Goal: Obtain resource: Obtain resource

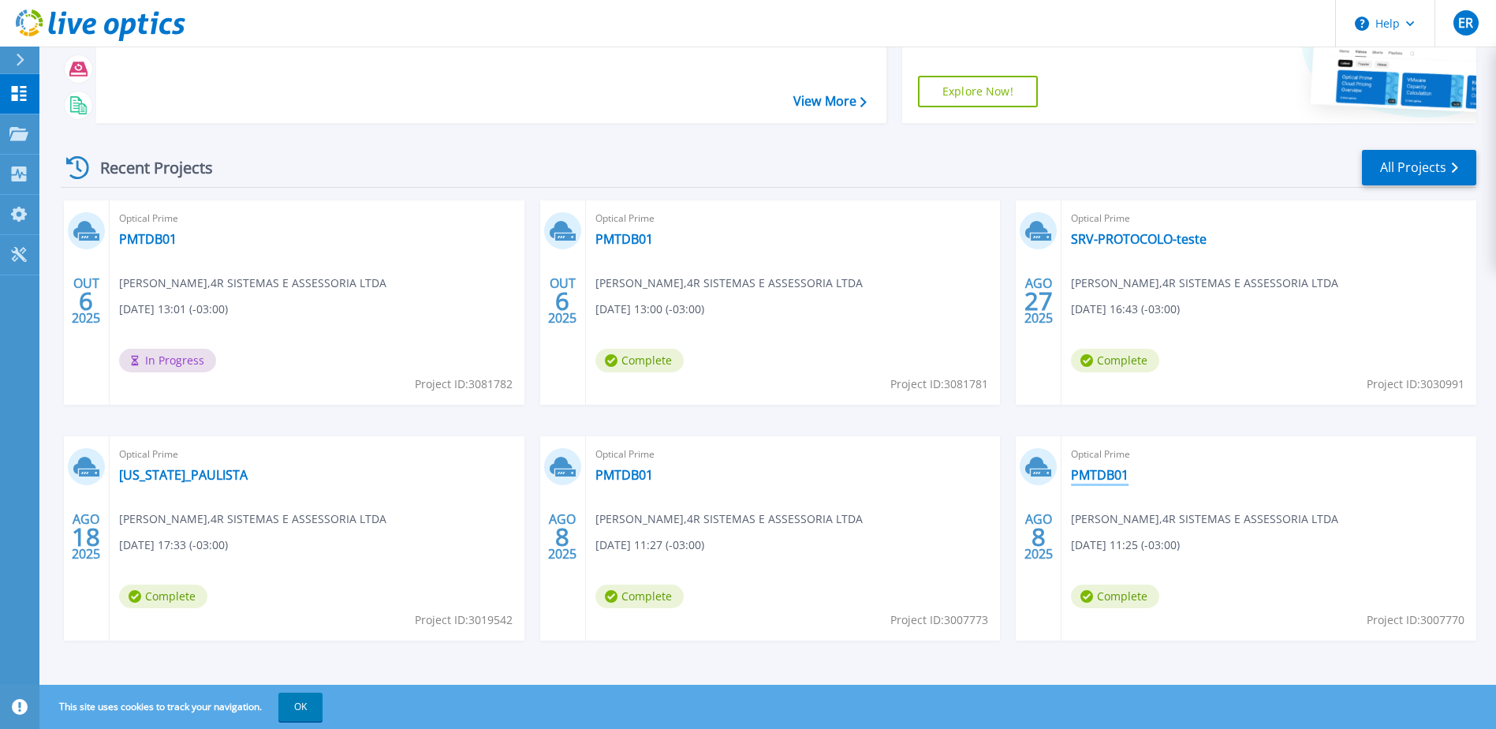
scroll to position [145, 0]
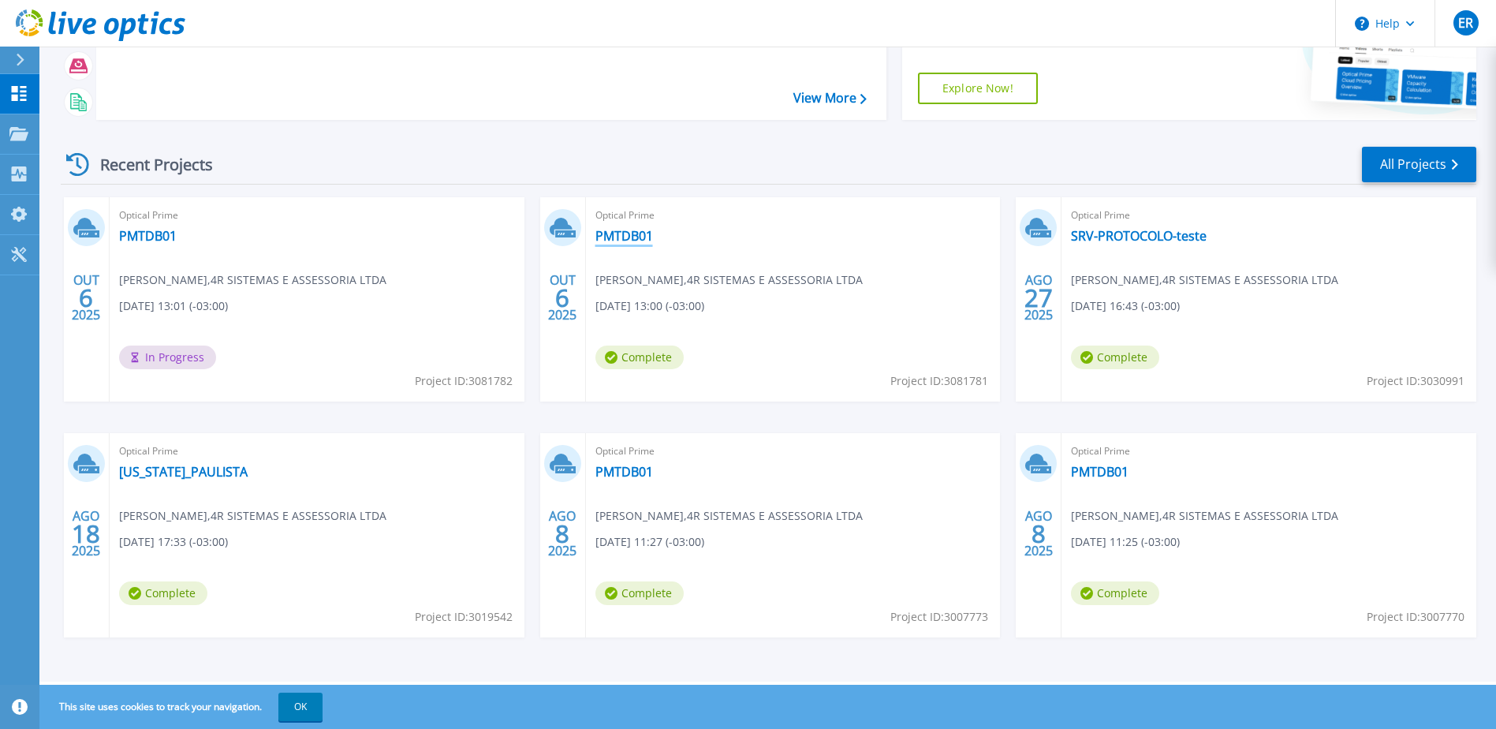
click at [618, 237] on link "PMTDB01" at bounding box center [624, 236] width 58 height 16
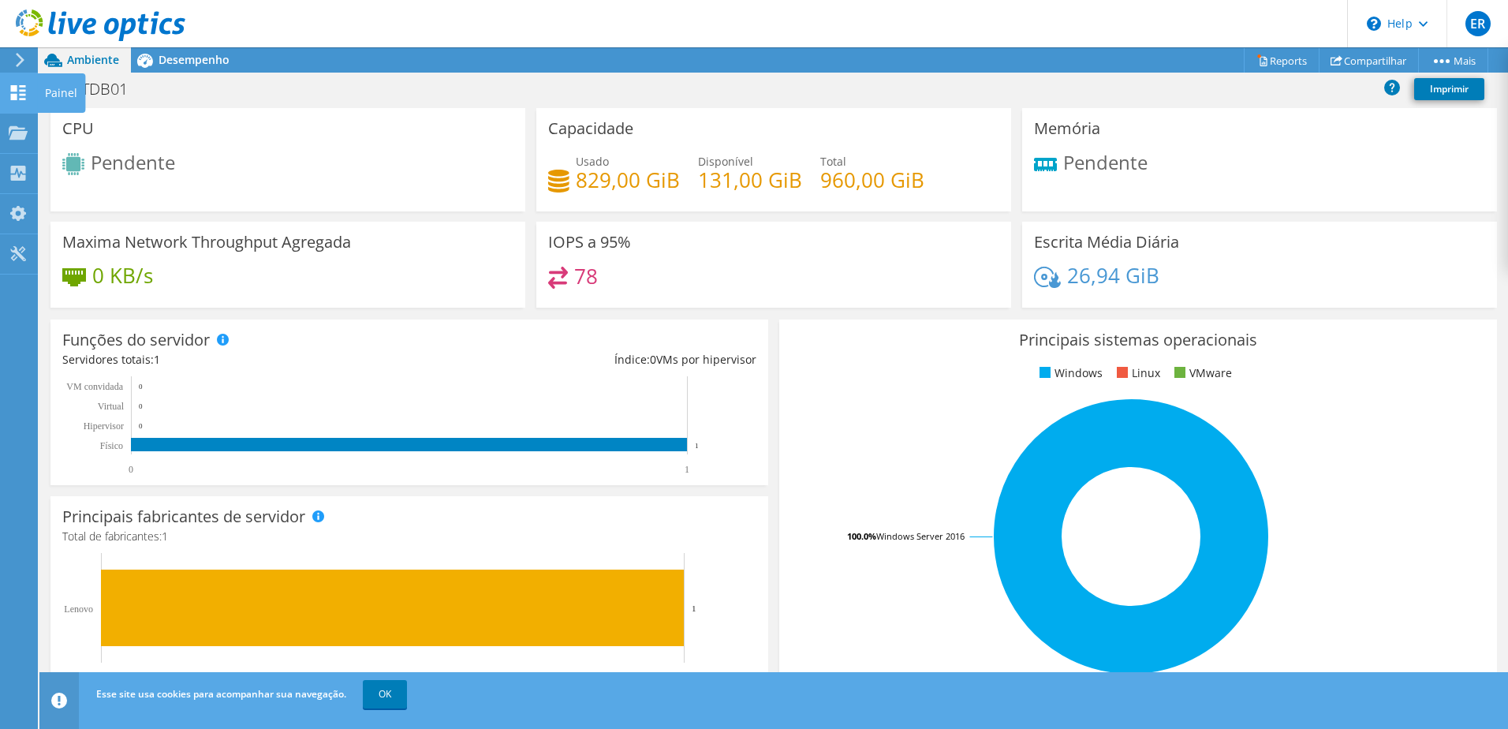
click at [15, 92] on icon at bounding box center [18, 92] width 19 height 15
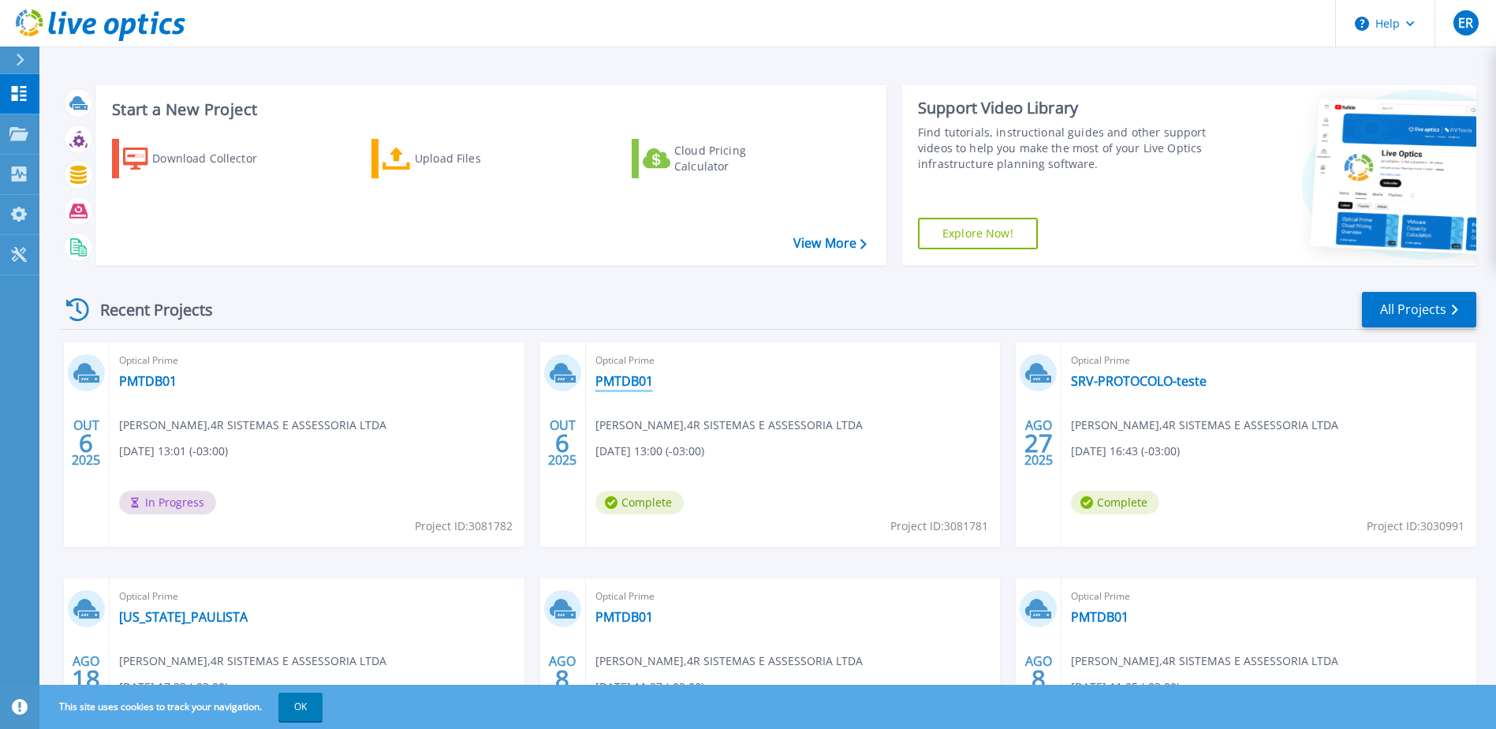
click at [628, 385] on link "PMTDB01" at bounding box center [624, 381] width 58 height 16
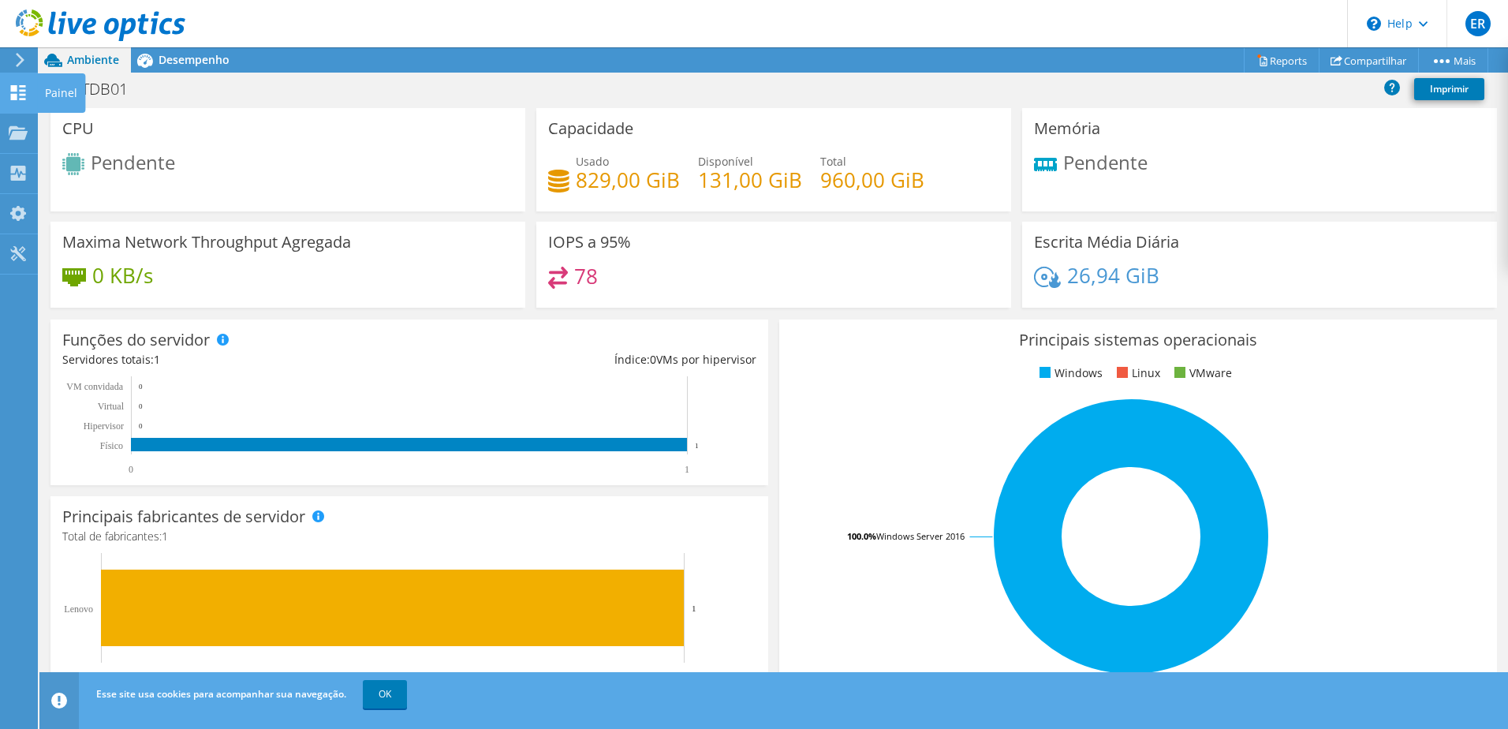
click at [17, 92] on icon at bounding box center [18, 92] width 19 height 15
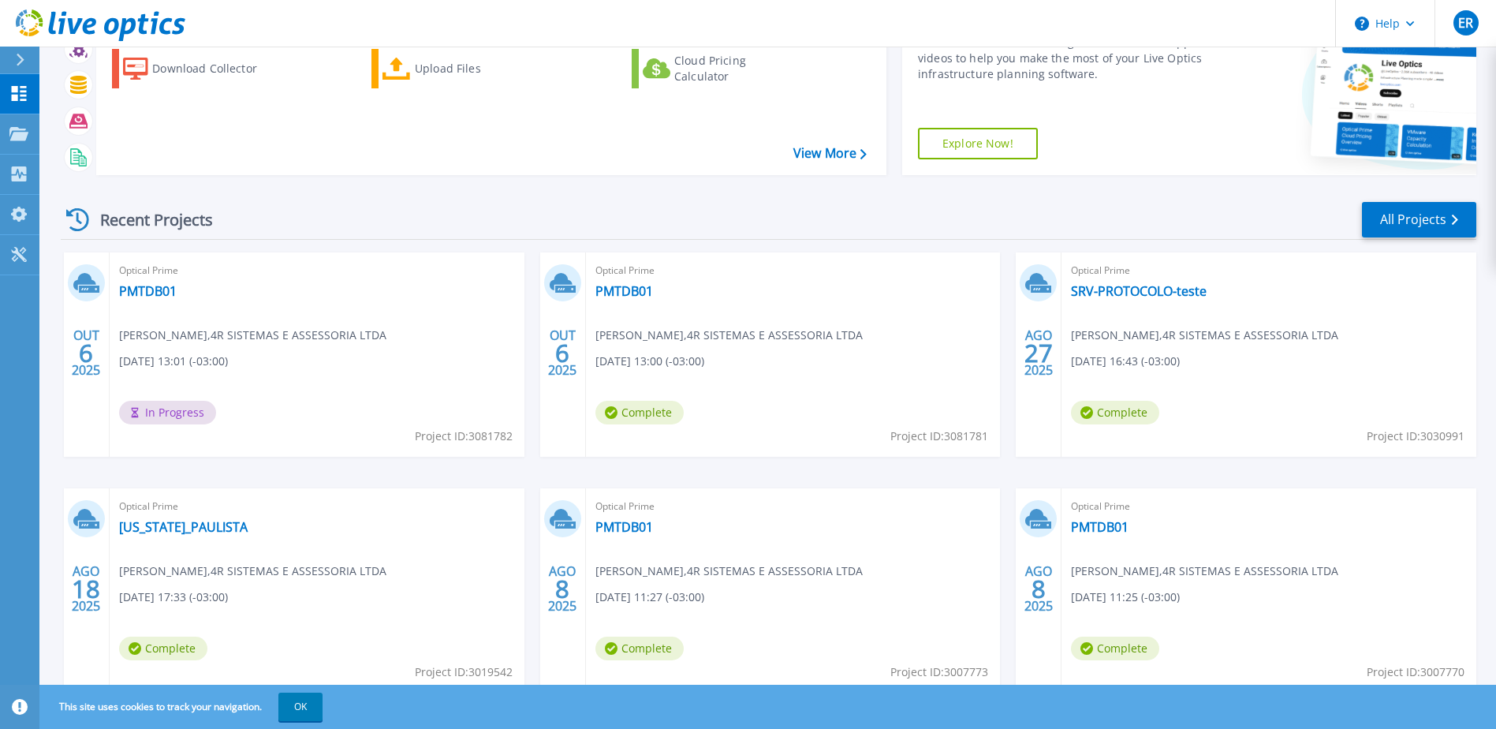
scroll to position [145, 0]
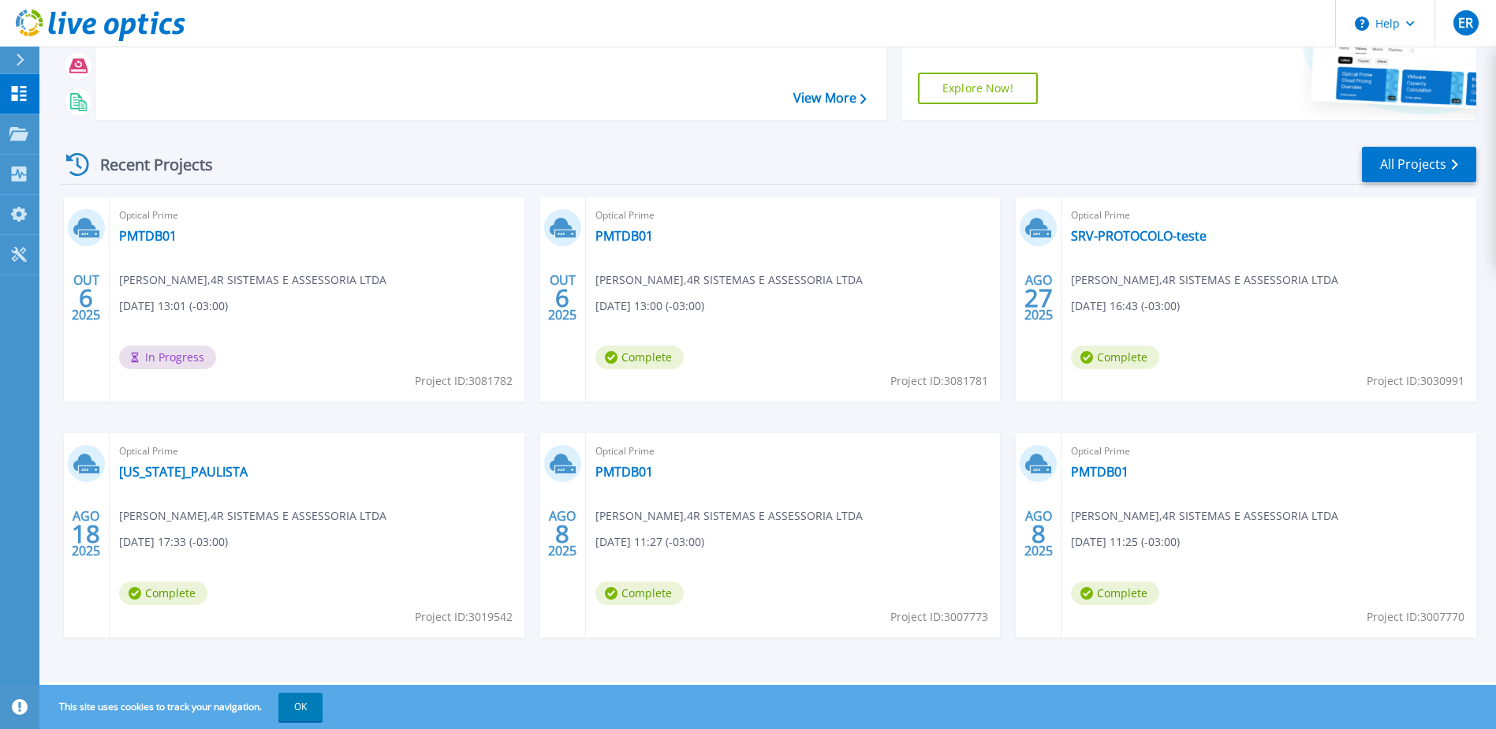
click at [173, 359] on span "In Progress" at bounding box center [167, 357] width 97 height 24
click at [1419, 145] on div "Recent Projects All Projects OUT 6 2025 Optical Prime PMTDB01 Emerson Regiani ,…" at bounding box center [768, 406] width 1415 height 549
click at [1417, 163] on link "All Projects" at bounding box center [1419, 164] width 114 height 35
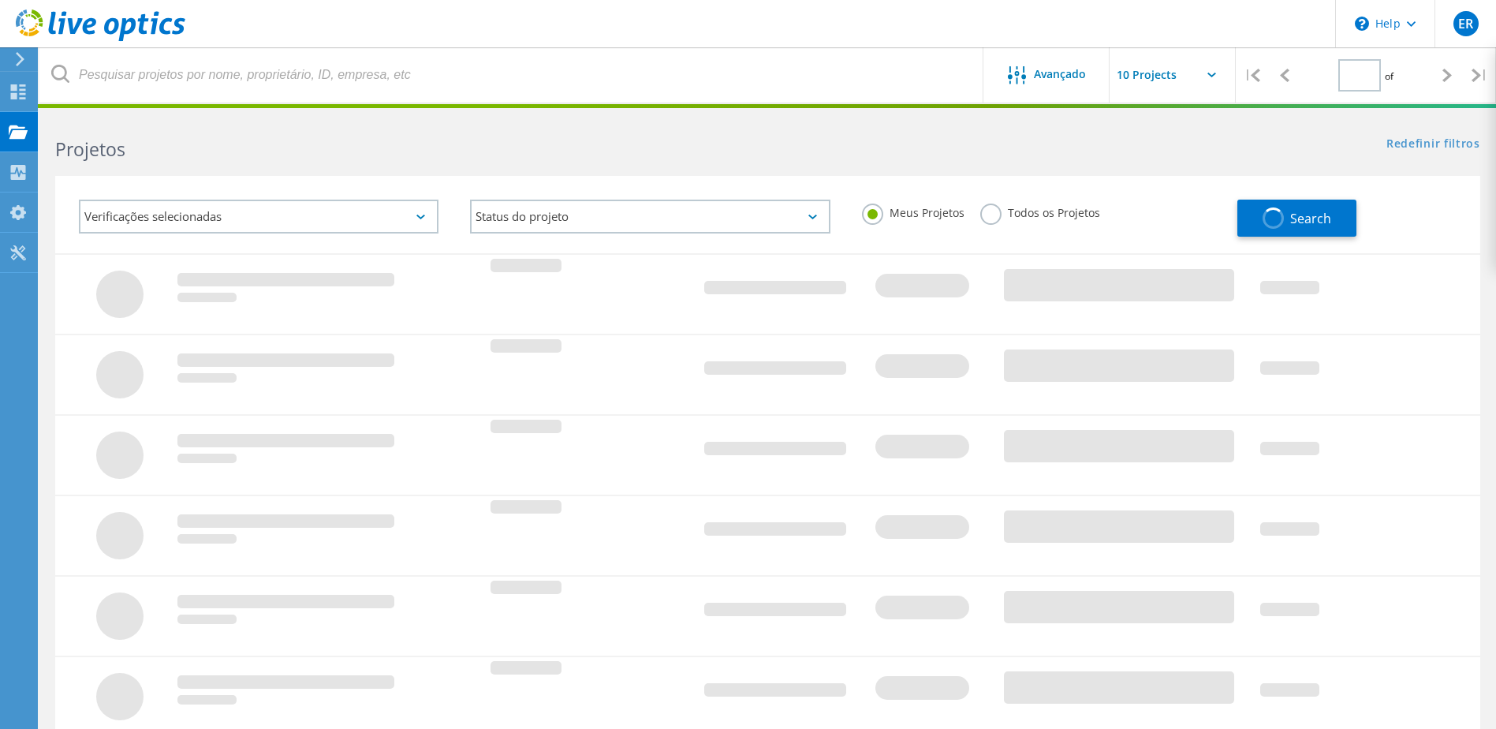
type input "1"
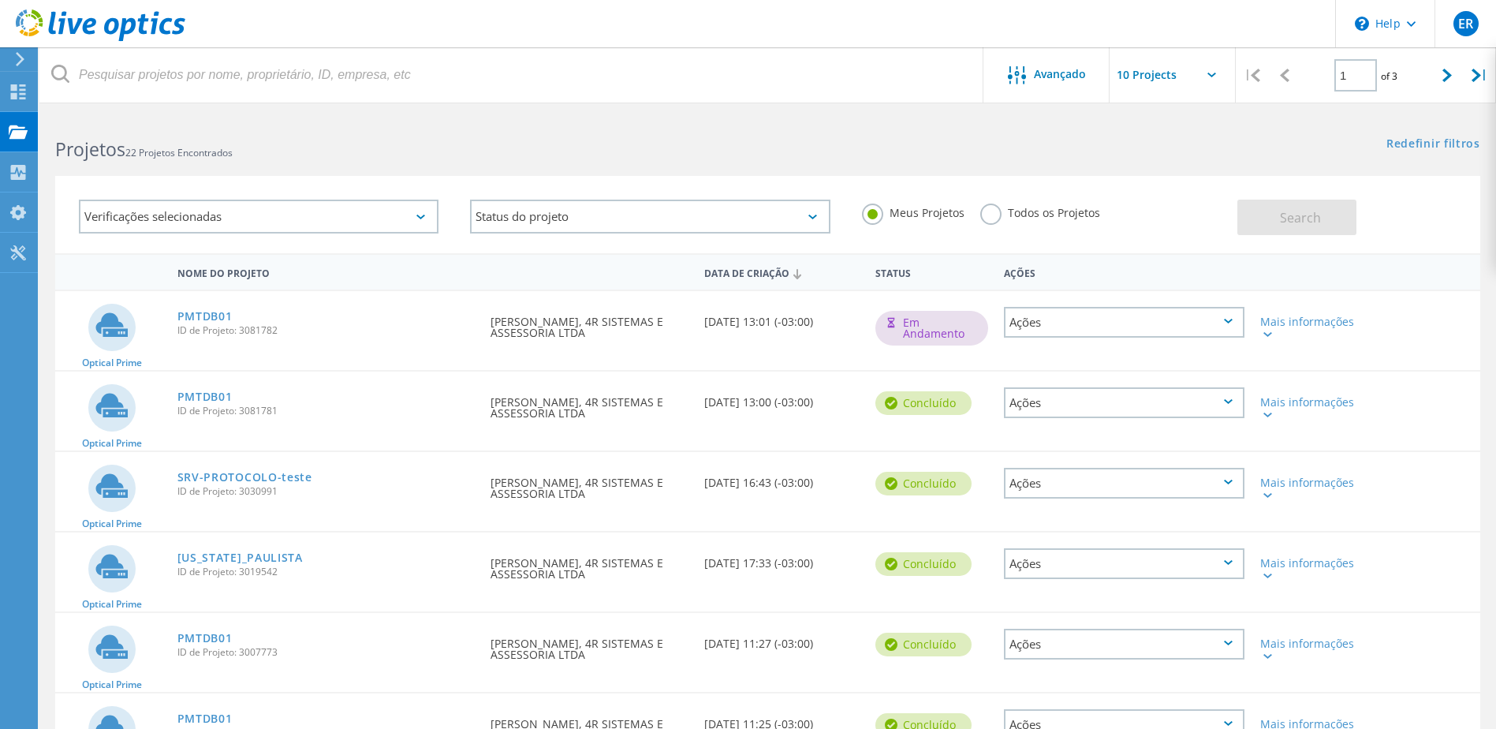
click at [1232, 319] on div "Ações" at bounding box center [1124, 322] width 240 height 31
click at [1419, 207] on div "Search" at bounding box center [1354, 209] width 235 height 51
click at [1228, 400] on icon at bounding box center [1228, 401] width 9 height 5
click at [1075, 368] on div "Ver Projeto" at bounding box center [1123, 366] width 237 height 24
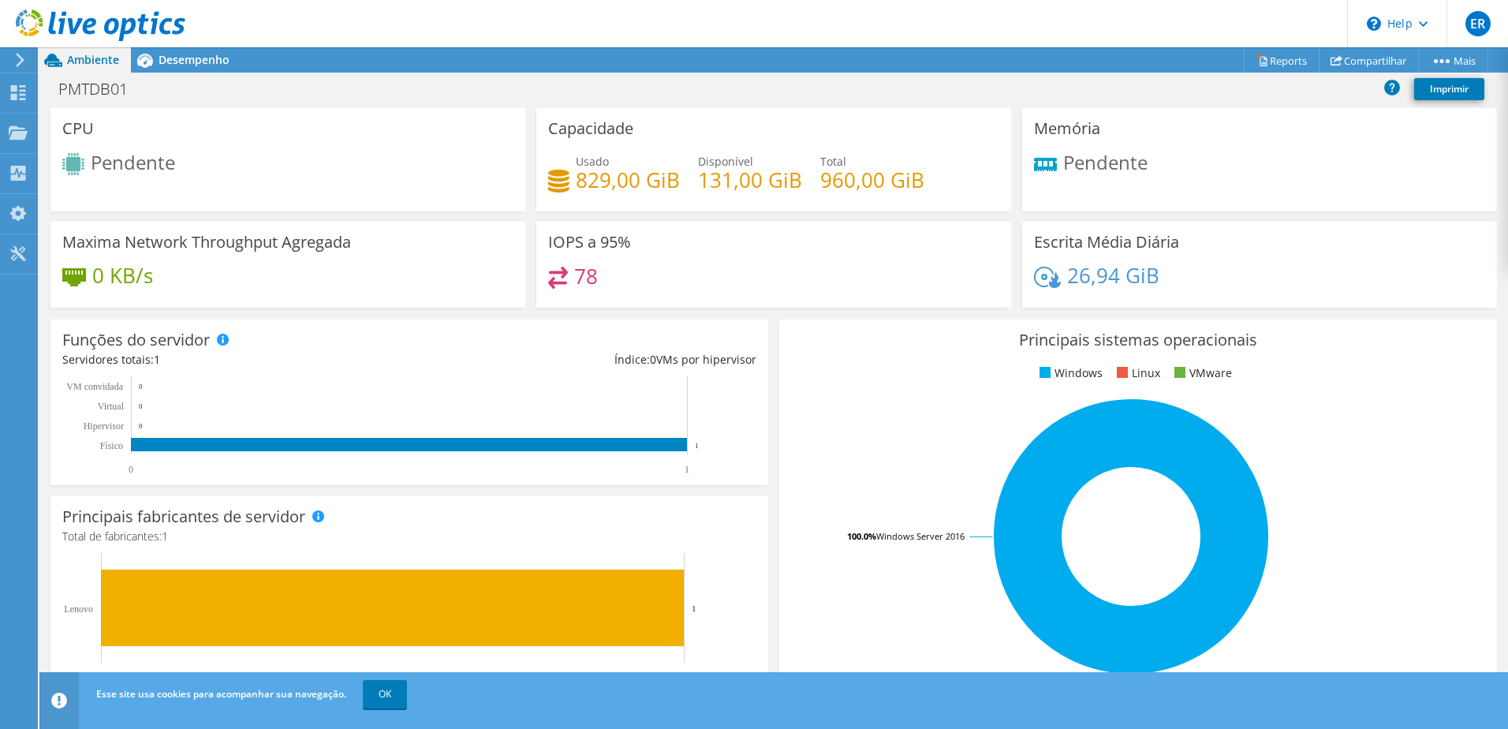
scroll to position [378, 0]
click at [384, 693] on link "OK" at bounding box center [385, 694] width 44 height 28
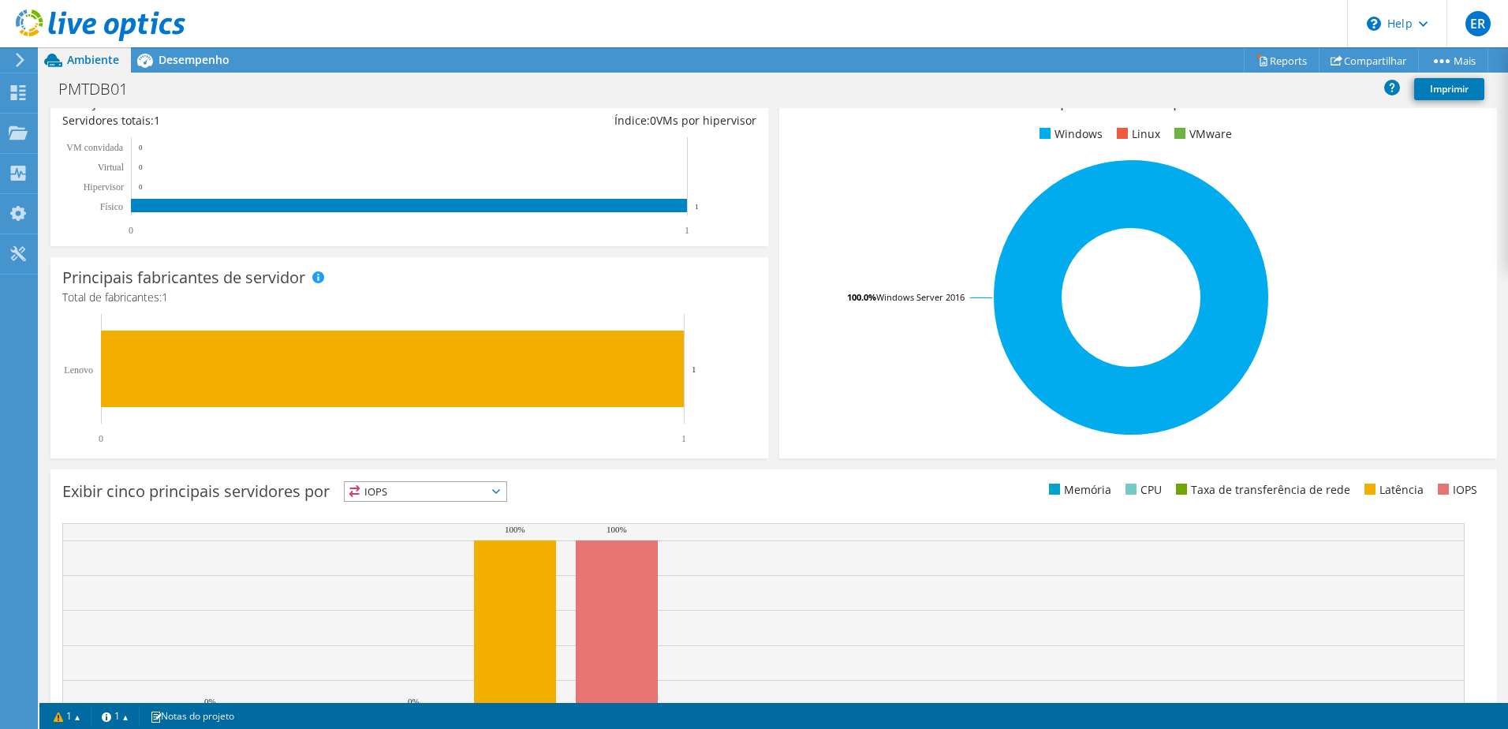
scroll to position [324, 0]
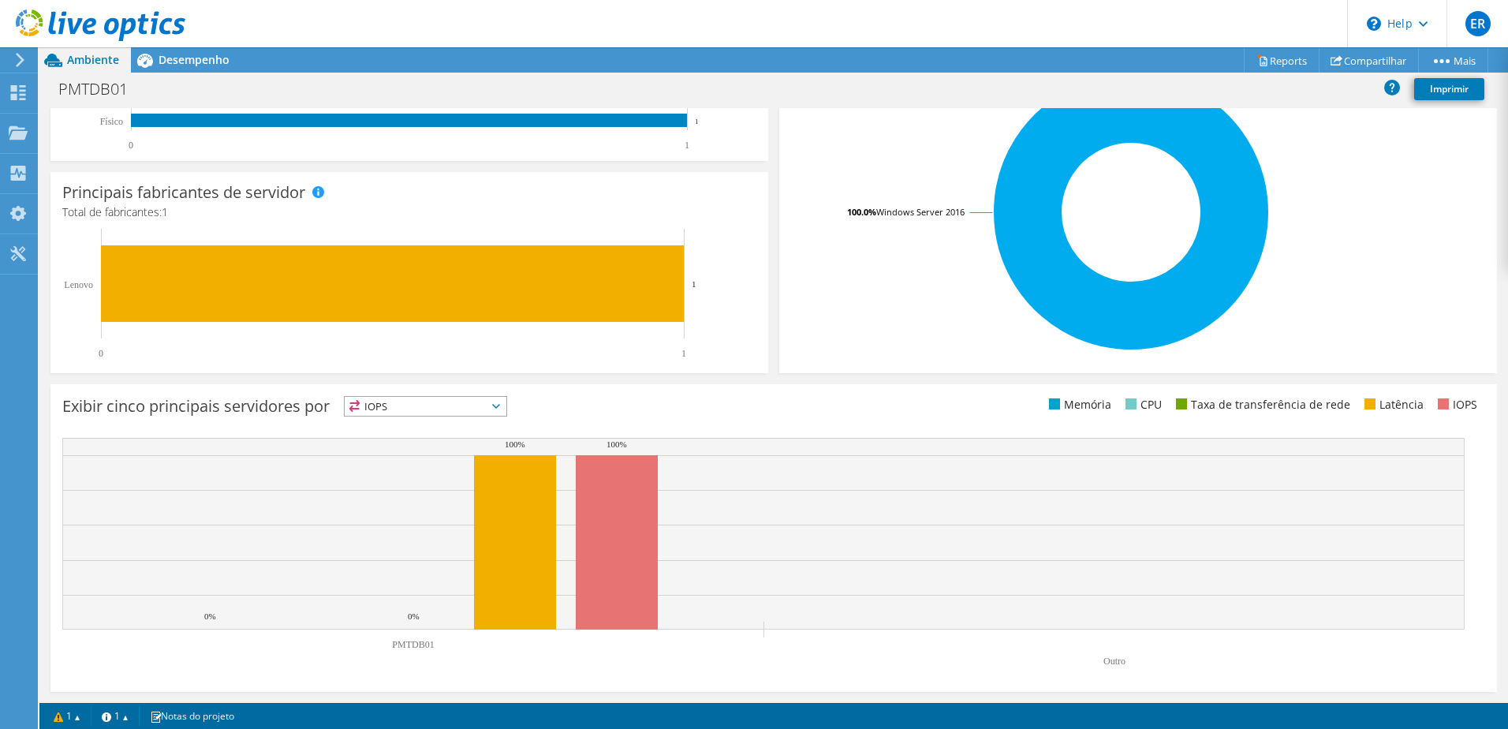
click at [506, 399] on span "IOPS" at bounding box center [426, 406] width 162 height 19
click at [403, 443] on li "Memória" at bounding box center [426, 449] width 162 height 22
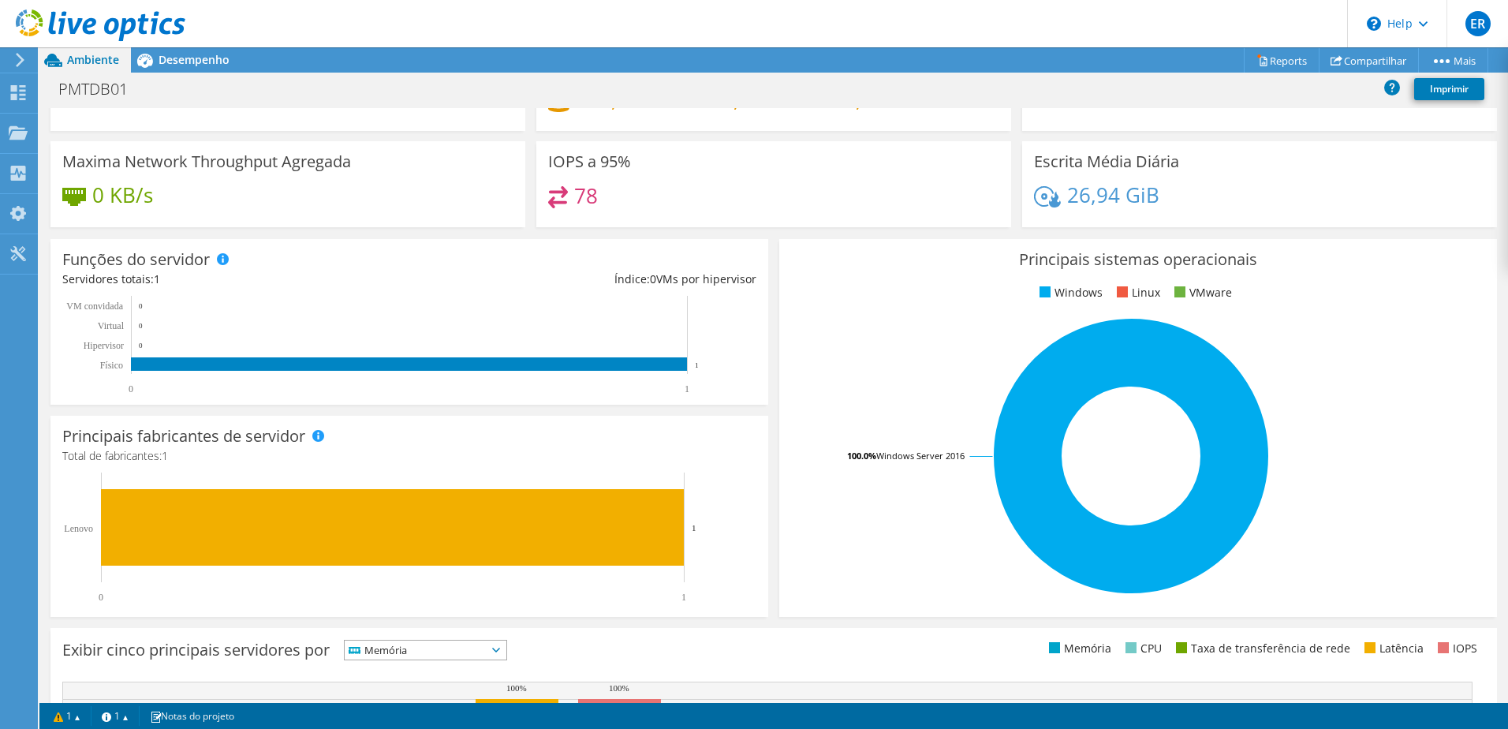
scroll to position [0, 0]
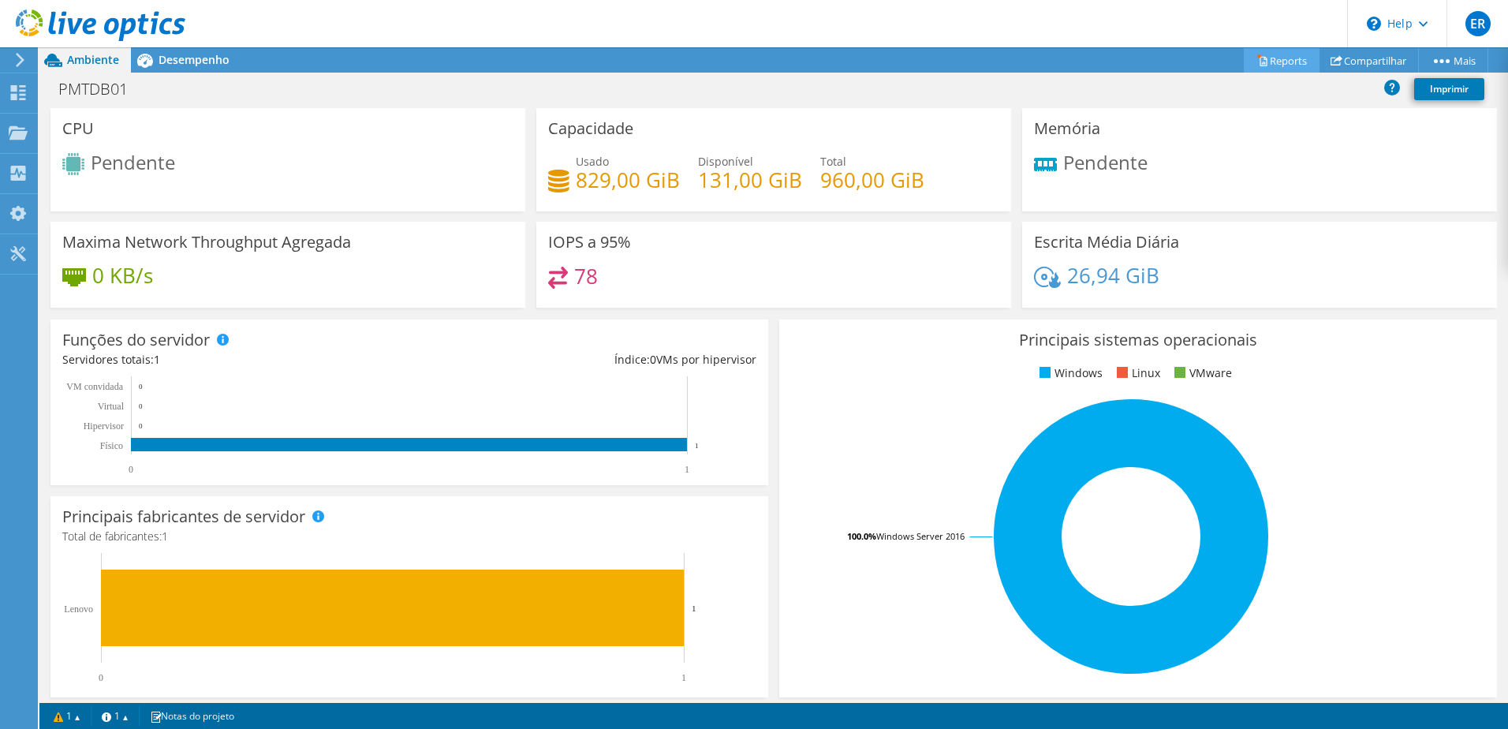
click at [1280, 60] on link "Reports" at bounding box center [1281, 60] width 76 height 24
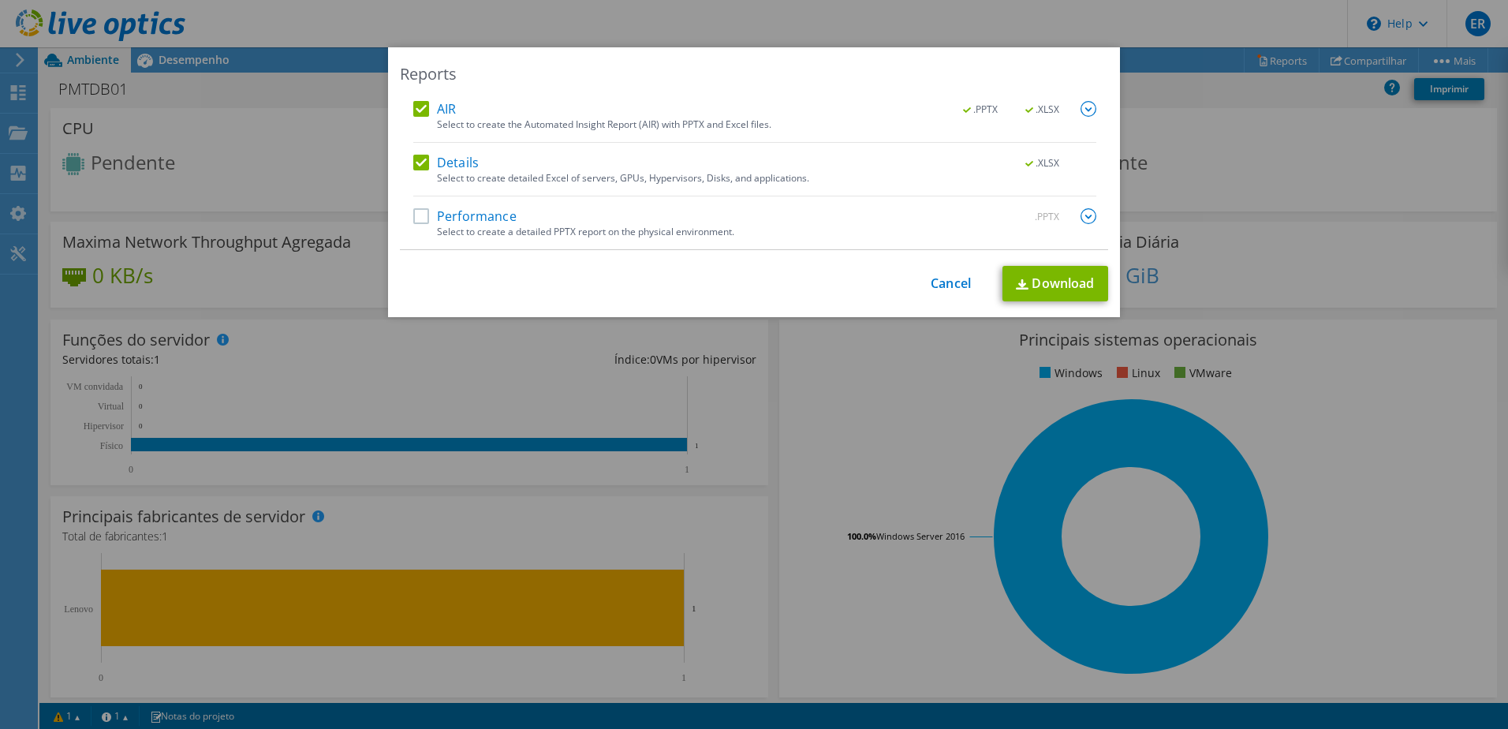
click at [416, 222] on label "Performance" at bounding box center [464, 216] width 103 height 16
click at [0, 0] on input "Performance" at bounding box center [0, 0] width 0 height 0
click at [1085, 216] on img at bounding box center [1088, 216] width 16 height 16
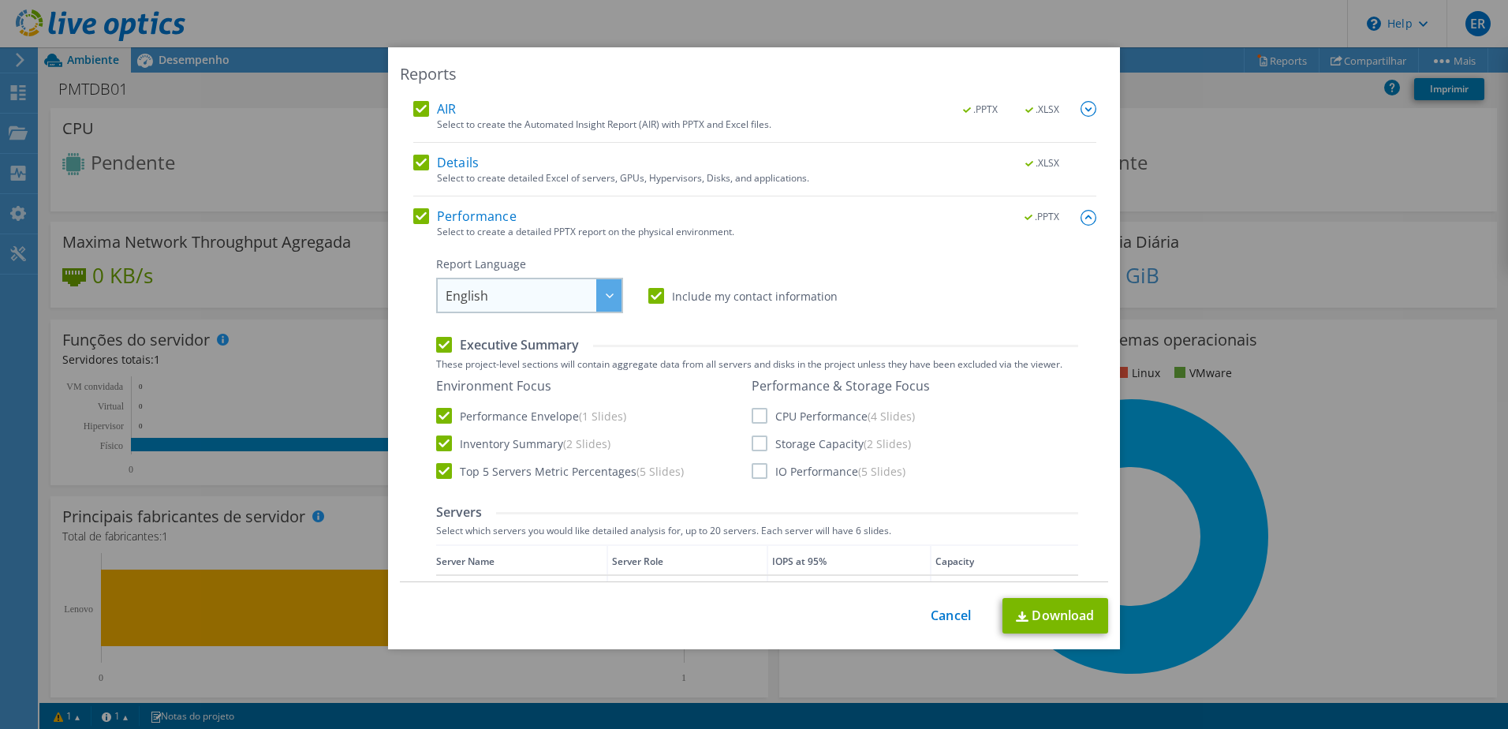
click at [606, 293] on icon at bounding box center [610, 295] width 8 height 5
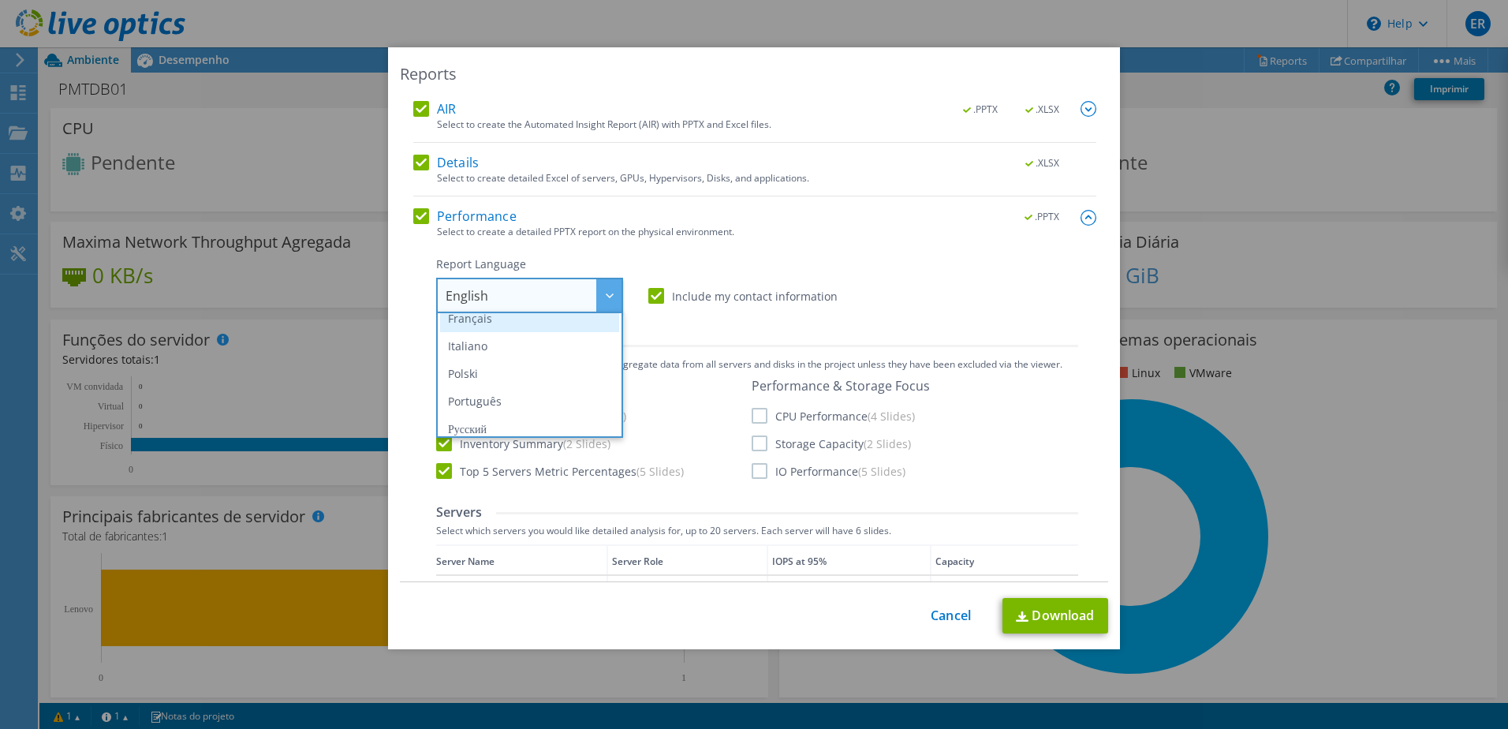
scroll to position [62, 0]
click at [473, 424] on li "Português" at bounding box center [529, 433] width 179 height 28
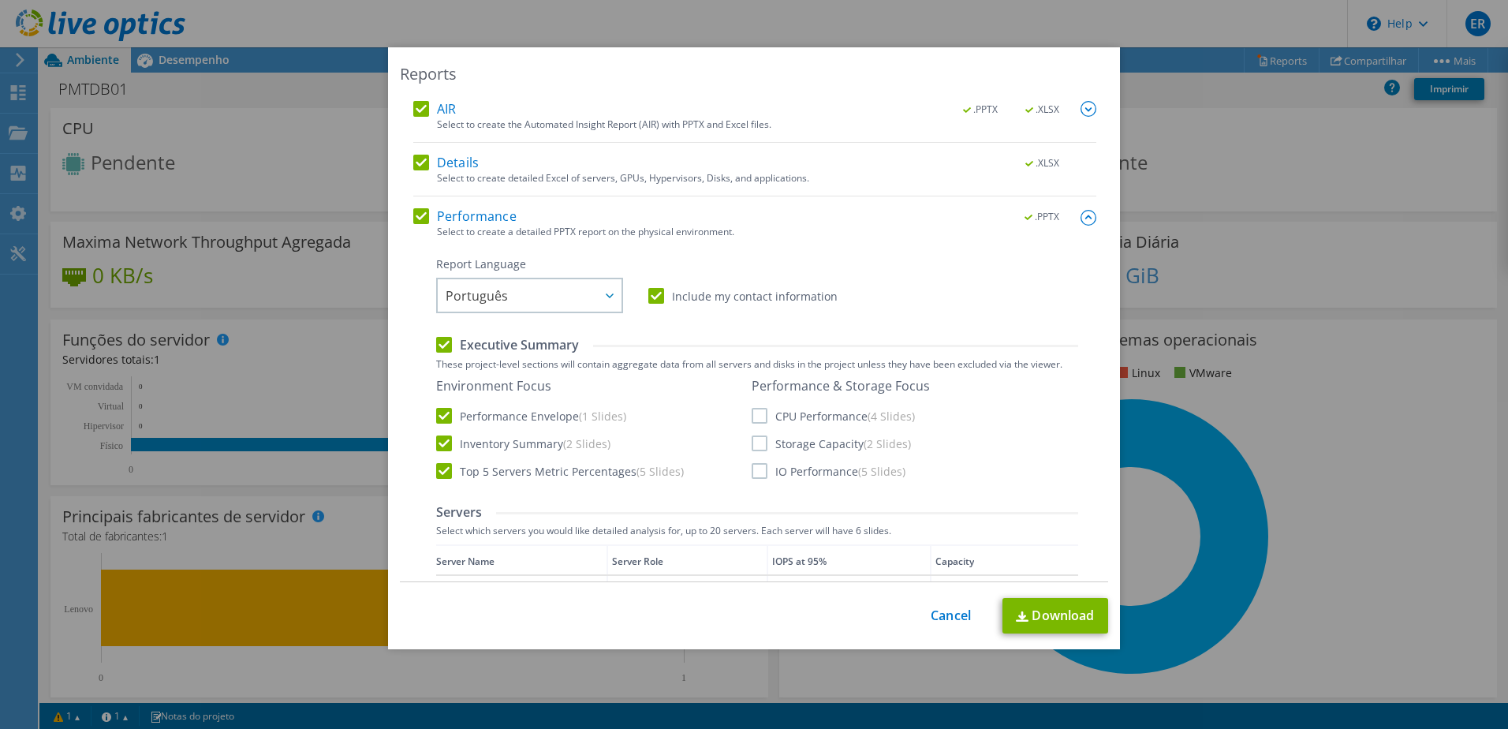
click at [755, 418] on label "CPU Performance (4 Slides)" at bounding box center [832, 416] width 163 height 16
click at [0, 0] on input "CPU Performance (4 Slides)" at bounding box center [0, 0] width 0 height 0
click at [751, 442] on label "Storage Capacity (2 Slides)" at bounding box center [830, 443] width 159 height 16
click at [0, 0] on input "Storage Capacity (2 Slides)" at bounding box center [0, 0] width 0 height 0
click at [754, 473] on label "IO Performance (5 Slides)" at bounding box center [828, 471] width 154 height 16
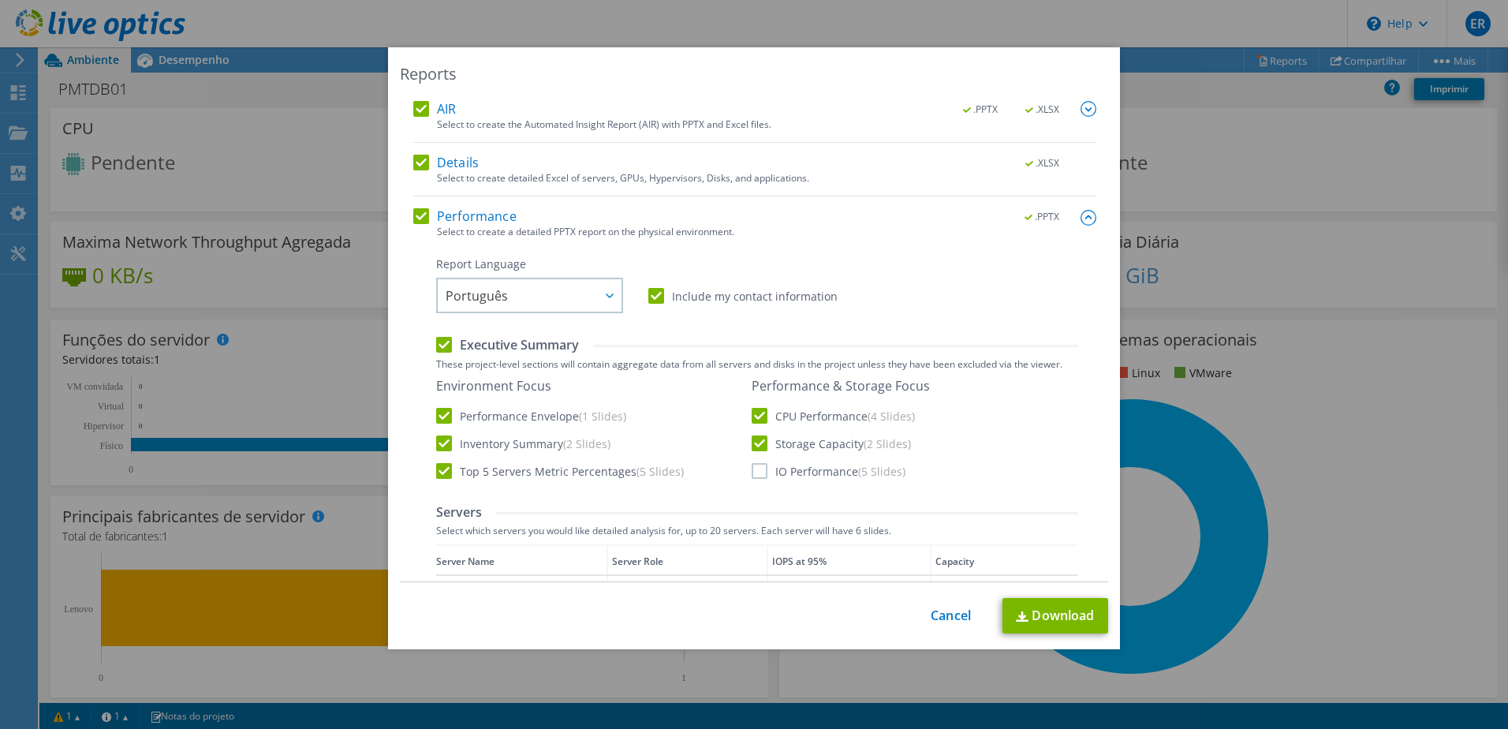
click at [0, 0] on input "IO Performance (5 Slides)" at bounding box center [0, 0] width 0 height 0
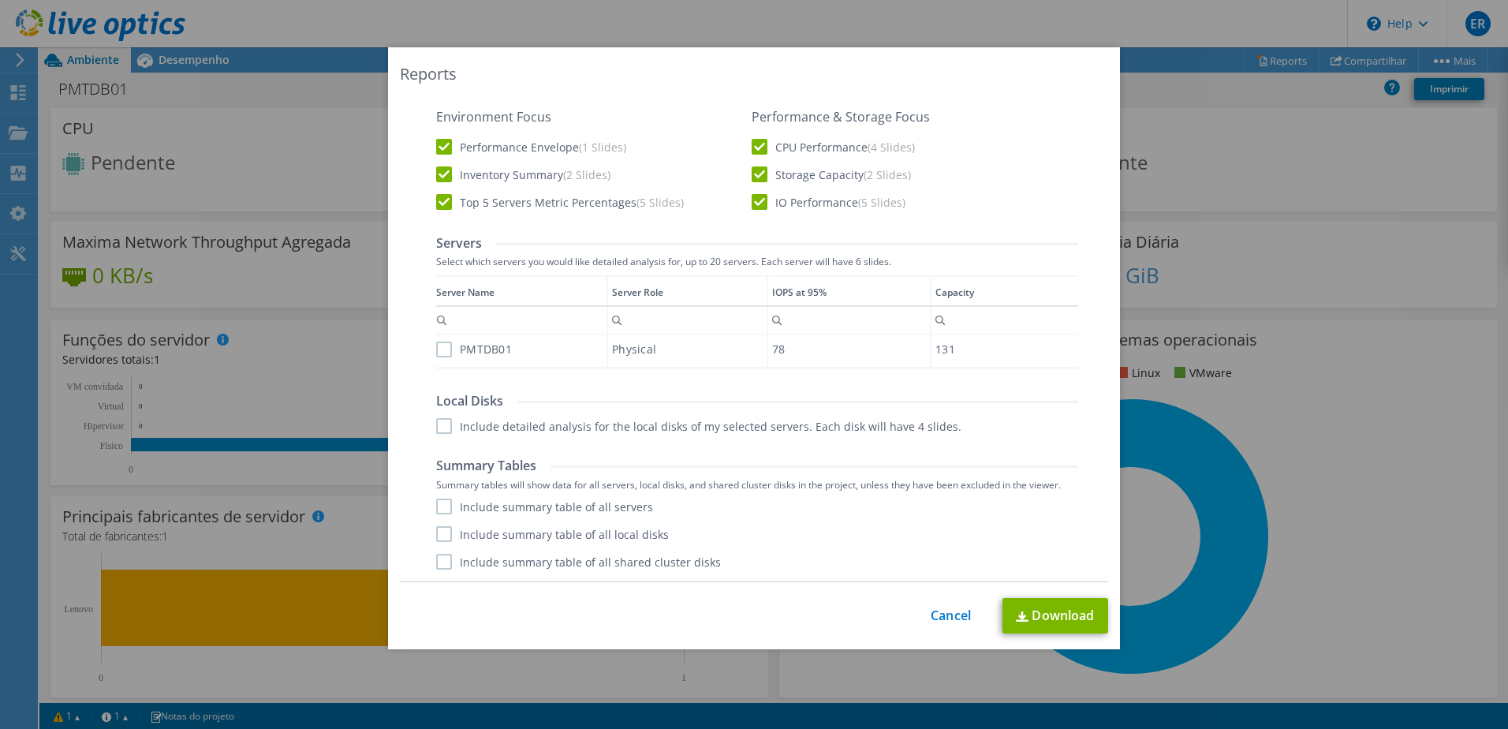
scroll to position [0, 0]
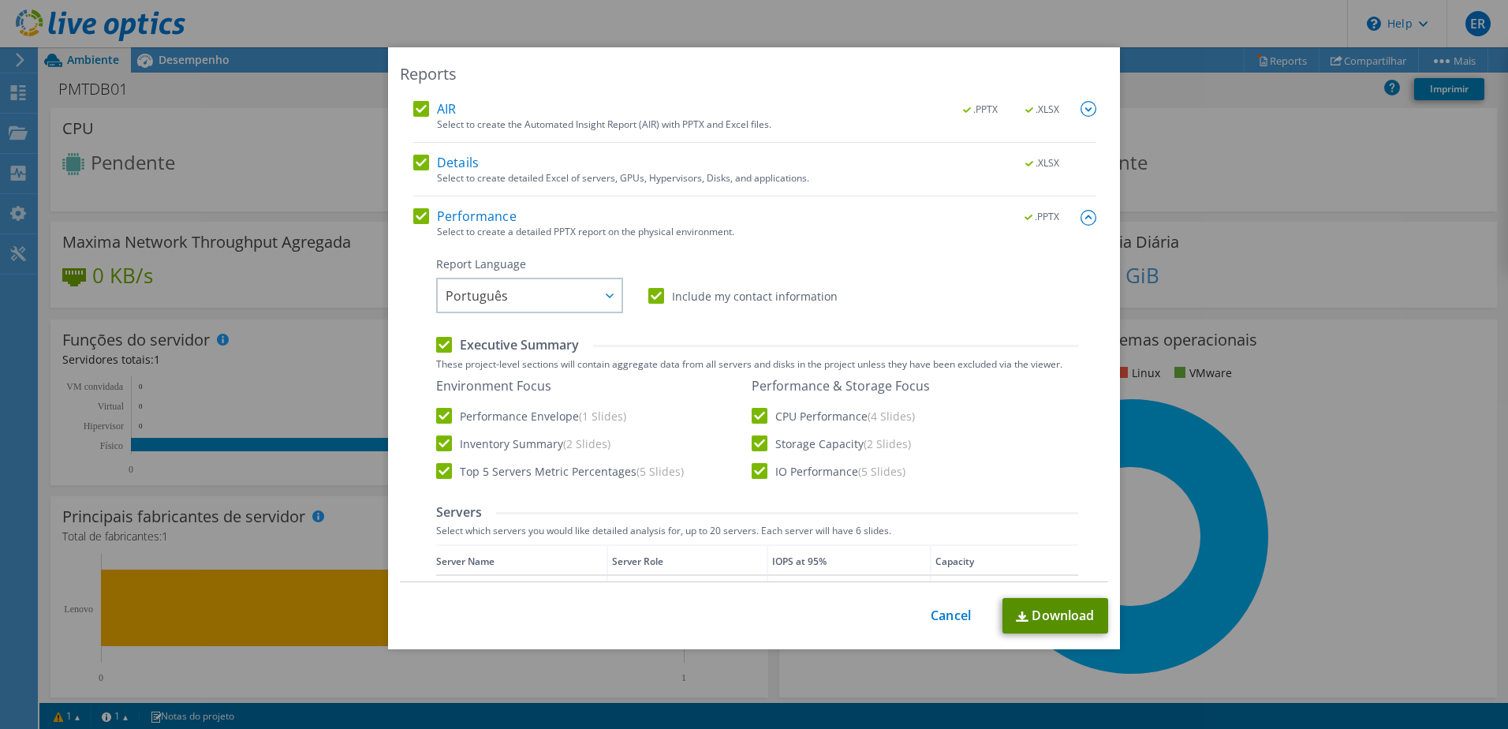
click at [1049, 614] on link "Download" at bounding box center [1055, 615] width 106 height 35
click at [937, 617] on link "Cancel" at bounding box center [950, 615] width 40 height 15
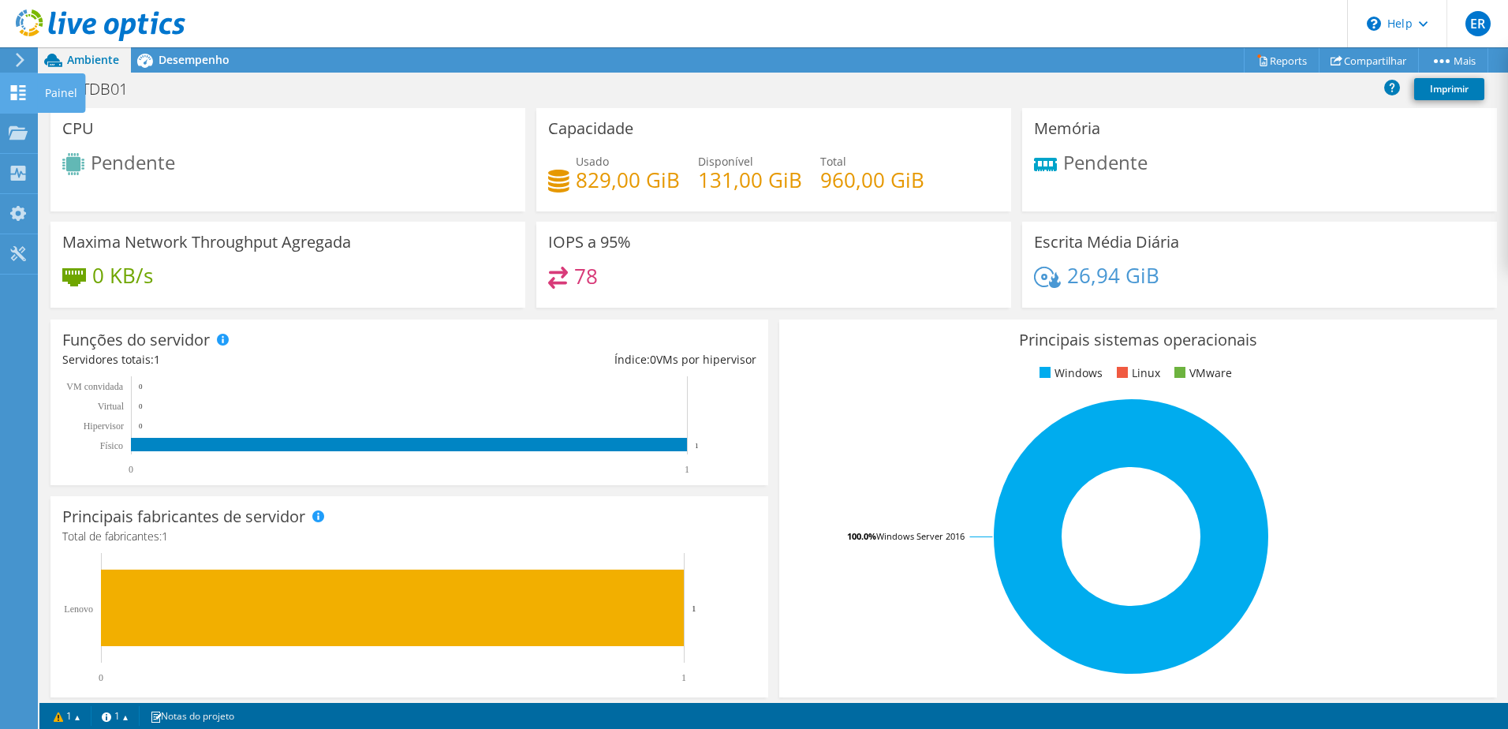
click at [14, 91] on icon at bounding box center [18, 92] width 19 height 15
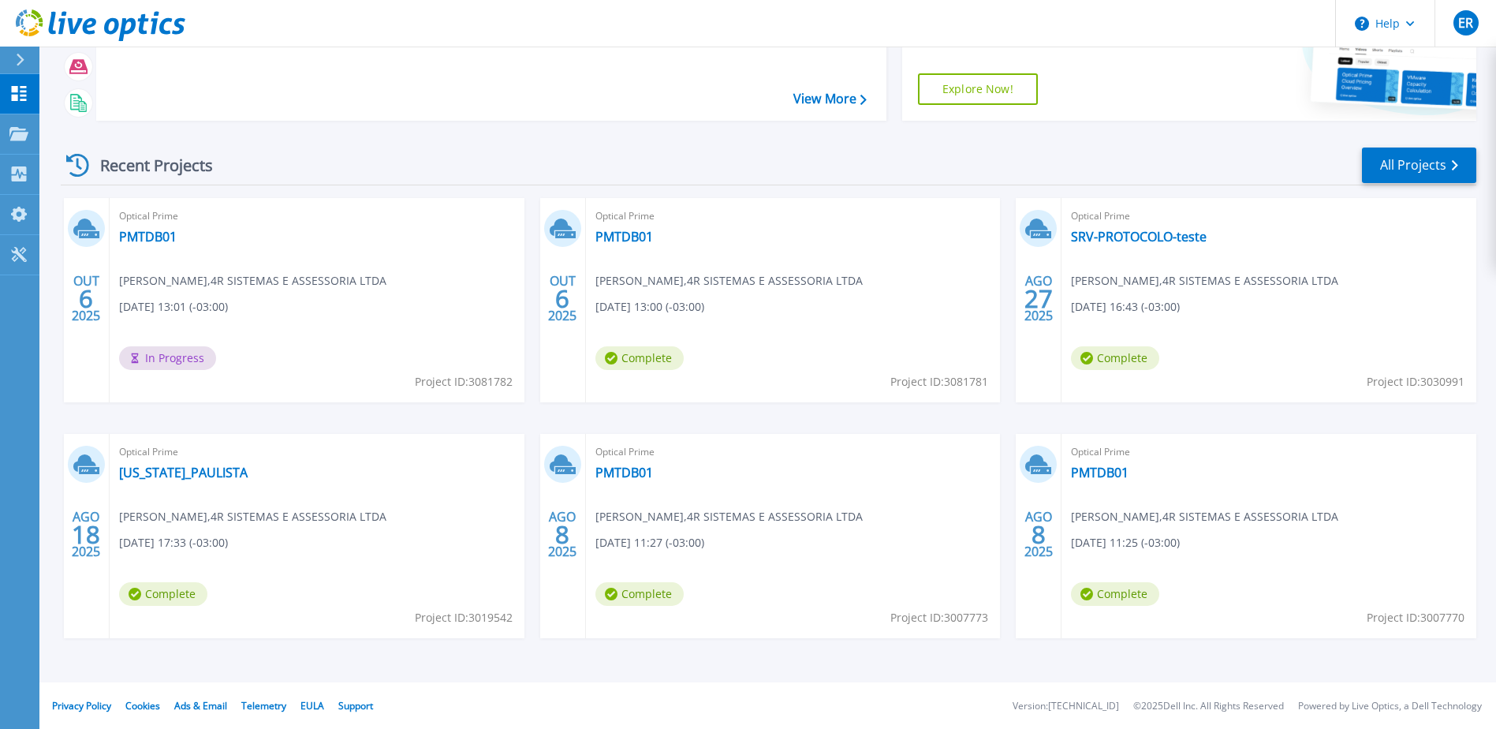
scroll to position [145, 0]
click at [617, 470] on link "PMTDB01" at bounding box center [624, 472] width 58 height 16
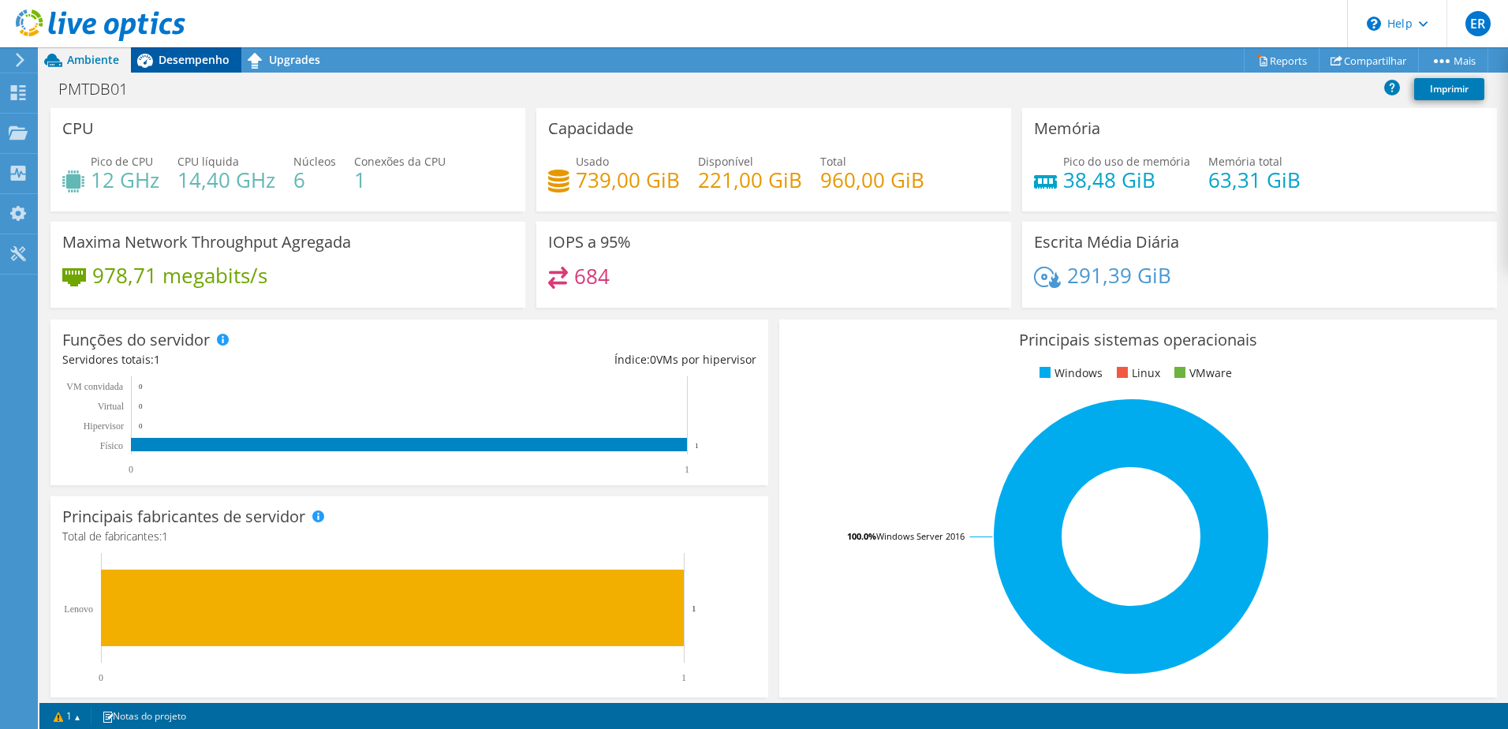
click at [197, 61] on span "Desempenho" at bounding box center [193, 59] width 71 height 15
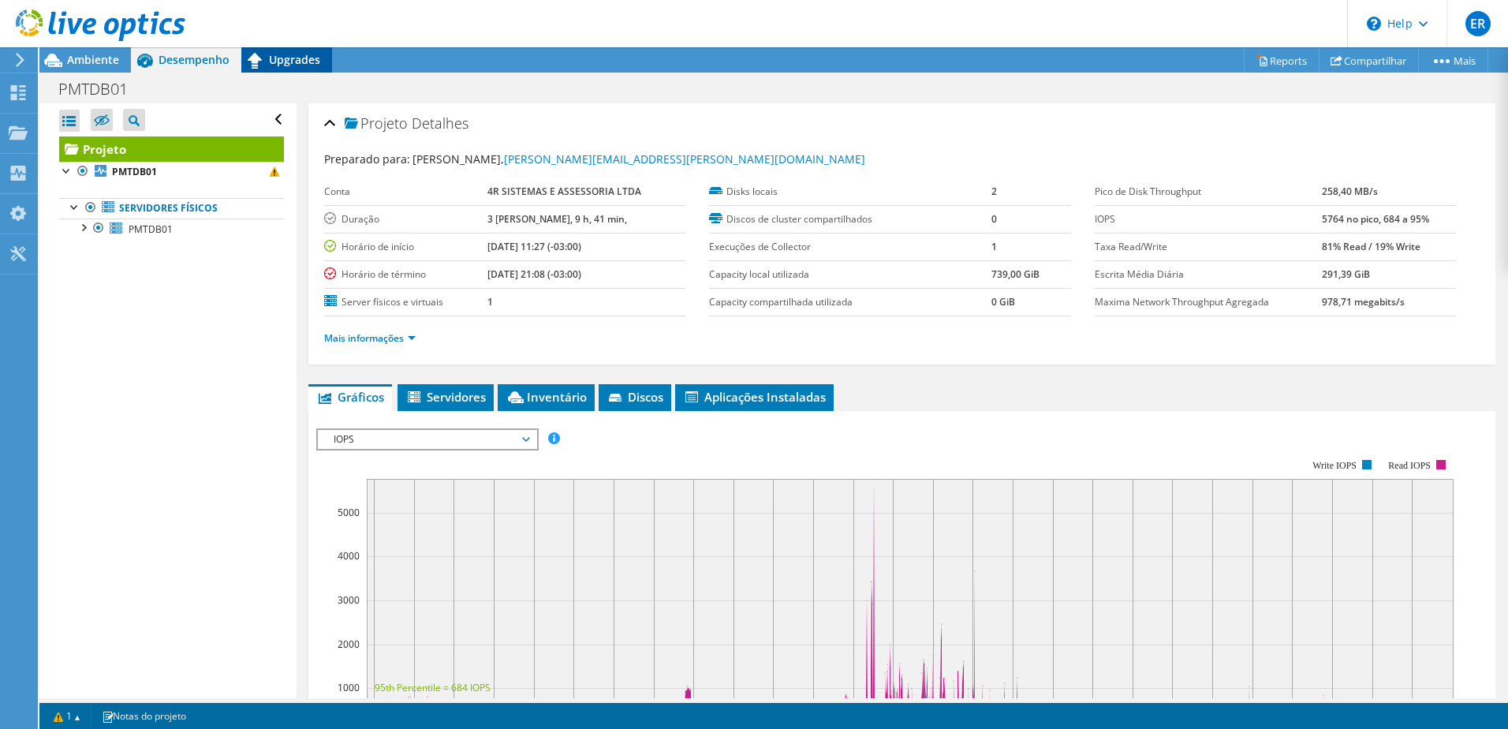
click at [285, 63] on span "Upgrades" at bounding box center [294, 59] width 51 height 15
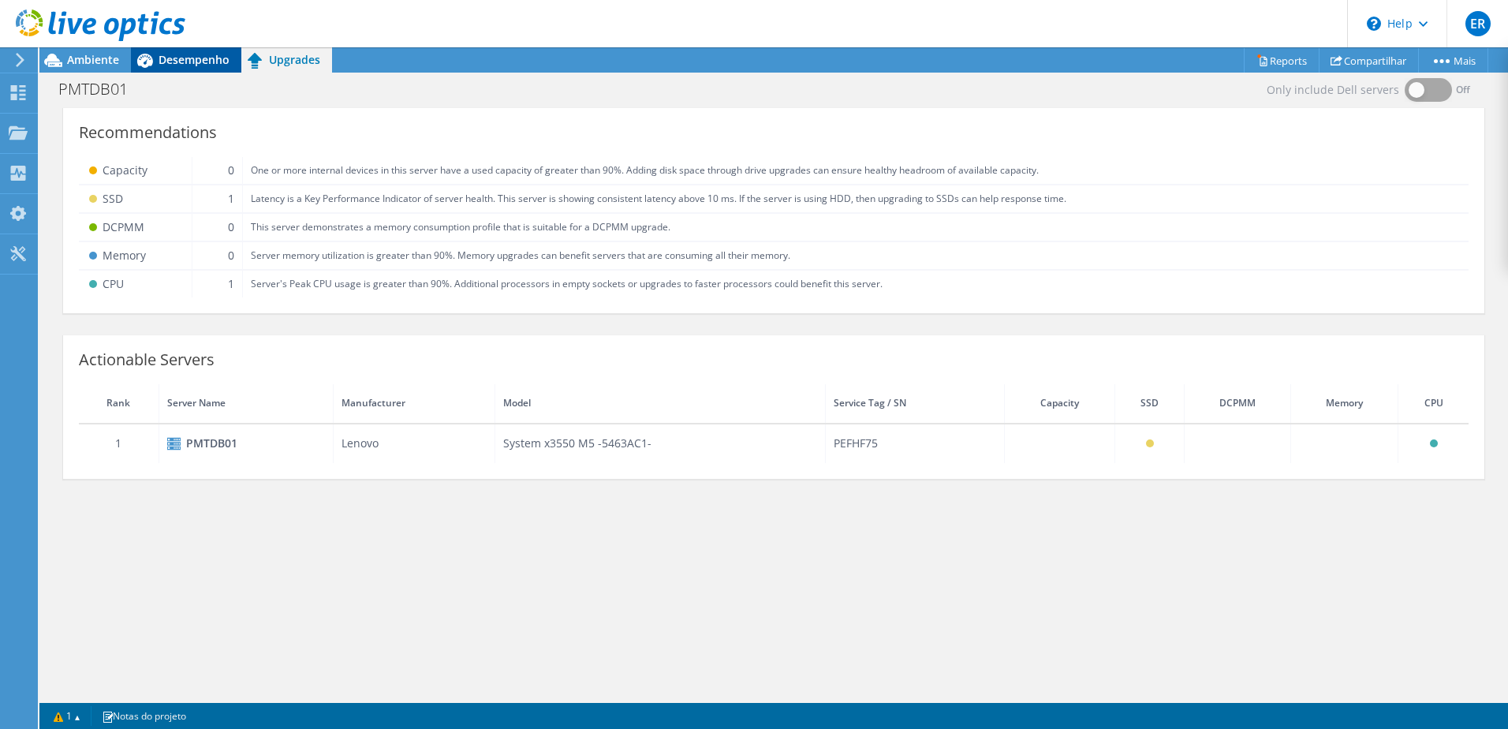
click at [195, 67] on div "Desempenho" at bounding box center [186, 59] width 110 height 25
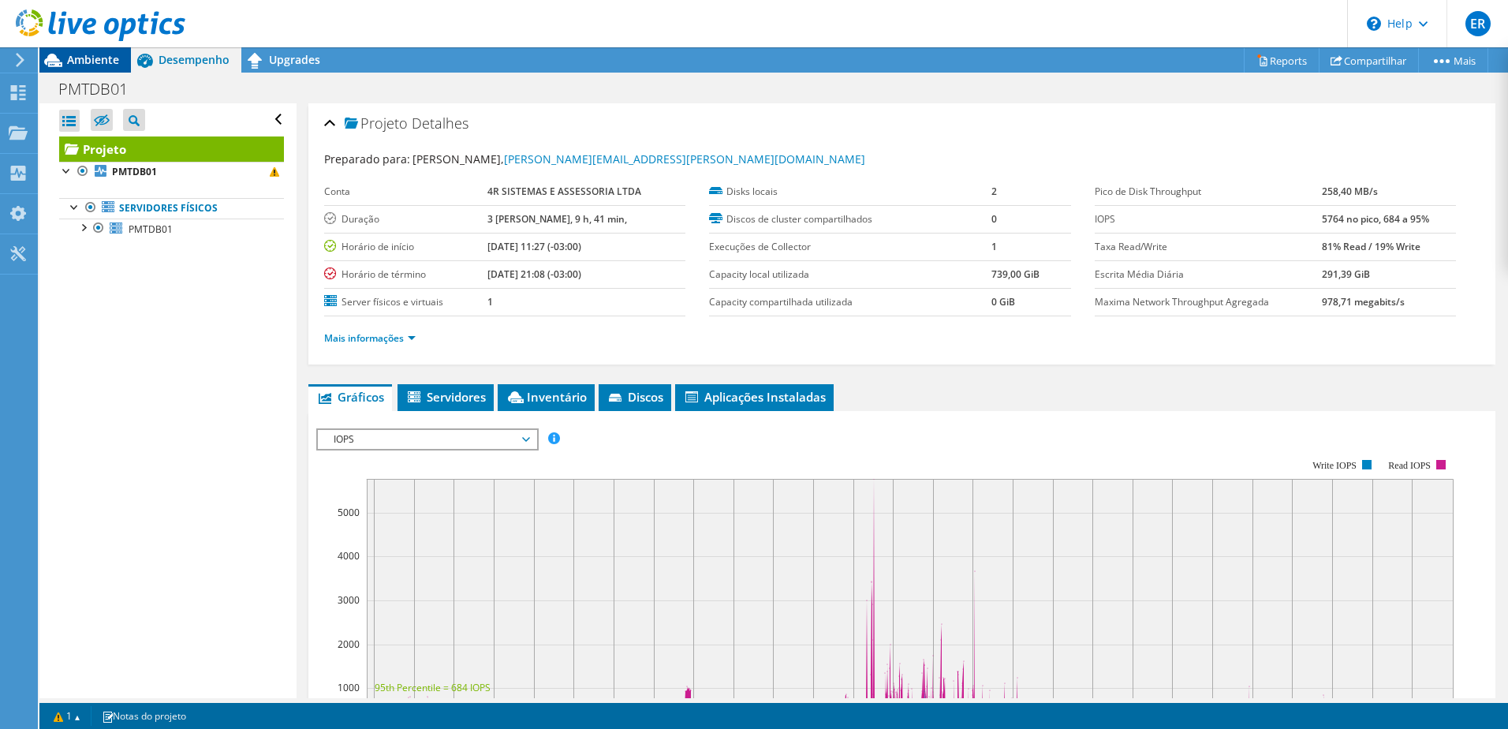
click at [86, 56] on span "Ambiente" at bounding box center [93, 59] width 52 height 15
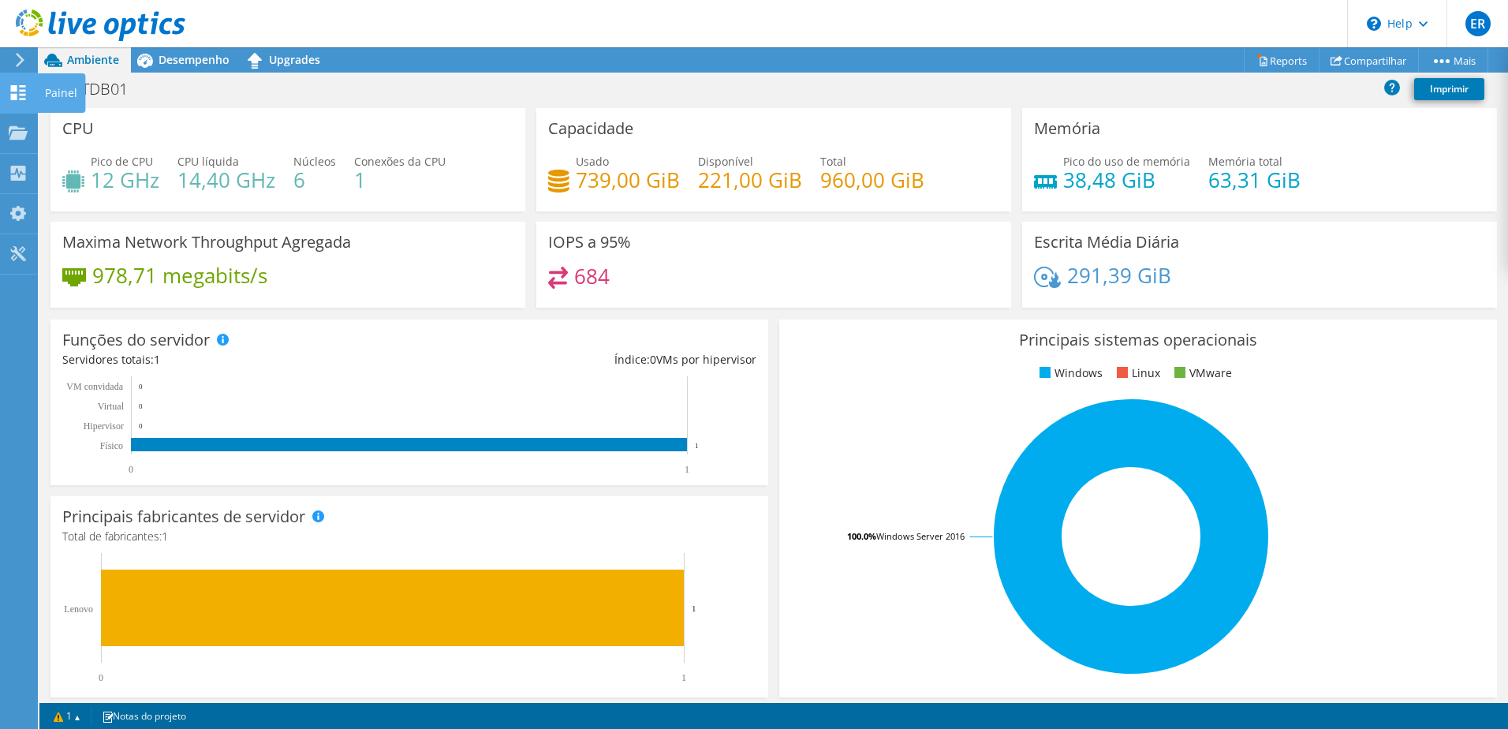
click at [21, 96] on icon at bounding box center [18, 92] width 19 height 15
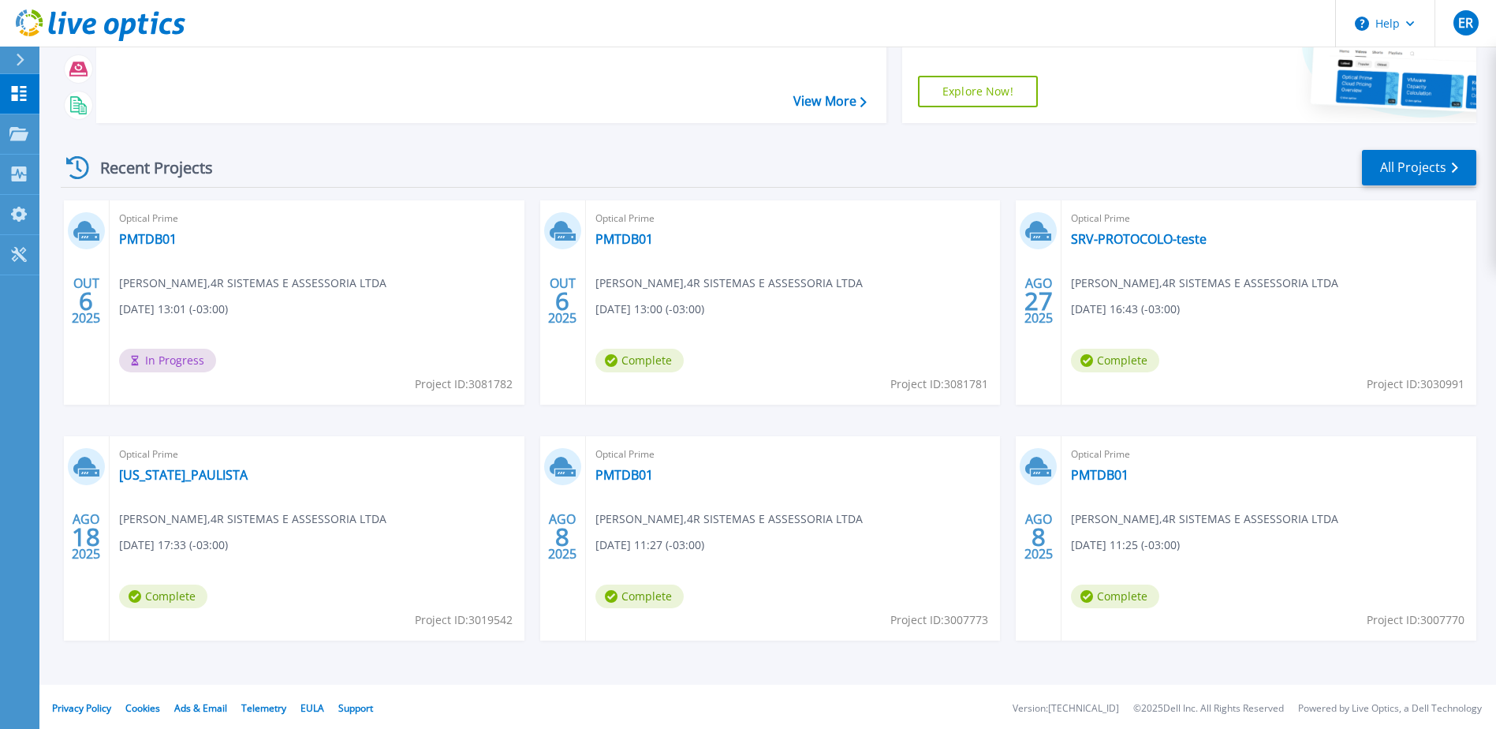
scroll to position [145, 0]
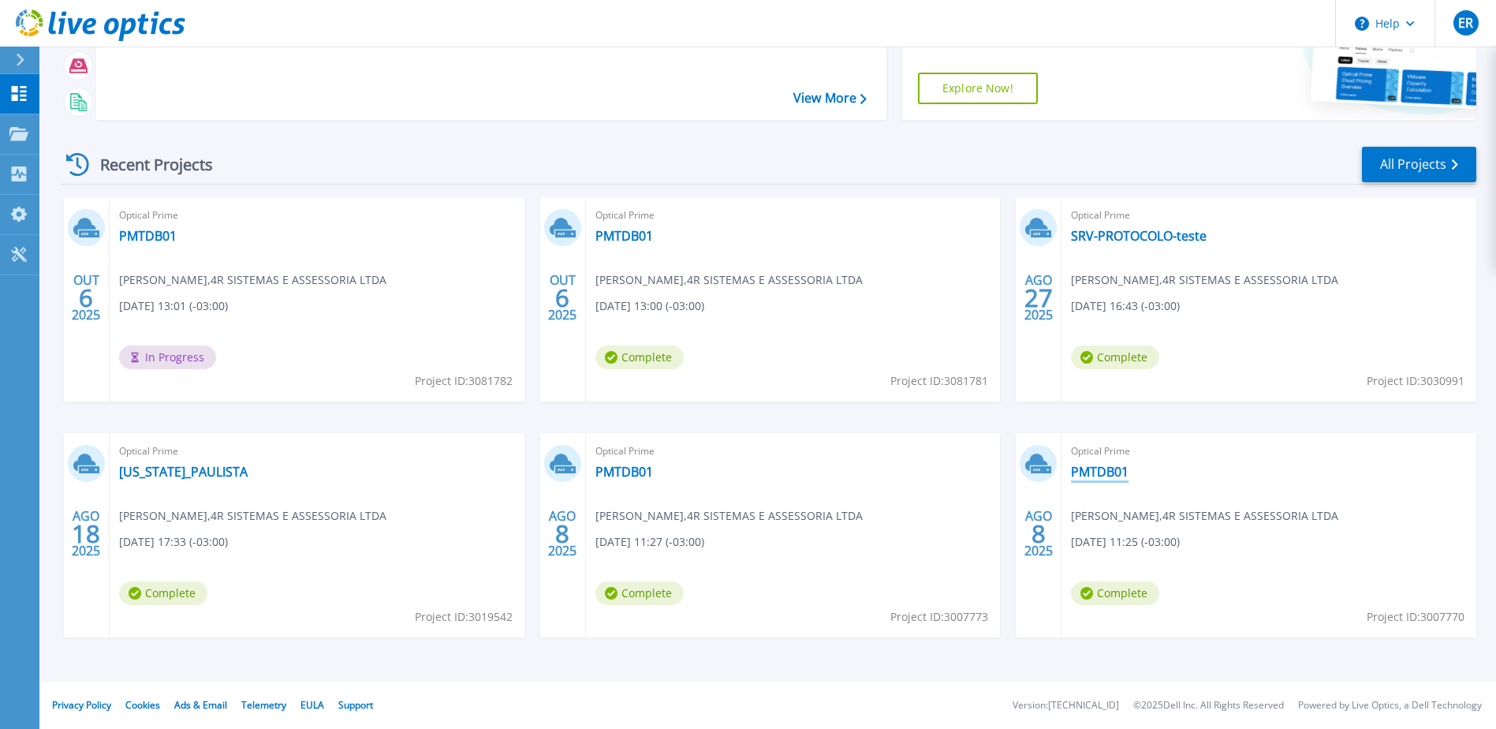
click at [1094, 468] on link "PMTDB01" at bounding box center [1100, 472] width 58 height 16
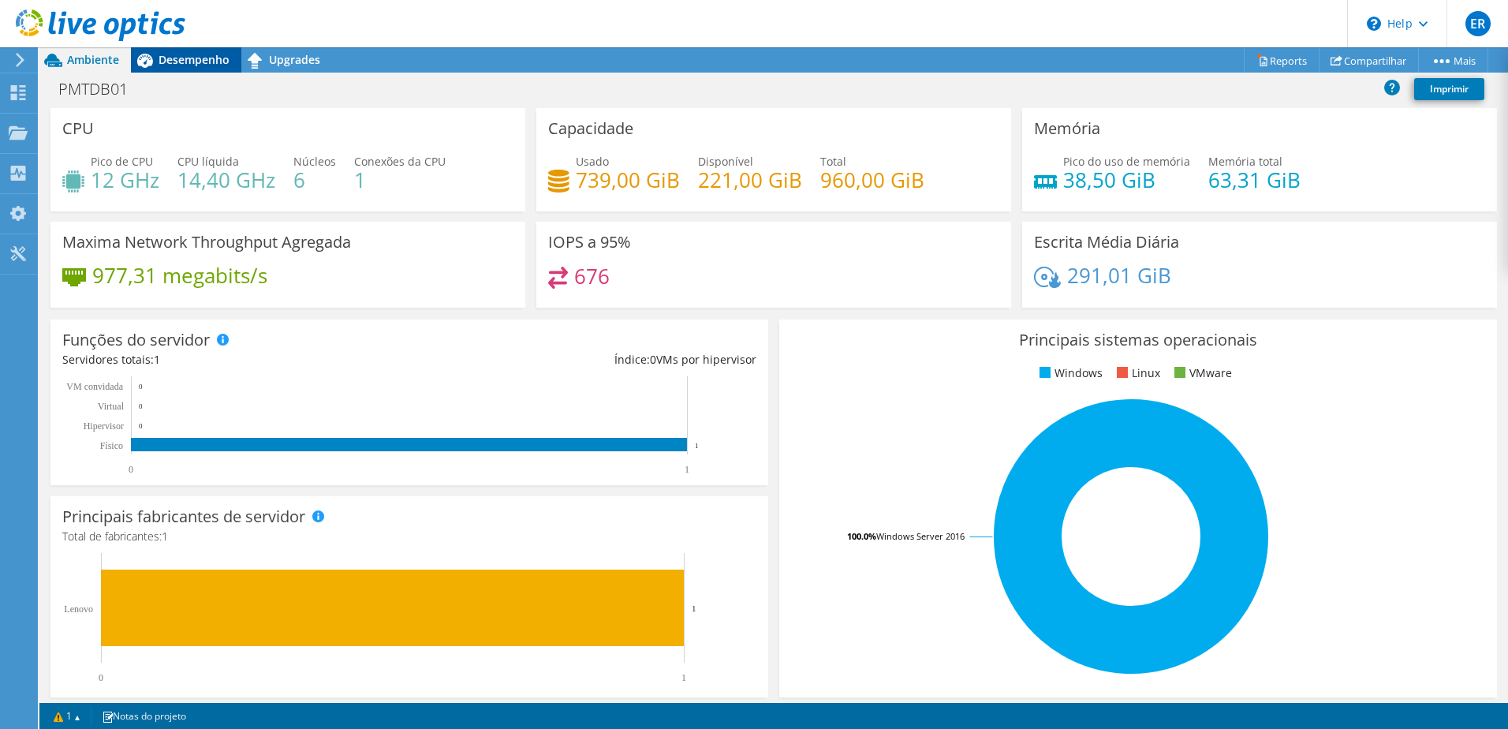
click at [186, 65] on span "Desempenho" at bounding box center [193, 59] width 71 height 15
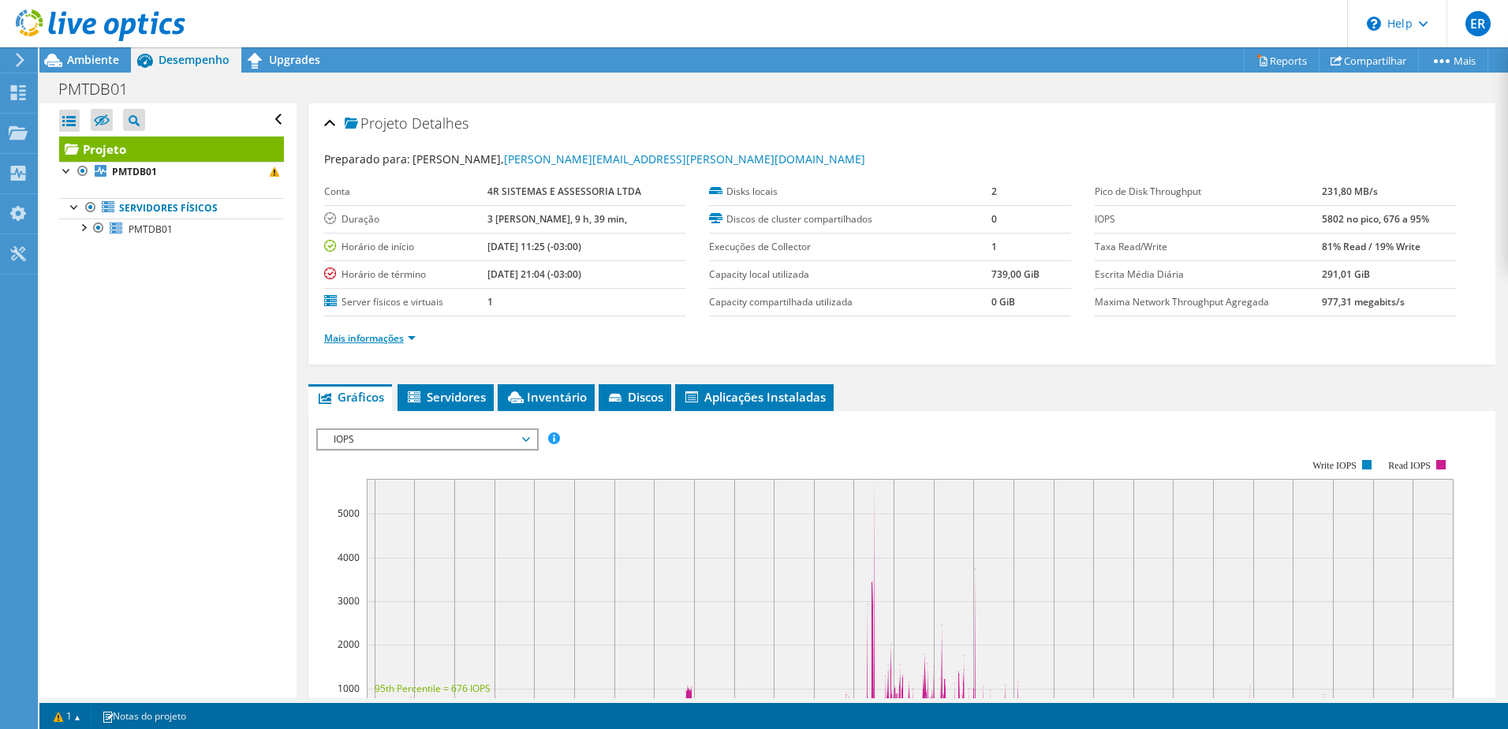
click at [408, 337] on link "Mais informações" at bounding box center [369, 337] width 91 height 13
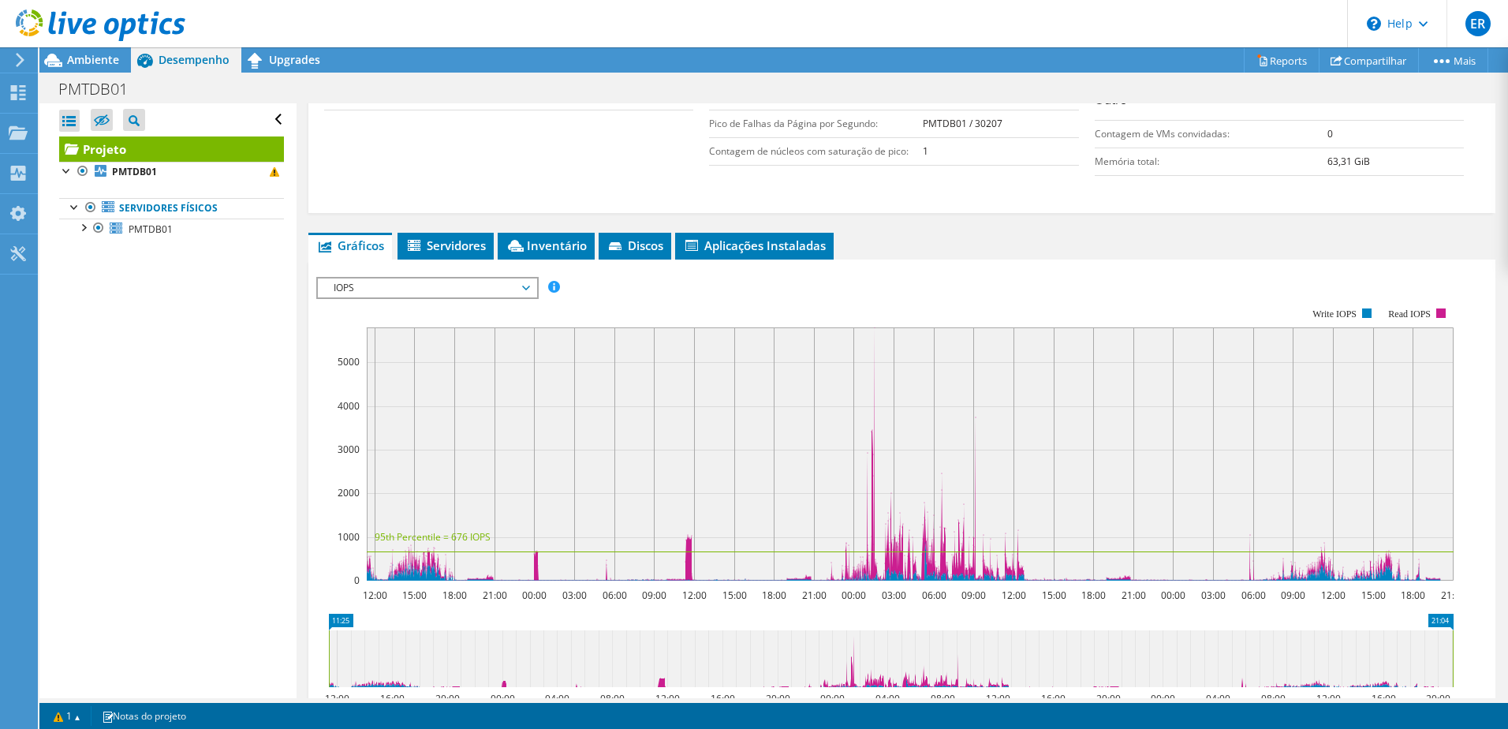
scroll to position [394, 0]
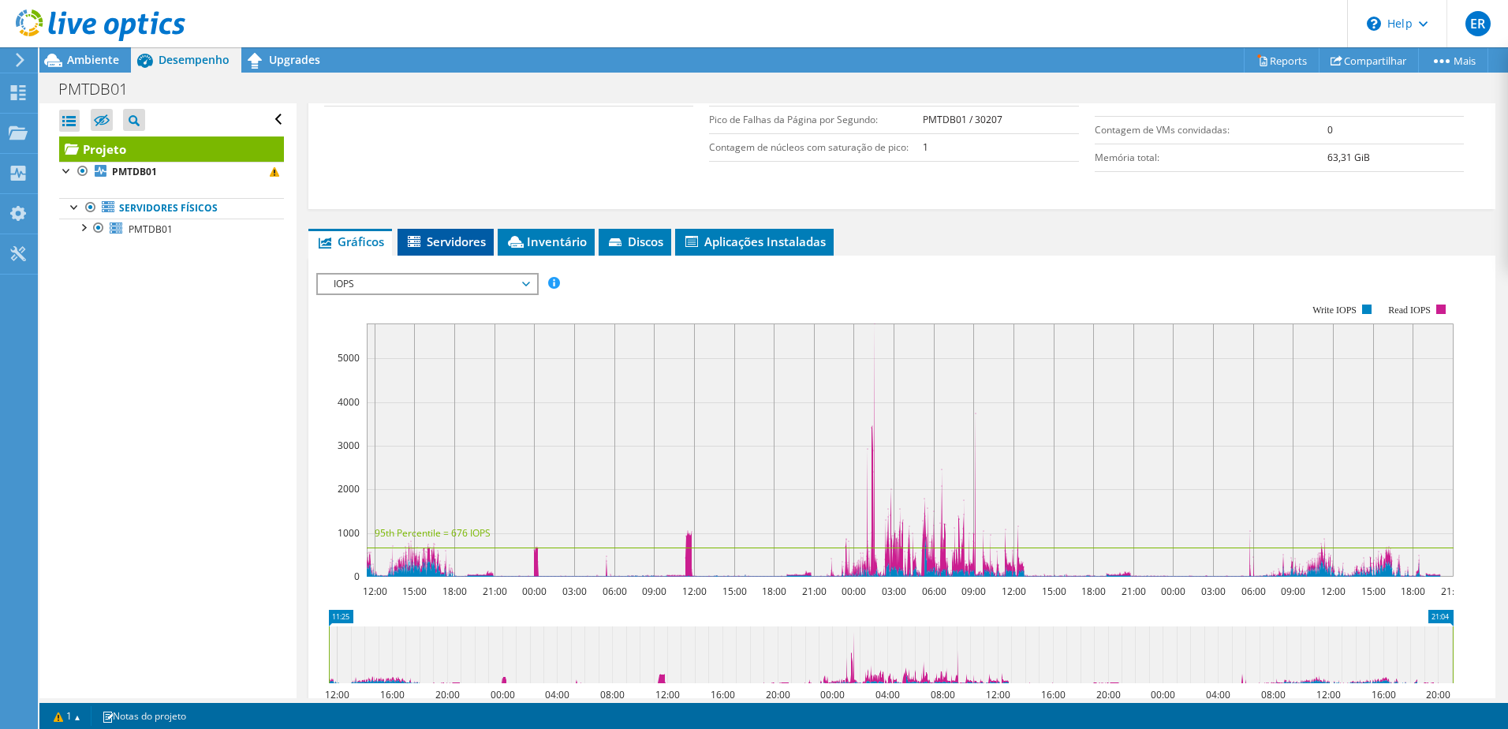
click at [453, 237] on span "Servidores" at bounding box center [445, 241] width 80 height 16
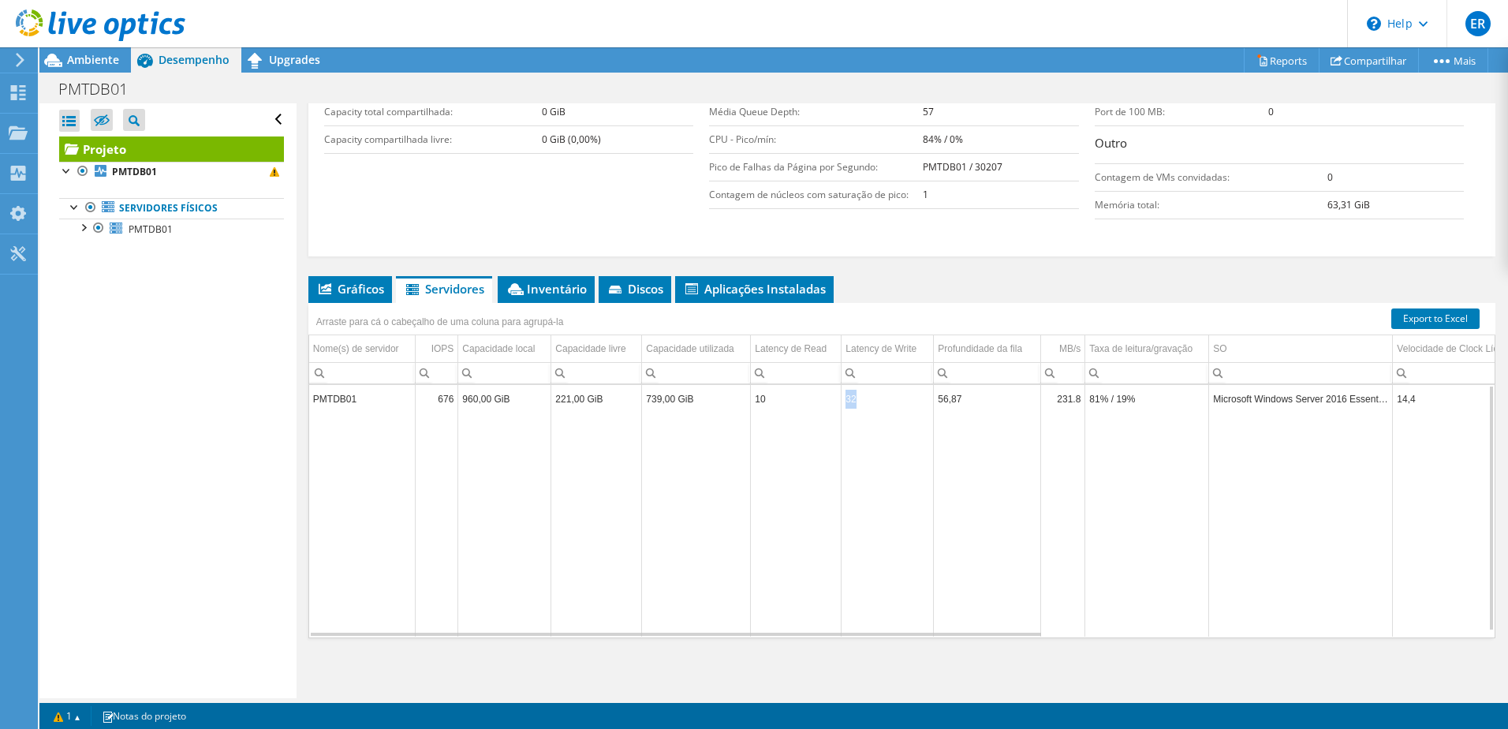
drag, startPoint x: 886, startPoint y: 401, endPoint x: 841, endPoint y: 401, distance: 44.9
click at [841, 401] on td "32" at bounding box center [887, 399] width 92 height 28
click at [554, 278] on li "Inventário" at bounding box center [546, 289] width 97 height 27
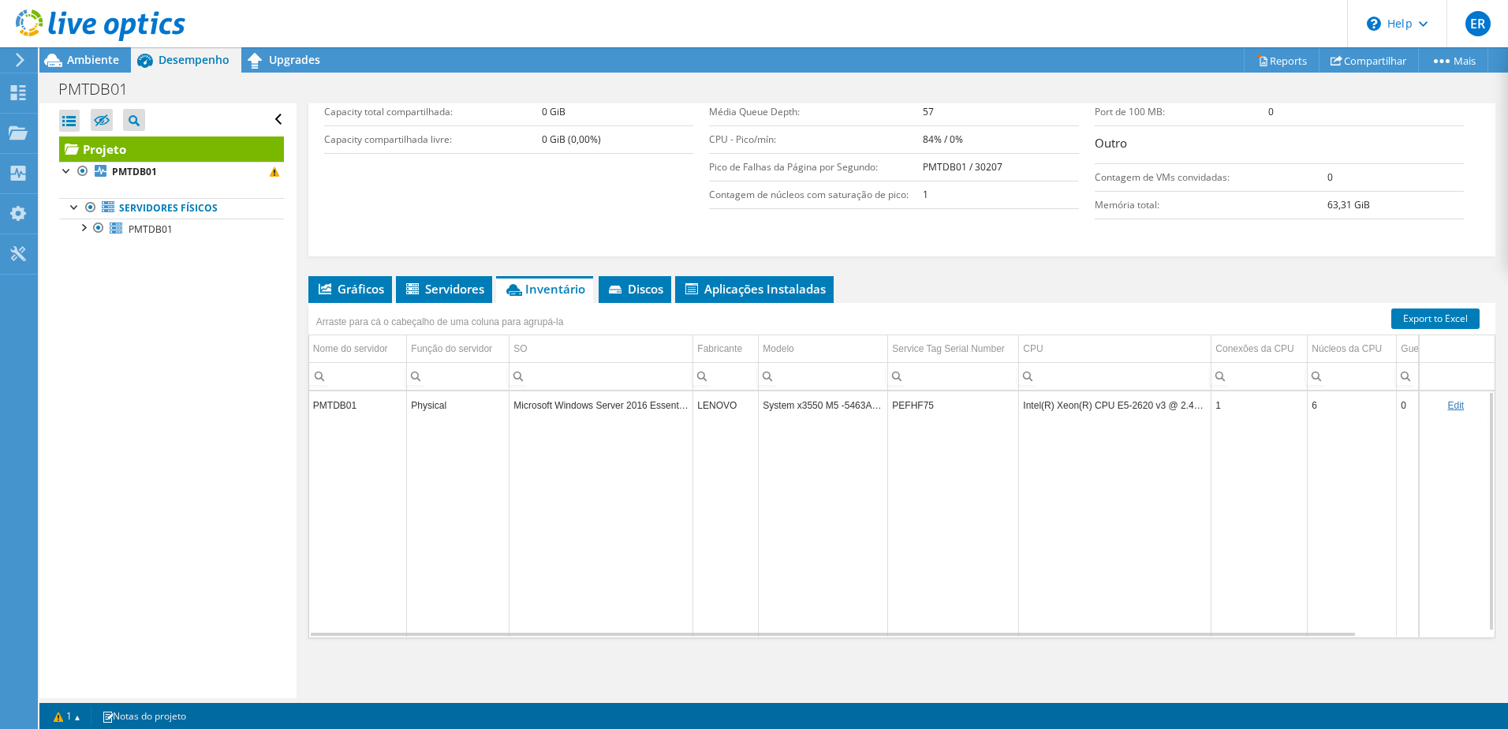
click at [721, 405] on td "LENOVO" at bounding box center [725, 405] width 65 height 28
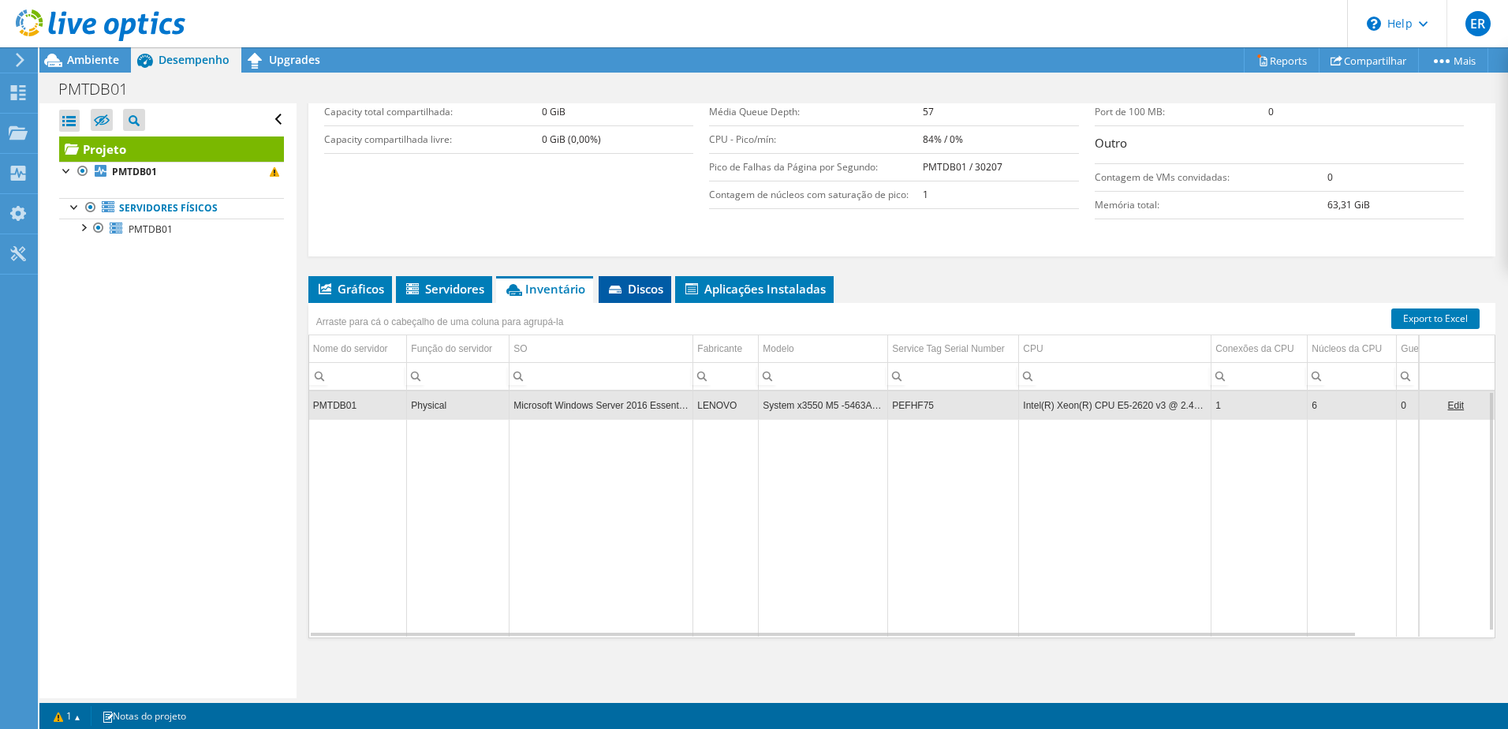
click at [645, 284] on span "Discos" at bounding box center [634, 289] width 57 height 16
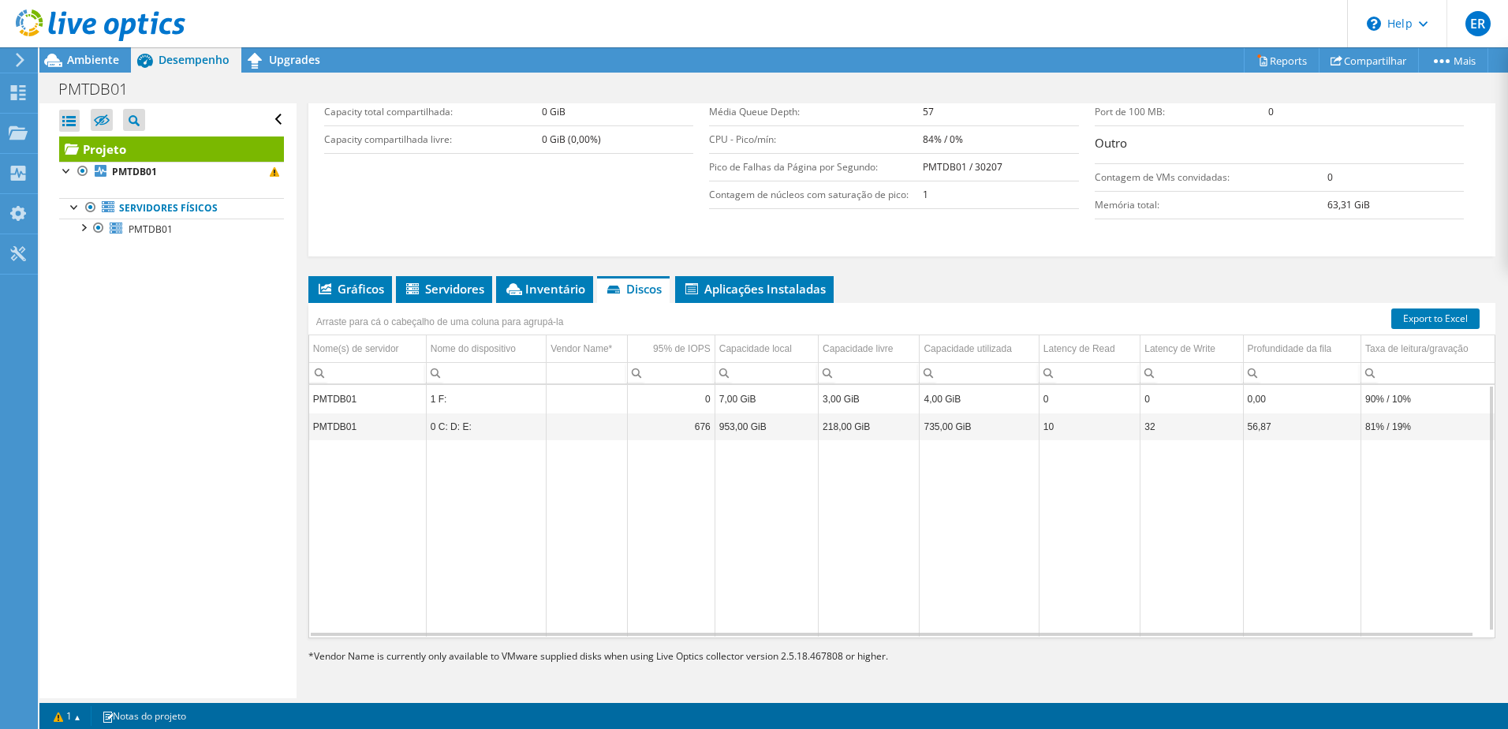
click at [444, 423] on td "0 C: D: E:" at bounding box center [486, 426] width 120 height 28
click at [752, 290] on span "Aplicações Instaladas" at bounding box center [754, 289] width 143 height 16
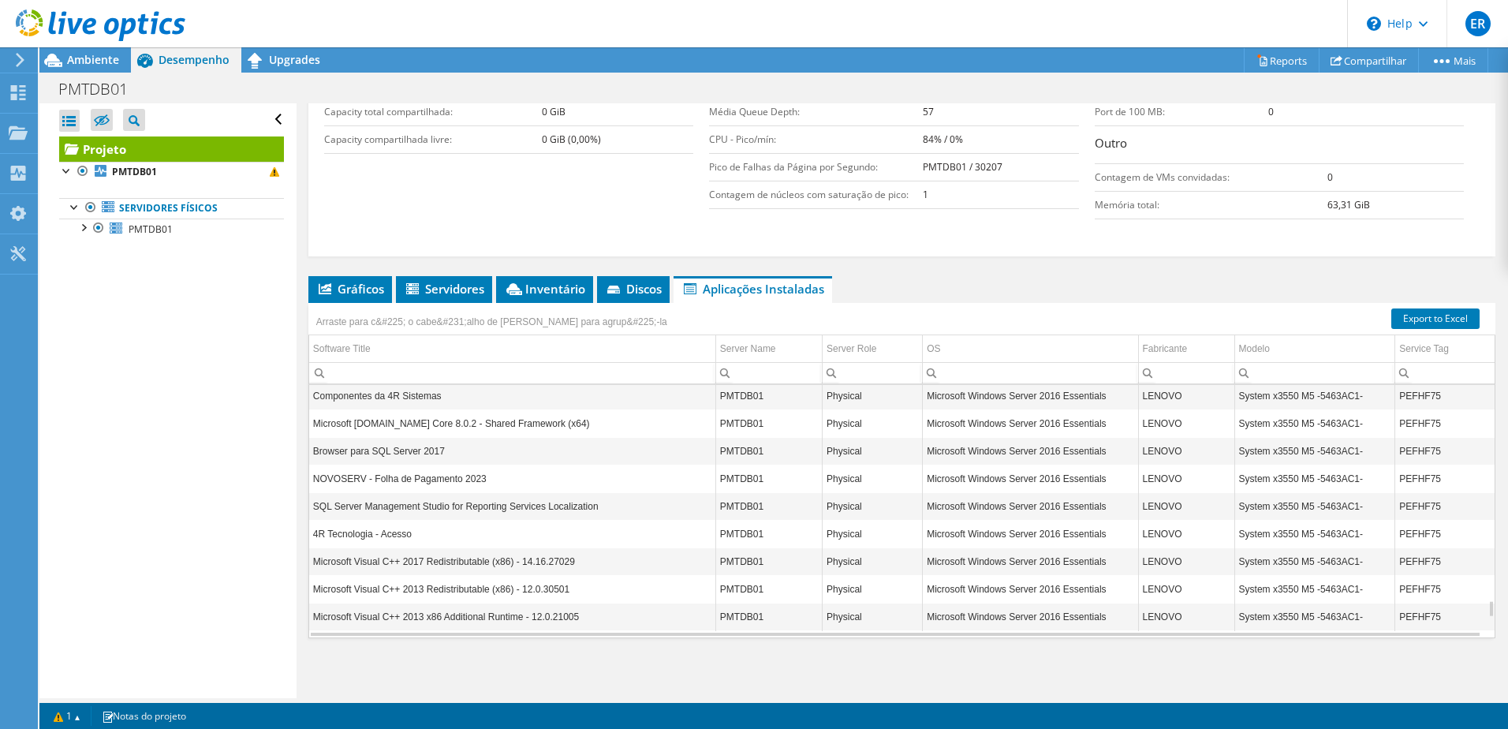
scroll to position [0, 0]
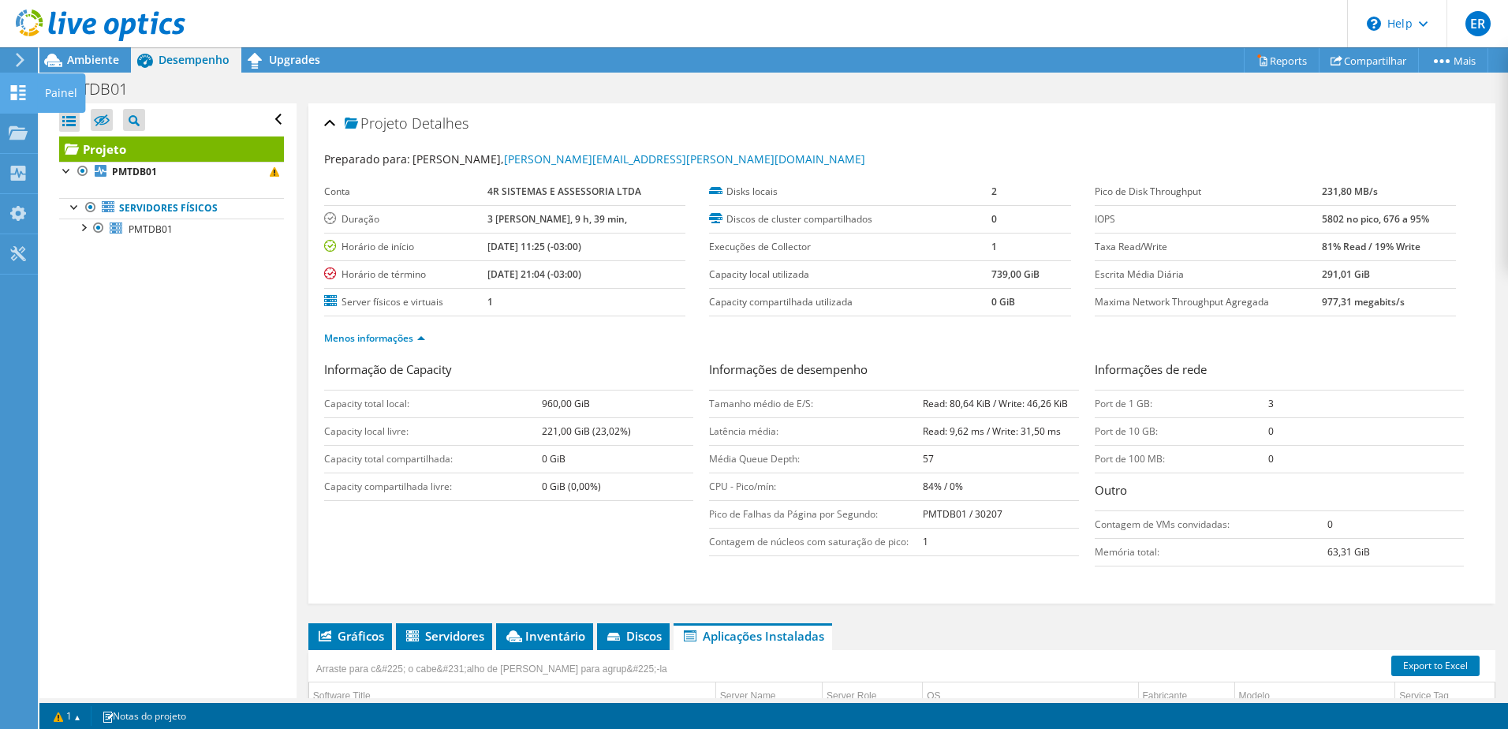
click at [21, 91] on use at bounding box center [18, 92] width 15 height 15
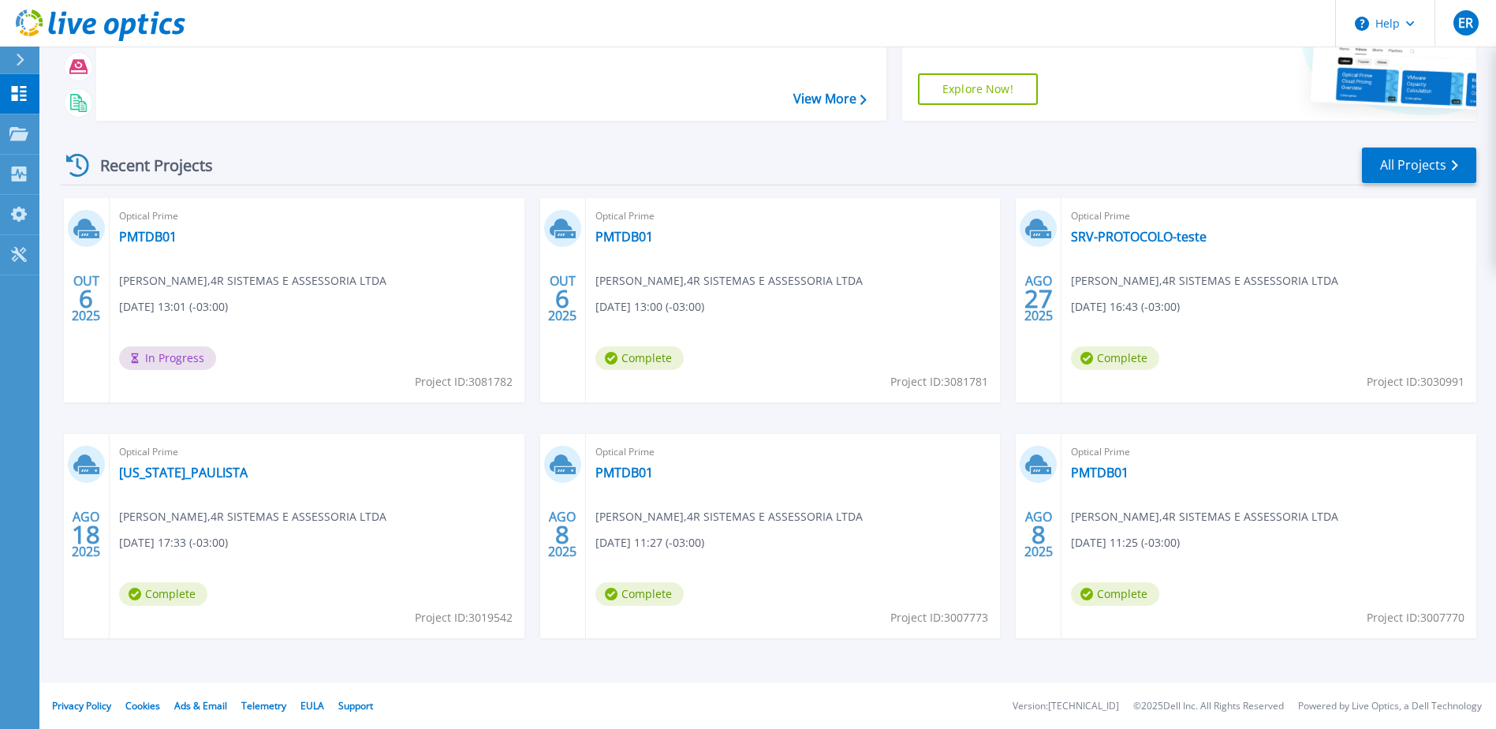
scroll to position [145, 0]
click at [622, 239] on link "PMTDB01" at bounding box center [624, 236] width 58 height 16
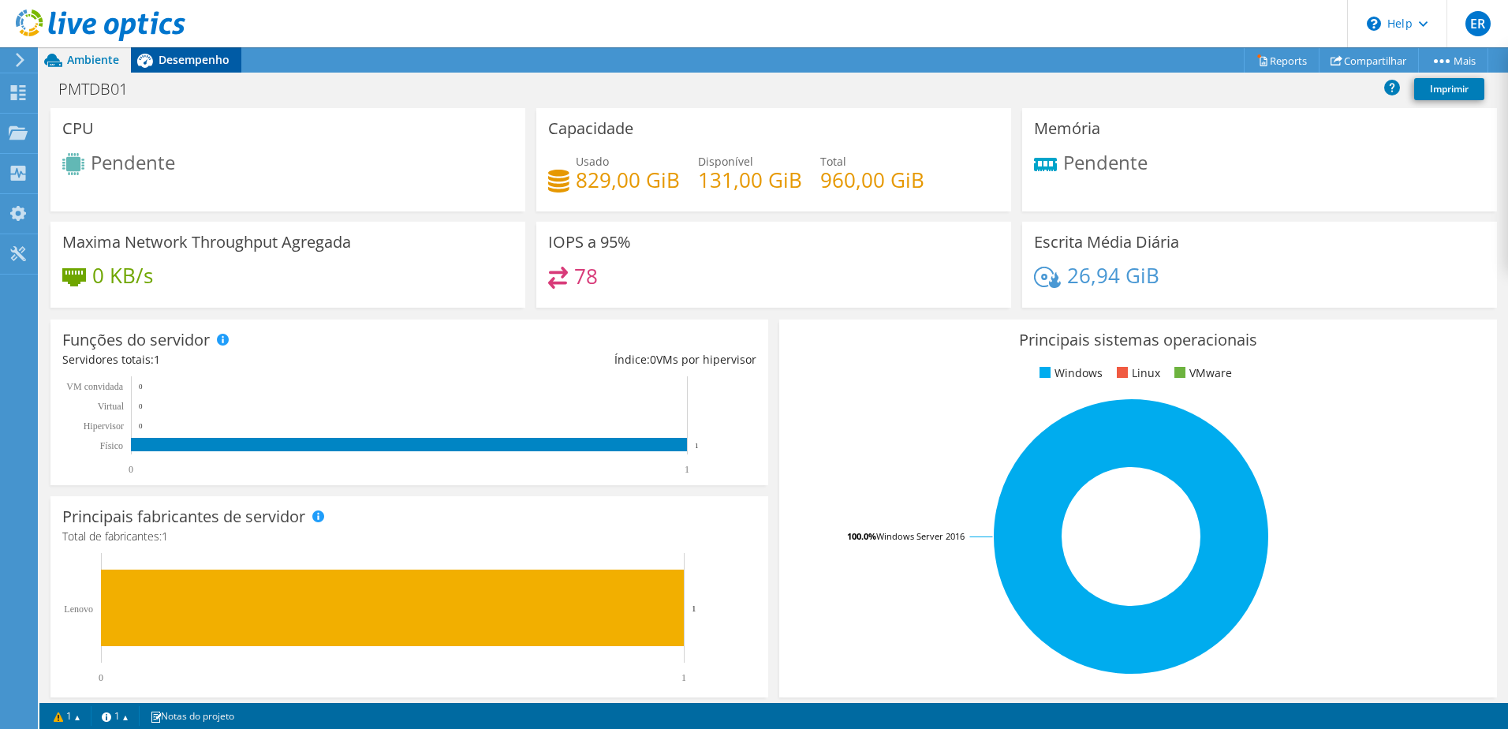
click at [189, 58] on span "Desempenho" at bounding box center [193, 59] width 71 height 15
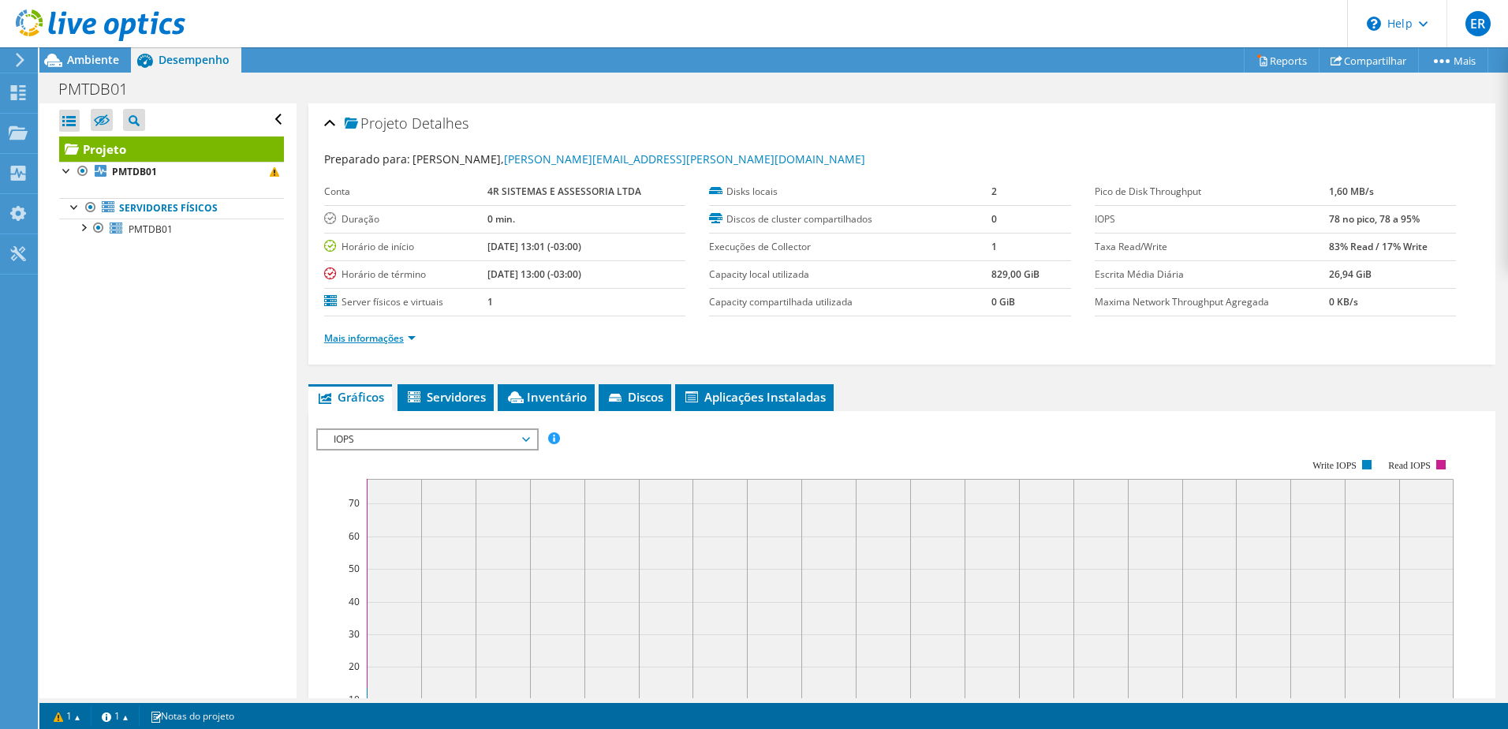
click at [379, 341] on link "Mais informações" at bounding box center [369, 337] width 91 height 13
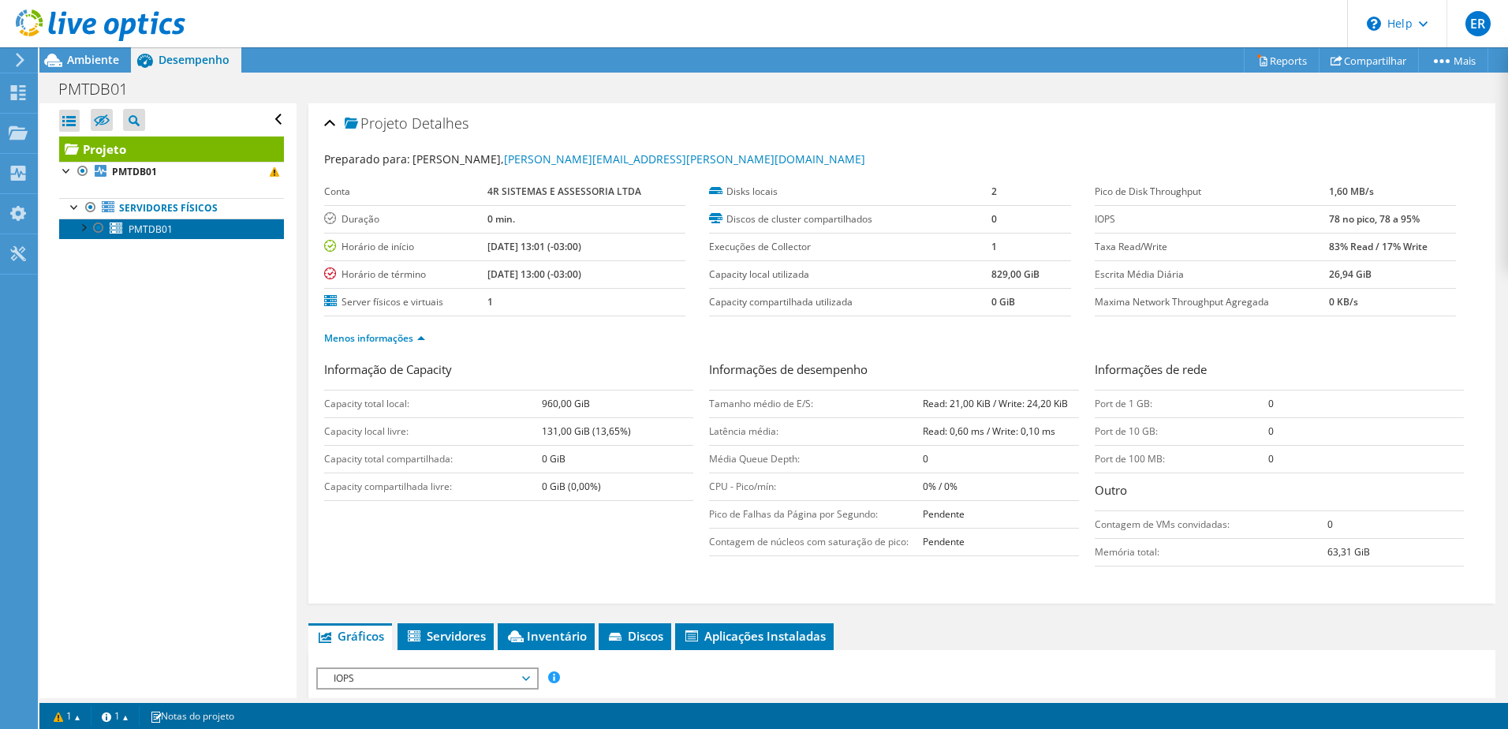
click at [151, 226] on span "PMTDB01" at bounding box center [151, 228] width 44 height 13
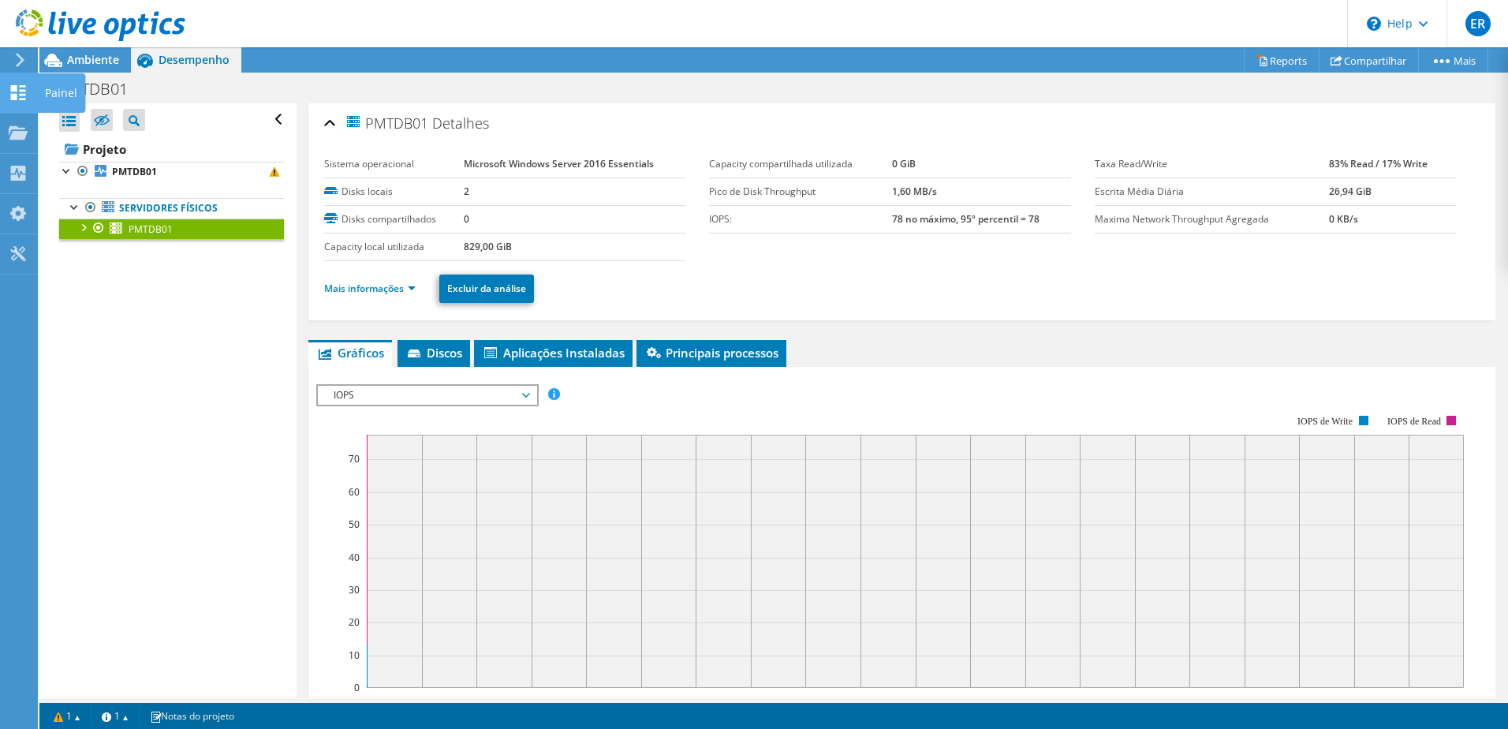
click at [17, 94] on use at bounding box center [18, 92] width 15 height 15
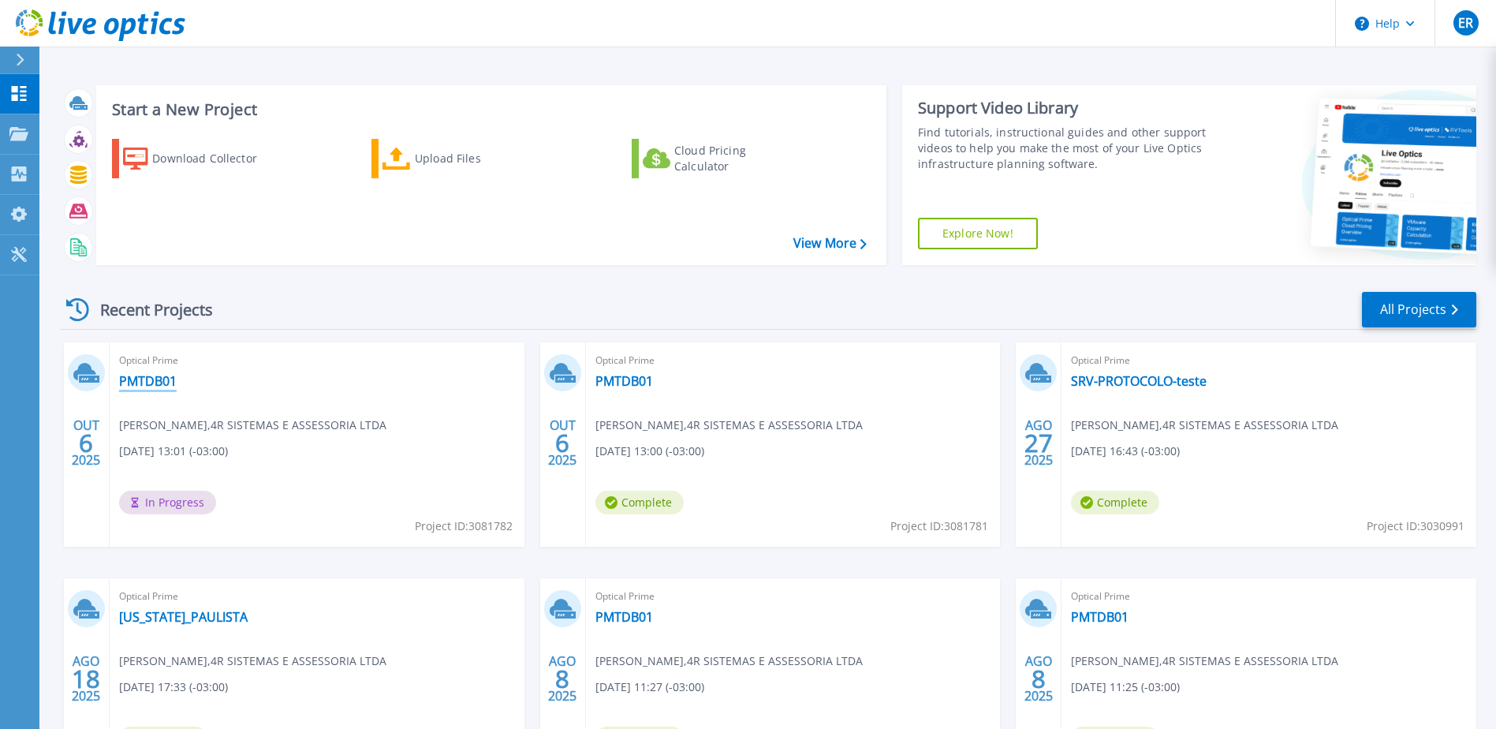
click at [139, 375] on link "PMTDB01" at bounding box center [148, 381] width 58 height 16
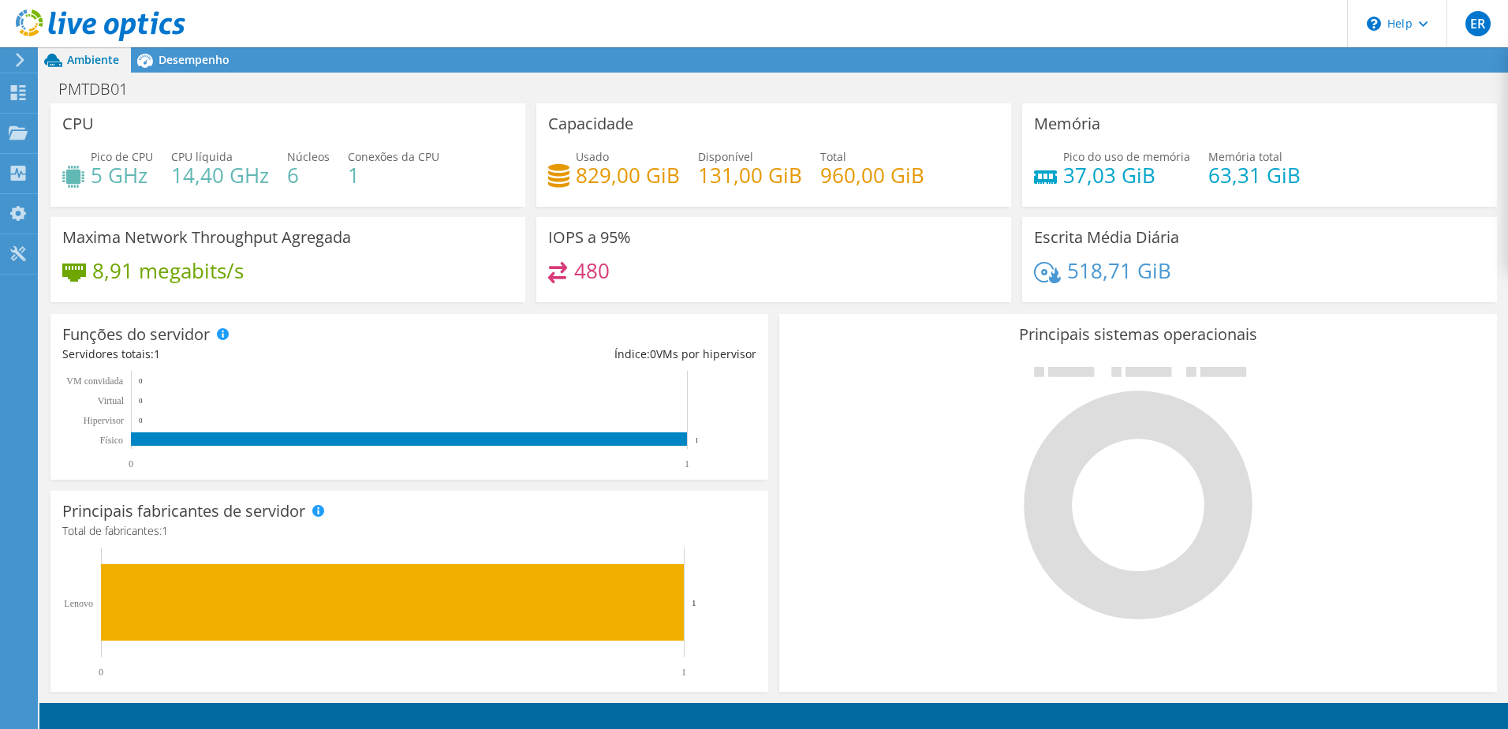
scroll to position [378, 0]
click at [188, 62] on span "Desempenho" at bounding box center [193, 59] width 71 height 15
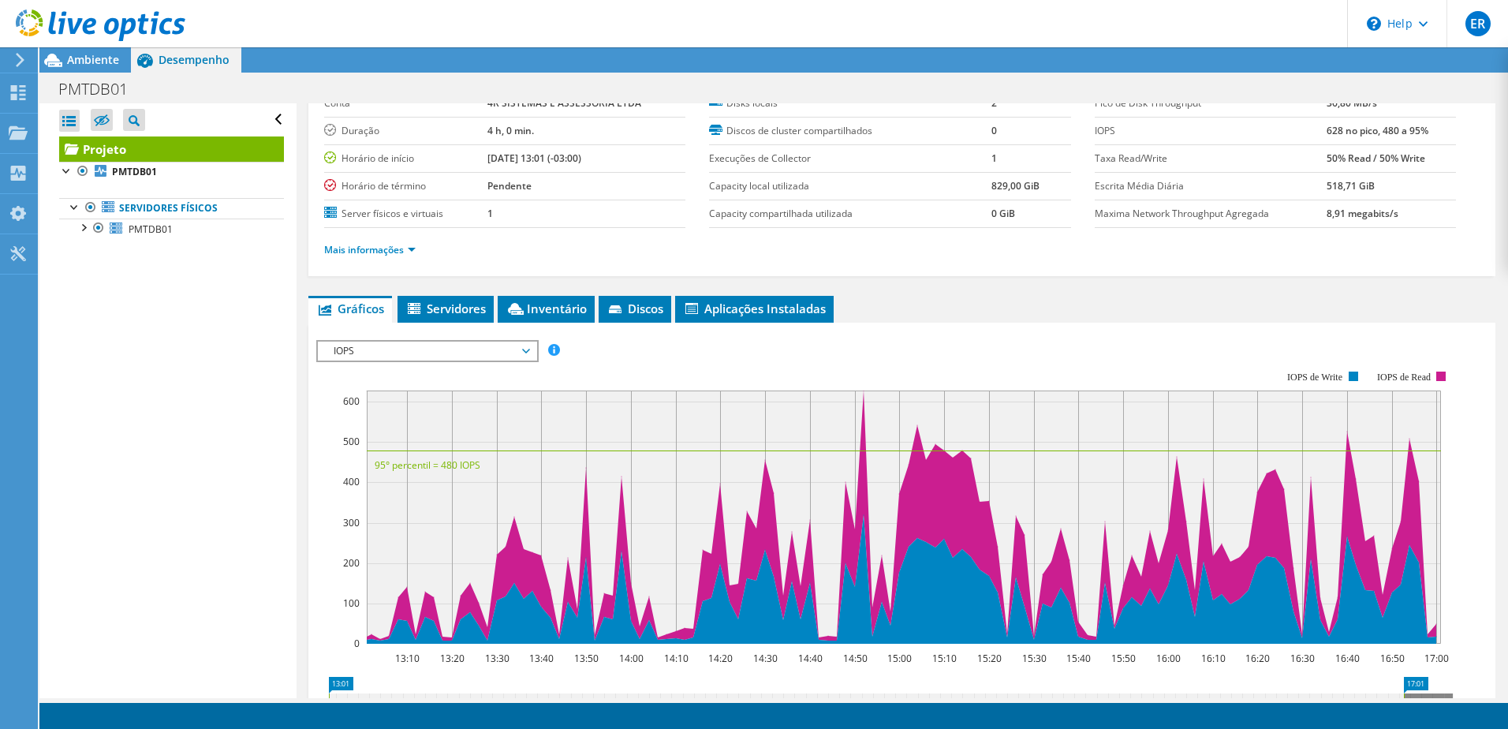
scroll to position [0, 0]
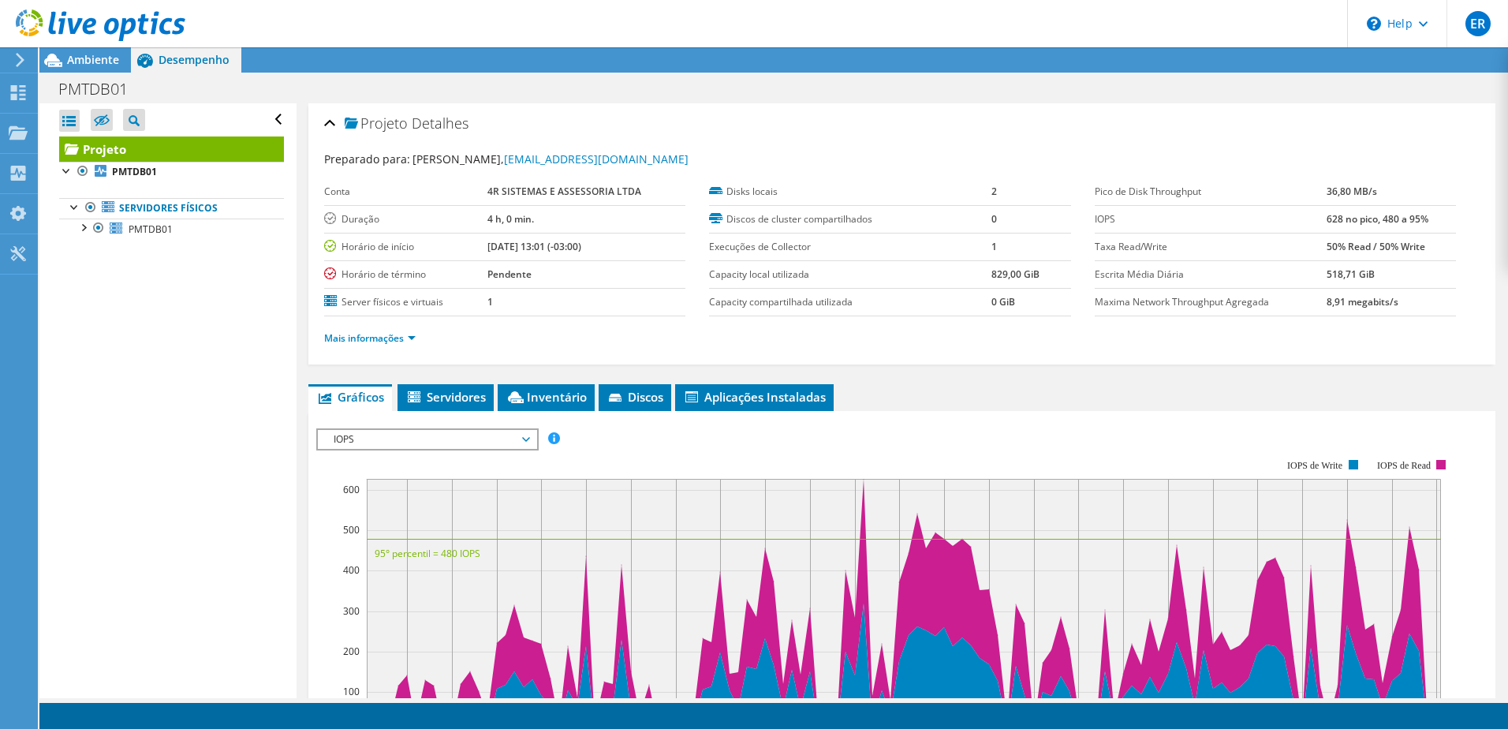
click at [524, 438] on span "IOPS" at bounding box center [427, 439] width 203 height 19
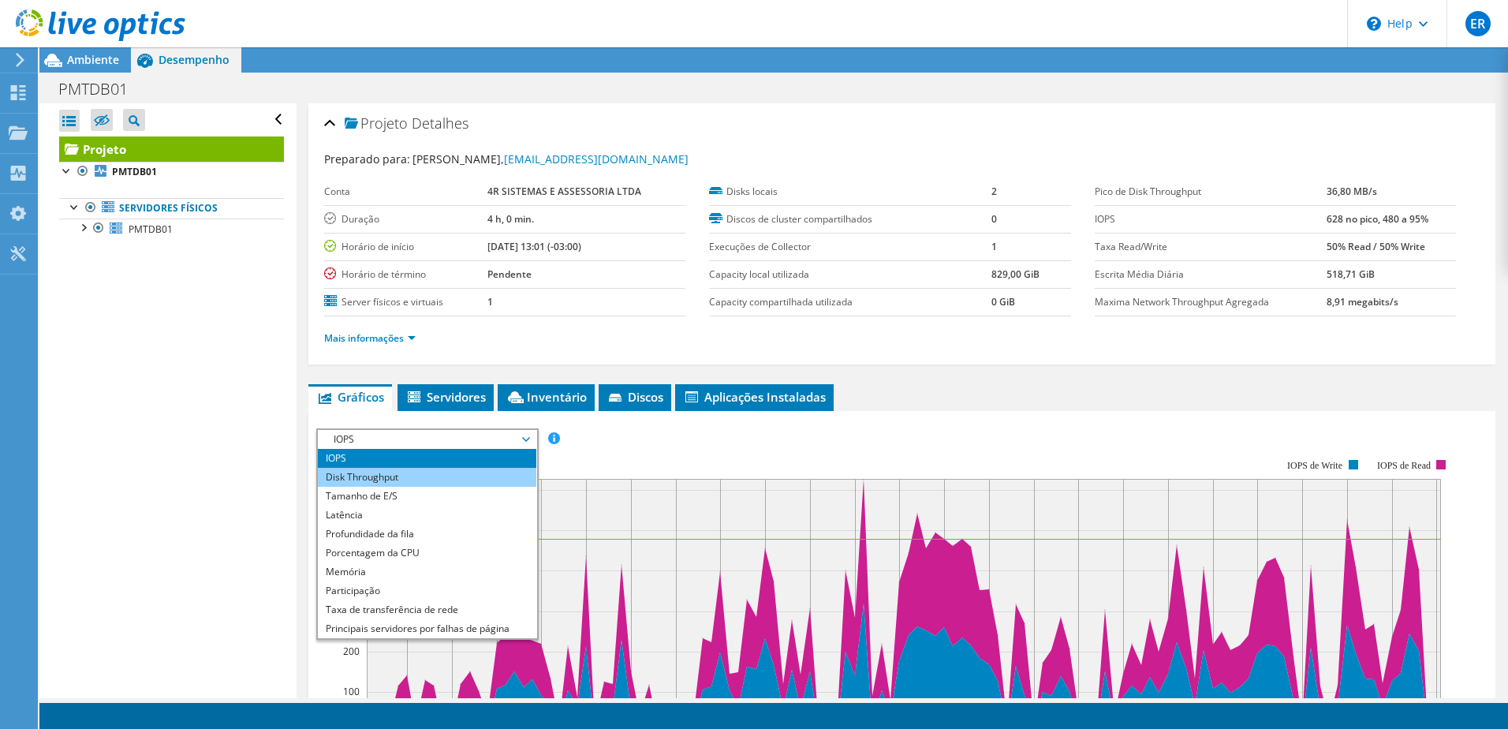
click at [371, 475] on li "Disk Throughput" at bounding box center [427, 477] width 218 height 19
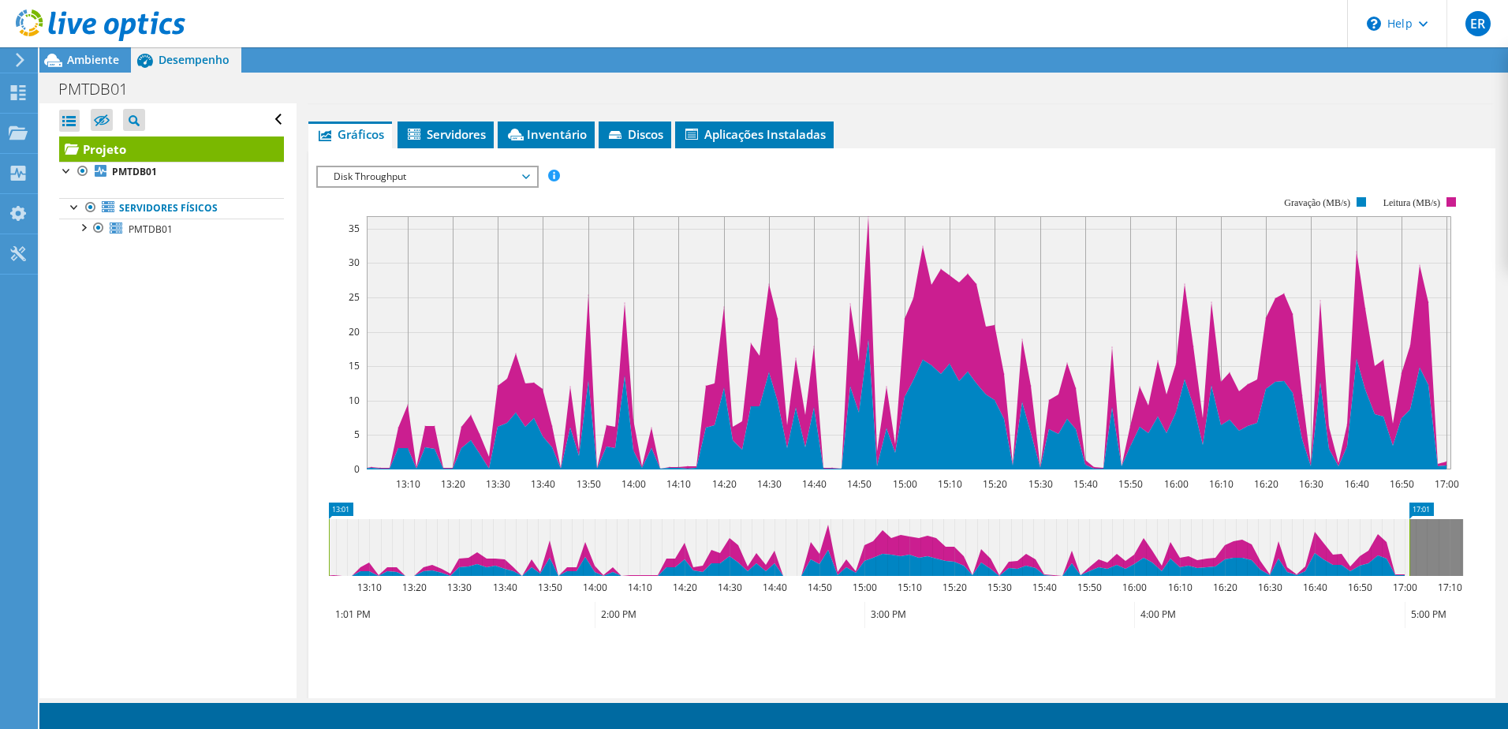
scroll to position [132, 0]
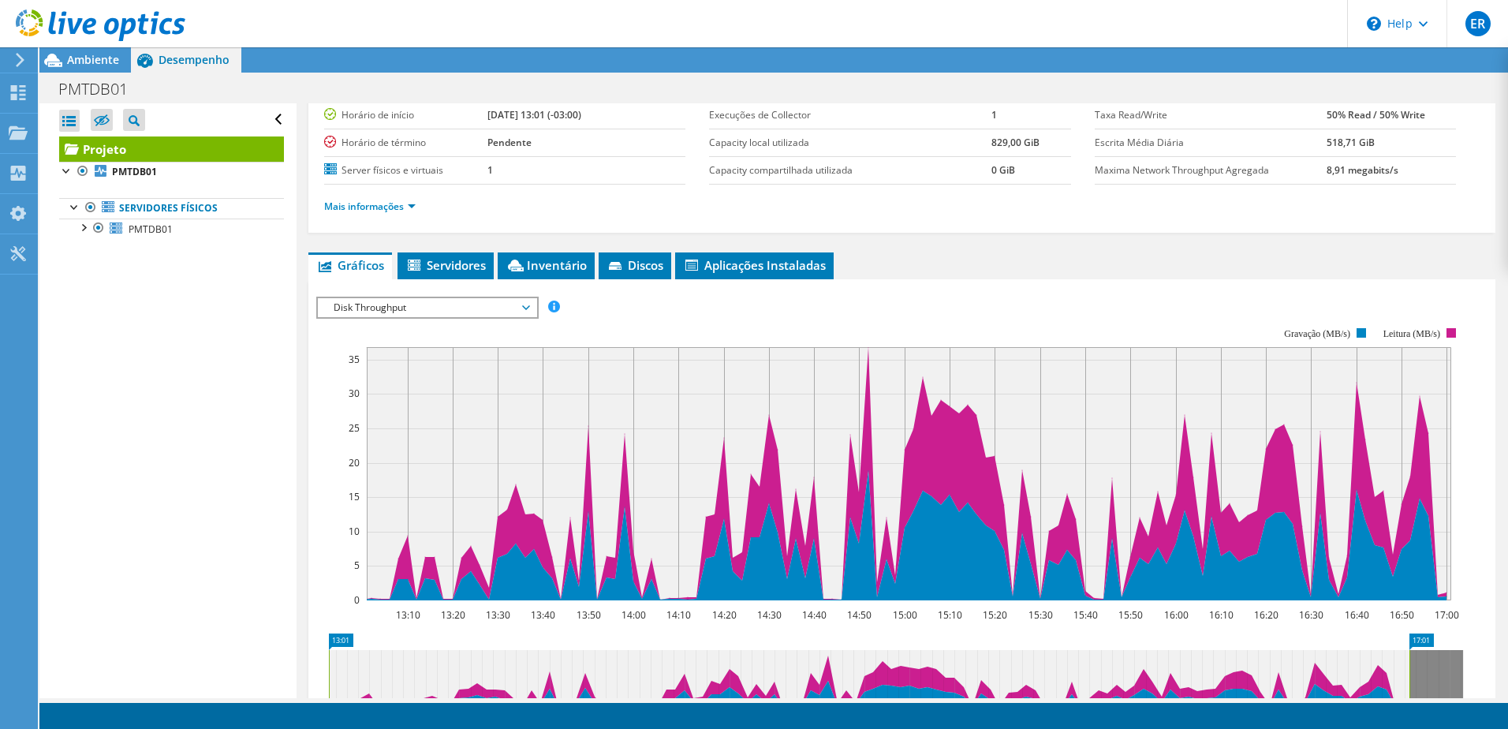
click at [528, 304] on span "Disk Throughput" at bounding box center [427, 307] width 203 height 19
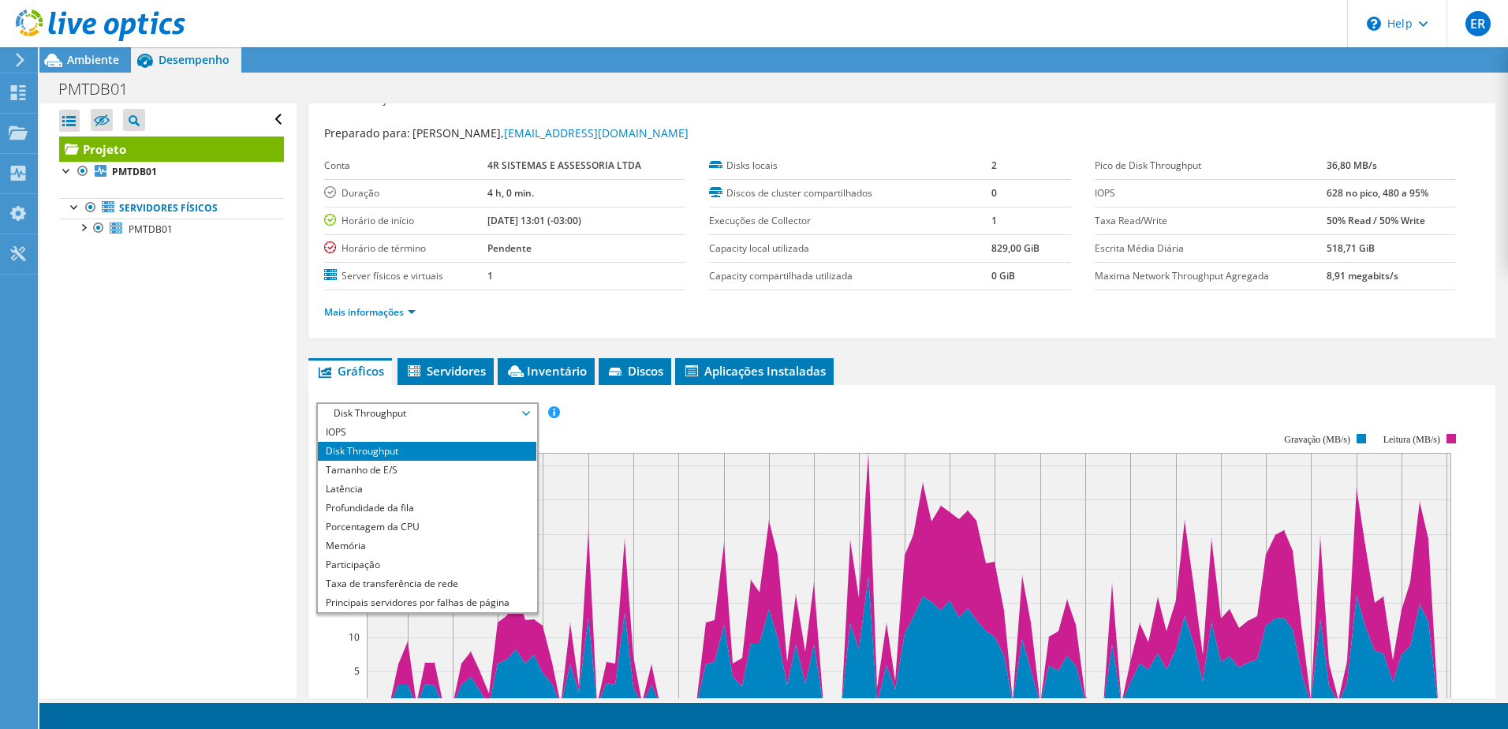
scroll to position [0, 0]
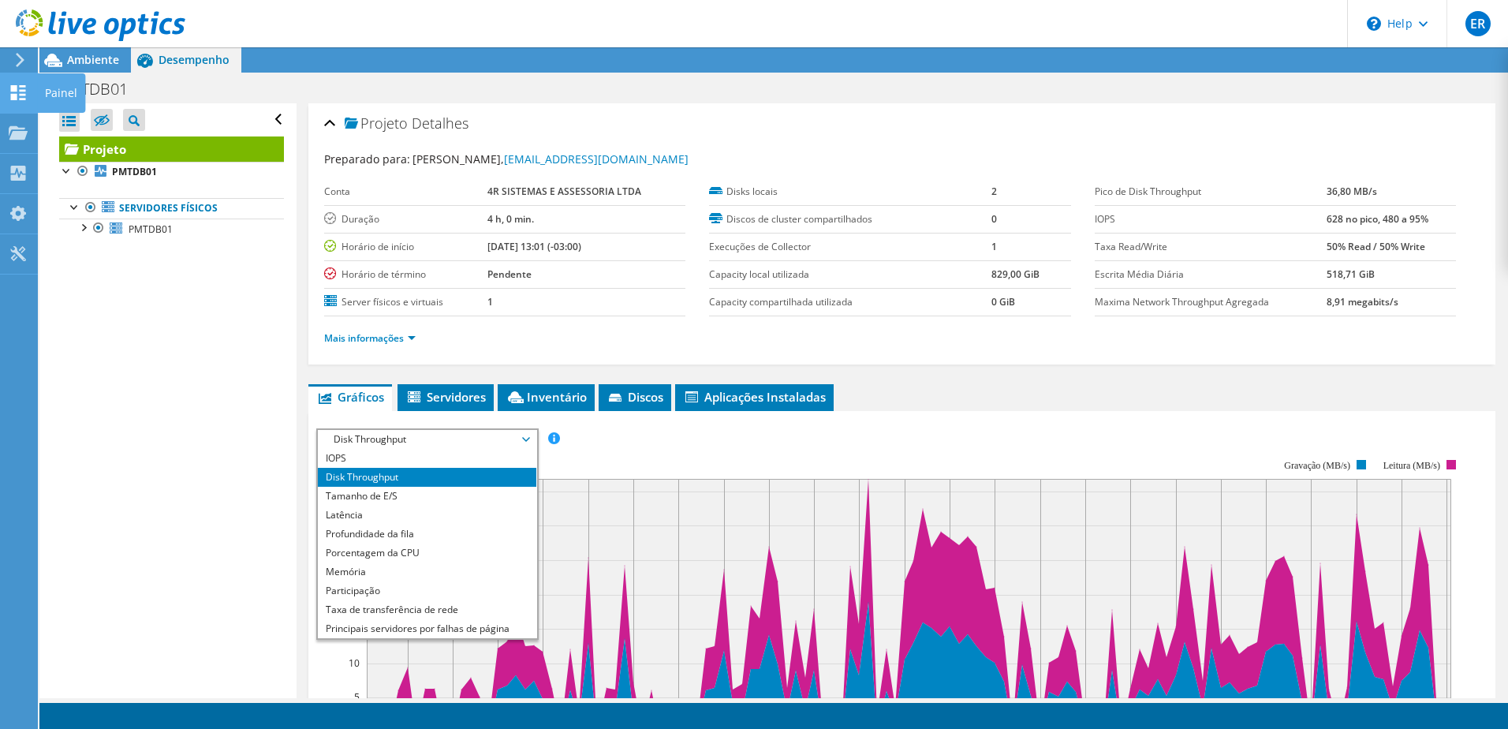
click at [23, 94] on use at bounding box center [18, 92] width 15 height 15
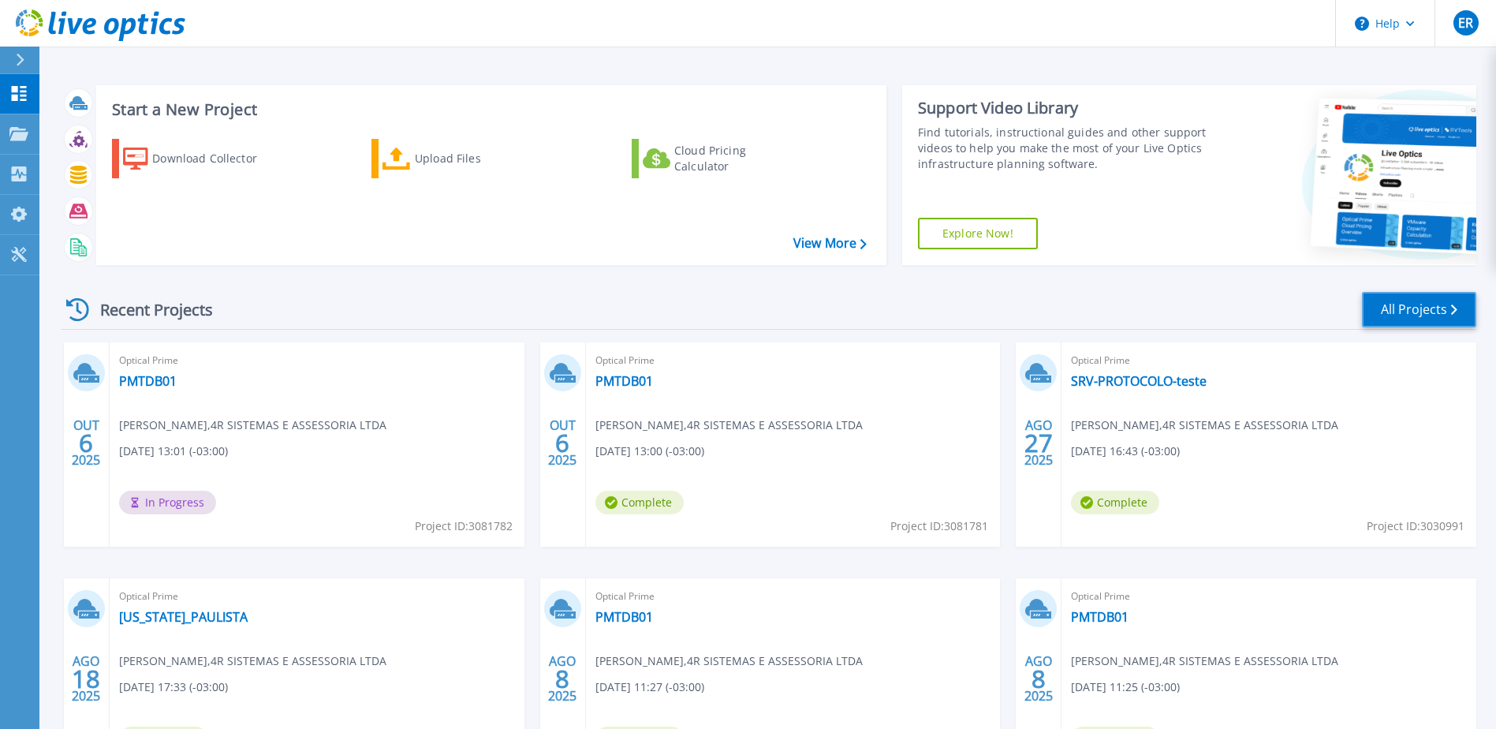
click at [1439, 304] on link "All Projects" at bounding box center [1419, 309] width 114 height 35
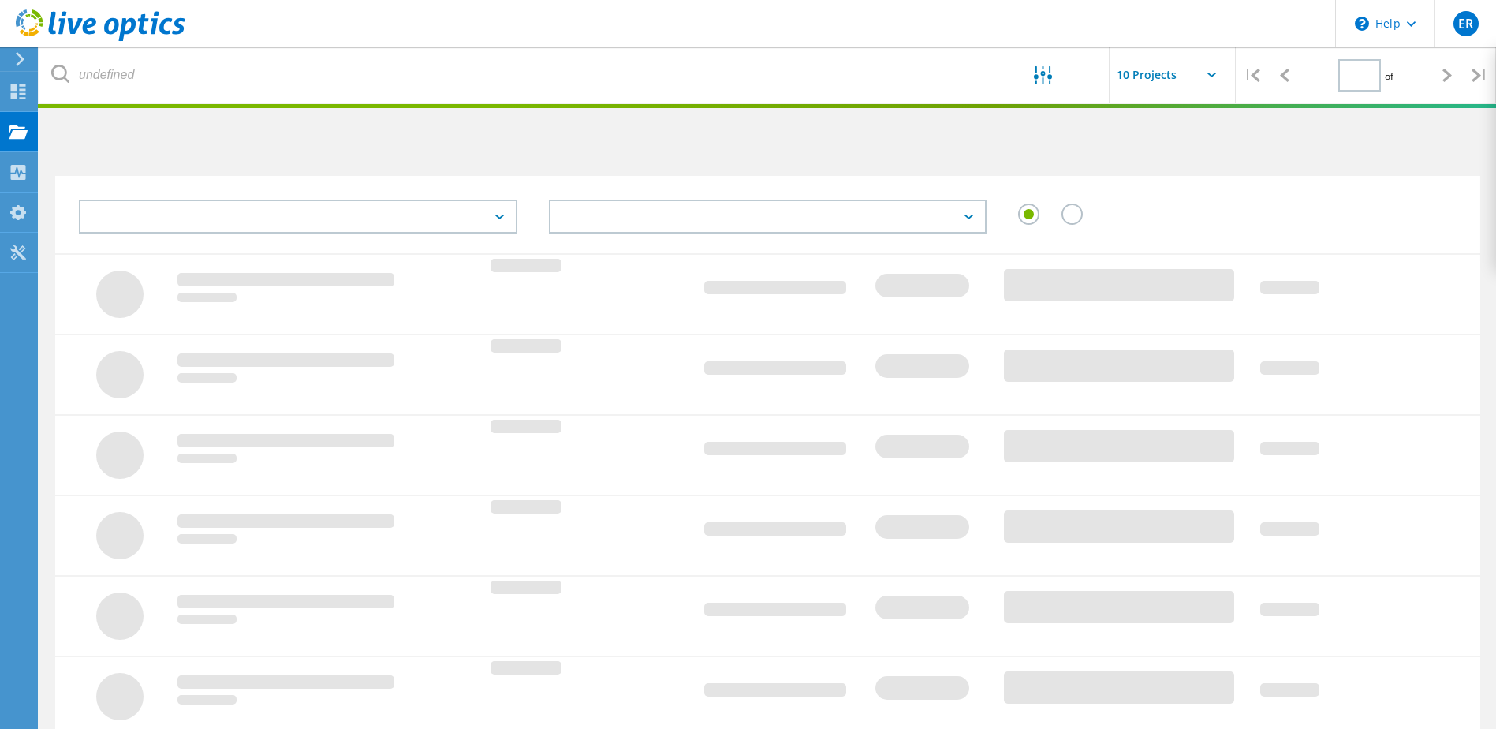
type input "1"
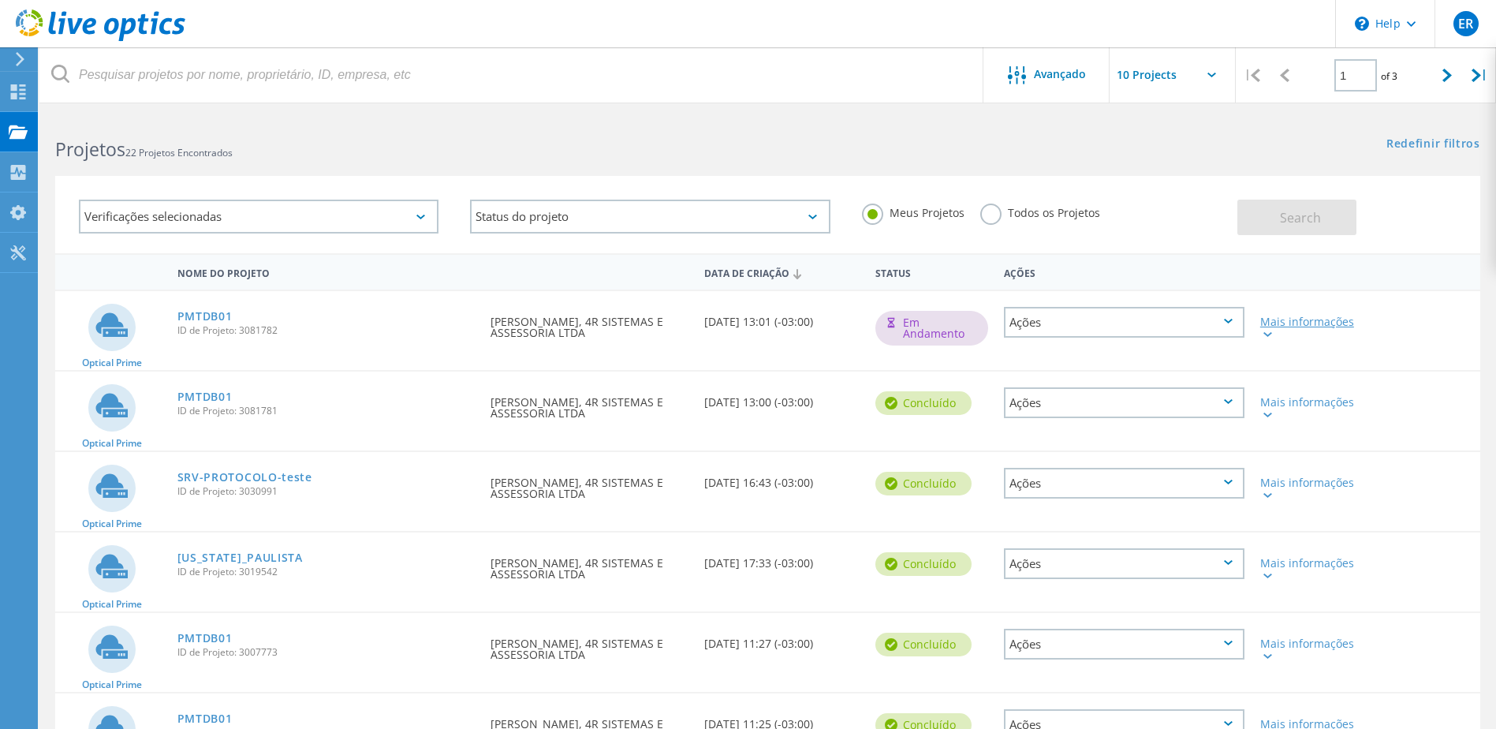
click at [1269, 331] on div at bounding box center [1266, 333] width 12 height 9
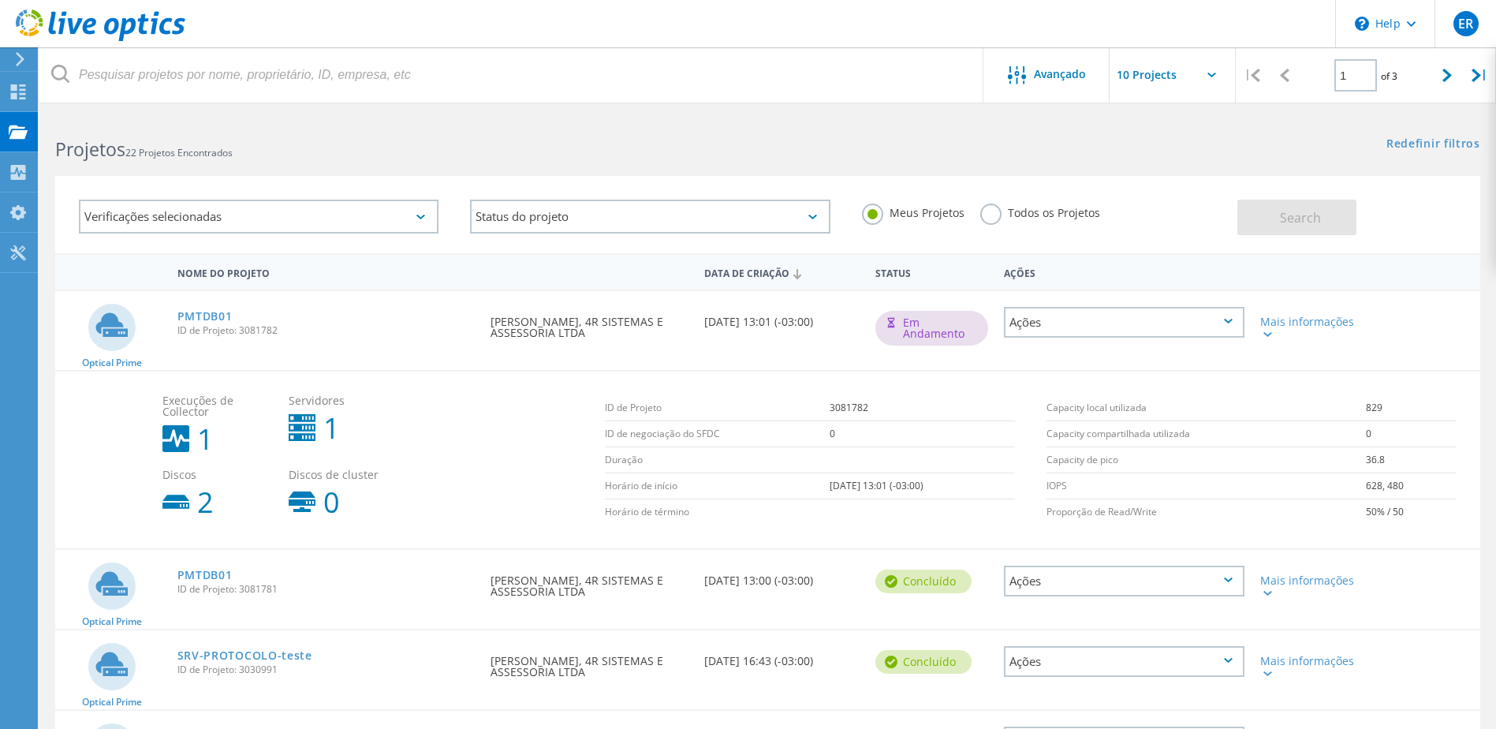
click at [1225, 319] on icon at bounding box center [1228, 321] width 9 height 5
click at [1413, 323] on div "Optical Prime PMTDB01 ID de Projeto: 3081782 Solicitado por Emerson Regiani, 4R…" at bounding box center [767, 330] width 1425 height 79
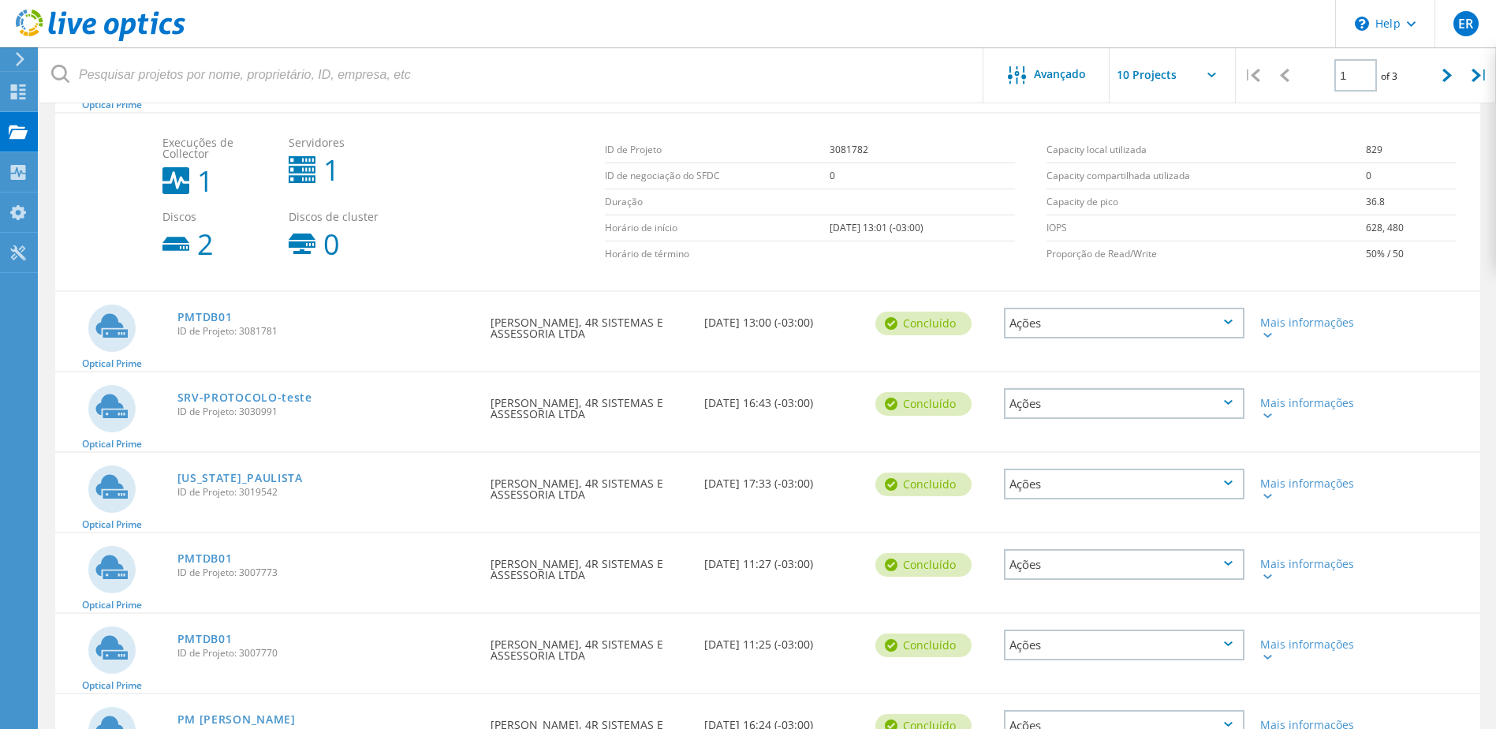
scroll to position [263, 0]
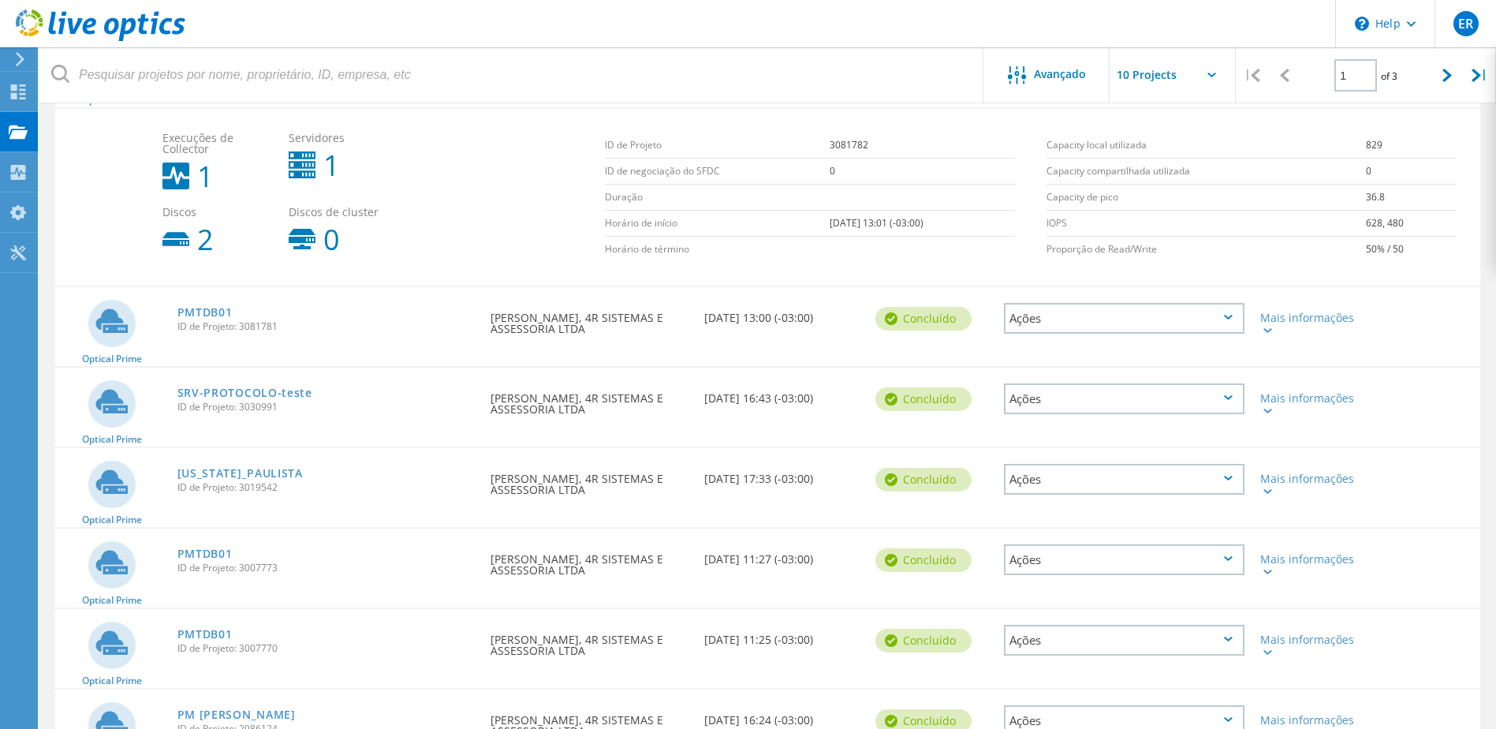
click at [1232, 314] on div "Ações" at bounding box center [1124, 318] width 240 height 31
click at [1324, 318] on div "Mais informações" at bounding box center [1309, 323] width 99 height 22
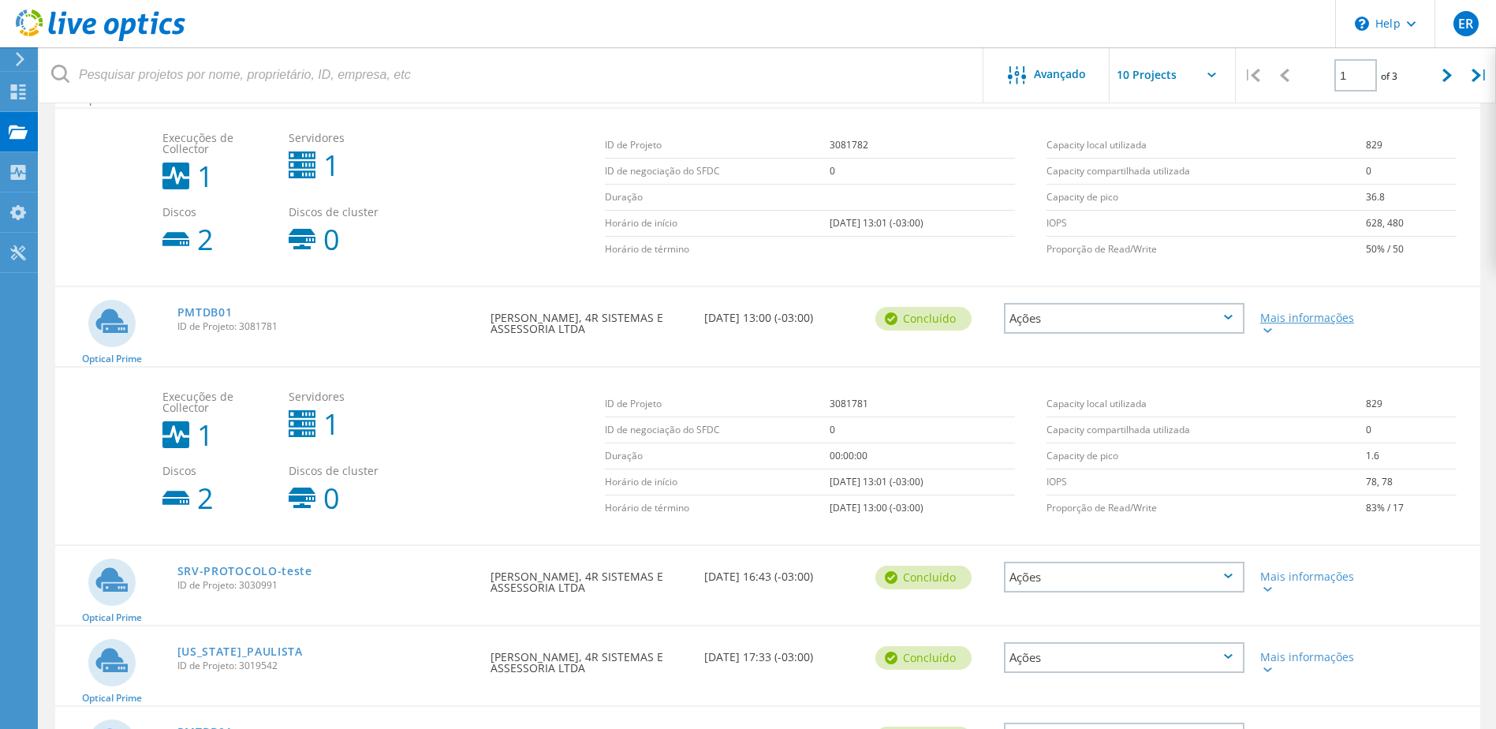
click at [1324, 318] on div "Mais informações" at bounding box center [1309, 323] width 99 height 22
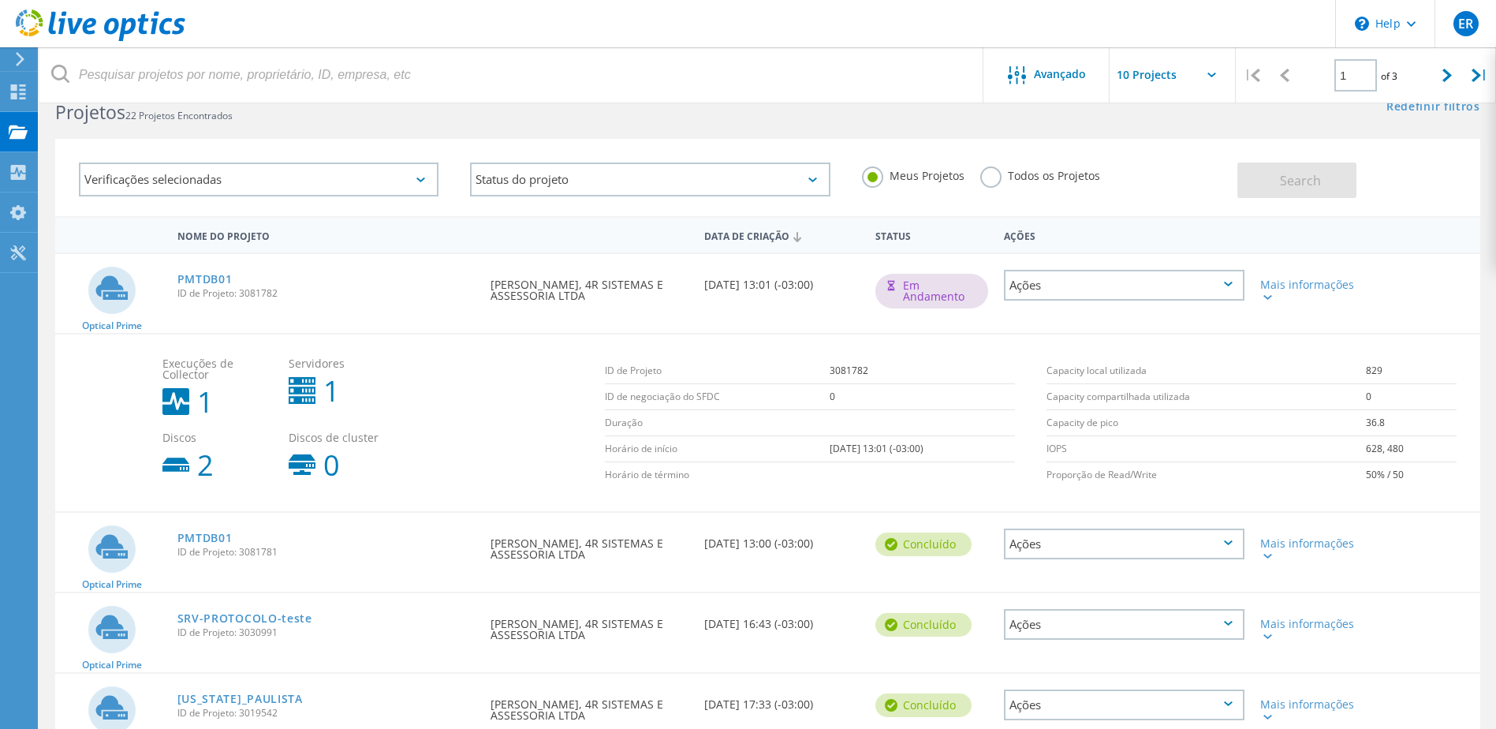
scroll to position [0, 0]
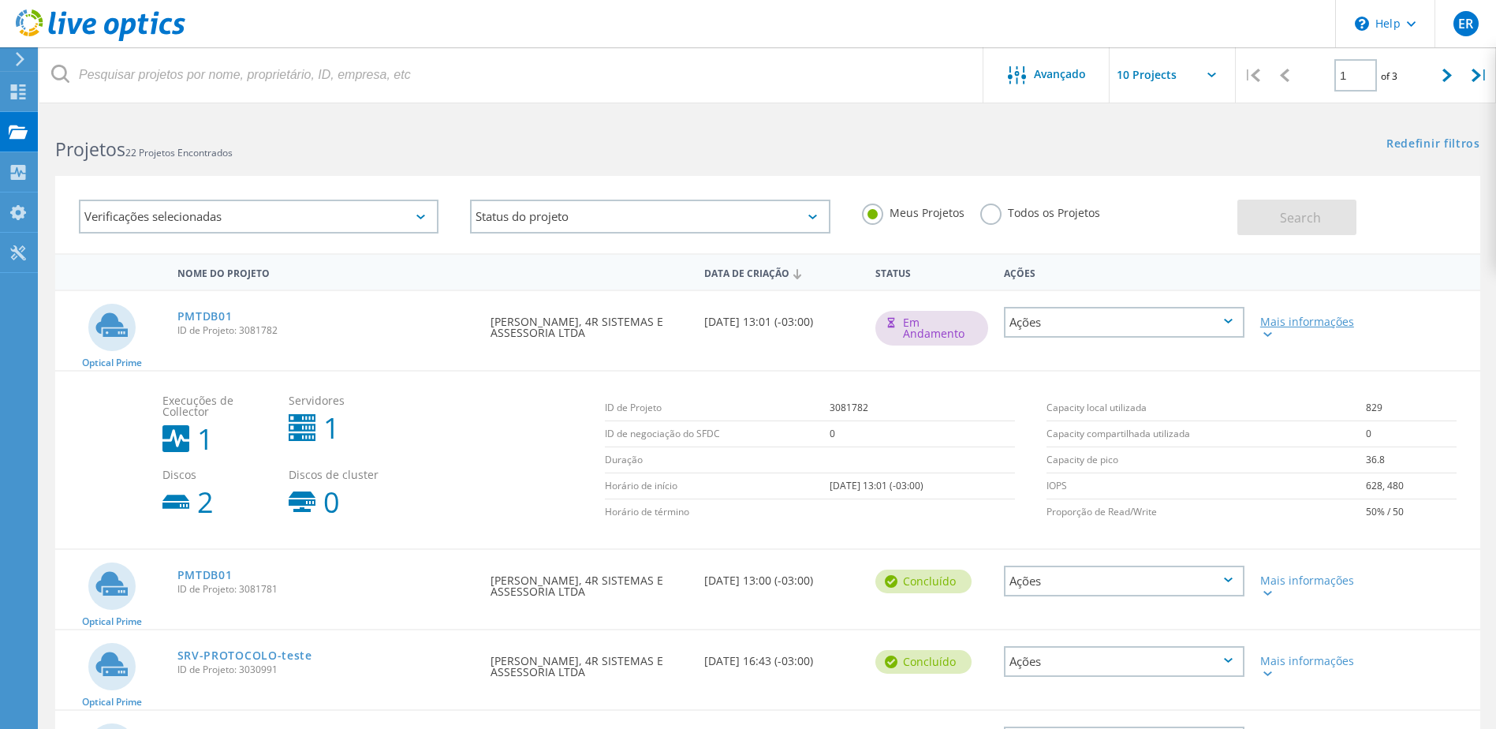
click at [1265, 334] on icon at bounding box center [1267, 334] width 9 height 5
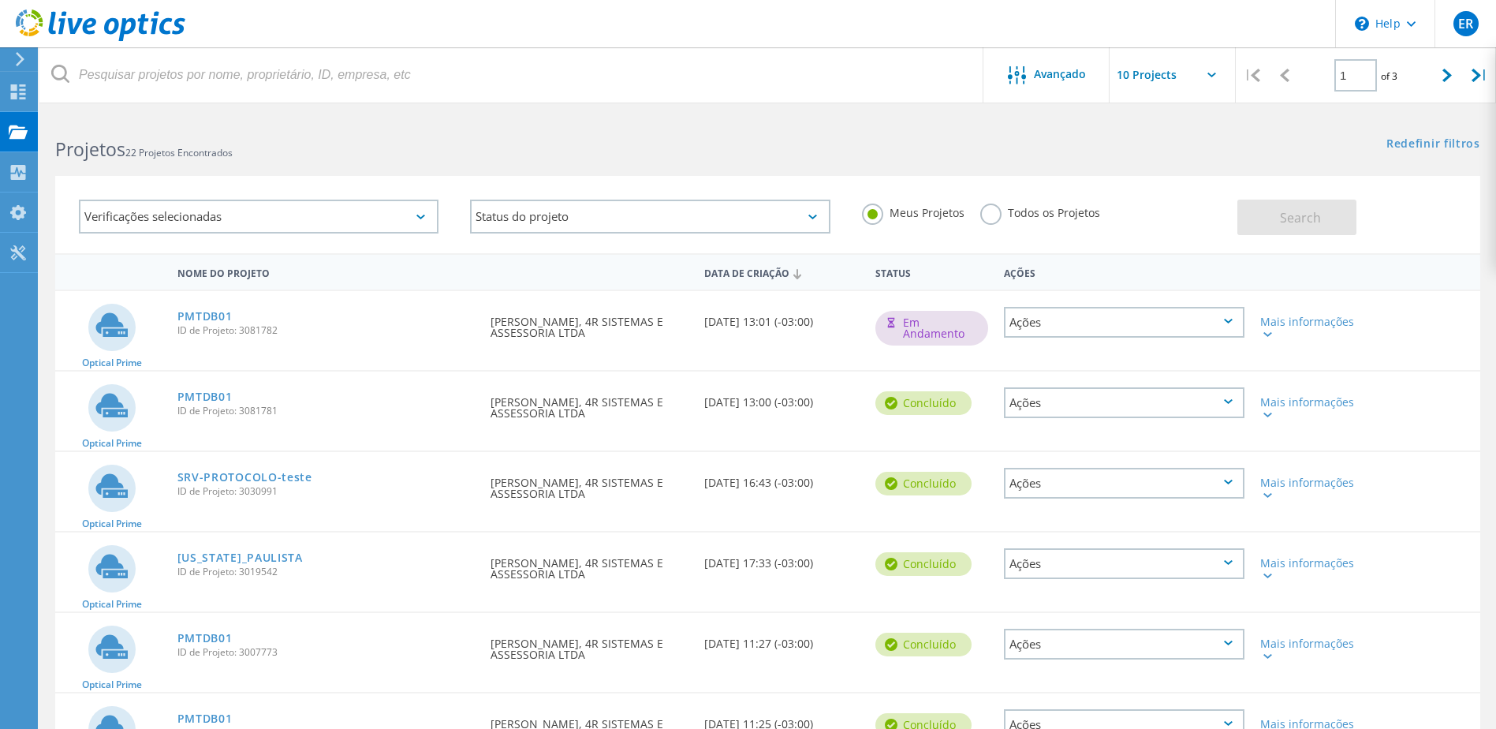
drag, startPoint x: 760, startPoint y: 332, endPoint x: 517, endPoint y: 431, distance: 262.1
drag, startPoint x: 517, startPoint y: 431, endPoint x: 991, endPoint y: 130, distance: 561.1
click at [991, 130] on div "Redefinir filtros Mostrar filtros" at bounding box center [1131, 128] width 728 height 29
click at [1293, 320] on div "Mais informações" at bounding box center [1309, 327] width 99 height 22
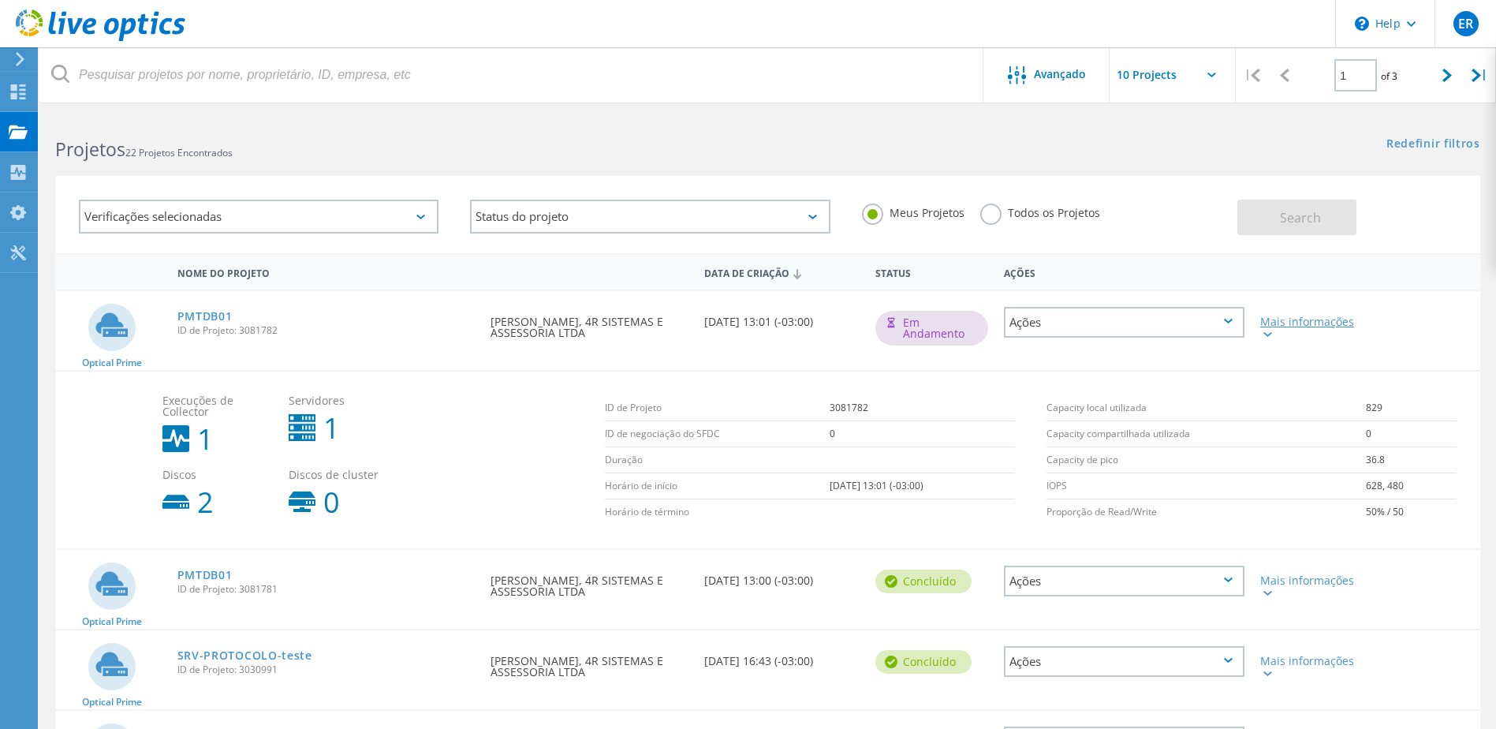
click at [1293, 321] on div "Mais informações" at bounding box center [1309, 327] width 99 height 22
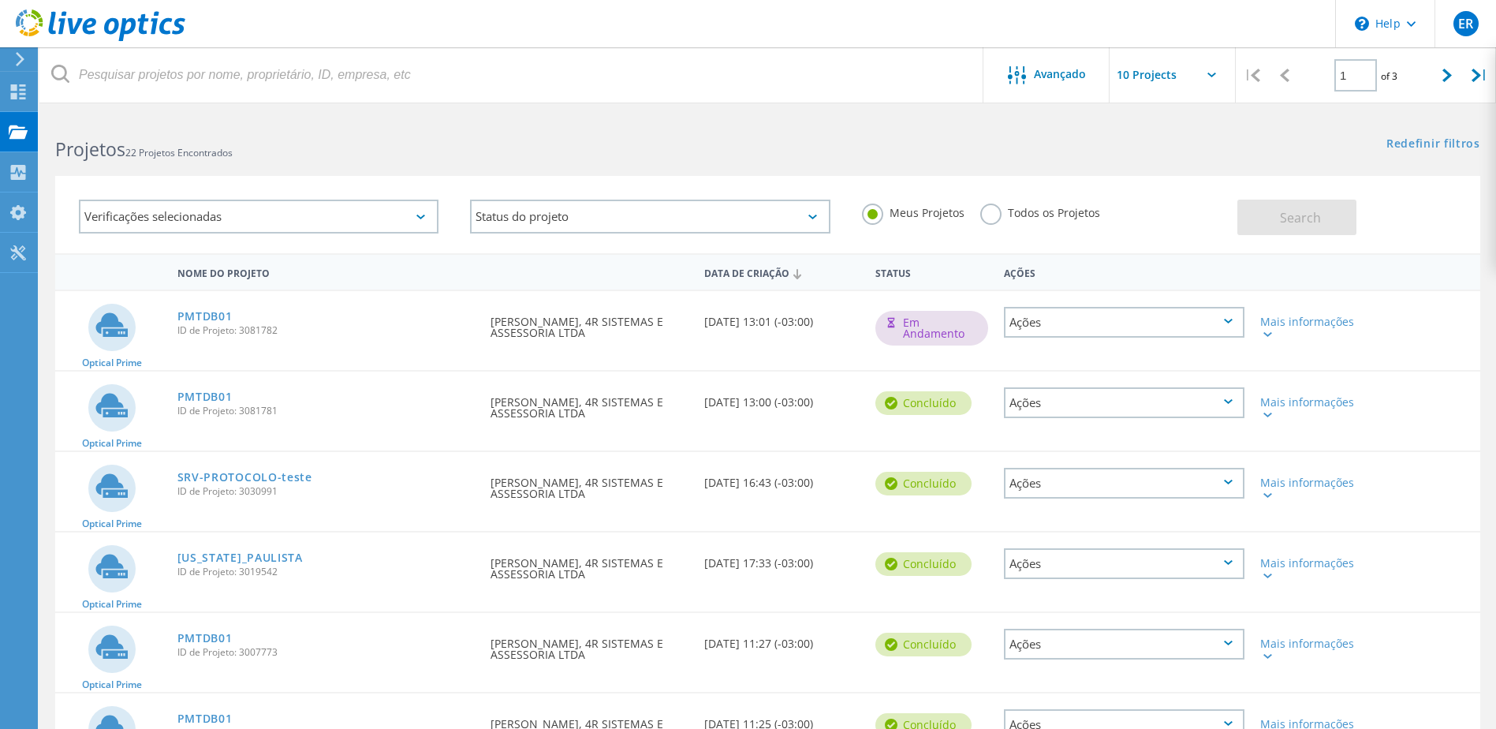
click at [1227, 398] on div "Ações" at bounding box center [1124, 402] width 240 height 31
click at [1065, 366] on div "Ver Projeto" at bounding box center [1123, 366] width 237 height 24
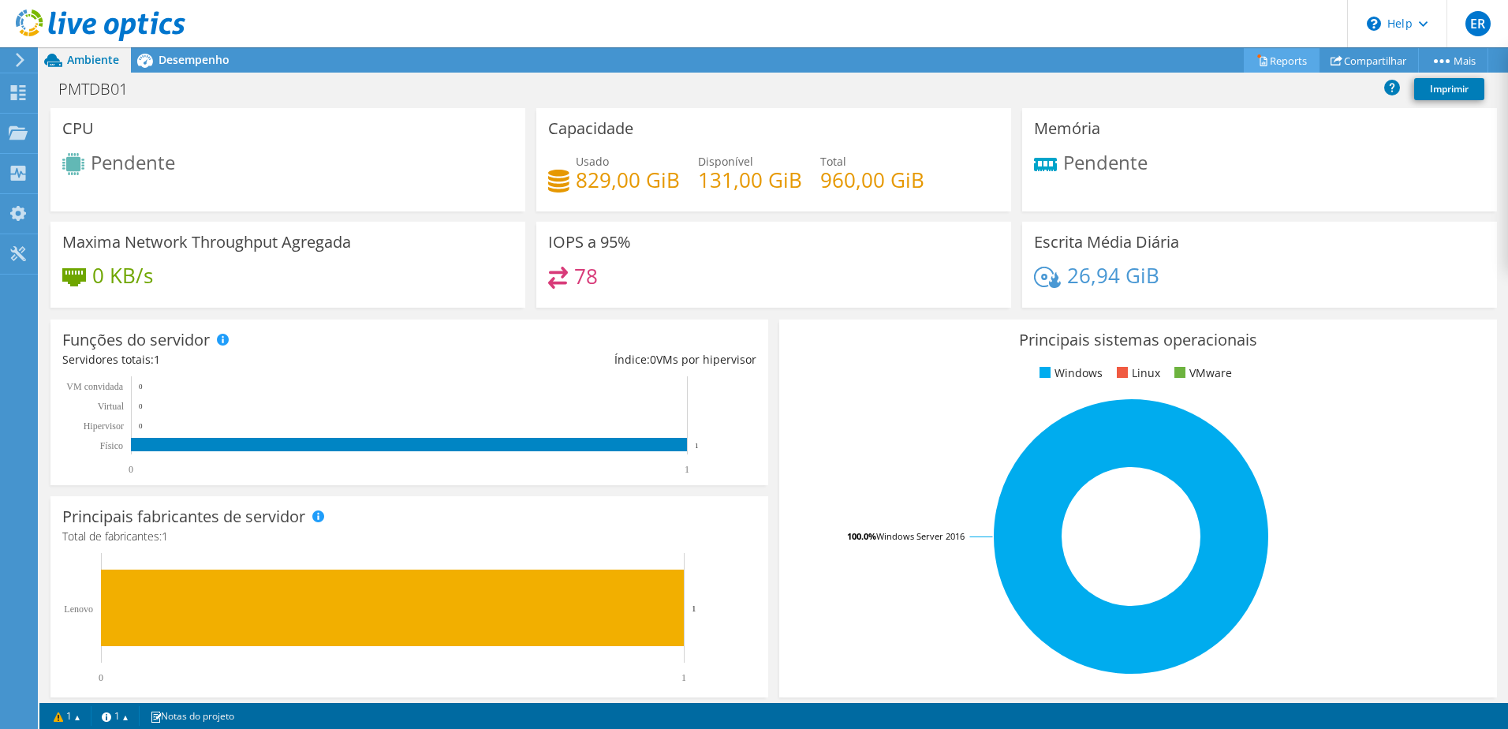
click at [1280, 63] on link "Reports" at bounding box center [1281, 60] width 76 height 24
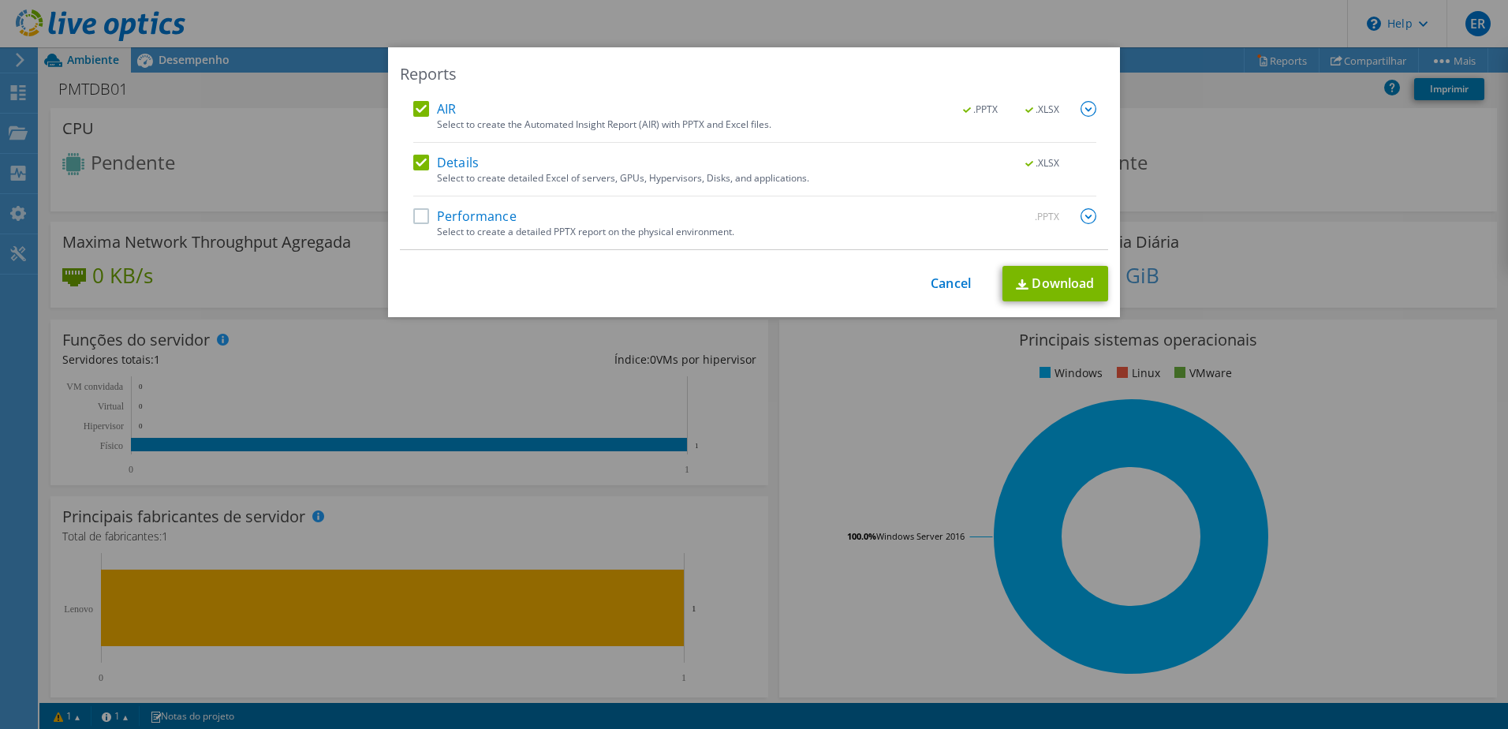
click at [415, 216] on label "Performance" at bounding box center [464, 216] width 103 height 16
click at [0, 0] on input "Performance" at bounding box center [0, 0] width 0 height 0
click at [1080, 216] on img at bounding box center [1088, 216] width 16 height 16
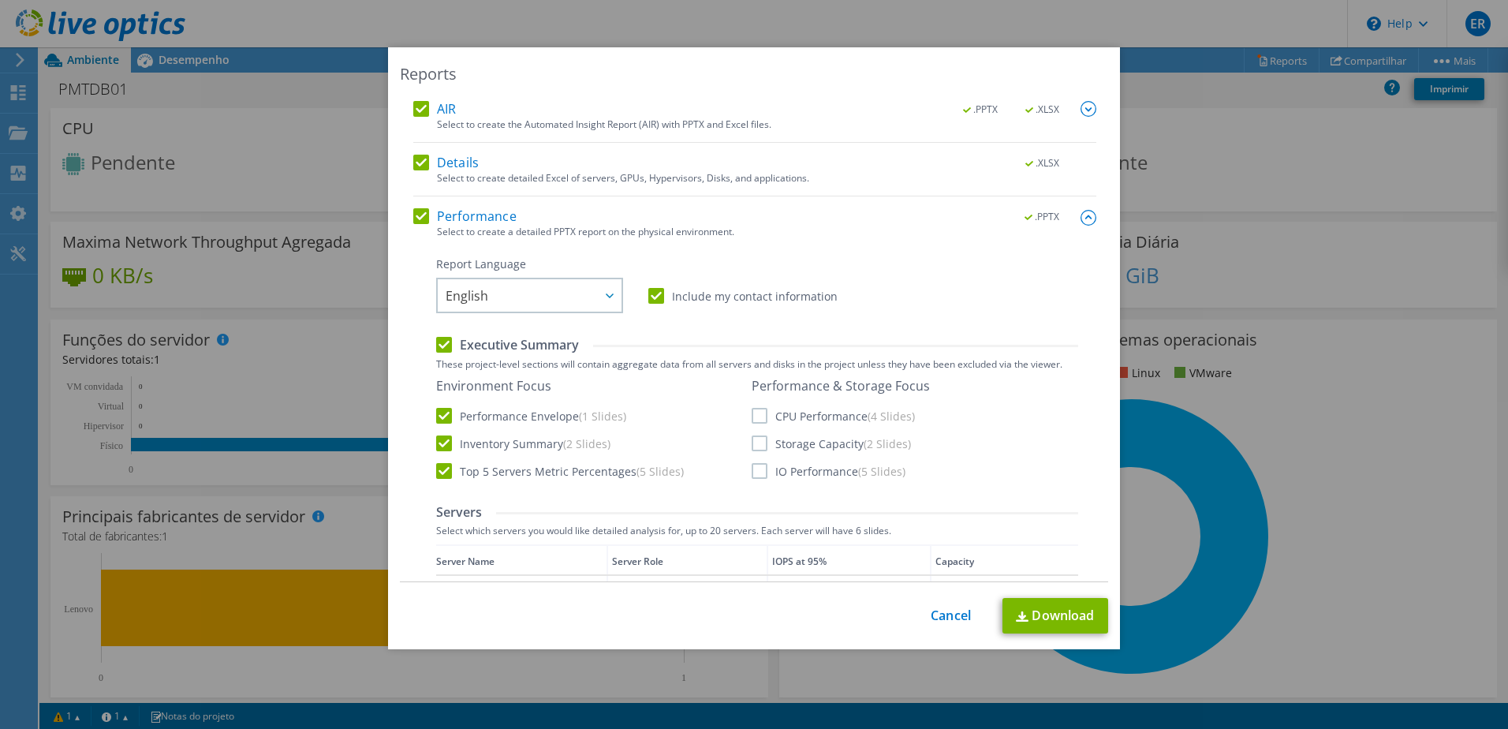
click at [753, 415] on label "CPU Performance (4 Slides)" at bounding box center [832, 416] width 163 height 16
click at [0, 0] on input "CPU Performance (4 Slides)" at bounding box center [0, 0] width 0 height 0
click at [753, 445] on label "Storage Capacity (2 Slides)" at bounding box center [830, 443] width 159 height 16
click at [0, 0] on input "Storage Capacity (2 Slides)" at bounding box center [0, 0] width 0 height 0
click at [760, 471] on label "IO Performance (5 Slides)" at bounding box center [828, 471] width 154 height 16
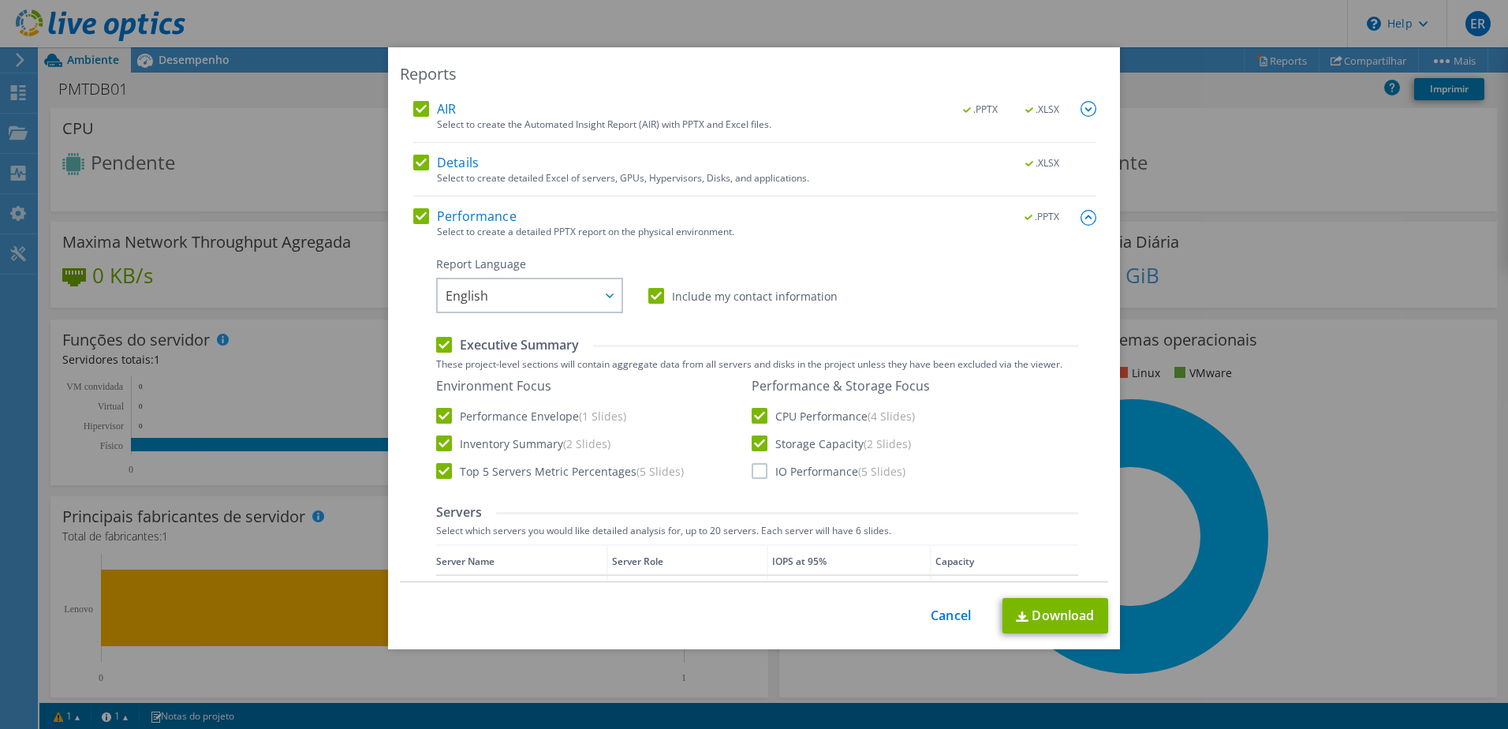
click at [0, 0] on input "IO Performance (5 Slides)" at bounding box center [0, 0] width 0 height 0
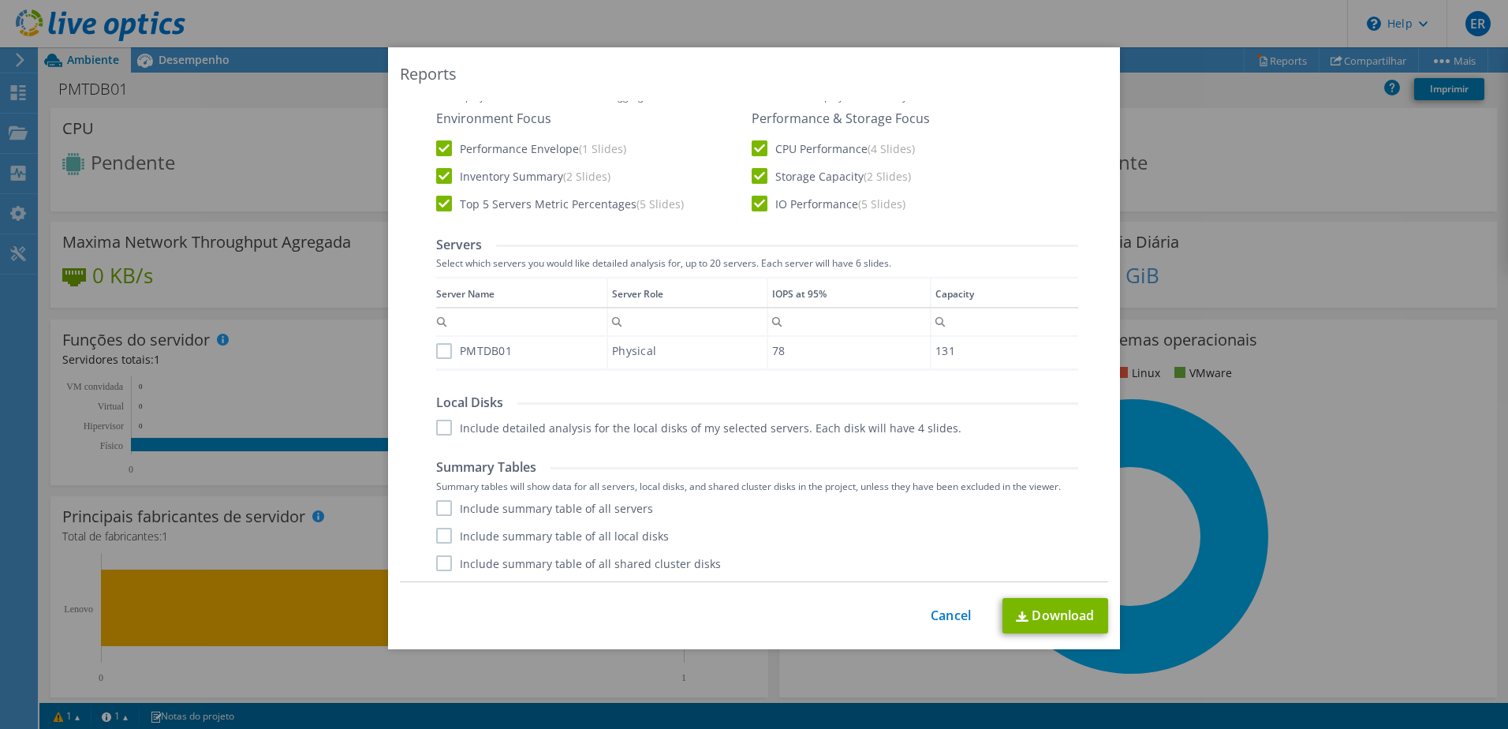
scroll to position [269, 0]
click at [436, 350] on label "PMTDB01" at bounding box center [474, 349] width 76 height 16
click at [0, 0] on input "PMTDB01" at bounding box center [0, 0] width 0 height 0
click at [438, 421] on label "Include detailed analysis for the local disks of my selected servers. Each disk…" at bounding box center [698, 426] width 525 height 16
click at [0, 0] on input "Include detailed analysis for the local disks of my selected servers. Each disk…" at bounding box center [0, 0] width 0 height 0
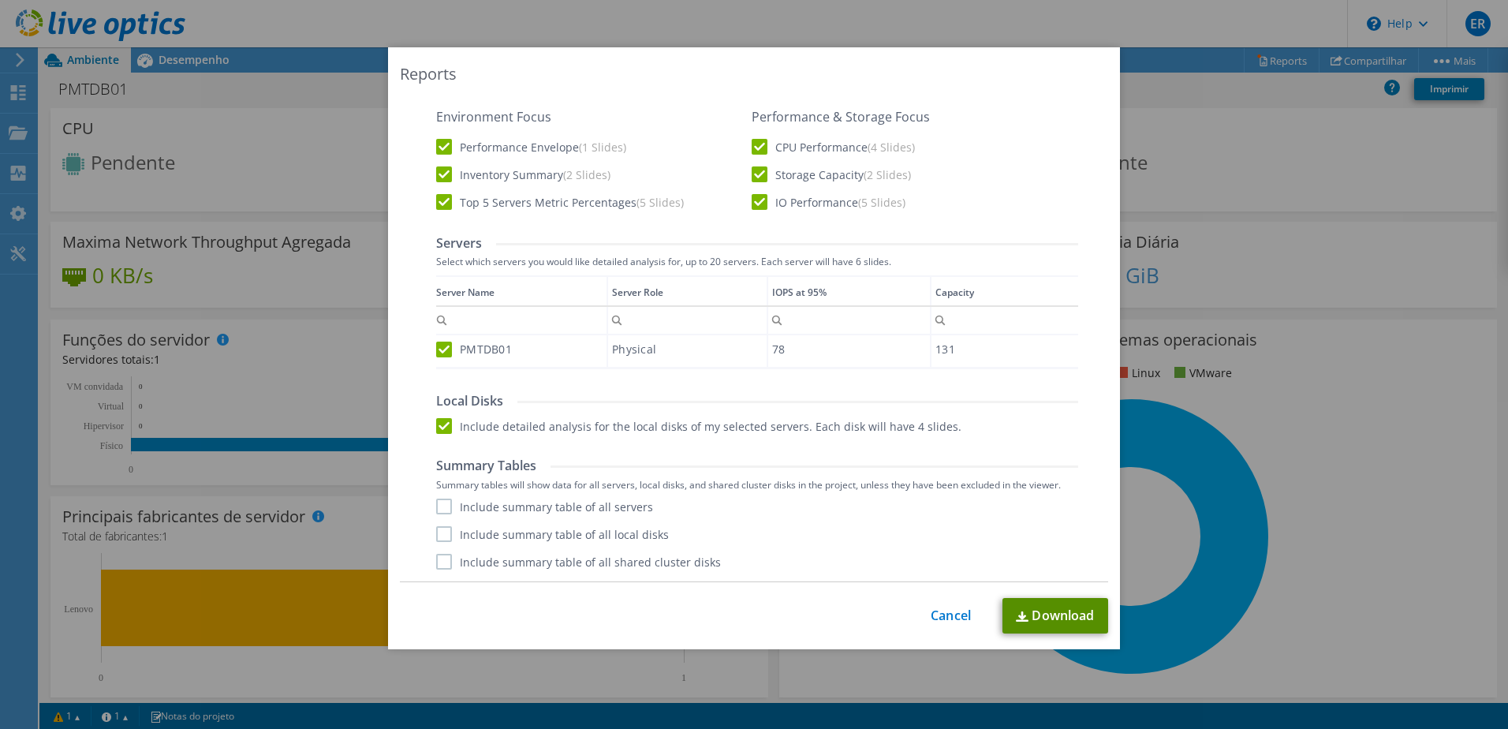
click at [1036, 617] on link "Download" at bounding box center [1055, 615] width 106 height 35
drag, startPoint x: 948, startPoint y: 563, endPoint x: 717, endPoint y: 723, distance: 281.0
click at [717, 723] on div "Reports AIR .PPTX .XLSX Select to create the Automated Insight Report (AIR) wit…" at bounding box center [754, 364] width 1508 height 729
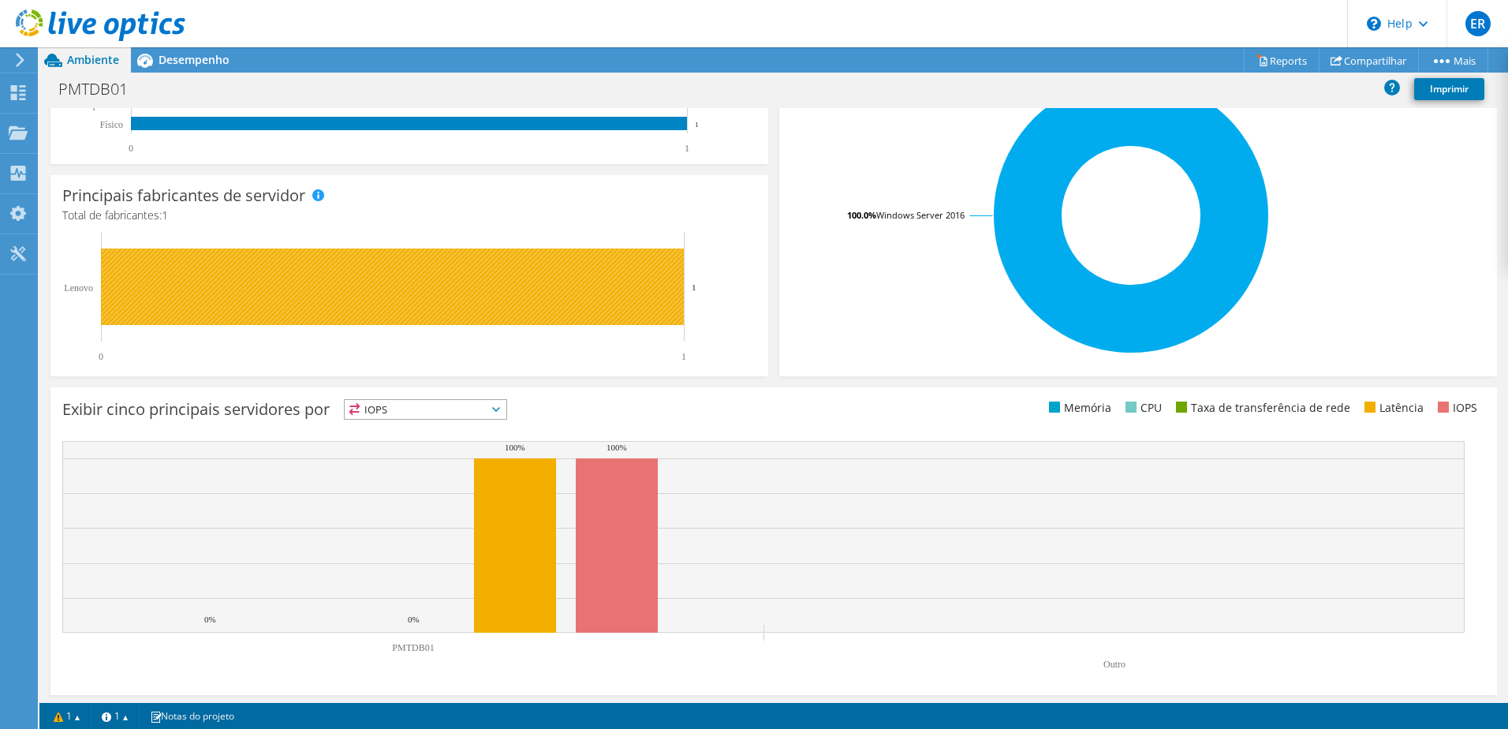
scroll to position [324, 0]
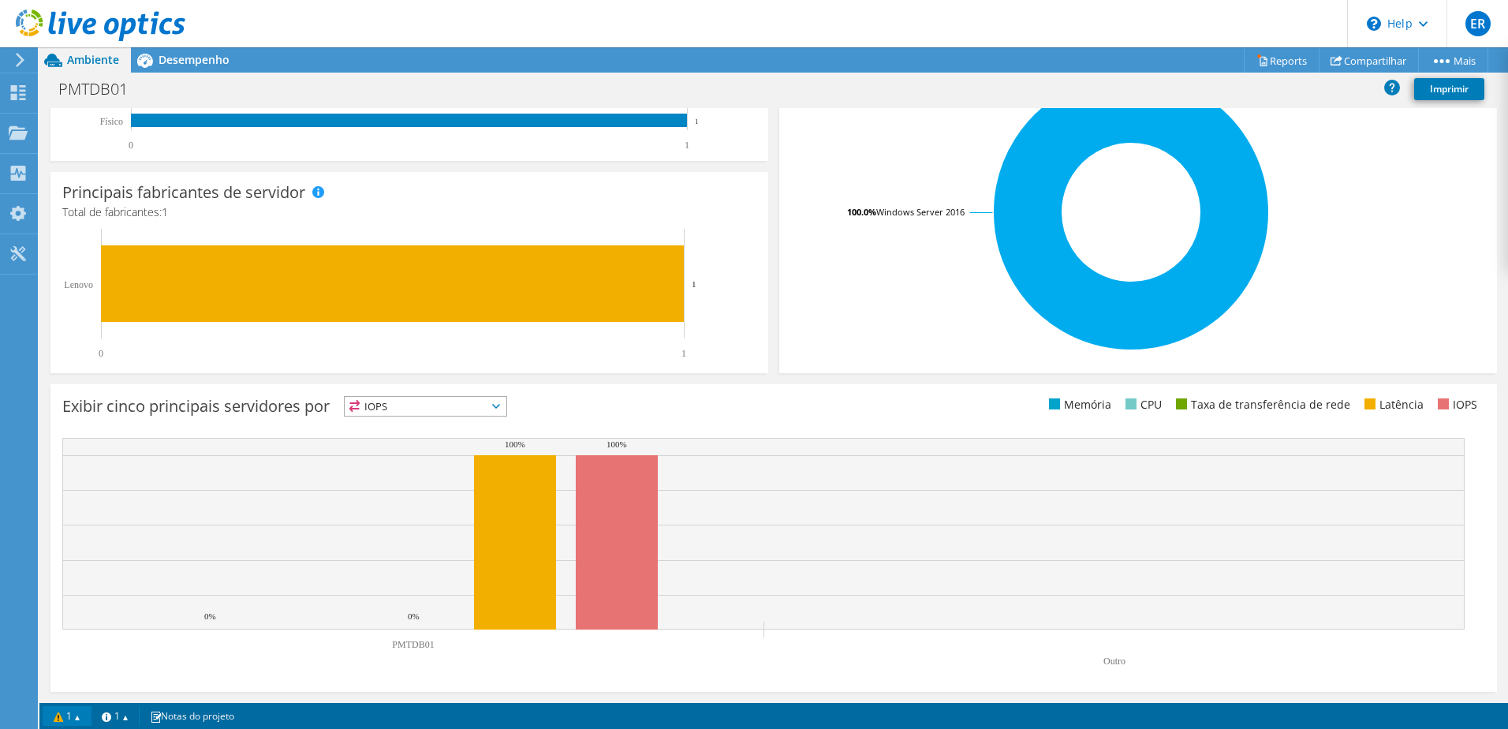
click at [65, 717] on link "1" at bounding box center [67, 716] width 49 height 20
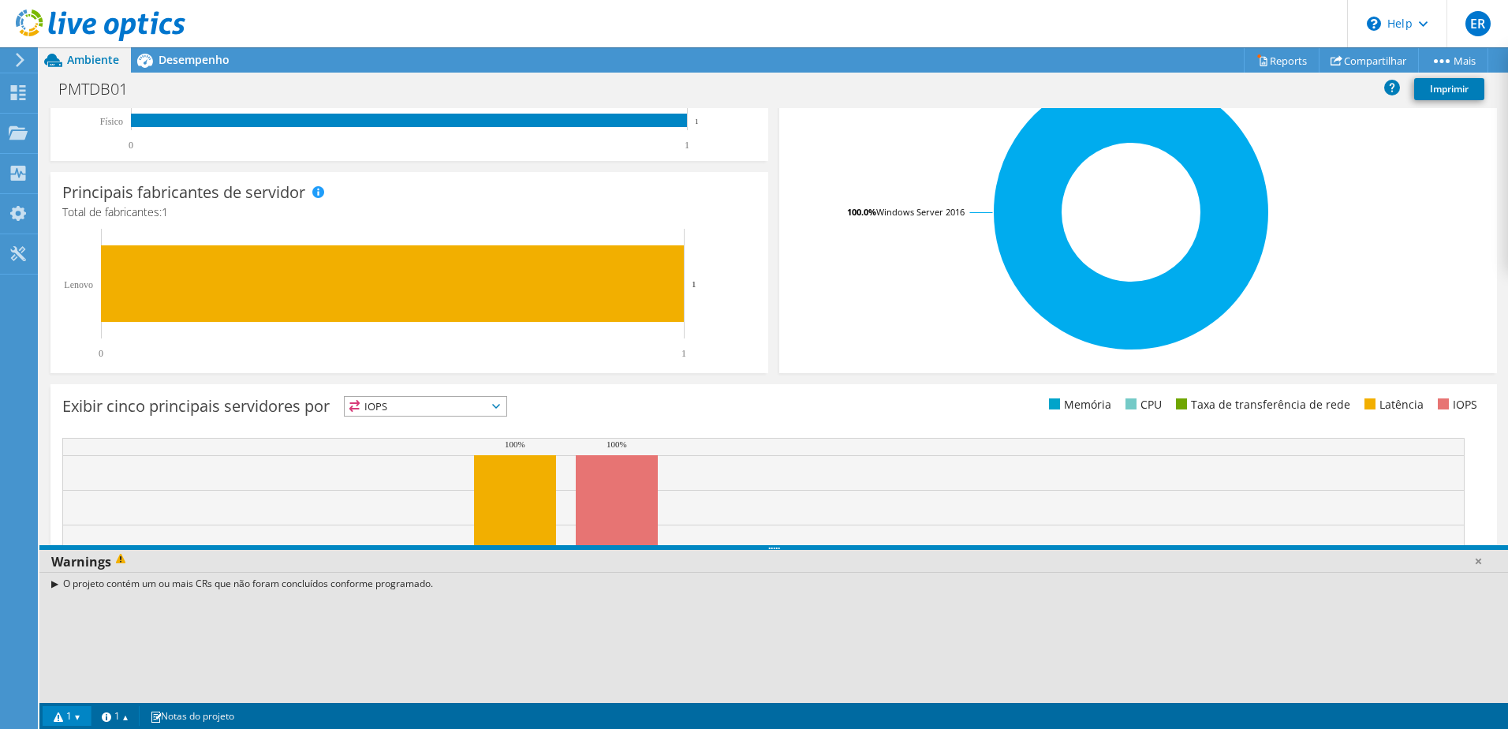
click at [15, 62] on icon at bounding box center [20, 60] width 12 height 14
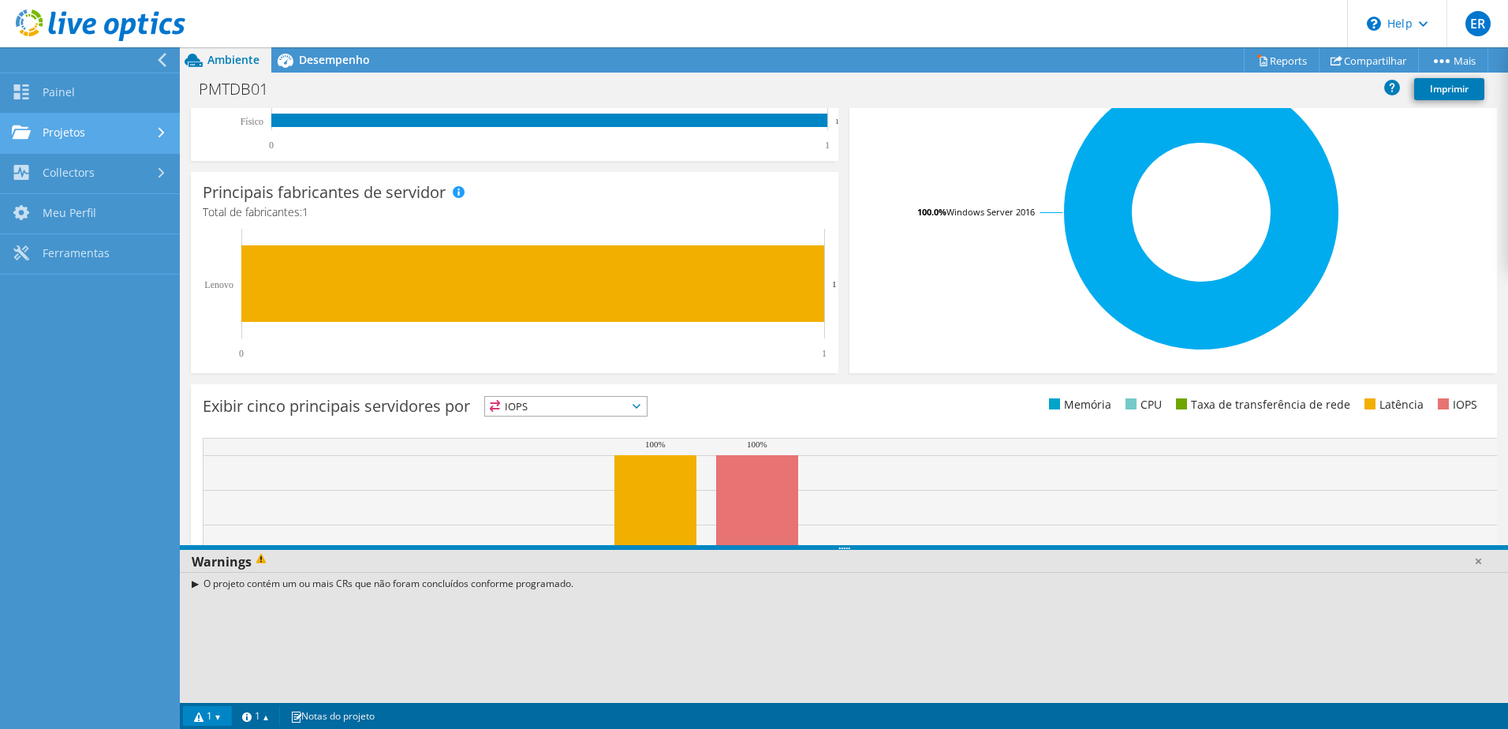
click at [69, 132] on link "Projetos" at bounding box center [90, 134] width 180 height 40
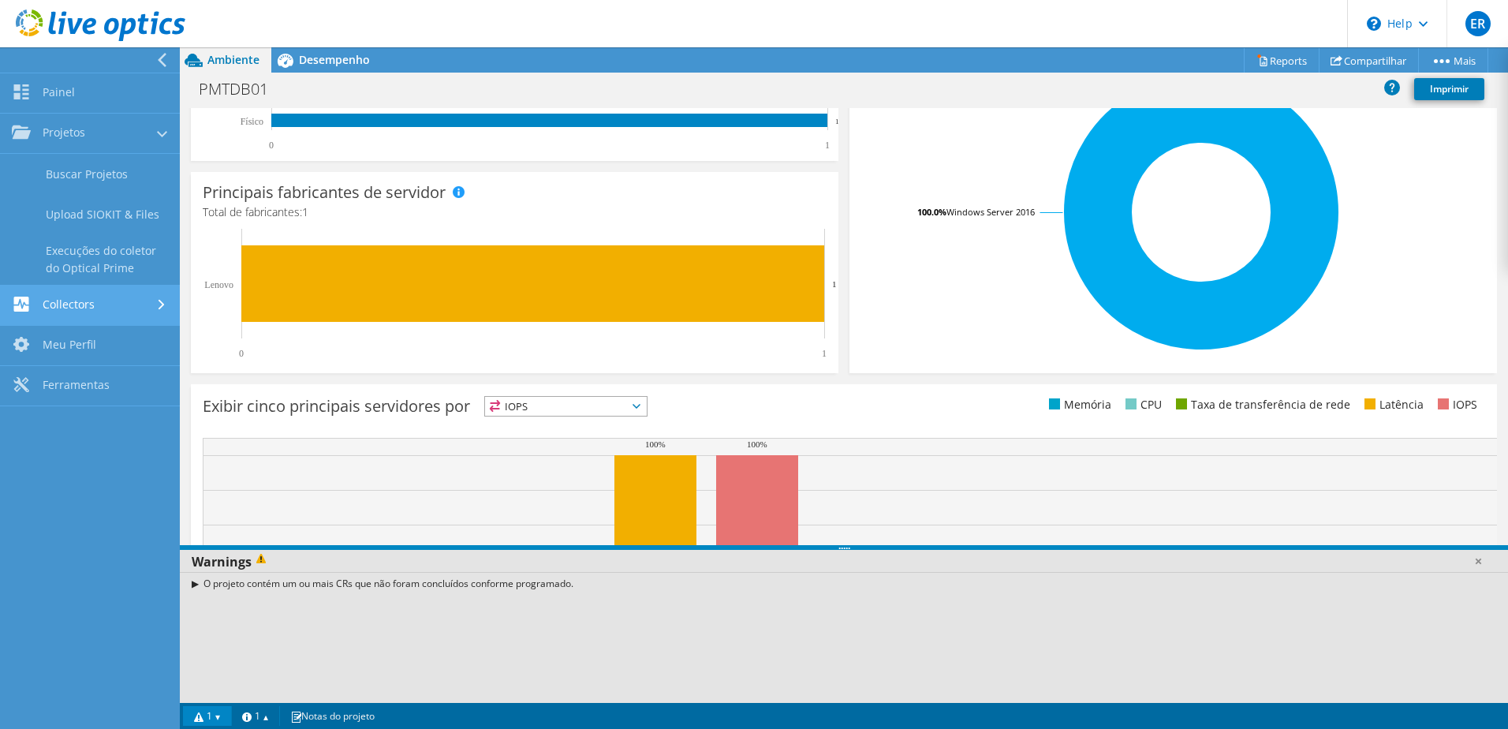
click at [79, 306] on link "Collectors" at bounding box center [90, 305] width 180 height 40
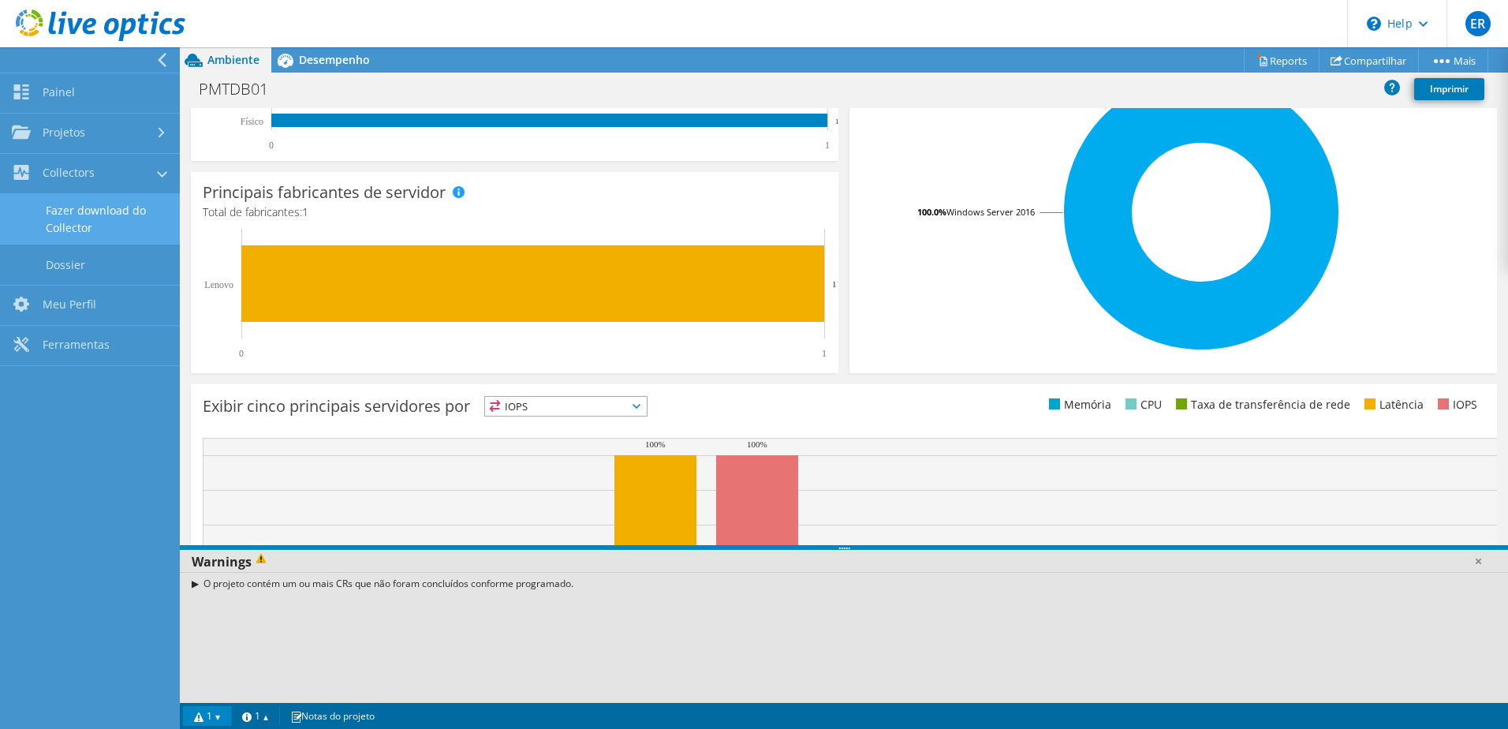
click at [74, 211] on link "Fazer download do Collector" at bounding box center [90, 219] width 180 height 50
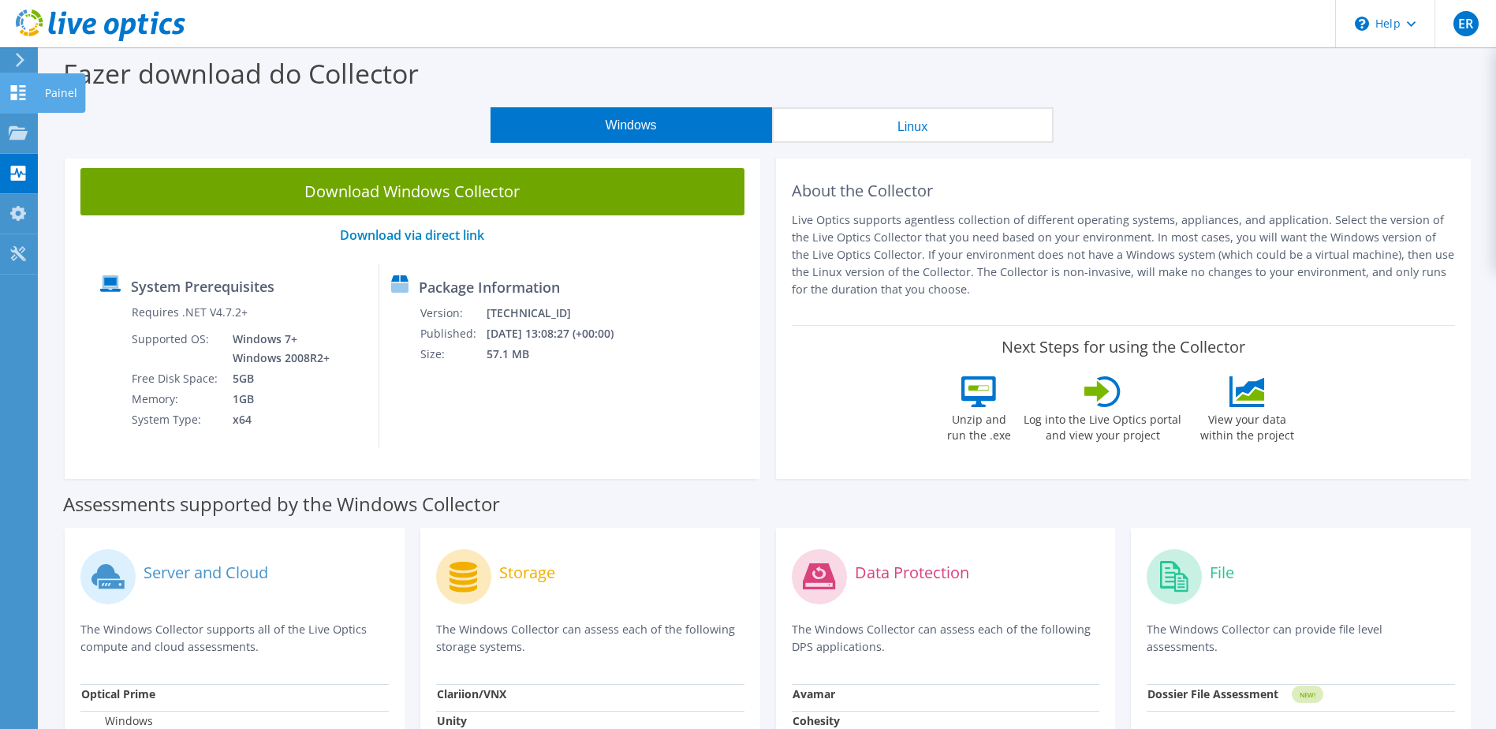
click at [14, 89] on use at bounding box center [18, 92] width 15 height 15
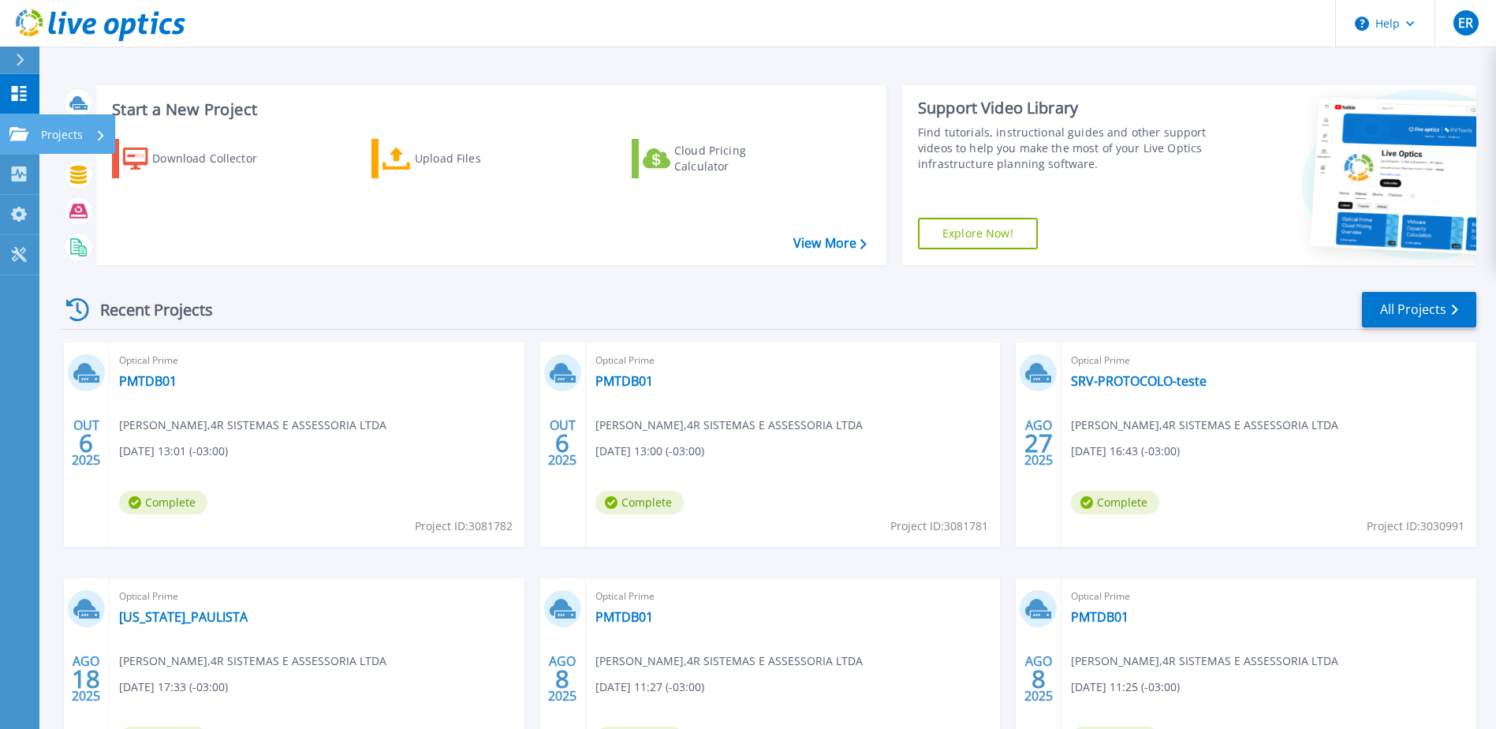
click at [17, 127] on icon at bounding box center [18, 133] width 19 height 13
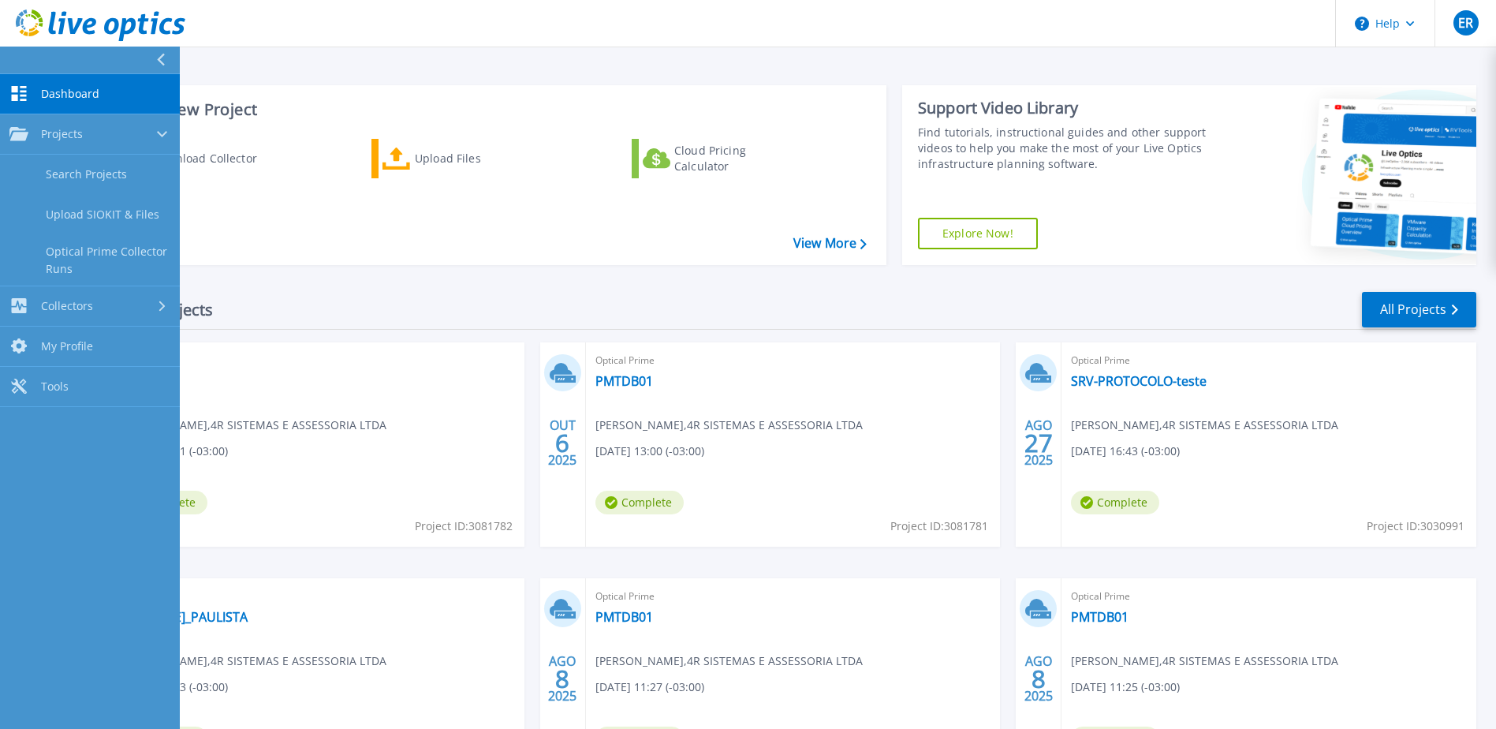
click at [16, 80] on link "Dashboard Dashboard" at bounding box center [90, 94] width 180 height 40
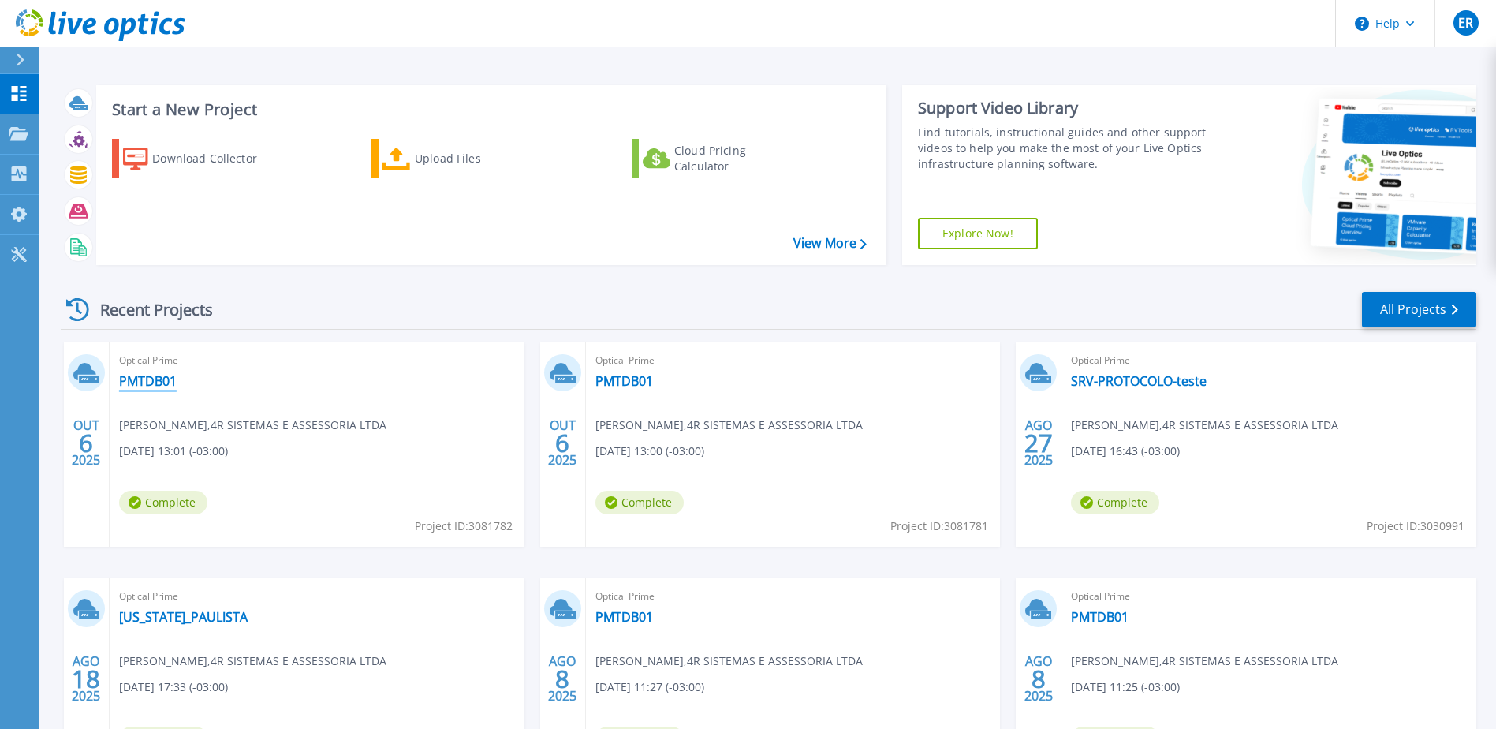
click at [146, 383] on link "PMTDB01" at bounding box center [148, 381] width 58 height 16
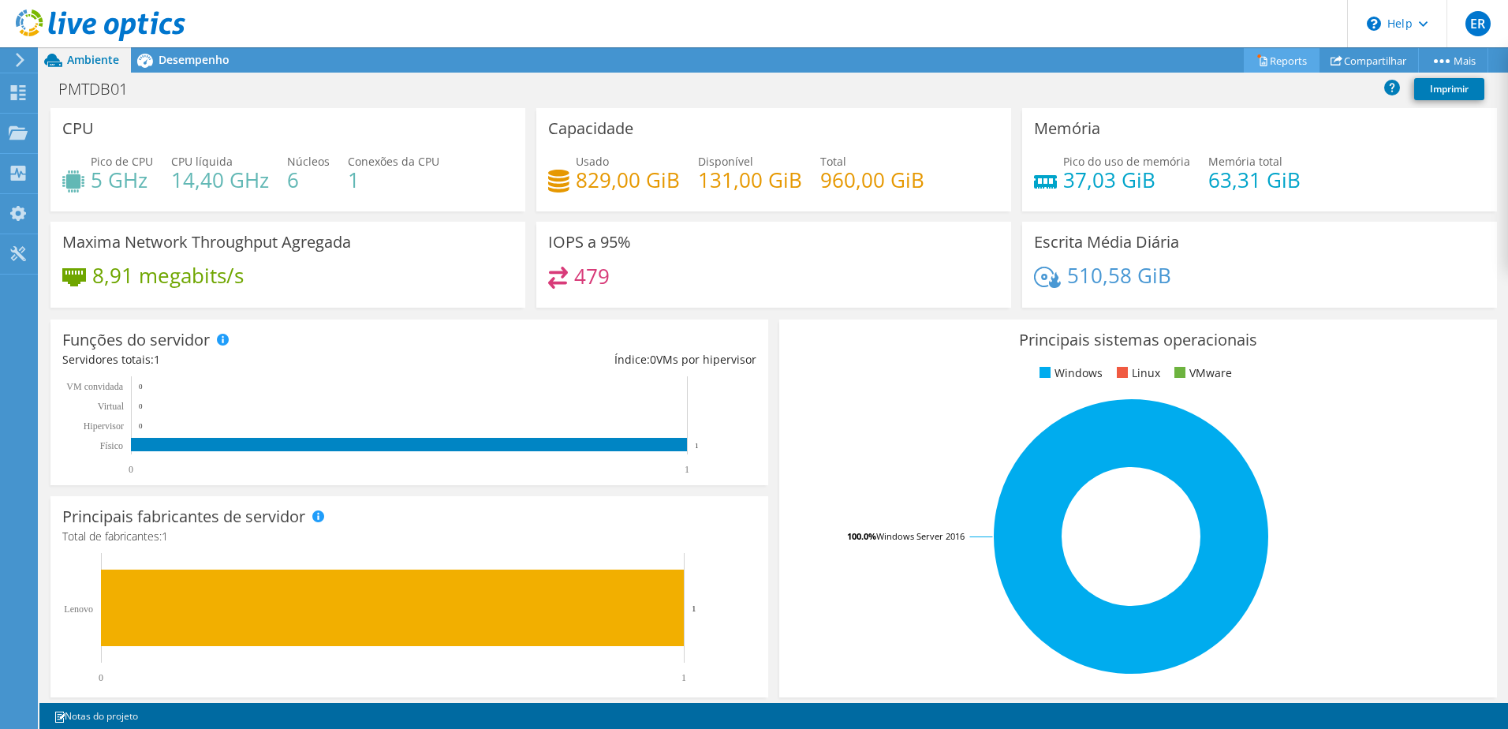
click at [1276, 57] on link "Reports" at bounding box center [1281, 60] width 76 height 24
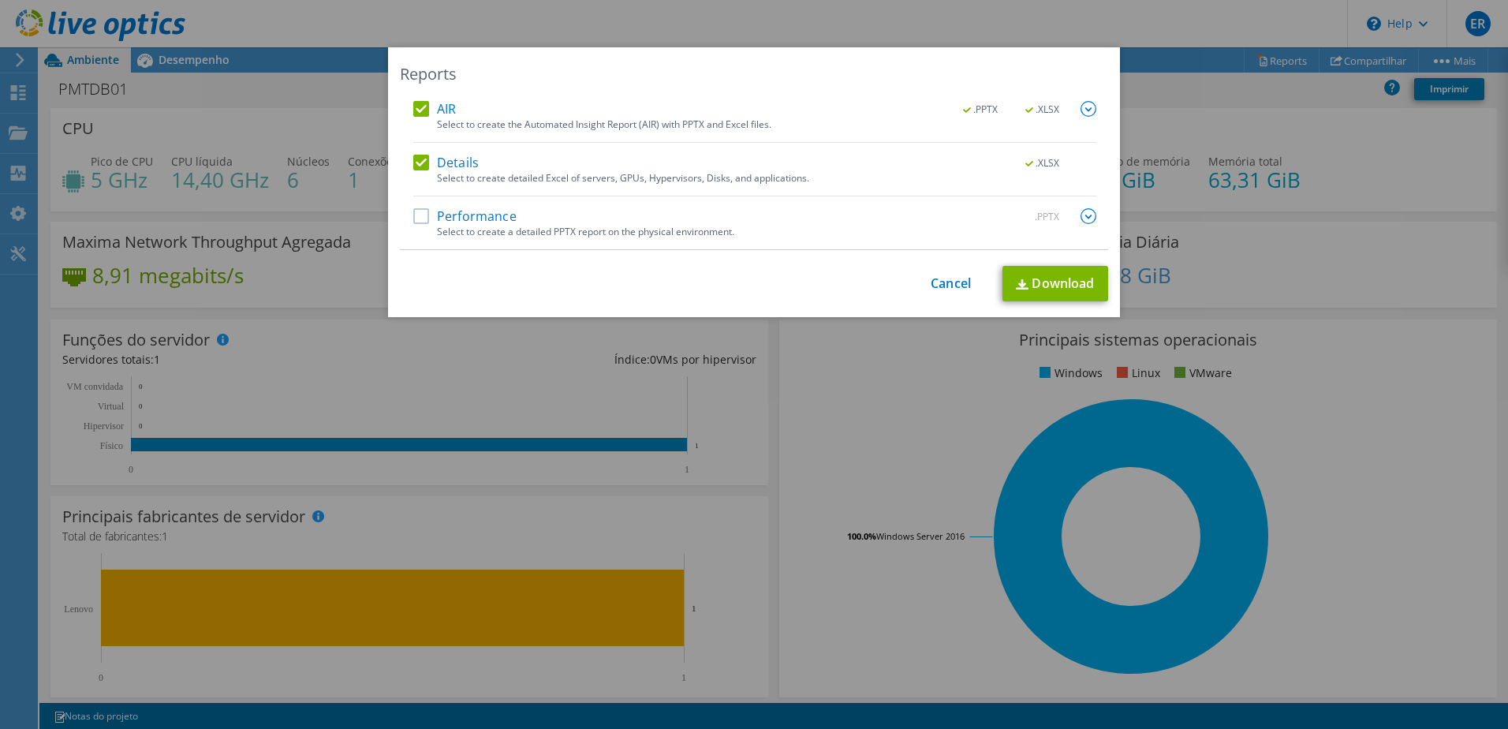
click at [413, 212] on label "Performance" at bounding box center [464, 216] width 103 height 16
click at [0, 0] on input "Performance" at bounding box center [0, 0] width 0 height 0
click at [1083, 217] on img at bounding box center [1088, 216] width 16 height 16
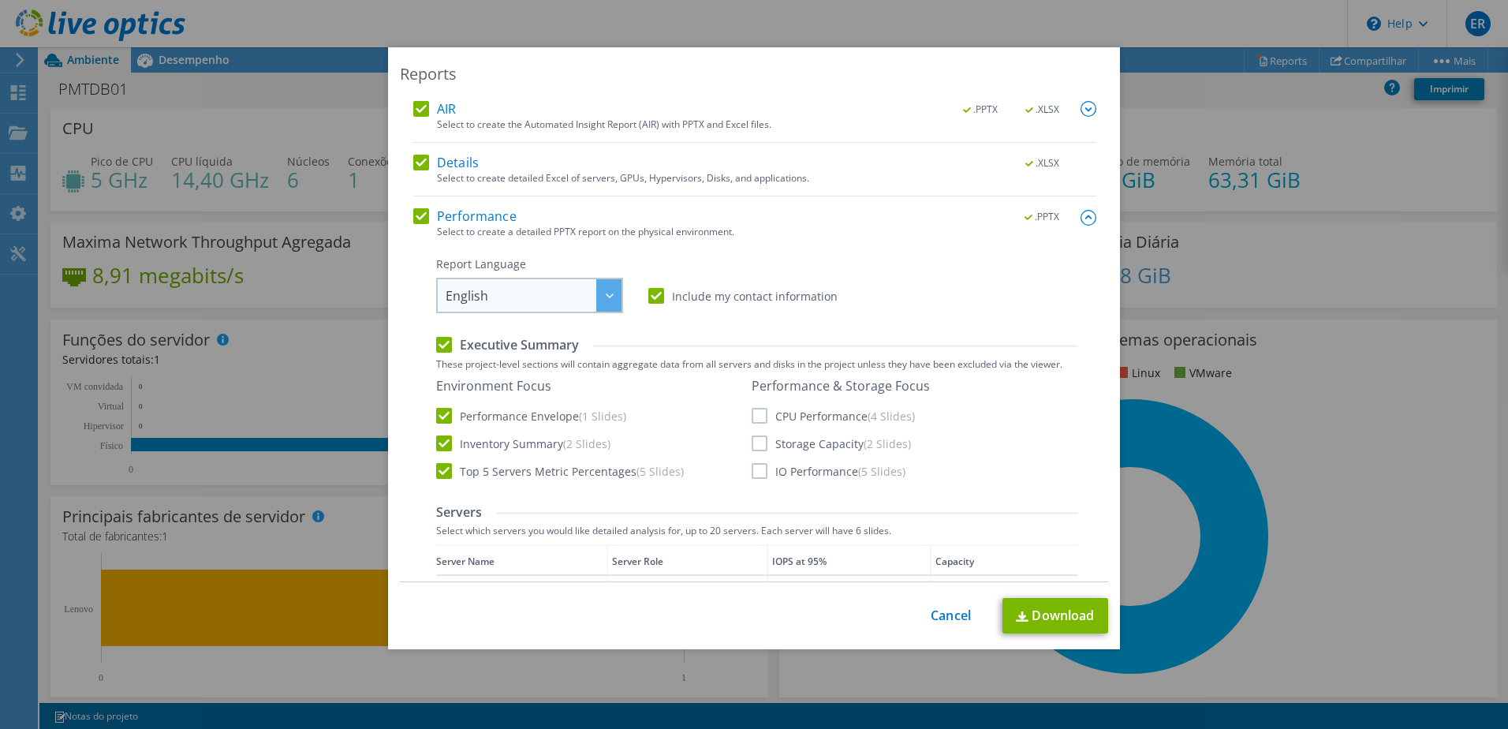
click at [606, 296] on icon at bounding box center [610, 295] width 8 height 5
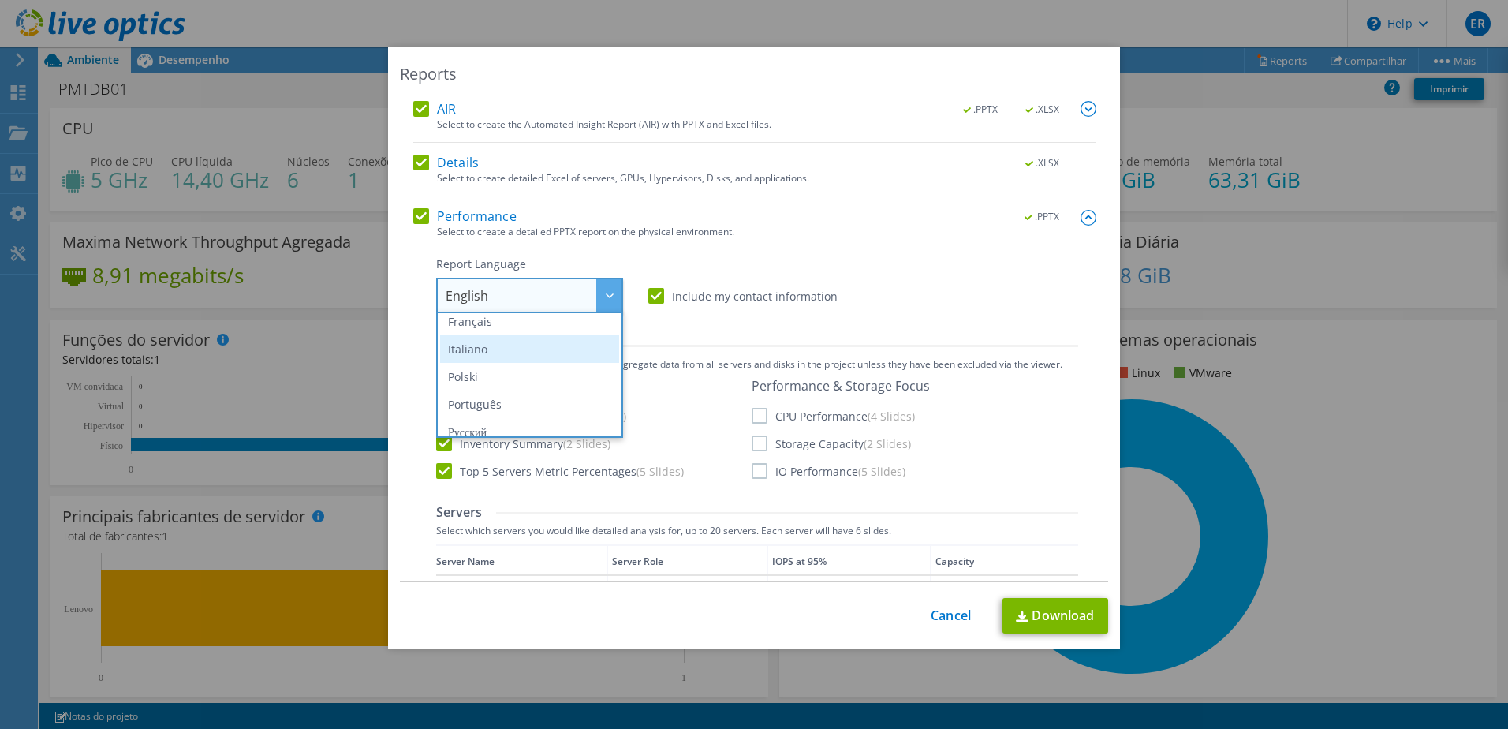
scroll to position [62, 0]
click at [486, 430] on li "Português" at bounding box center [529, 433] width 179 height 28
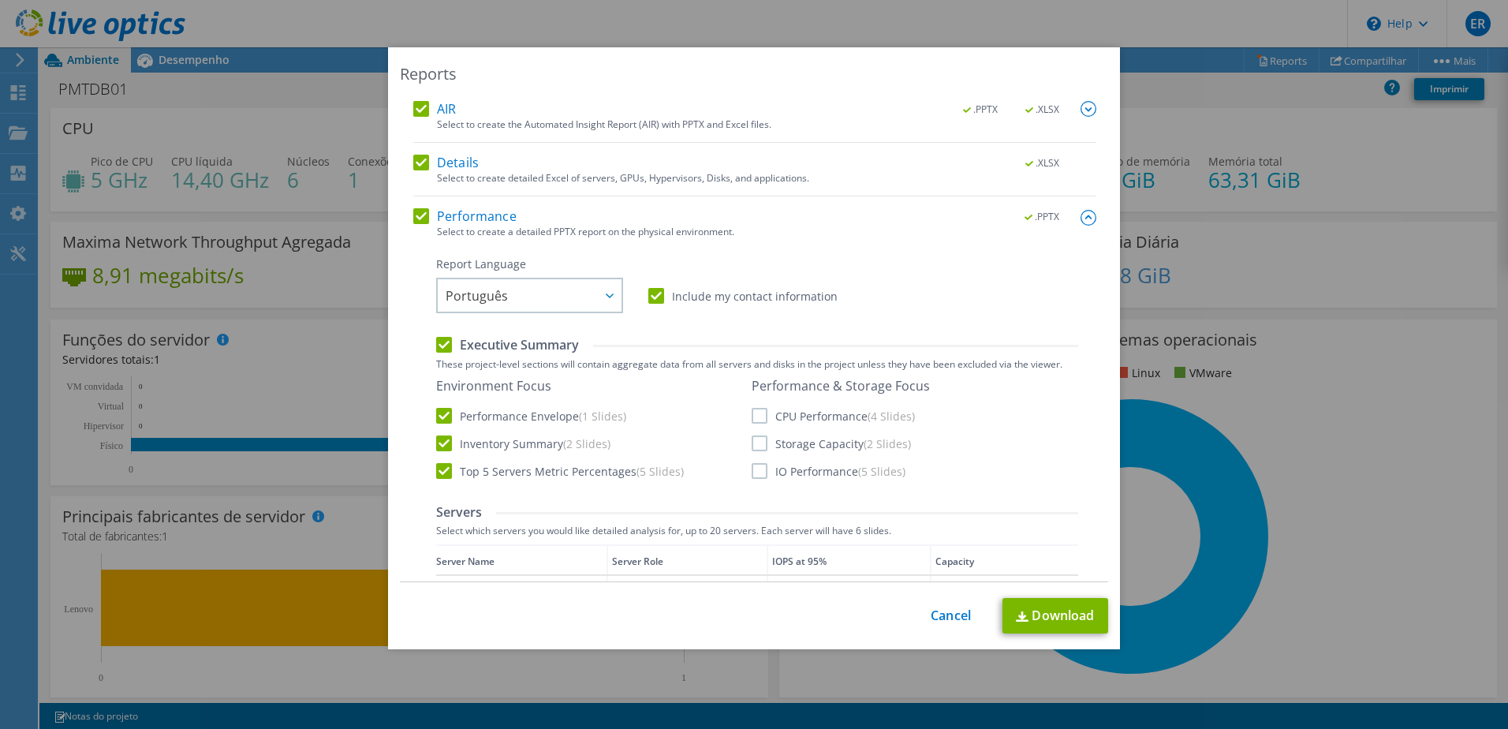
click at [755, 413] on label "CPU Performance (4 Slides)" at bounding box center [832, 416] width 163 height 16
click at [0, 0] on input "CPU Performance (4 Slides)" at bounding box center [0, 0] width 0 height 0
click at [754, 445] on label "Storage Capacity (2 Slides)" at bounding box center [830, 443] width 159 height 16
click at [0, 0] on input "Storage Capacity (2 Slides)" at bounding box center [0, 0] width 0 height 0
click at [751, 471] on label "IO Performance (5 Slides)" at bounding box center [828, 471] width 154 height 16
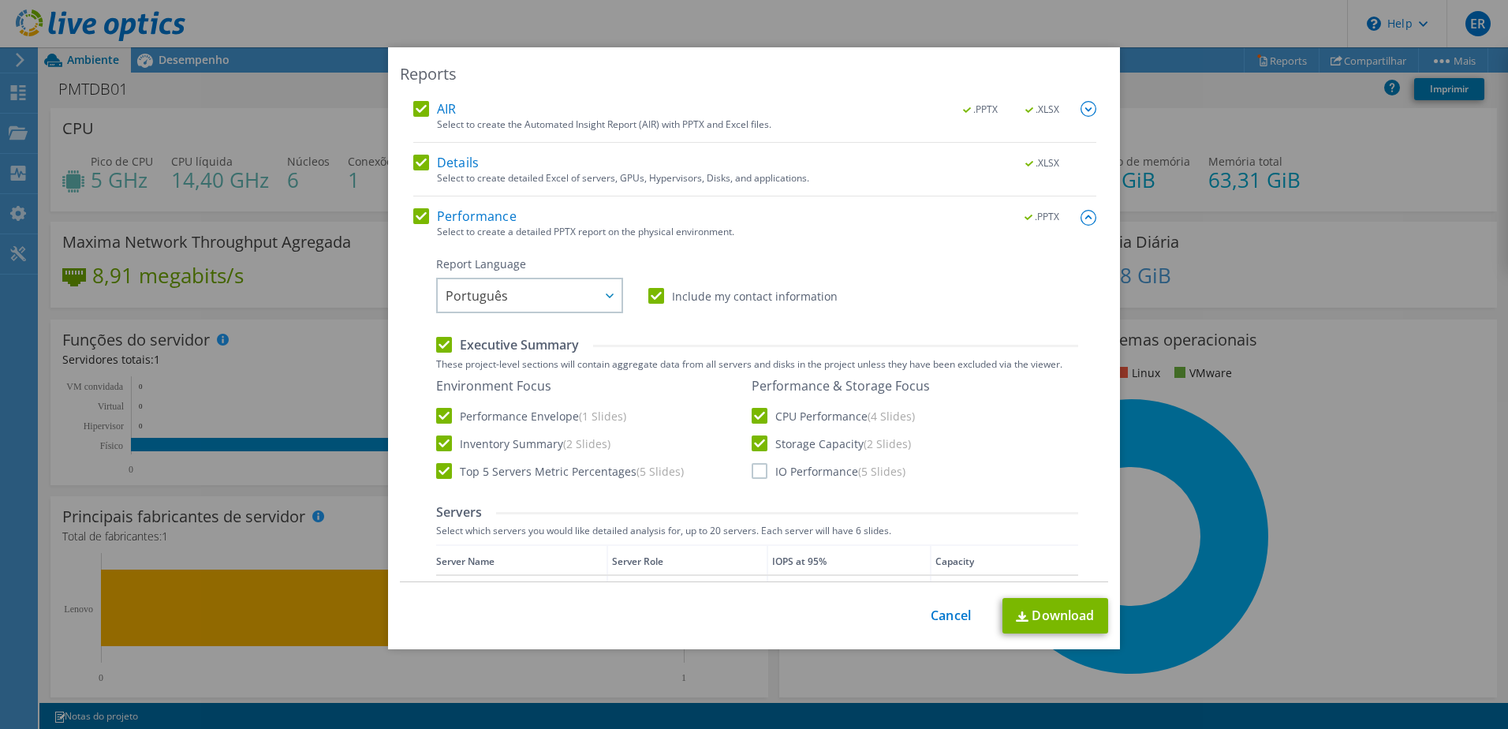
click at [0, 0] on input "IO Performance (5 Slides)" at bounding box center [0, 0] width 0 height 0
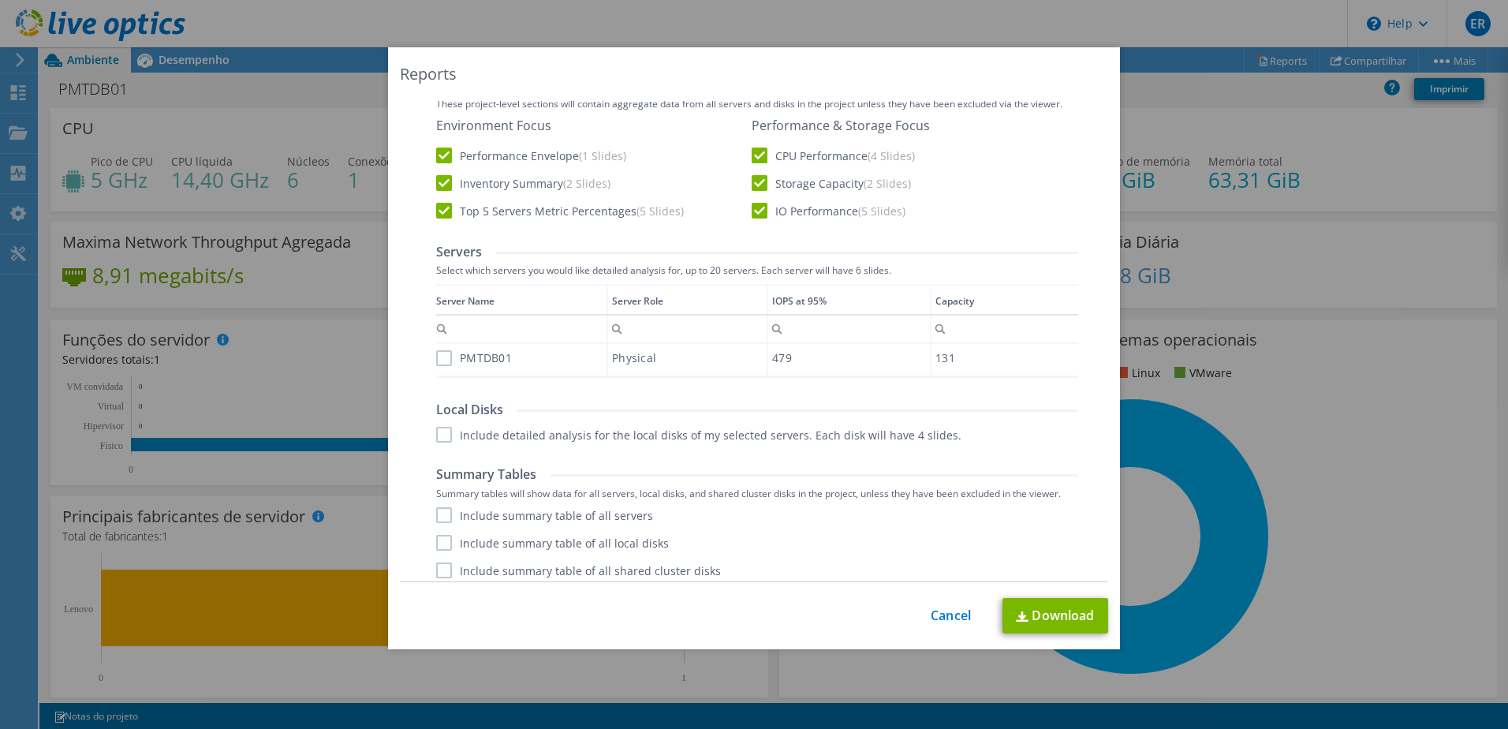
scroll to position [263, 0]
click at [439, 358] on label "PMTDB01" at bounding box center [474, 356] width 76 height 16
click at [0, 0] on input "PMTDB01" at bounding box center [0, 0] width 0 height 0
click at [438, 439] on label "Include detailed analysis for the local disks of my selected servers. Each disk…" at bounding box center [698, 432] width 525 height 16
click at [0, 0] on input "Include detailed analysis for the local disks of my selected servers. Each disk…" at bounding box center [0, 0] width 0 height 0
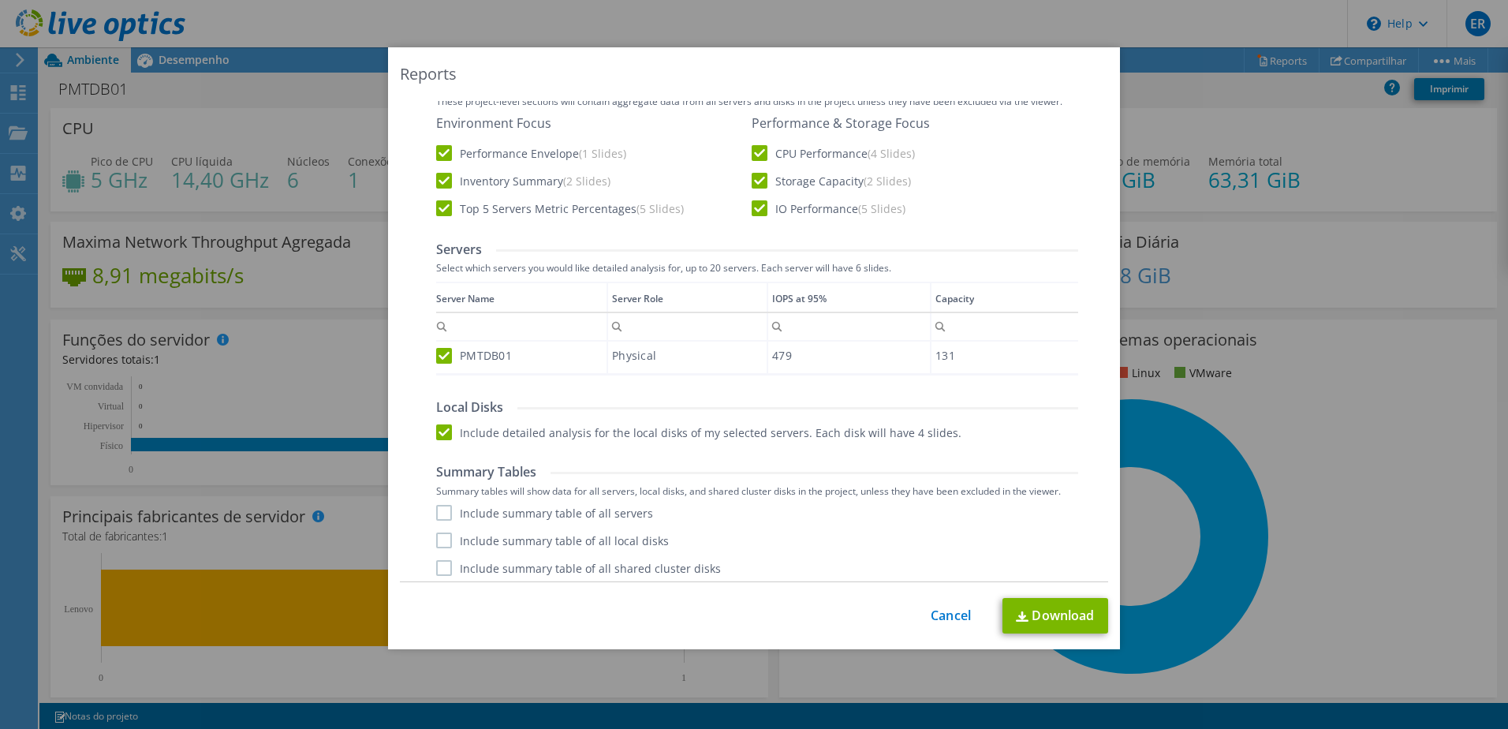
click at [441, 513] on label "Include summary table of all servers" at bounding box center [544, 513] width 217 height 16
click at [0, 0] on input "Include summary table of all servers" at bounding box center [0, 0] width 0 height 0
click at [436, 545] on label "Include summary table of all local disks" at bounding box center [552, 540] width 233 height 16
click at [0, 0] on input "Include summary table of all local disks" at bounding box center [0, 0] width 0 height 0
click at [441, 568] on label "Include summary table of all shared cluster disks" at bounding box center [578, 568] width 285 height 16
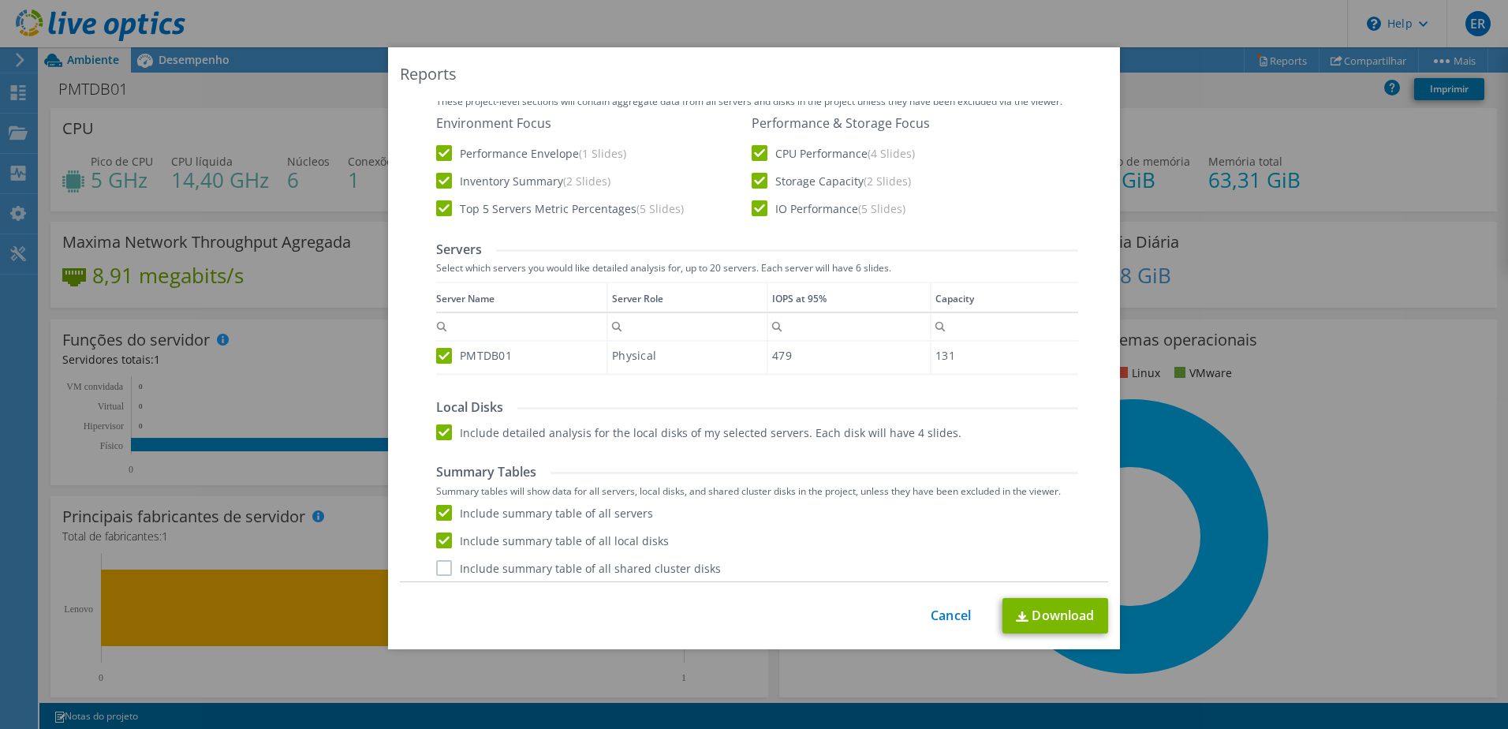
click at [0, 0] on input "Include summary table of all shared cluster disks" at bounding box center [0, 0] width 0 height 0
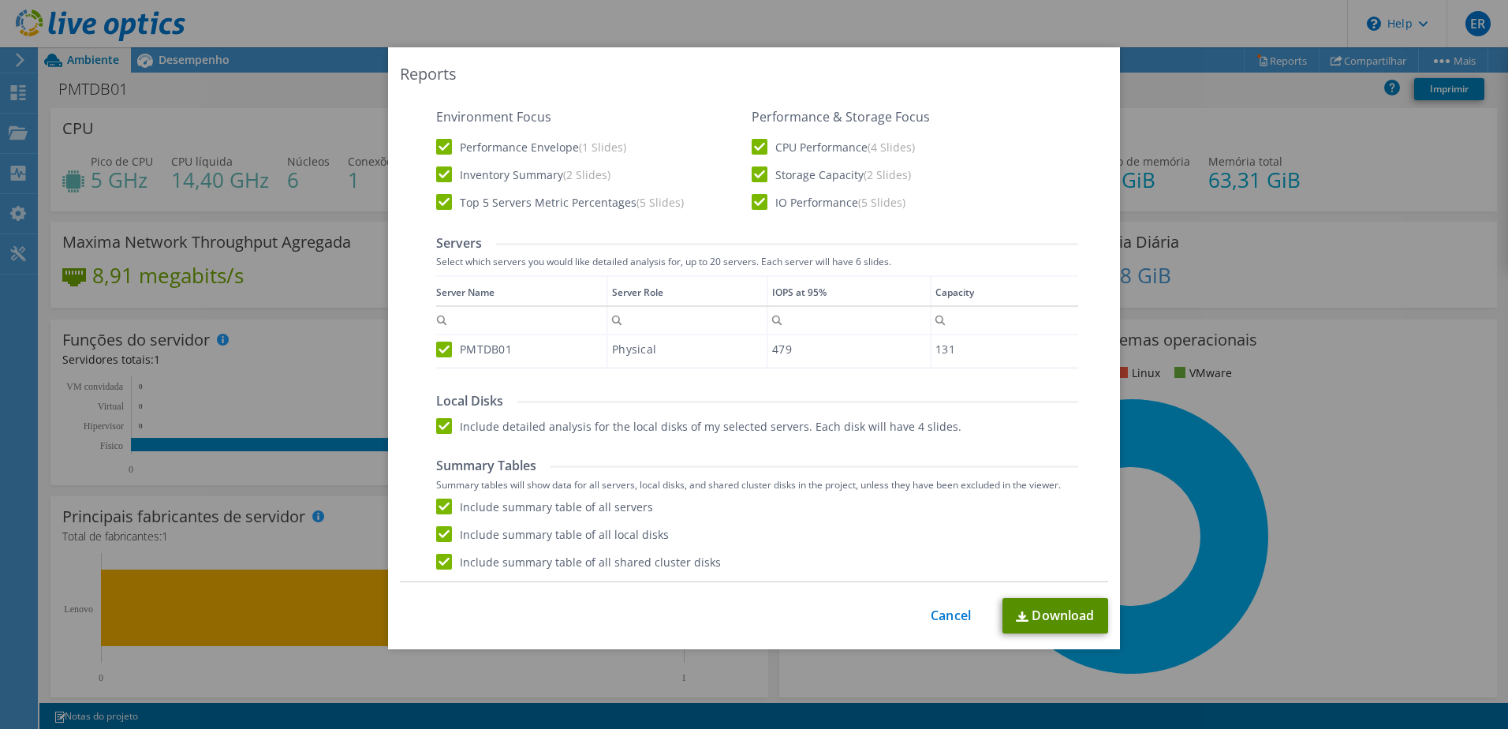
click at [1064, 614] on link "Download" at bounding box center [1055, 615] width 106 height 35
click at [946, 611] on link "Cancel" at bounding box center [950, 615] width 40 height 15
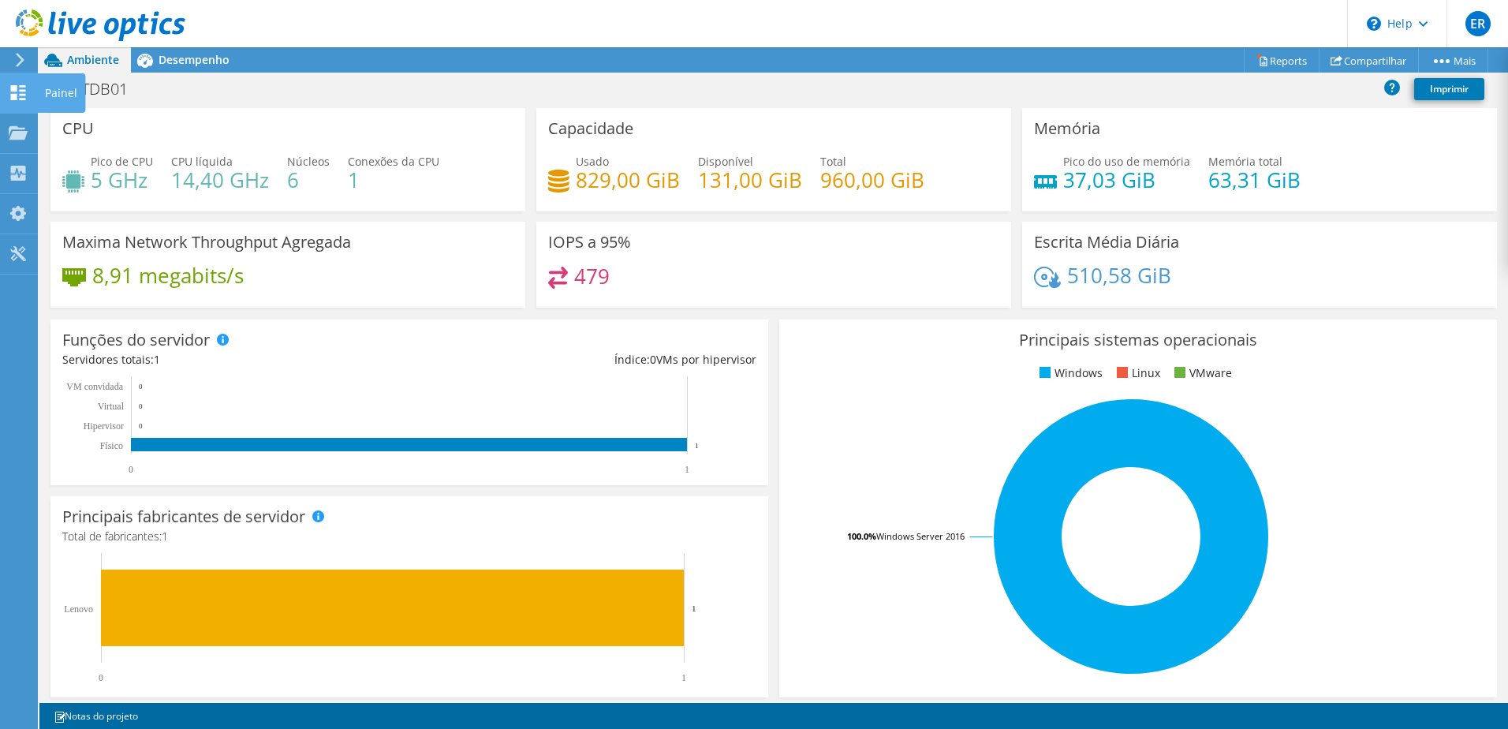
click at [21, 93] on icon at bounding box center [18, 92] width 19 height 15
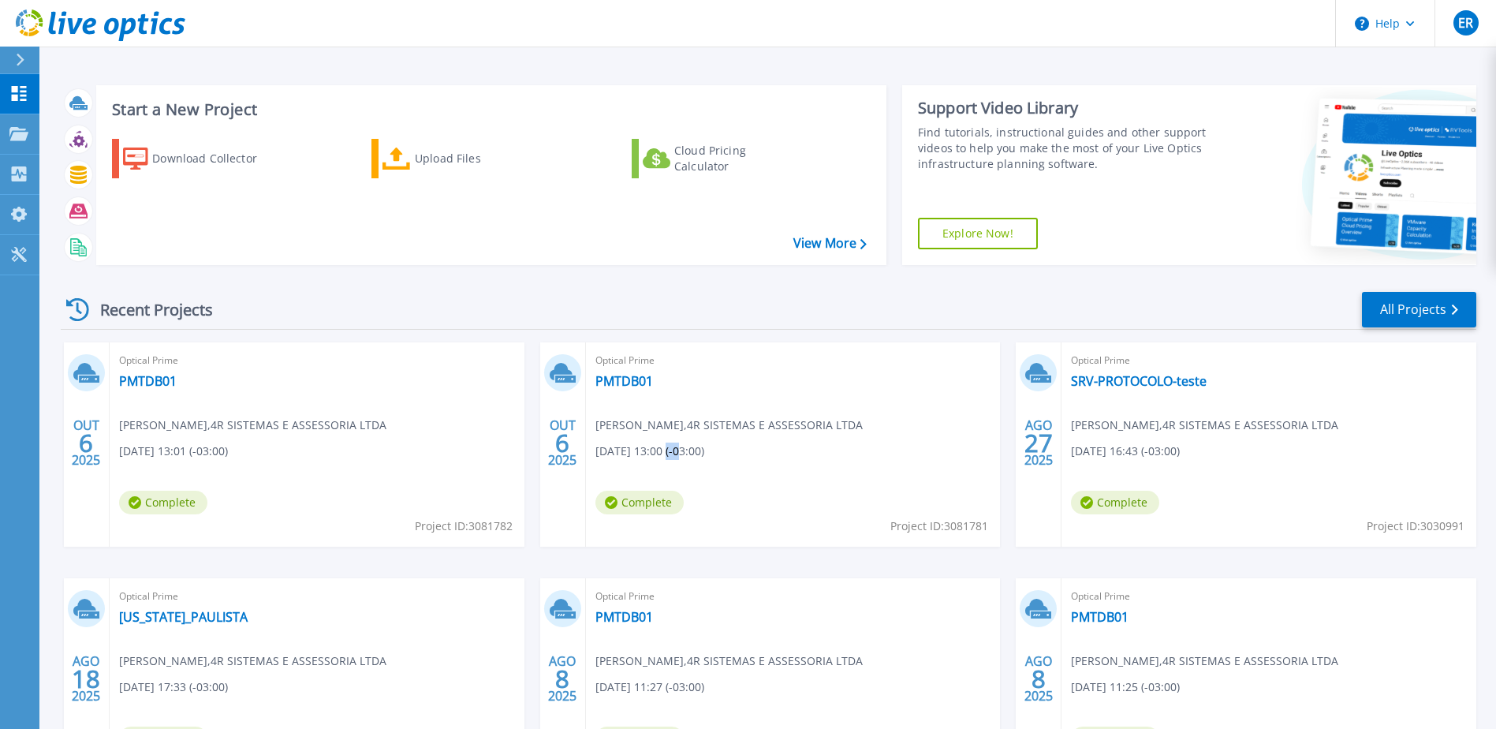
drag, startPoint x: 684, startPoint y: 451, endPoint x: 663, endPoint y: 451, distance: 20.5
click at [663, 451] on span "10/06/2025, 13:00 (-03:00)" at bounding box center [649, 450] width 109 height 17
drag, startPoint x: 215, startPoint y: 455, endPoint x: 173, endPoint y: 443, distance: 43.4
click at [173, 443] on span "10/06/2025, 13:01 (-03:00)" at bounding box center [173, 450] width 109 height 17
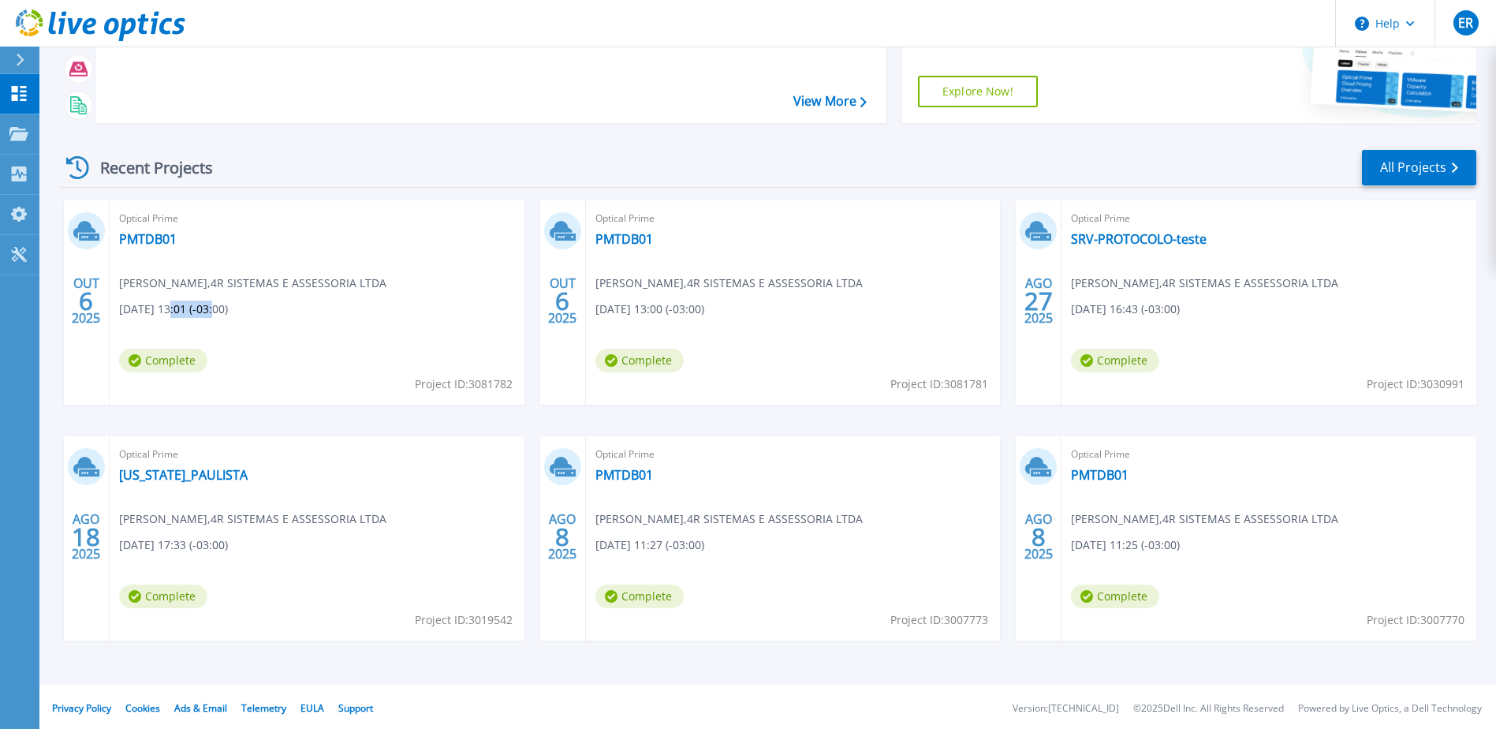
scroll to position [145, 0]
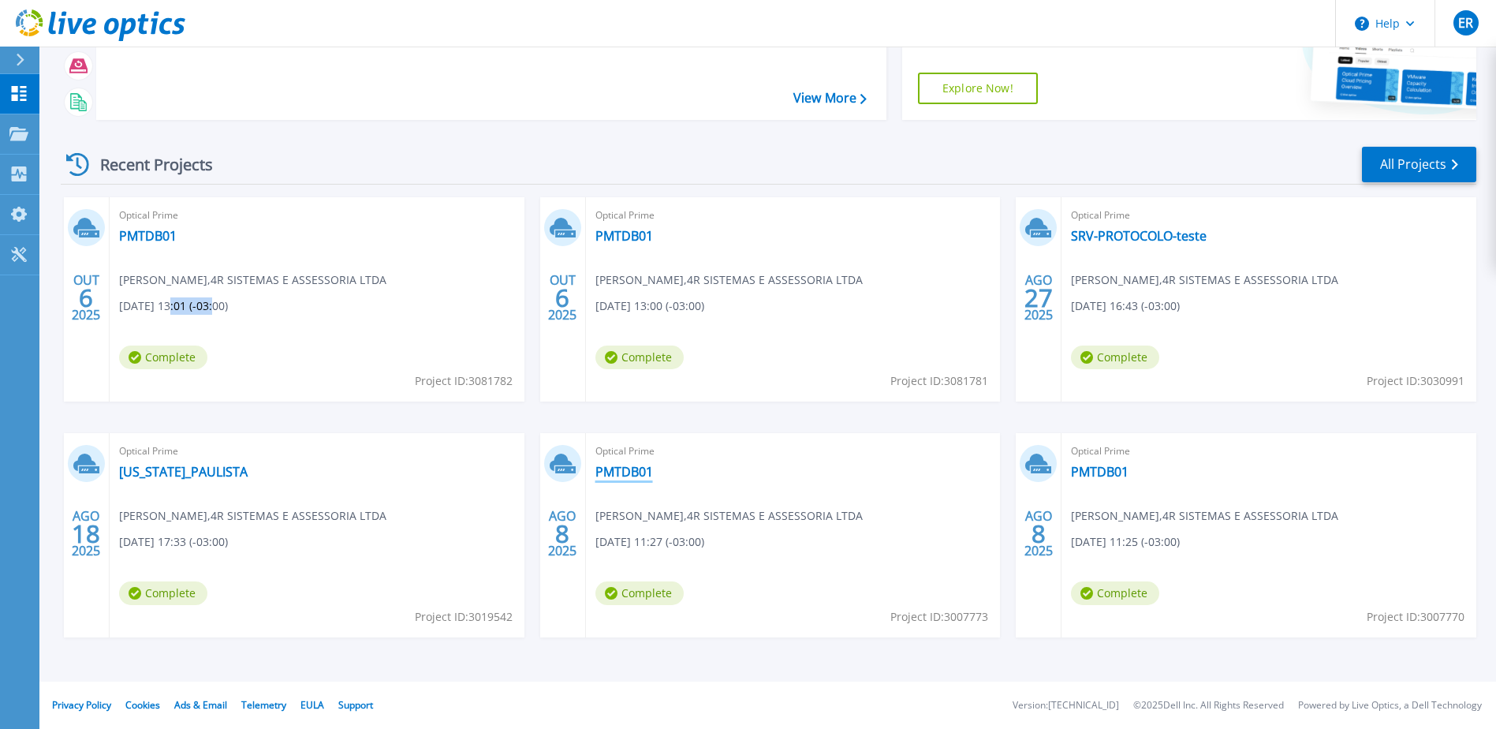
click at [620, 471] on link "PMTDB01" at bounding box center [624, 472] width 58 height 16
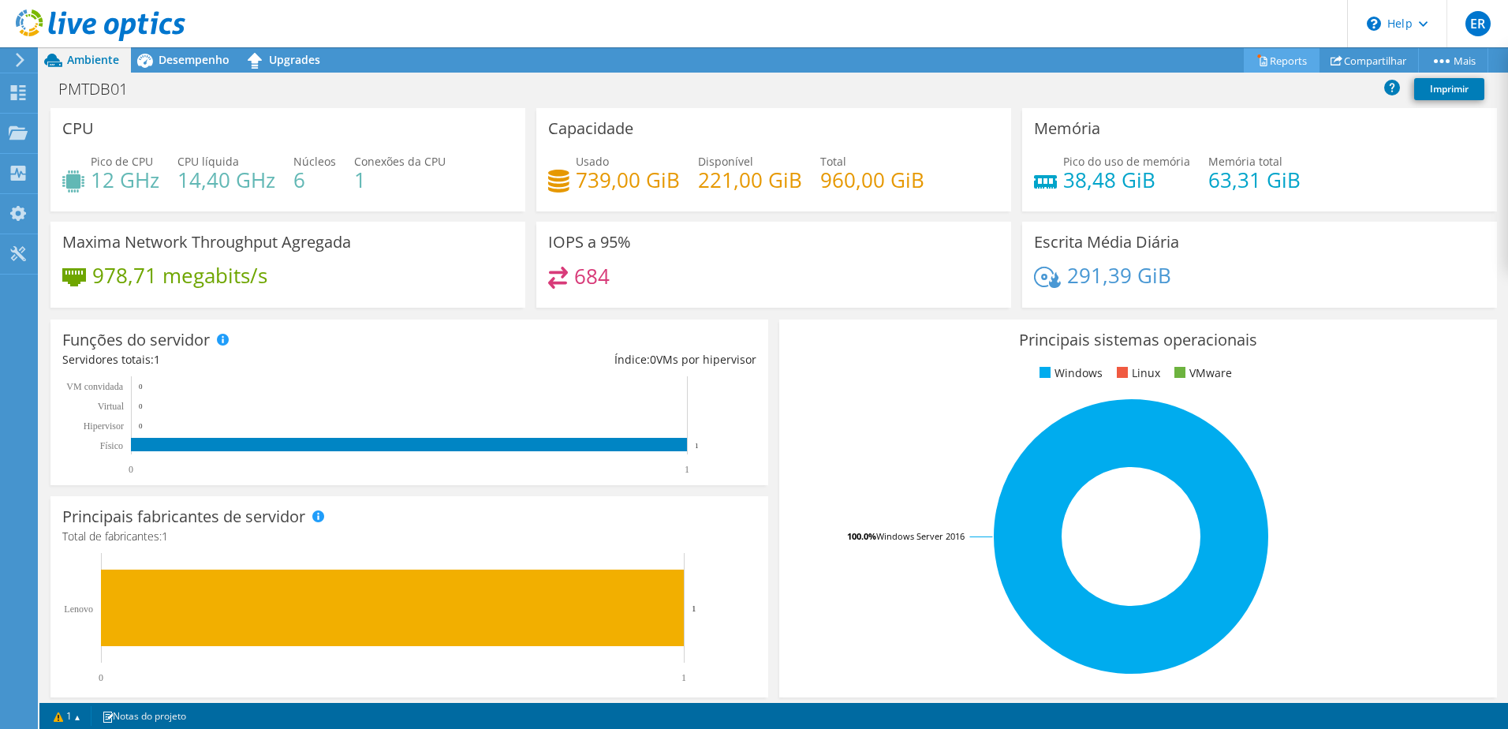
click at [1265, 60] on link "Reports" at bounding box center [1281, 60] width 76 height 24
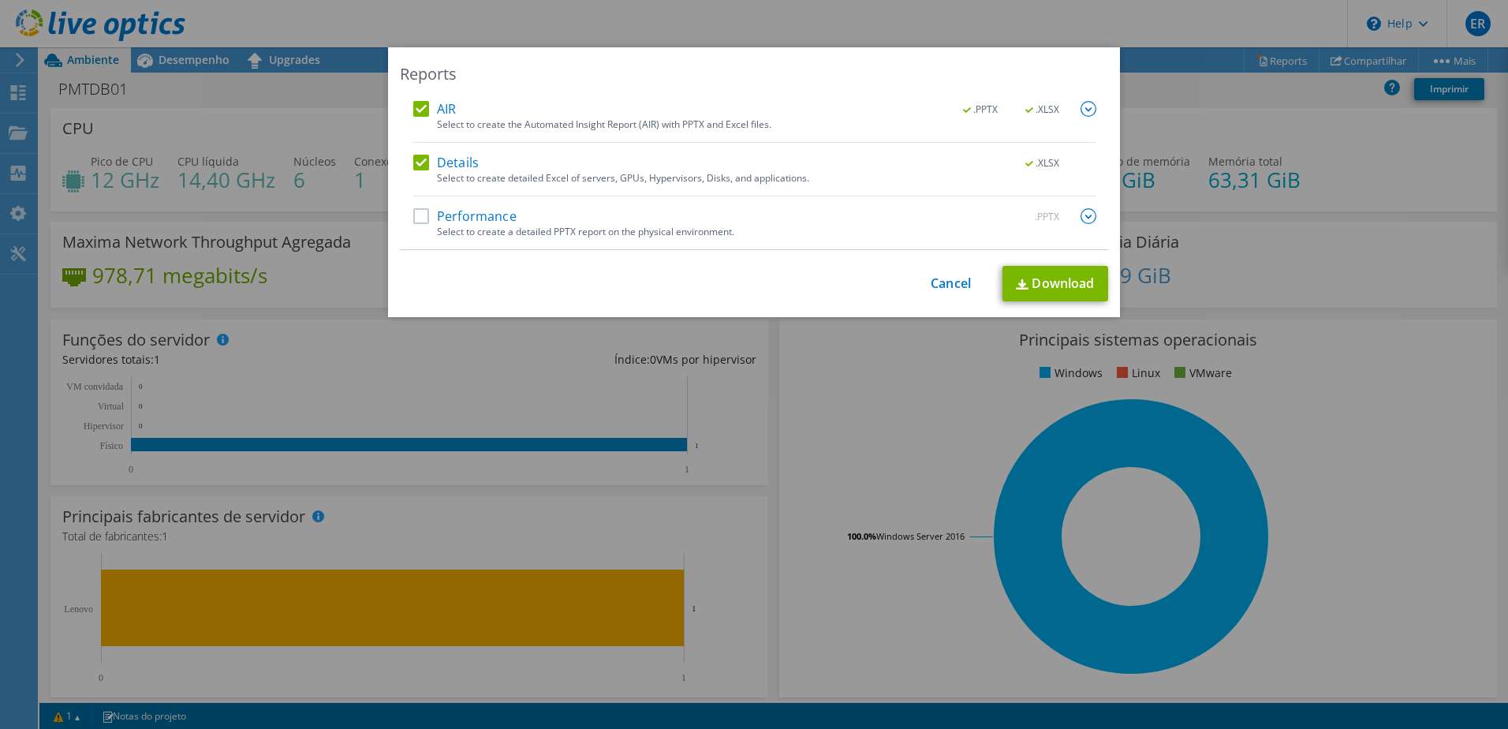
click at [416, 211] on label "Performance" at bounding box center [464, 216] width 103 height 16
click at [0, 0] on input "Performance" at bounding box center [0, 0] width 0 height 0
click at [1080, 215] on img at bounding box center [1088, 216] width 16 height 16
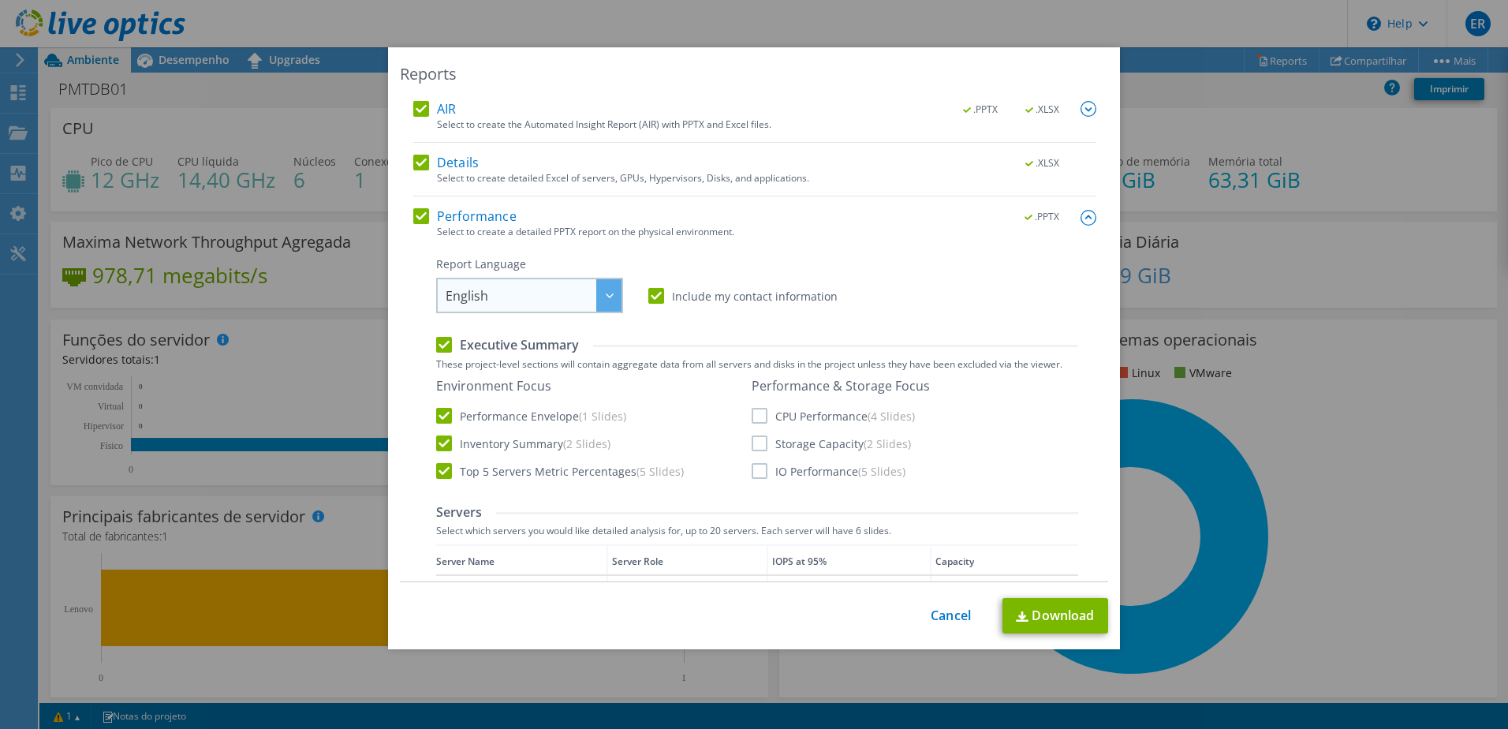
click at [556, 293] on span "English" at bounding box center [533, 295] width 176 height 32
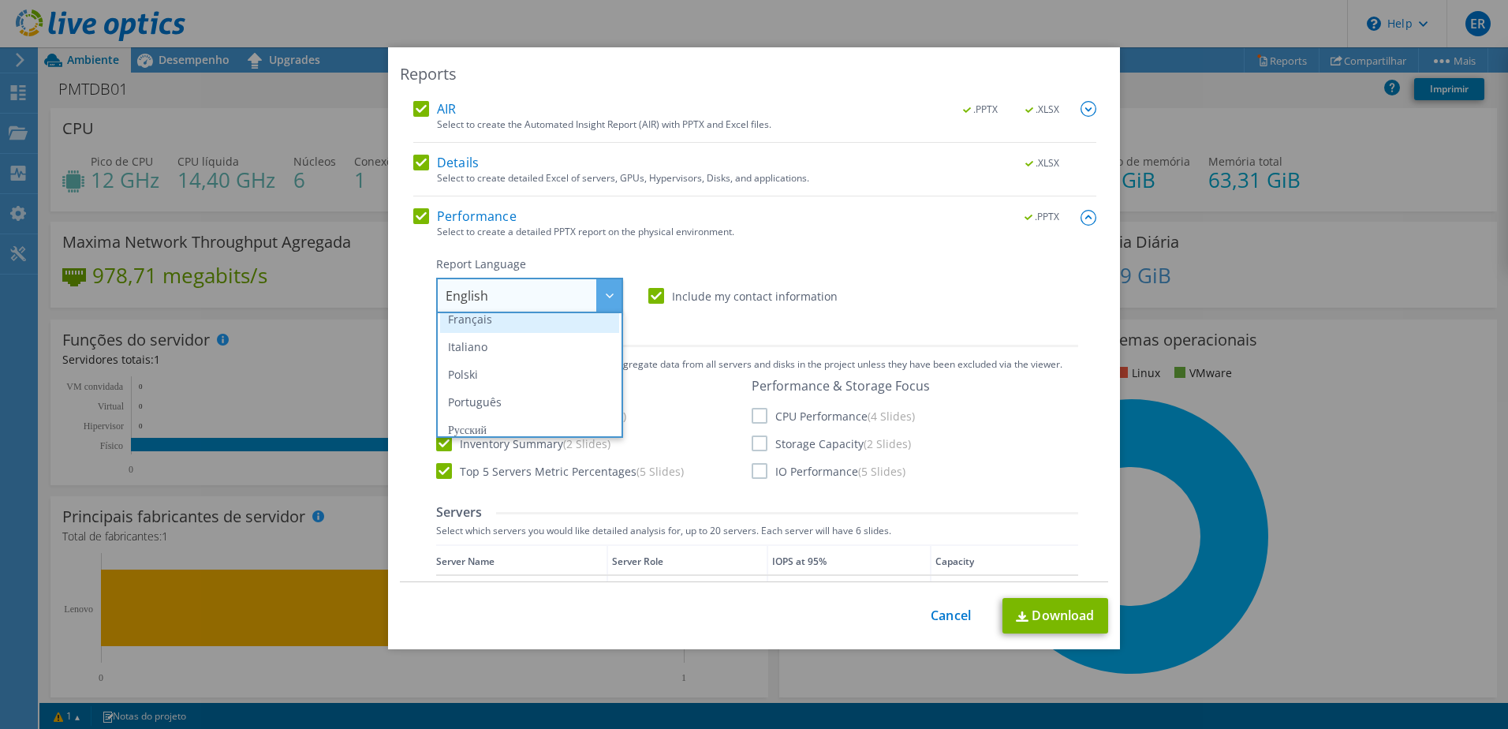
scroll to position [123, 0]
click at [487, 371] on li "Português" at bounding box center [529, 372] width 179 height 28
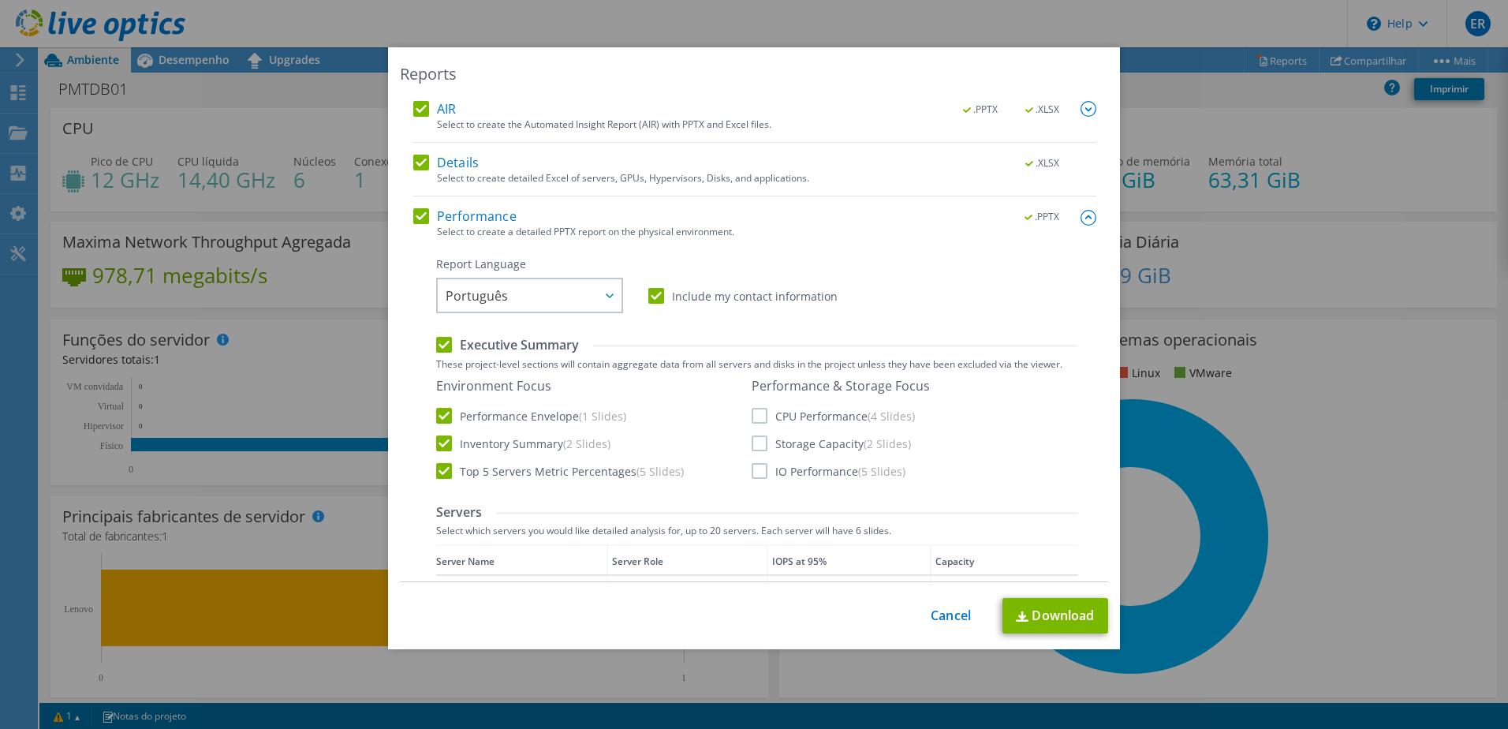
click at [752, 412] on label "CPU Performance (4 Slides)" at bounding box center [832, 416] width 163 height 16
click at [0, 0] on input "CPU Performance (4 Slides)" at bounding box center [0, 0] width 0 height 0
click at [751, 445] on label "Storage Capacity (2 Slides)" at bounding box center [830, 443] width 159 height 16
click at [0, 0] on input "Storage Capacity (2 Slides)" at bounding box center [0, 0] width 0 height 0
click at [754, 472] on label "IO Performance (5 Slides)" at bounding box center [828, 471] width 154 height 16
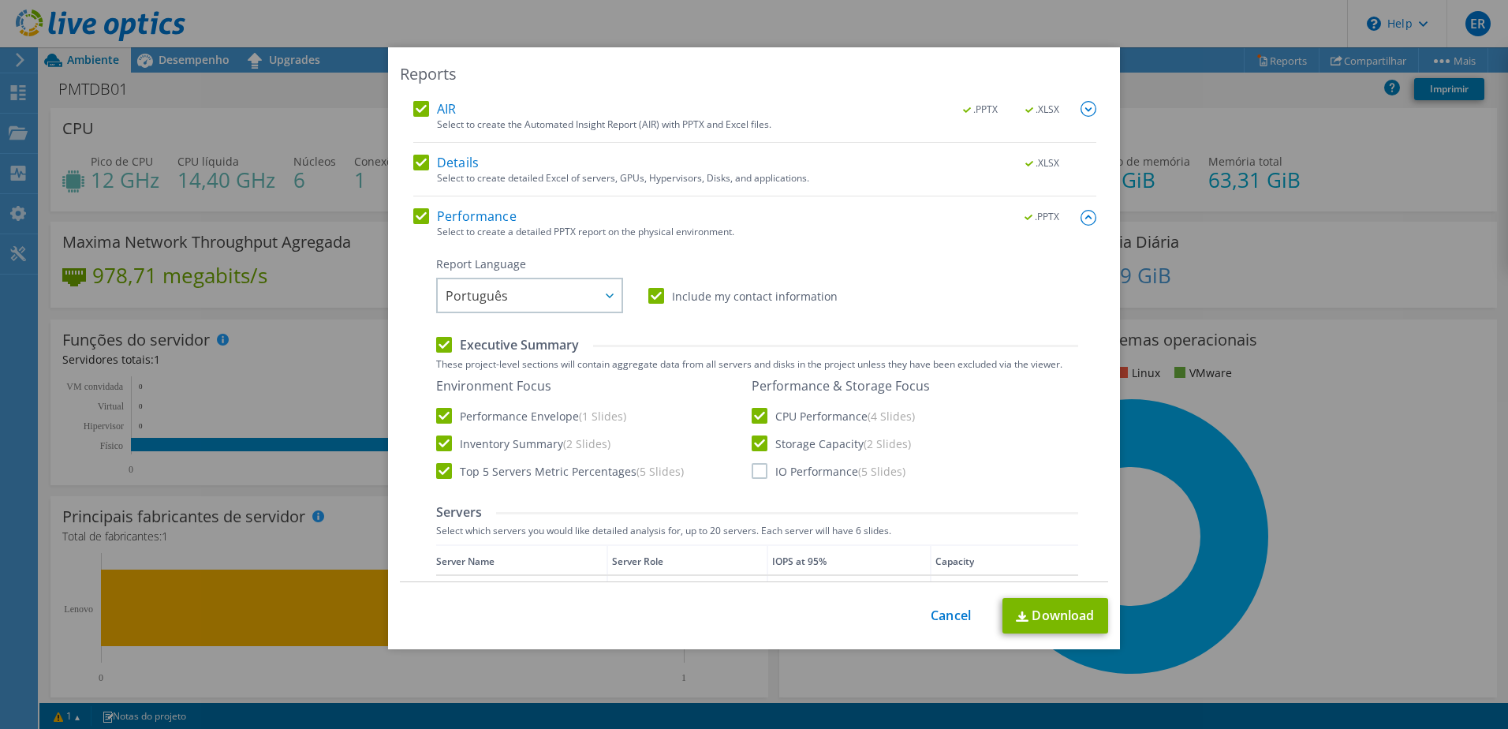
click at [0, 0] on input "IO Performance (5 Slides)" at bounding box center [0, 0] width 0 height 0
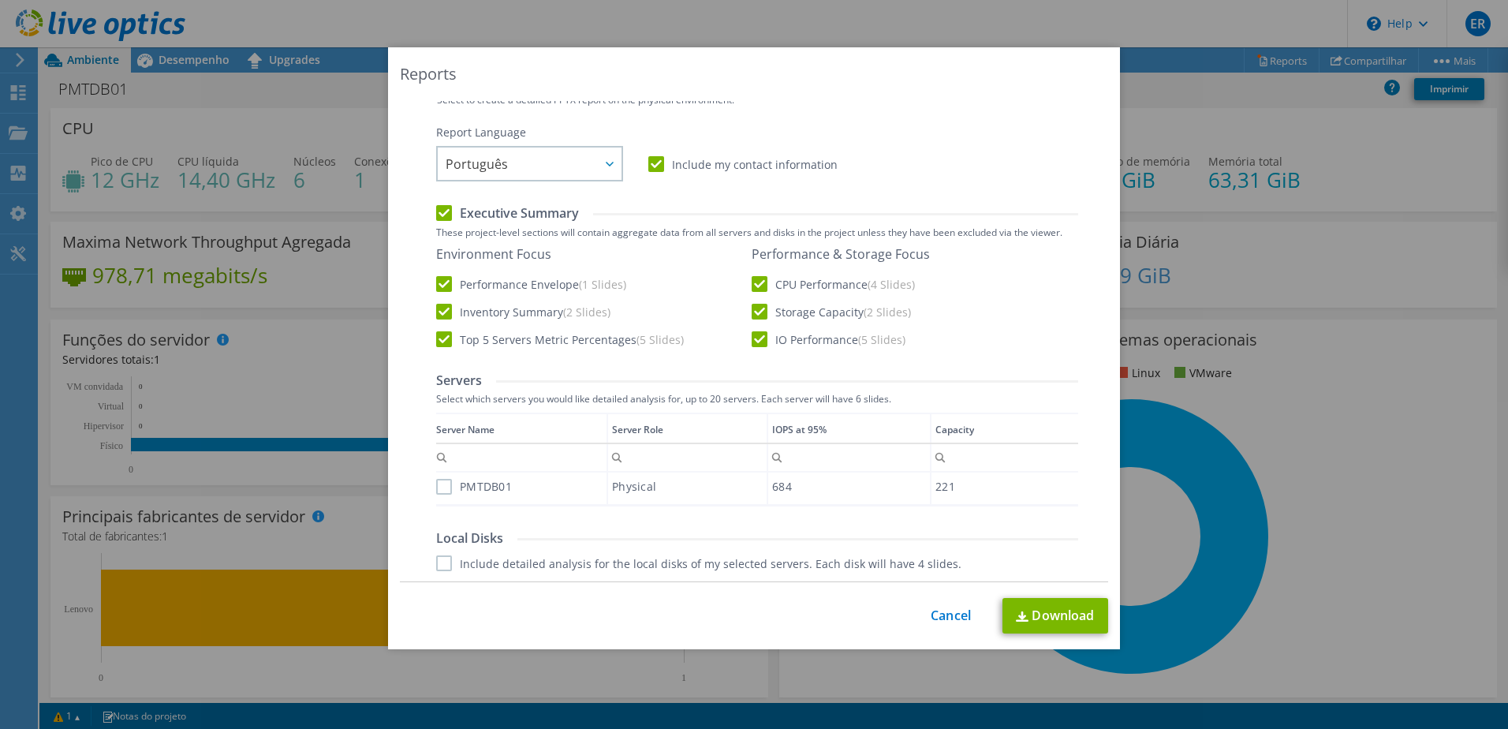
click at [444, 490] on label "PMTDB01" at bounding box center [474, 487] width 76 height 16
click at [0, 0] on input "PMTDB01" at bounding box center [0, 0] width 0 height 0
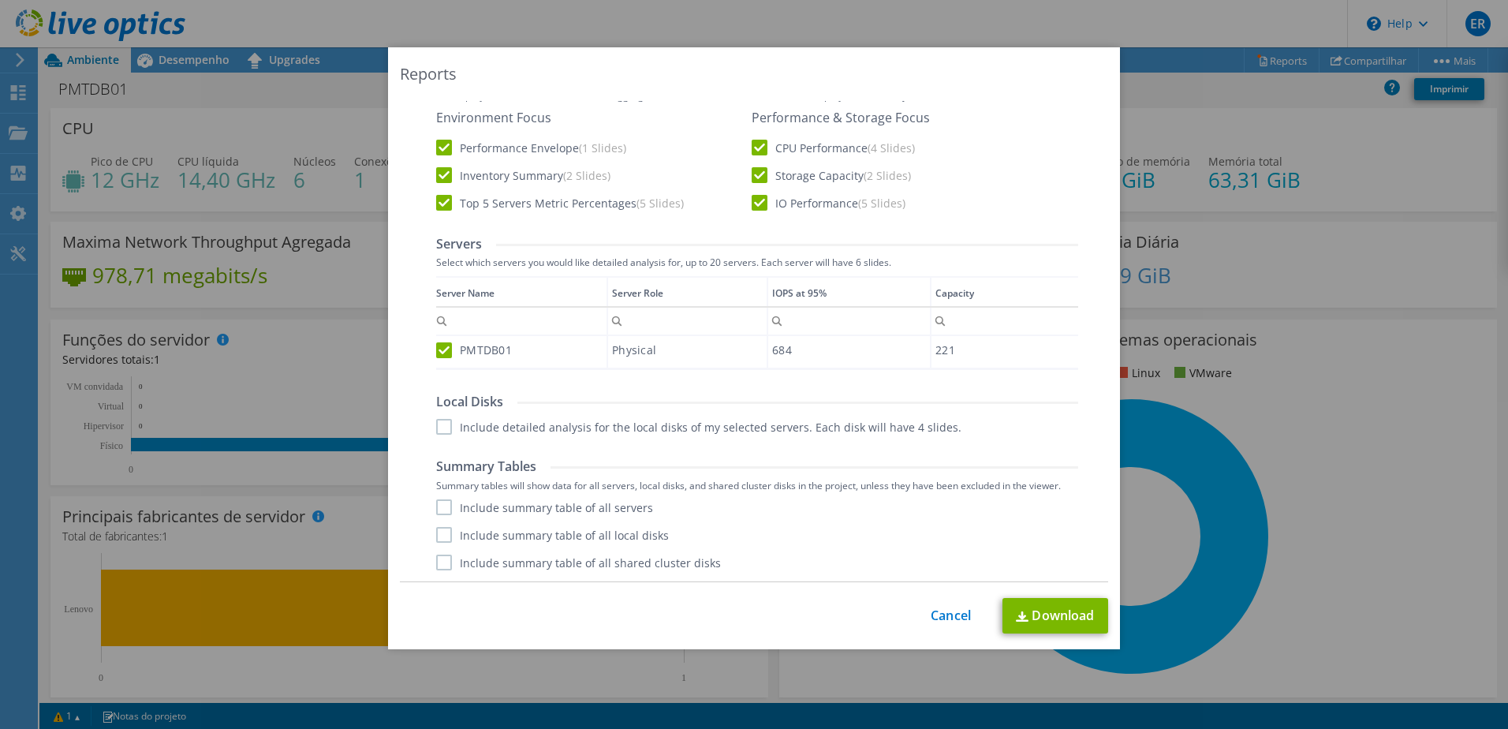
scroll to position [269, 0]
click at [436, 427] on label "Include detailed analysis for the local disks of my selected servers. Each disk…" at bounding box center [698, 426] width 525 height 16
click at [0, 0] on input "Include detailed analysis for the local disks of my selected servers. Each disk…" at bounding box center [0, 0] width 0 height 0
click at [436, 508] on label "Include summary table of all servers" at bounding box center [544, 506] width 217 height 16
click at [0, 0] on input "Include summary table of all servers" at bounding box center [0, 0] width 0 height 0
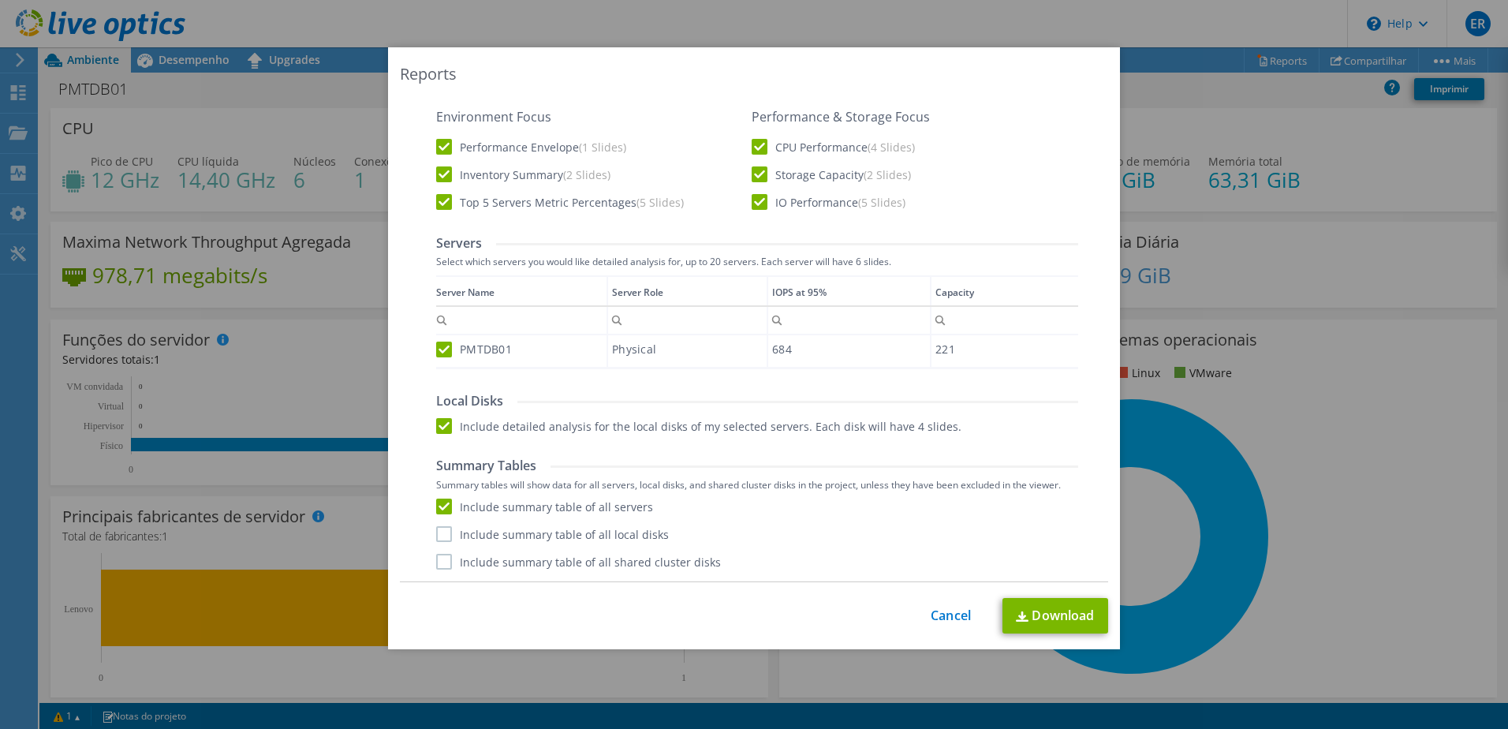
click at [440, 536] on label "Include summary table of all local disks" at bounding box center [552, 534] width 233 height 16
click at [0, 0] on input "Include summary table of all local disks" at bounding box center [0, 0] width 0 height 0
click at [438, 564] on label "Include summary table of all shared cluster disks" at bounding box center [578, 562] width 285 height 16
click at [0, 0] on input "Include summary table of all shared cluster disks" at bounding box center [0, 0] width 0 height 0
click at [1048, 619] on link "Download" at bounding box center [1055, 615] width 106 height 35
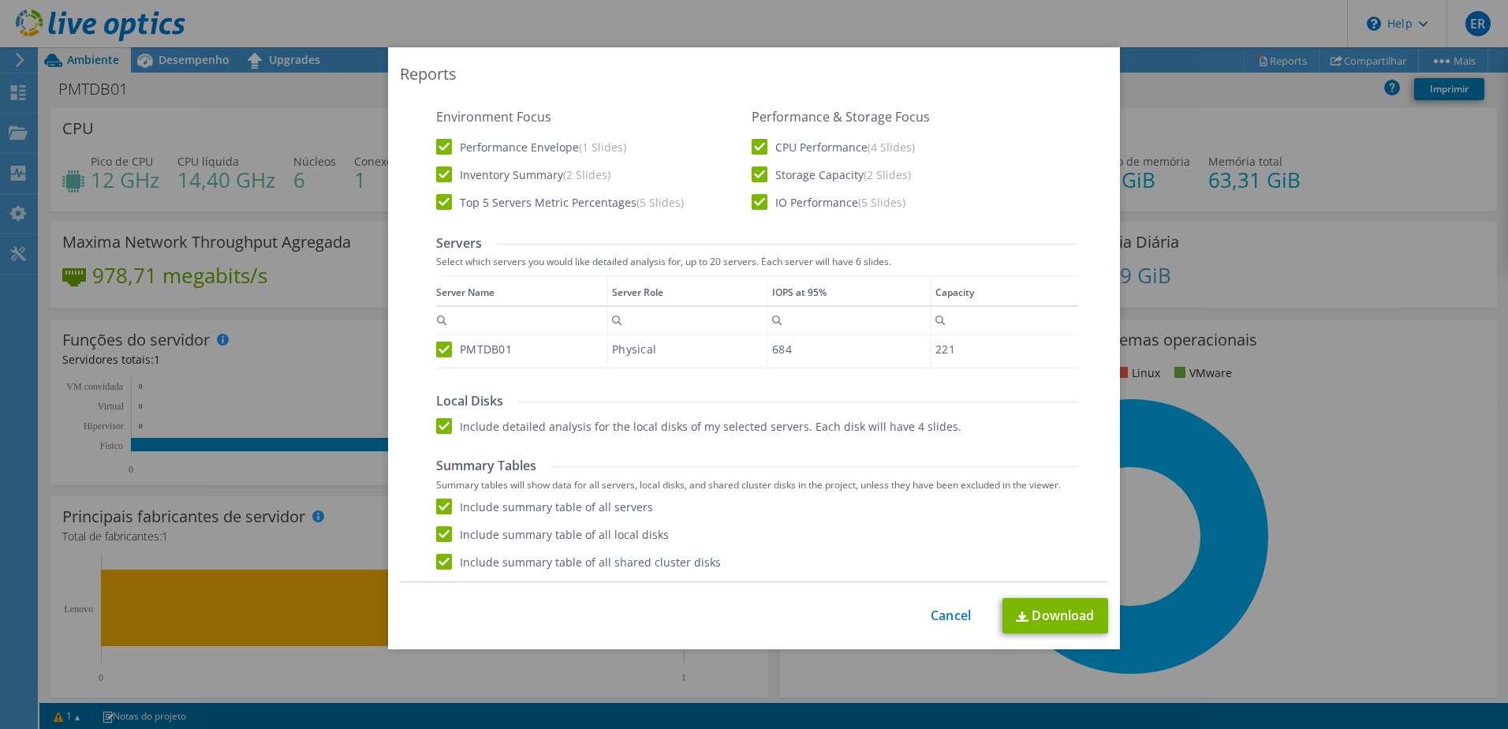
click at [1370, 442] on div "Reports AIR .PPTX .XLSX Select to create the Automated Insight Report (AIR) wit…" at bounding box center [754, 364] width 1508 height 634
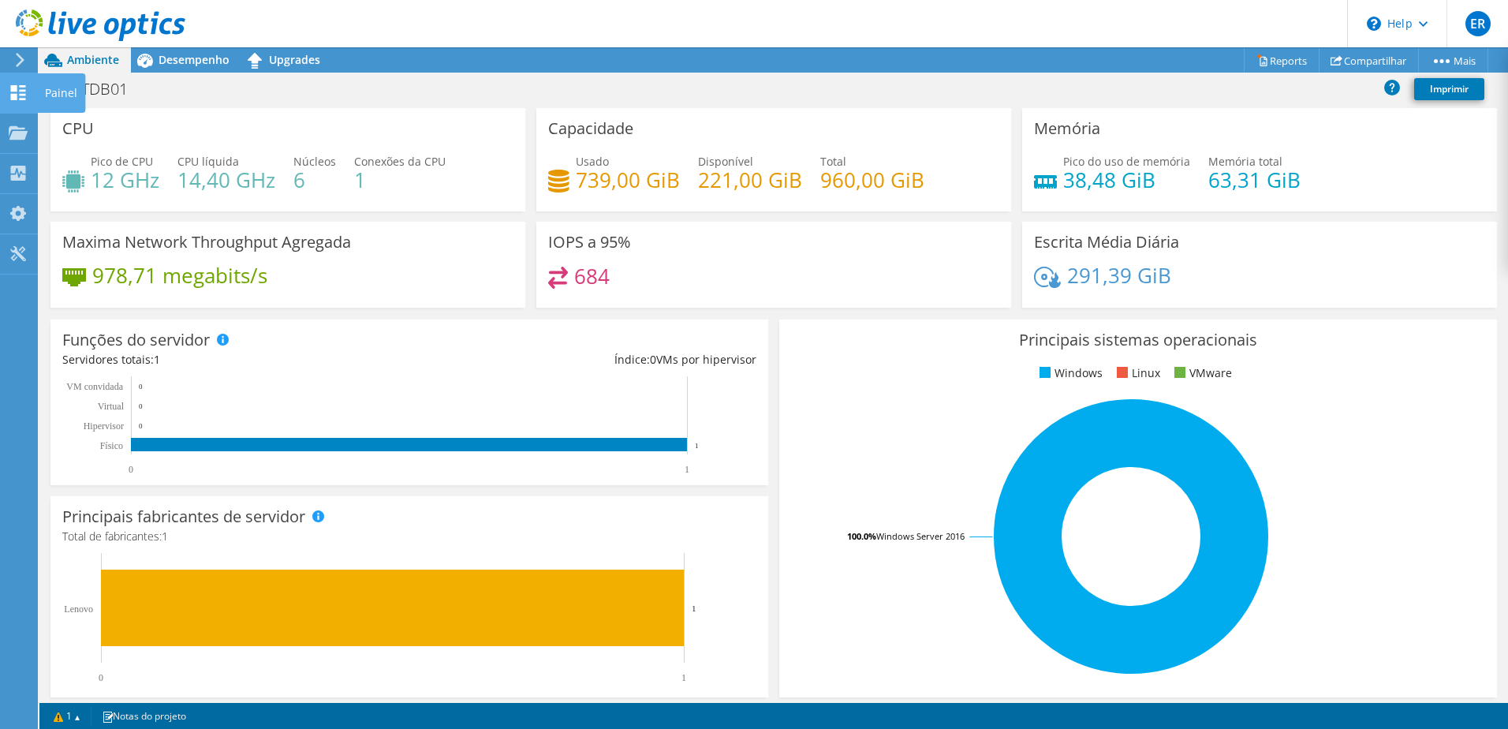
click at [17, 88] on use at bounding box center [18, 92] width 15 height 15
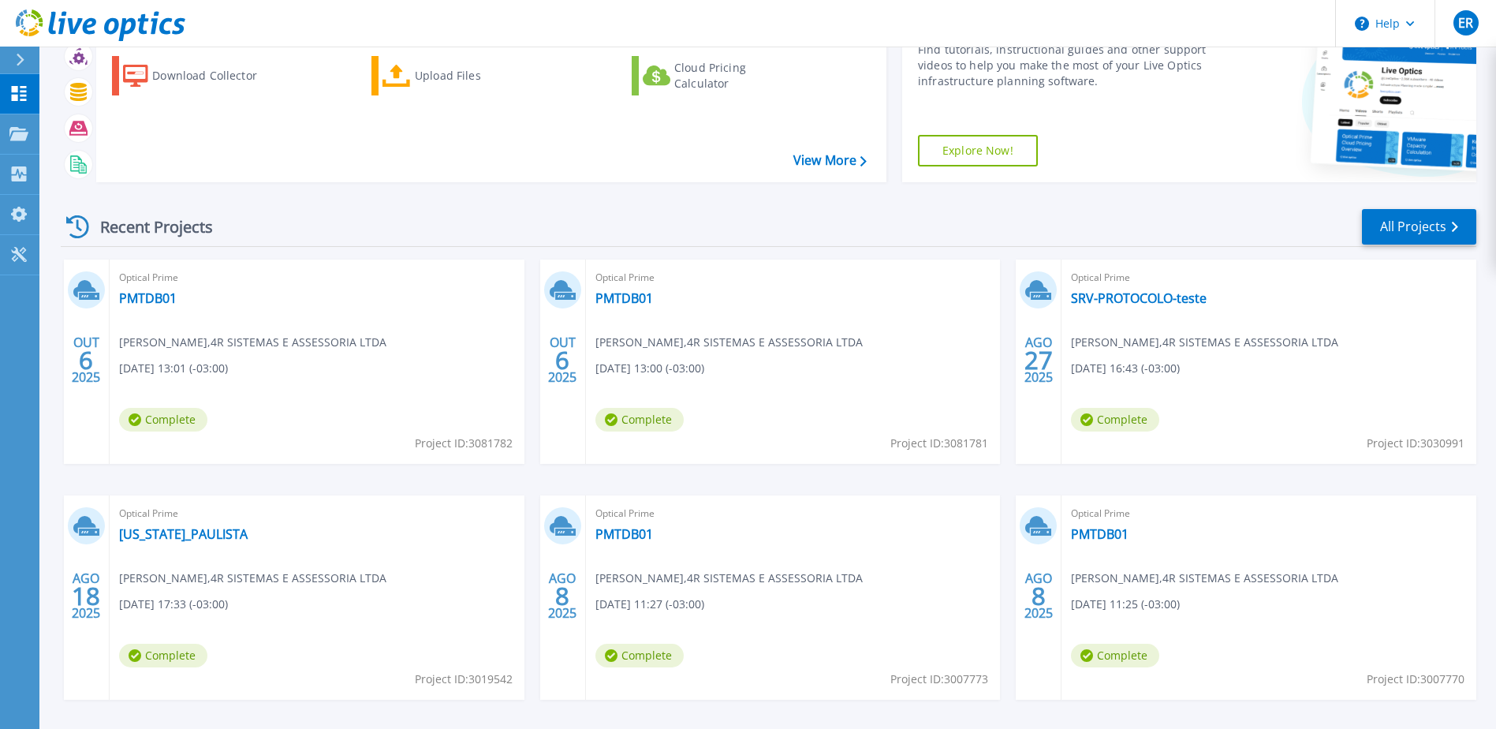
scroll to position [145, 0]
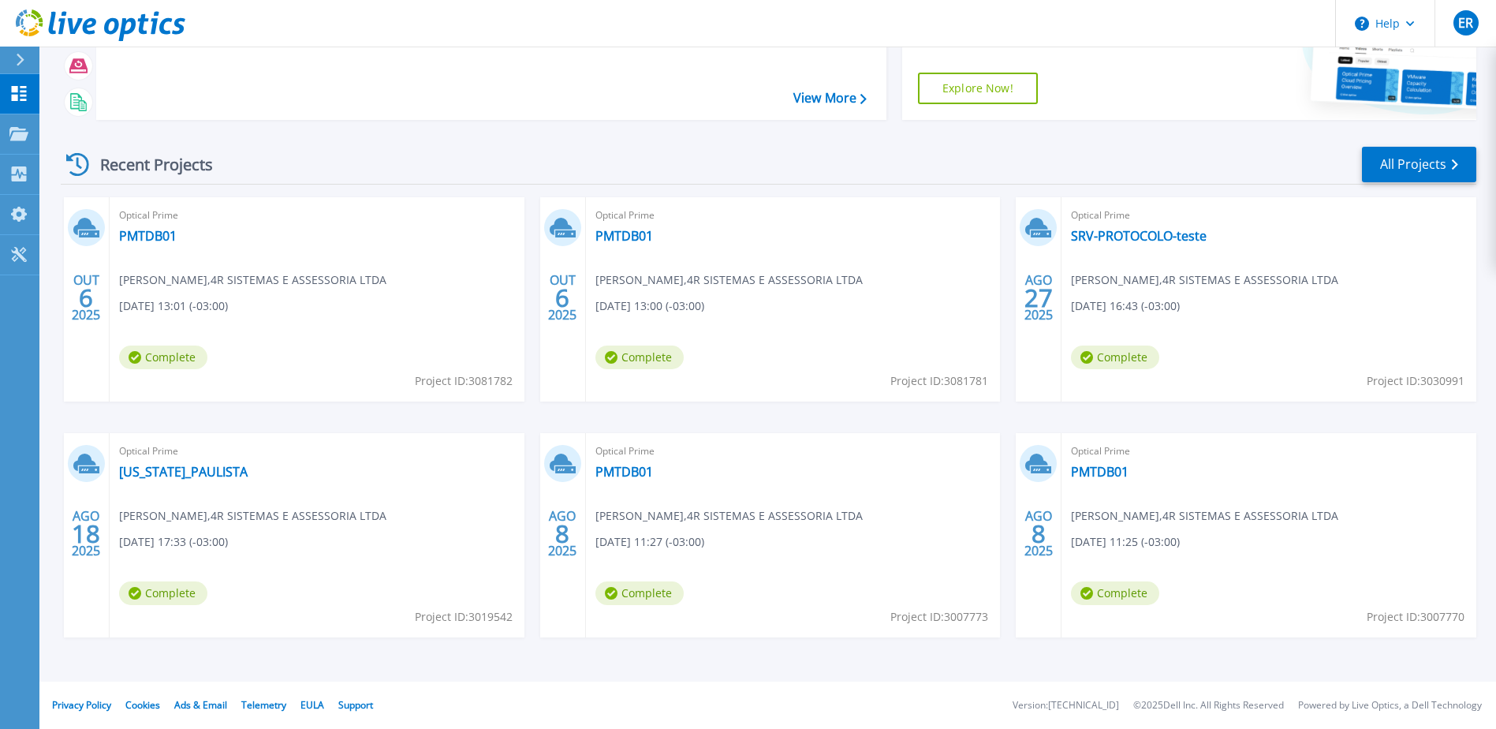
click at [1154, 543] on span "[DATE] 11:25 (-03:00)" at bounding box center [1125, 541] width 109 height 17
drag, startPoint x: 1163, startPoint y: 543, endPoint x: 1131, endPoint y: 543, distance: 31.5
click at [1131, 543] on span "[DATE] 11:25 (-03:00)" at bounding box center [1125, 541] width 109 height 17
drag, startPoint x: 689, startPoint y: 544, endPoint x: 624, endPoint y: 543, distance: 64.7
click at [624, 543] on span "[DATE] 11:27 (-03:00)" at bounding box center [649, 541] width 109 height 17
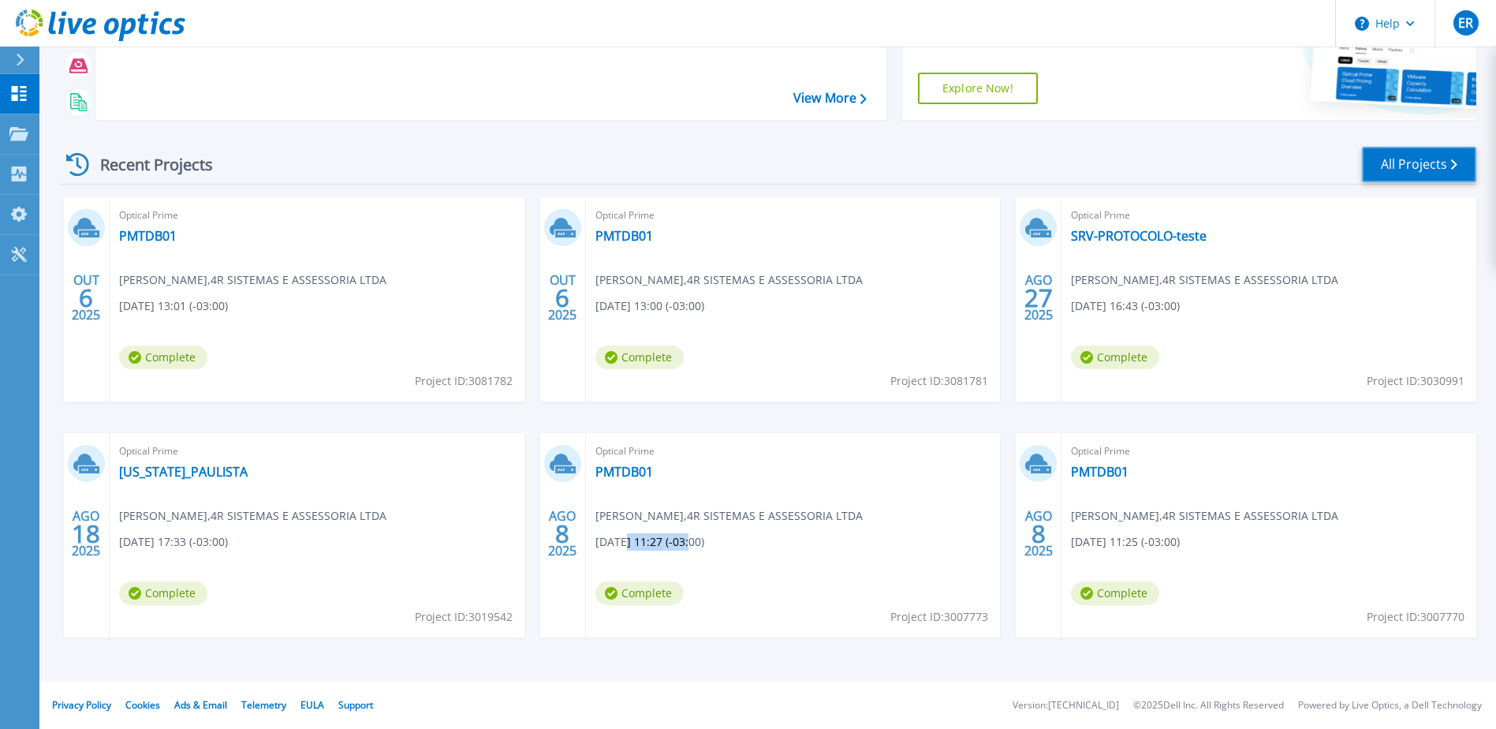
drag, startPoint x: 1414, startPoint y: 165, endPoint x: 1140, endPoint y: 650, distance: 557.5
click at [1412, 165] on link "All Projects" at bounding box center [1419, 164] width 114 height 35
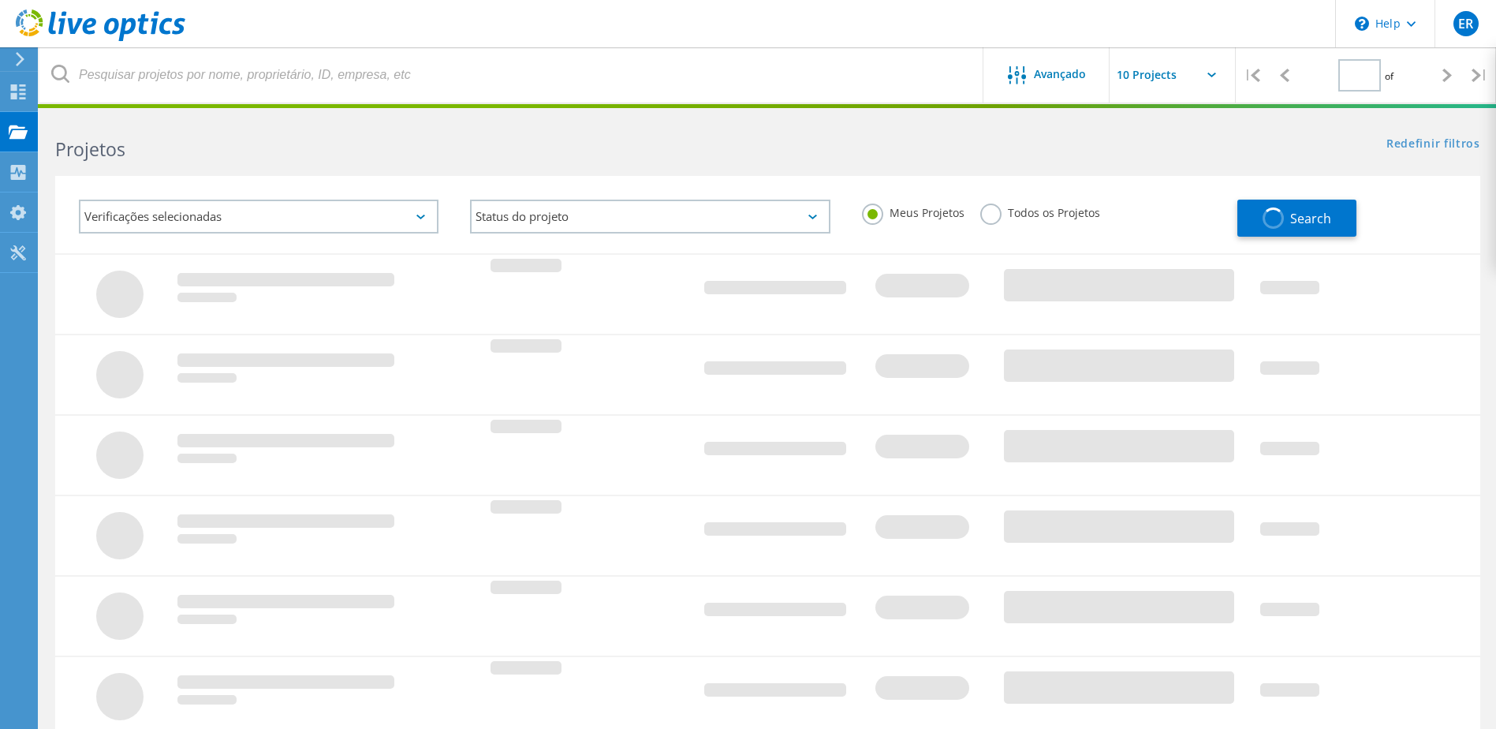
type input "1"
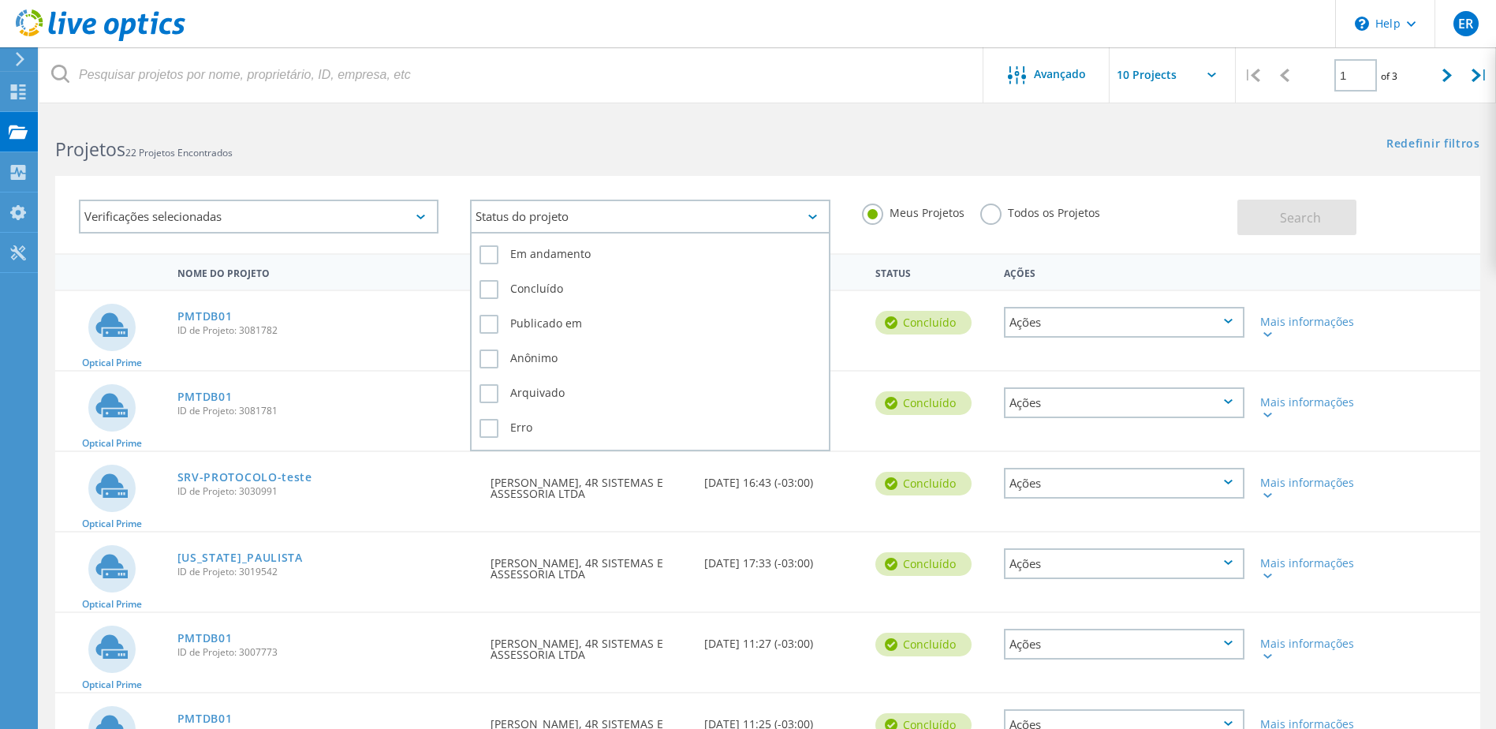
click at [811, 214] on icon at bounding box center [812, 216] width 9 height 5
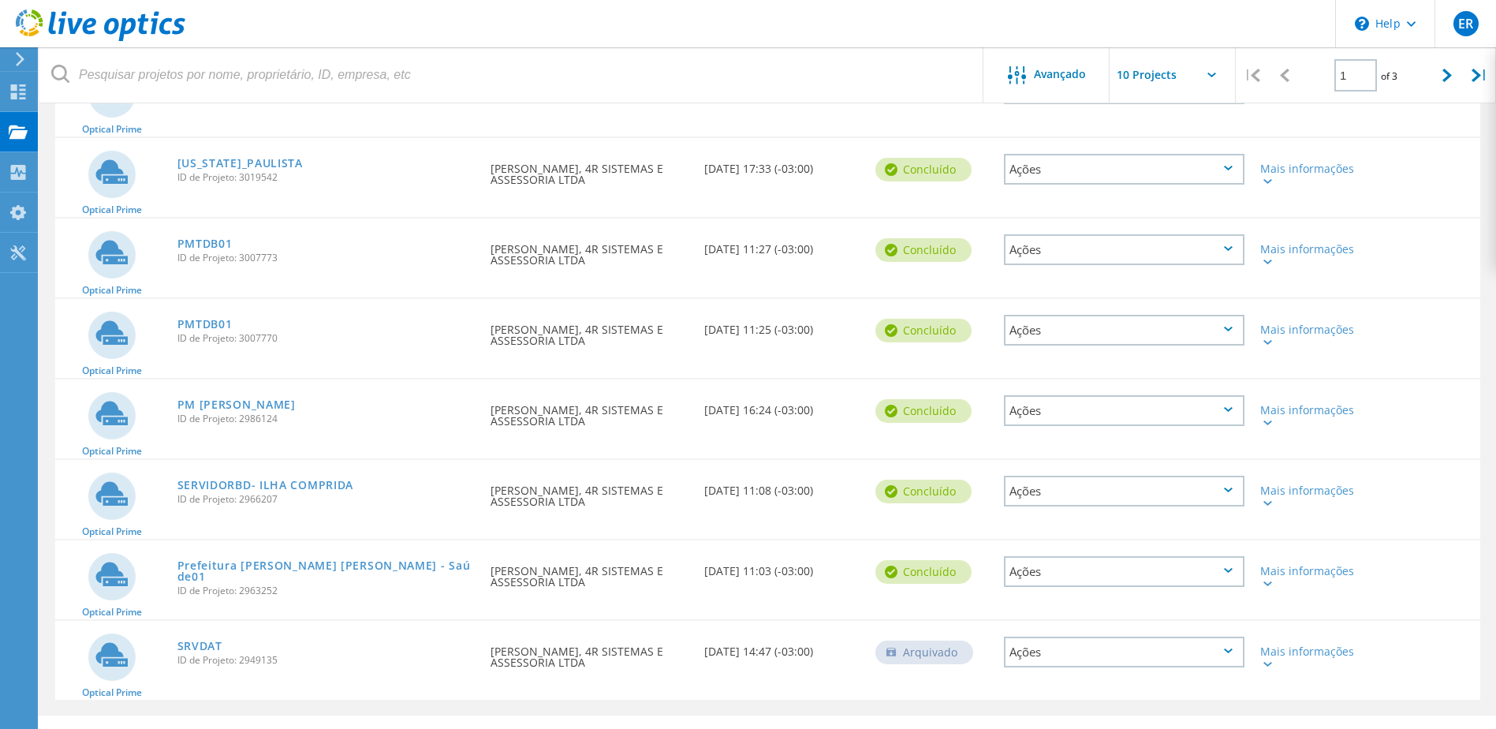
scroll to position [428, 0]
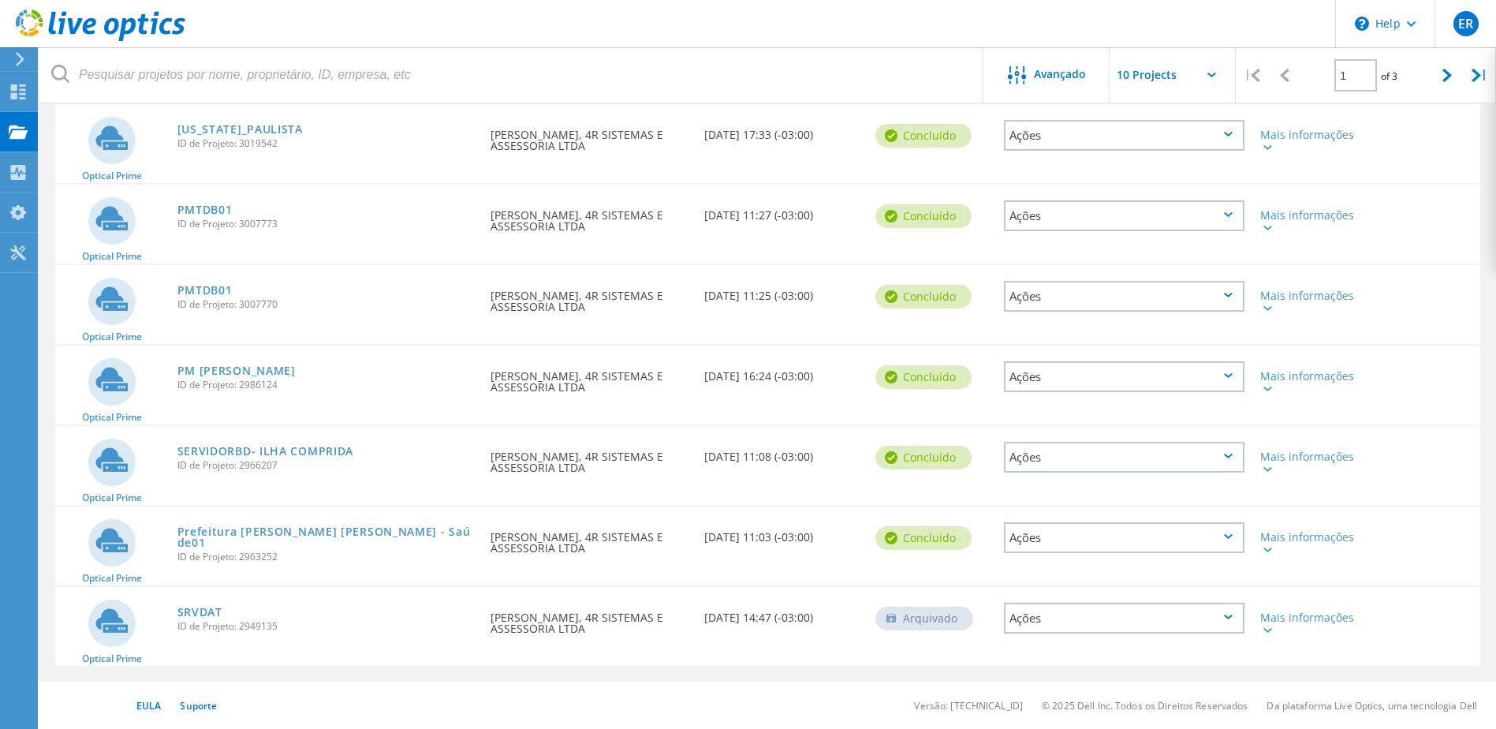
click at [1228, 378] on icon at bounding box center [1228, 375] width 9 height 5
click at [1081, 342] on div "Ver Projeto" at bounding box center [1123, 340] width 237 height 24
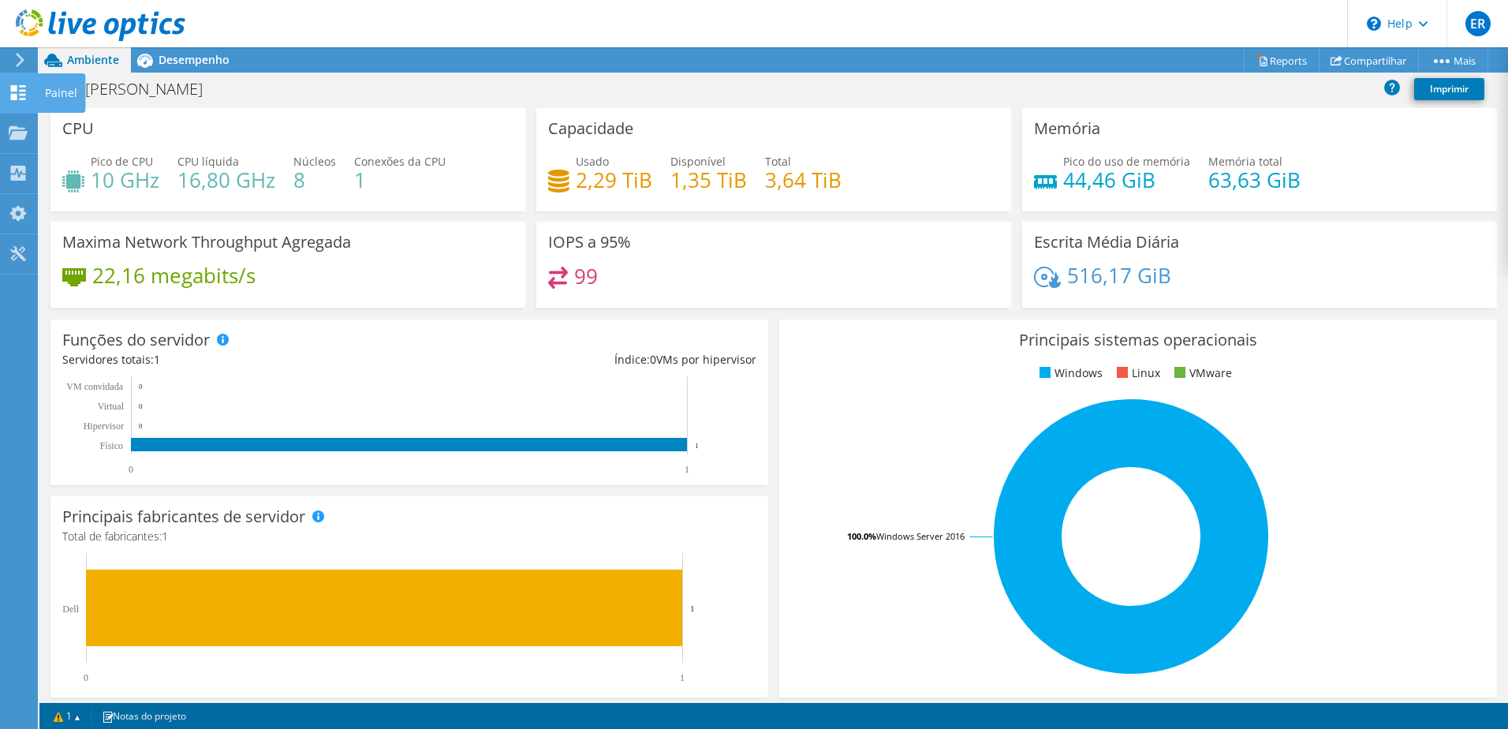
click at [9, 94] on icon at bounding box center [18, 92] width 19 height 15
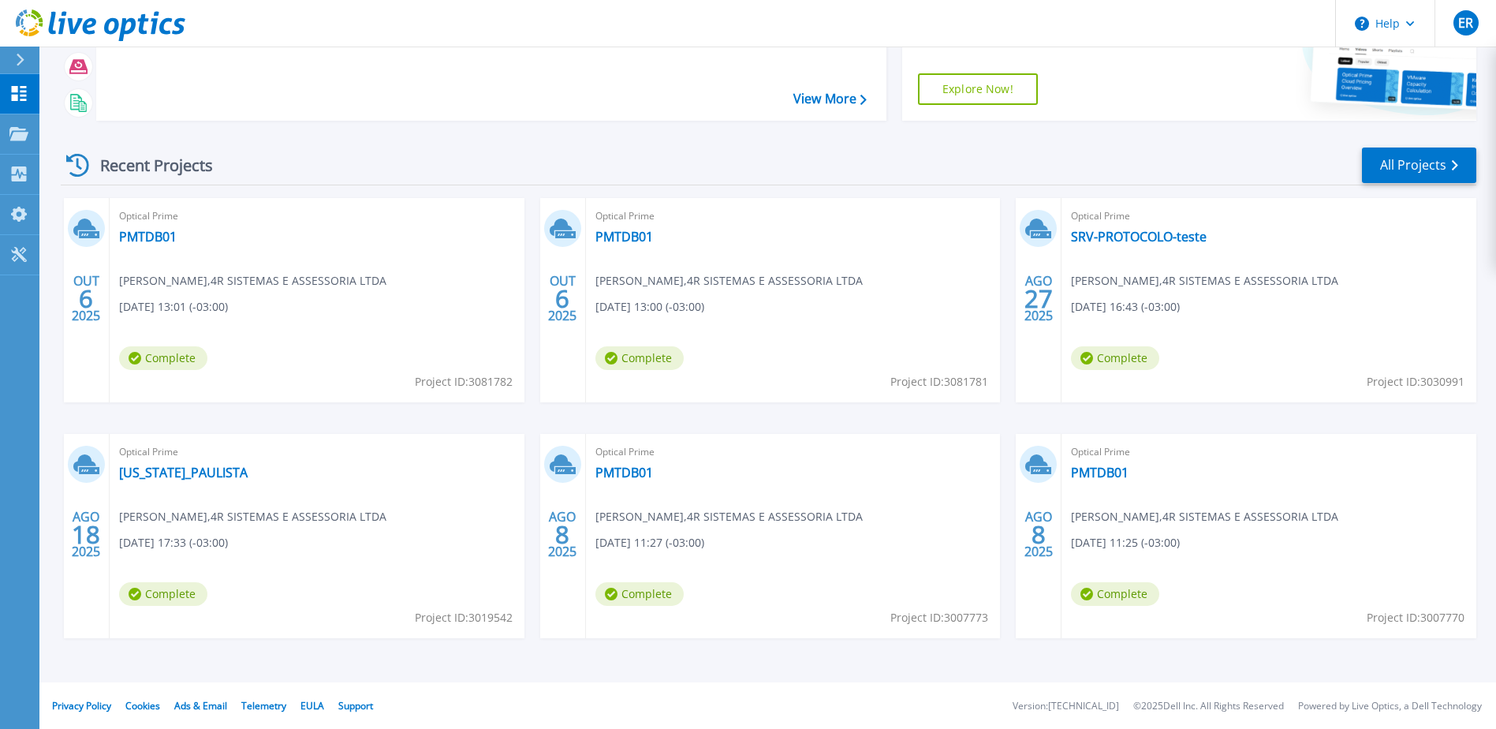
scroll to position [145, 0]
click at [1429, 155] on link "All Projects" at bounding box center [1419, 164] width 114 height 35
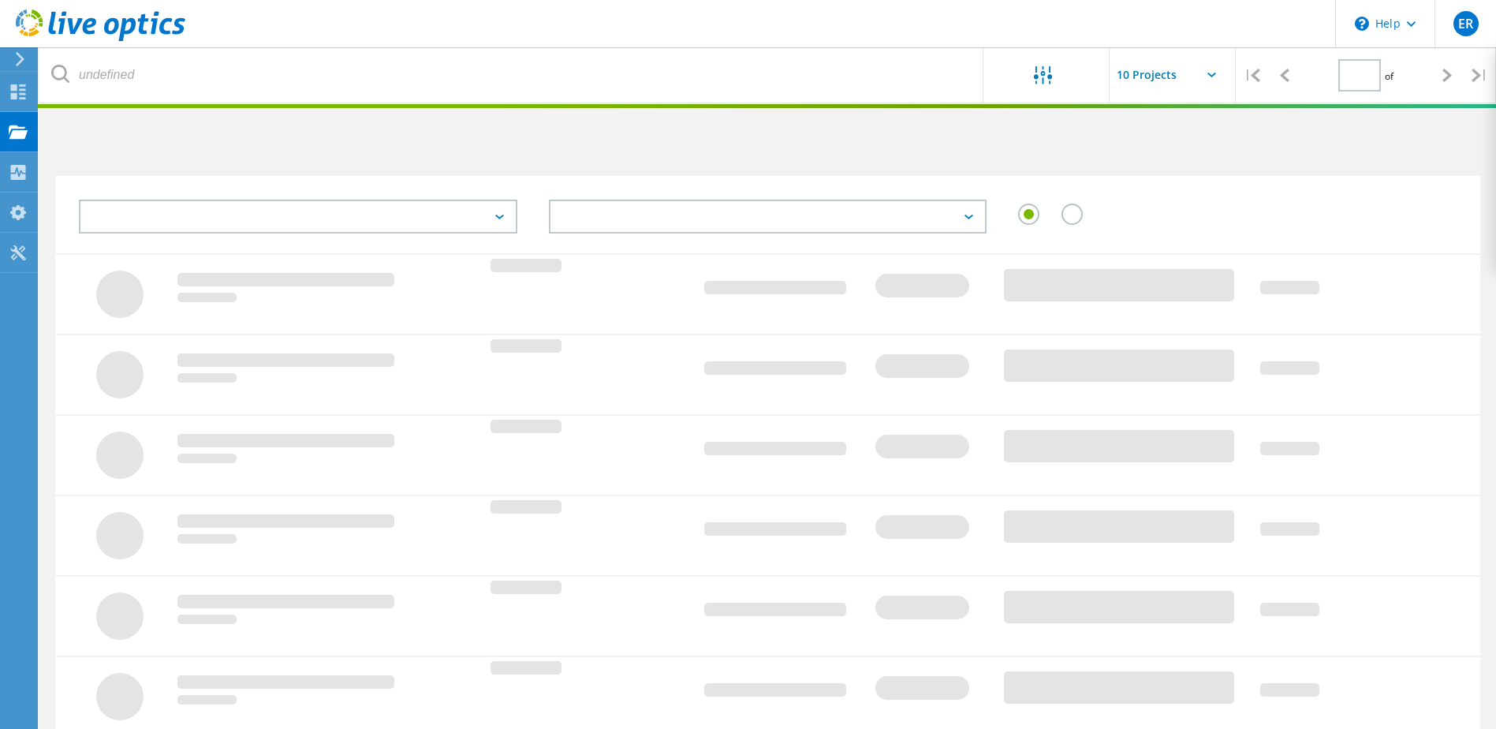
type input "1"
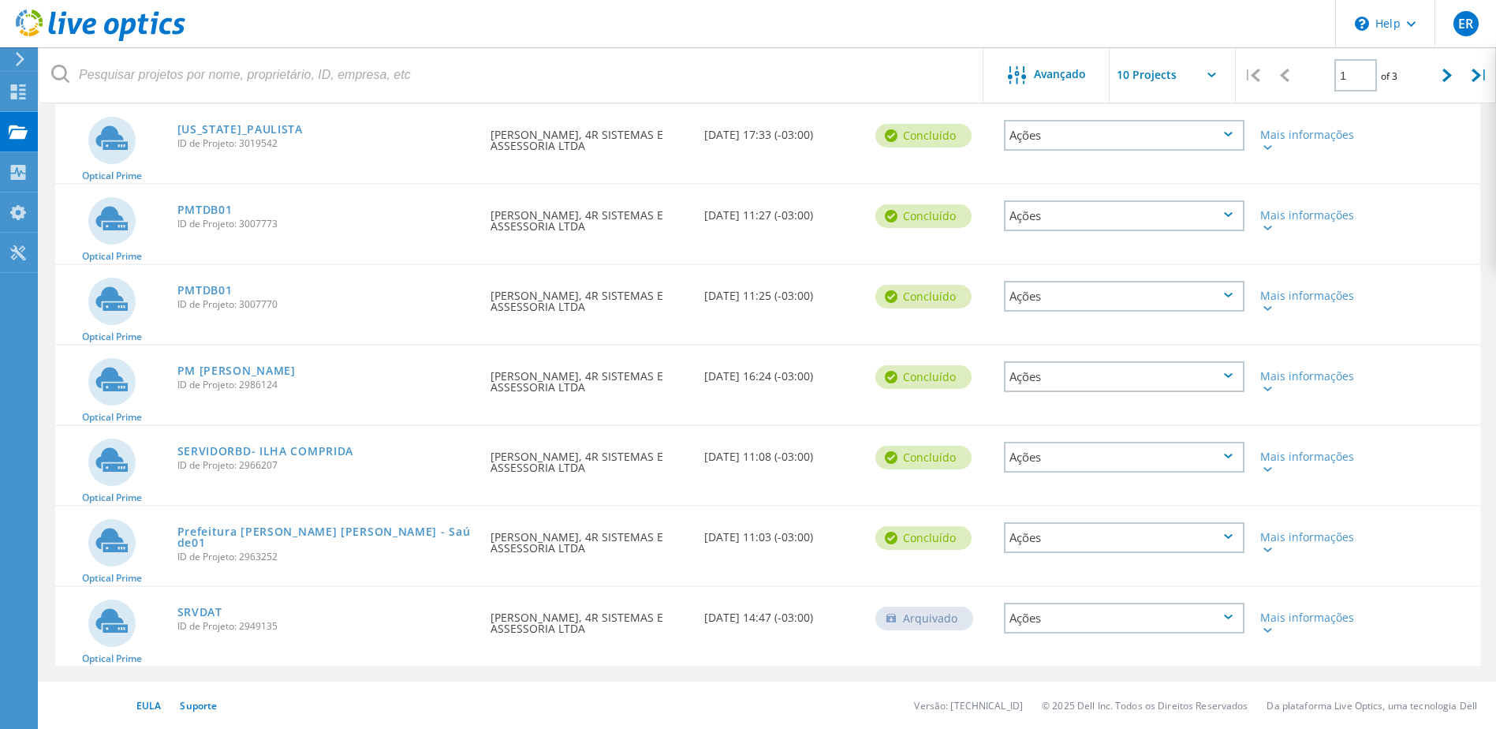
scroll to position [296, 0]
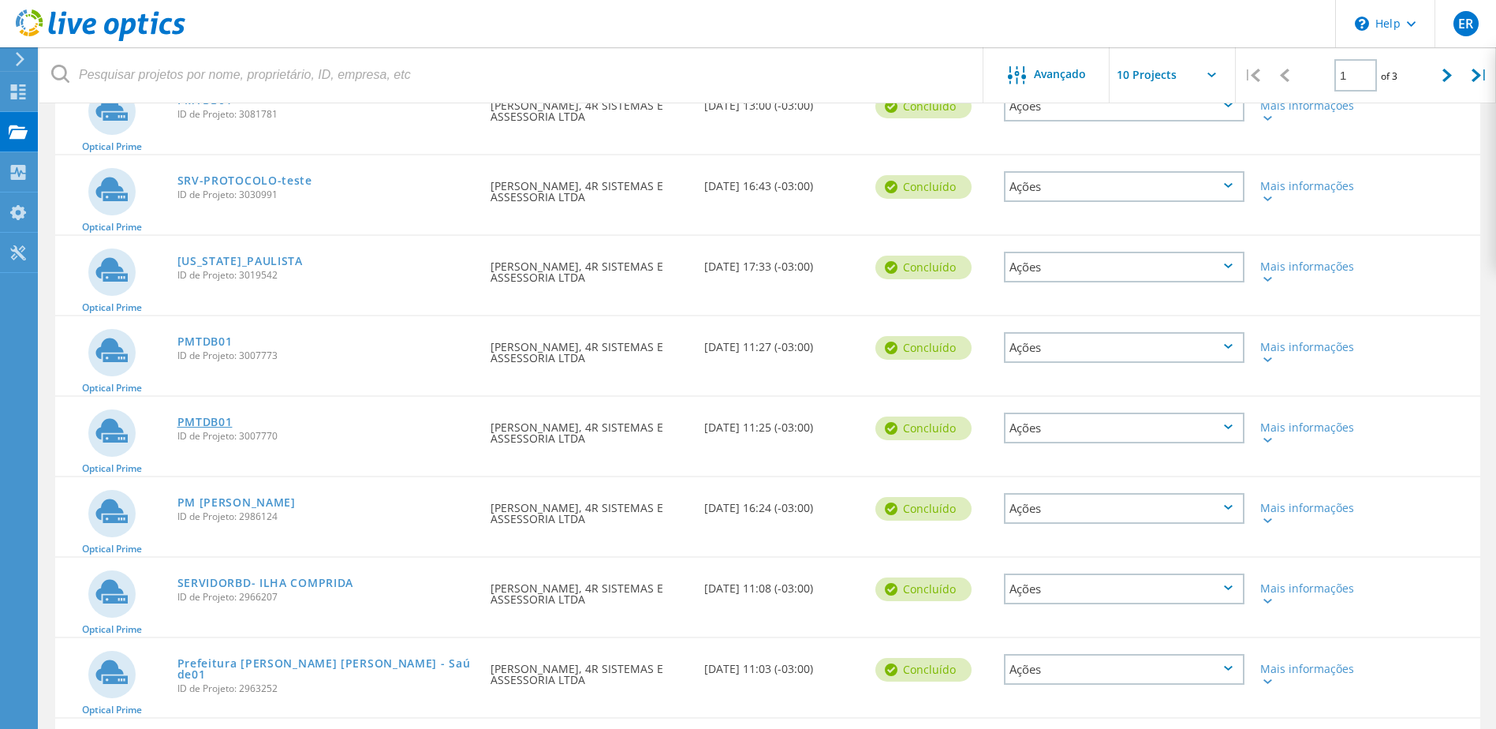
click at [211, 423] on link "PMTDB01" at bounding box center [204, 421] width 55 height 11
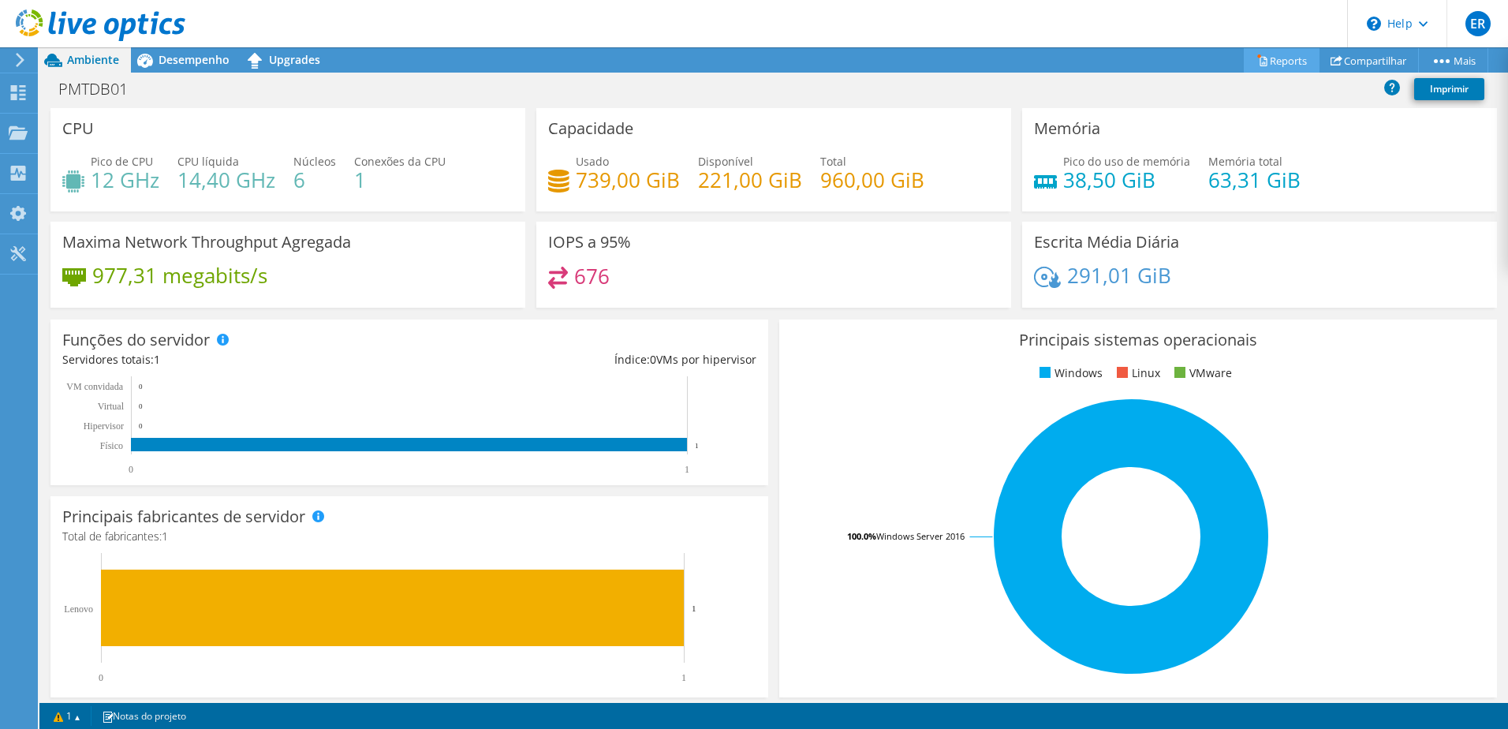
click at [1281, 62] on link "Reports" at bounding box center [1281, 60] width 76 height 24
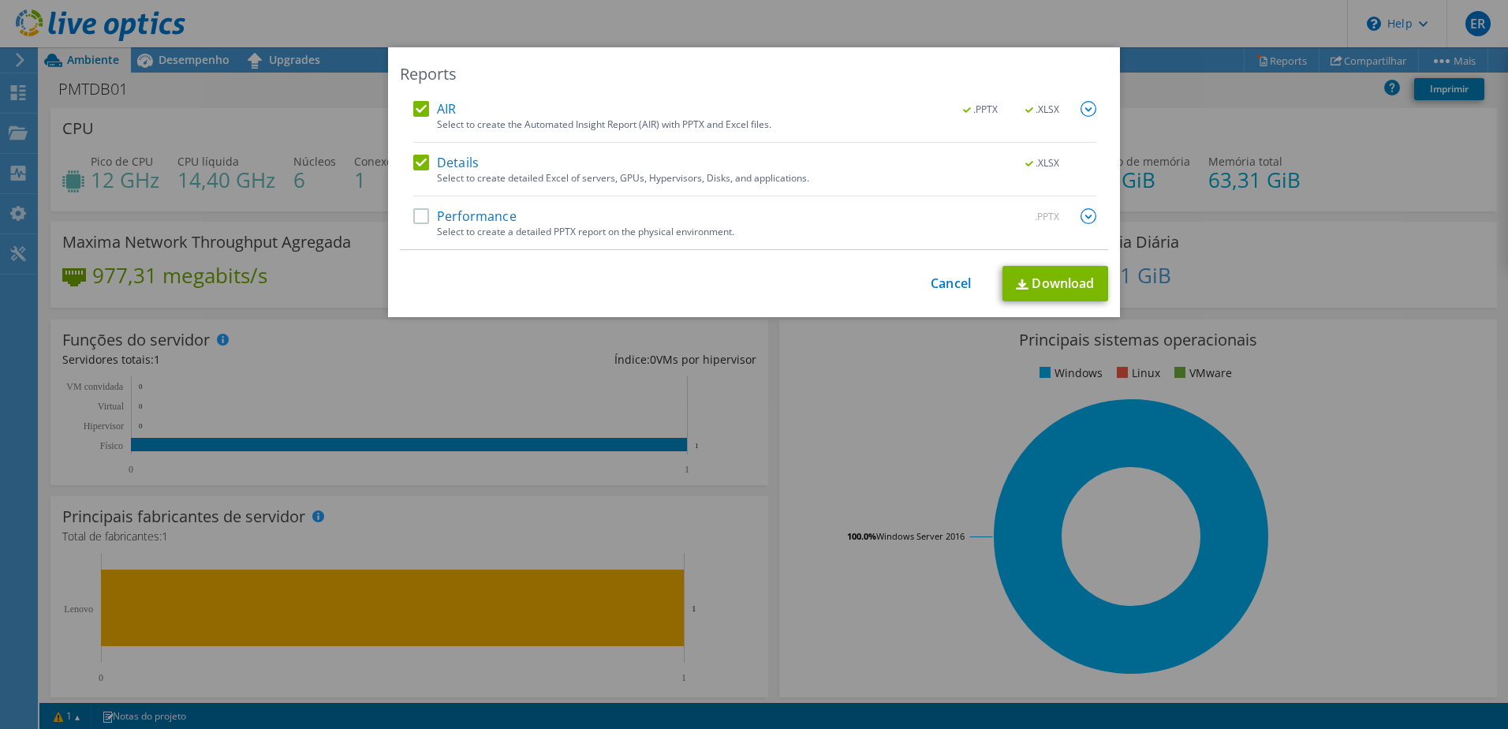
click at [419, 217] on label "Performance" at bounding box center [464, 216] width 103 height 16
click at [0, 0] on input "Performance" at bounding box center [0, 0] width 0 height 0
click at [1087, 214] on img at bounding box center [1088, 216] width 16 height 16
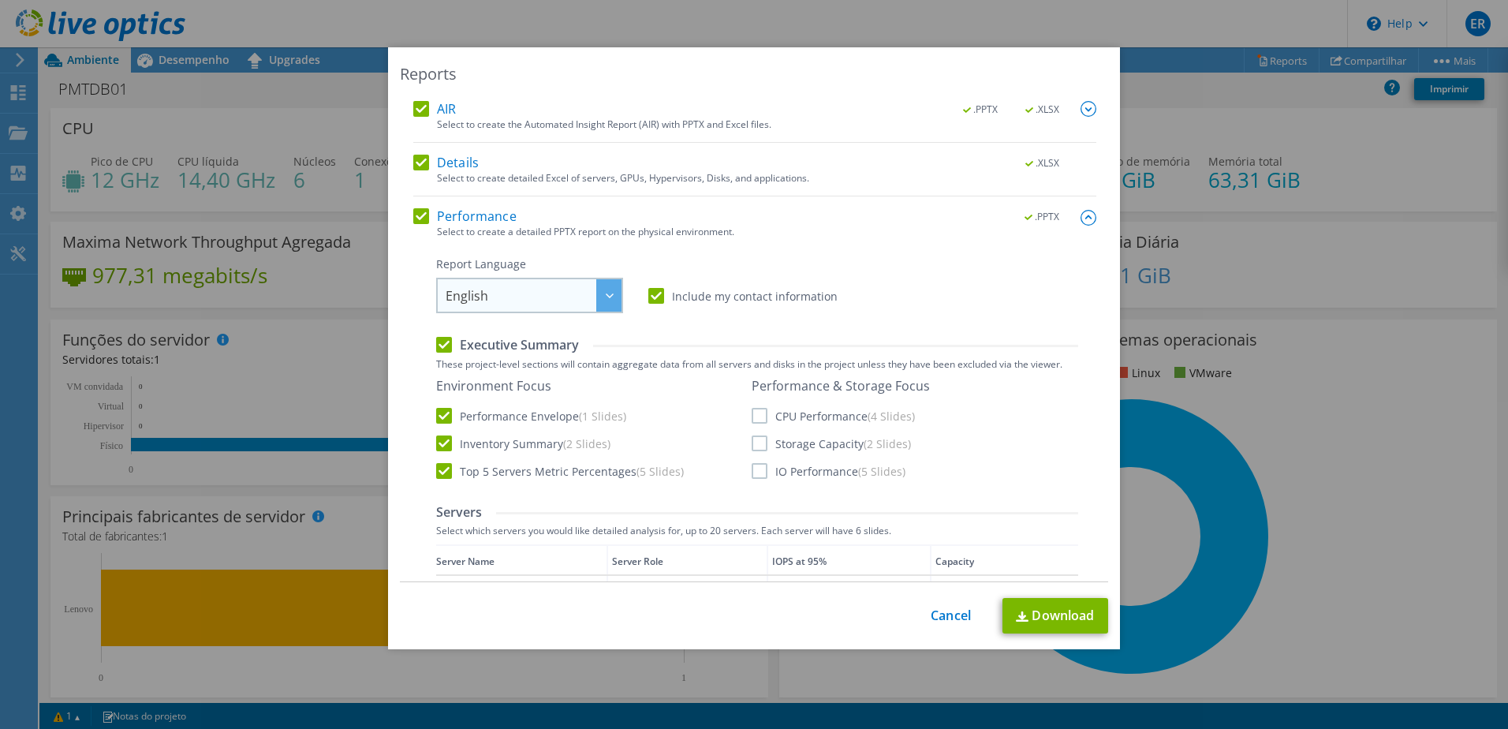
click at [583, 290] on span "English" at bounding box center [533, 295] width 176 height 32
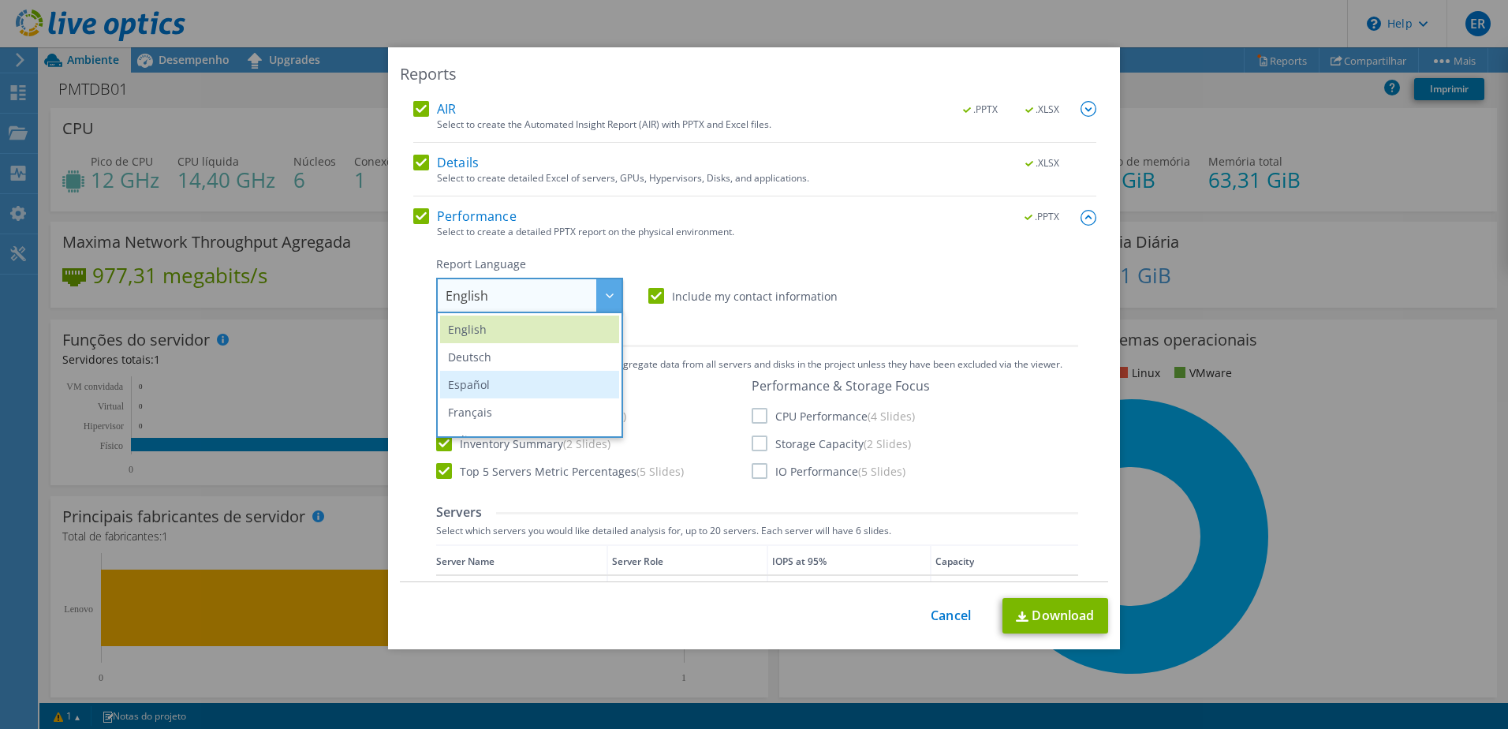
scroll to position [123, 0]
click at [477, 368] on li "Português" at bounding box center [529, 372] width 179 height 28
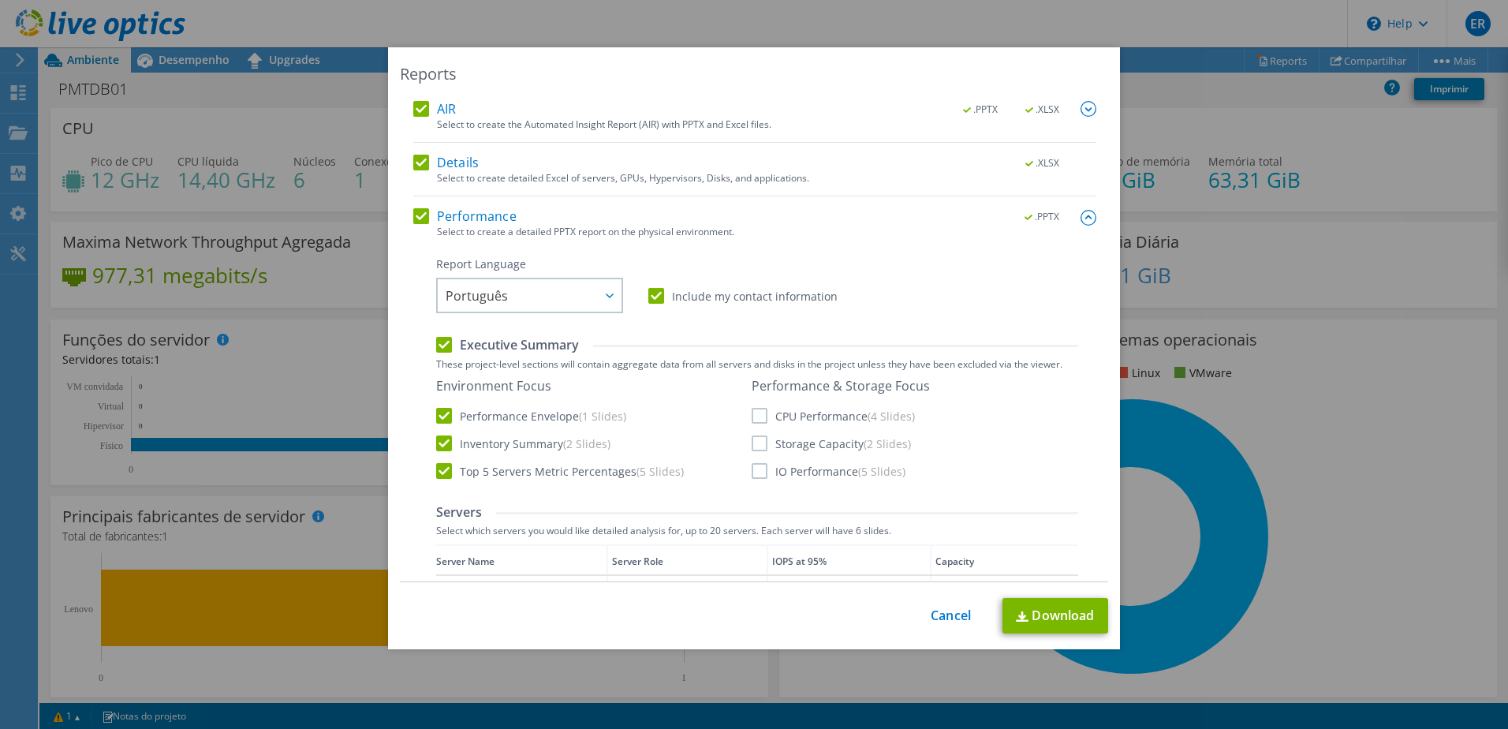
click at [755, 415] on label "CPU Performance (4 Slides)" at bounding box center [832, 416] width 163 height 16
click at [0, 0] on input "CPU Performance (4 Slides)" at bounding box center [0, 0] width 0 height 0
click at [751, 440] on label "Storage Capacity (2 Slides)" at bounding box center [830, 443] width 159 height 16
click at [0, 0] on input "Storage Capacity (2 Slides)" at bounding box center [0, 0] width 0 height 0
click at [752, 471] on label "IO Performance (5 Slides)" at bounding box center [828, 471] width 154 height 16
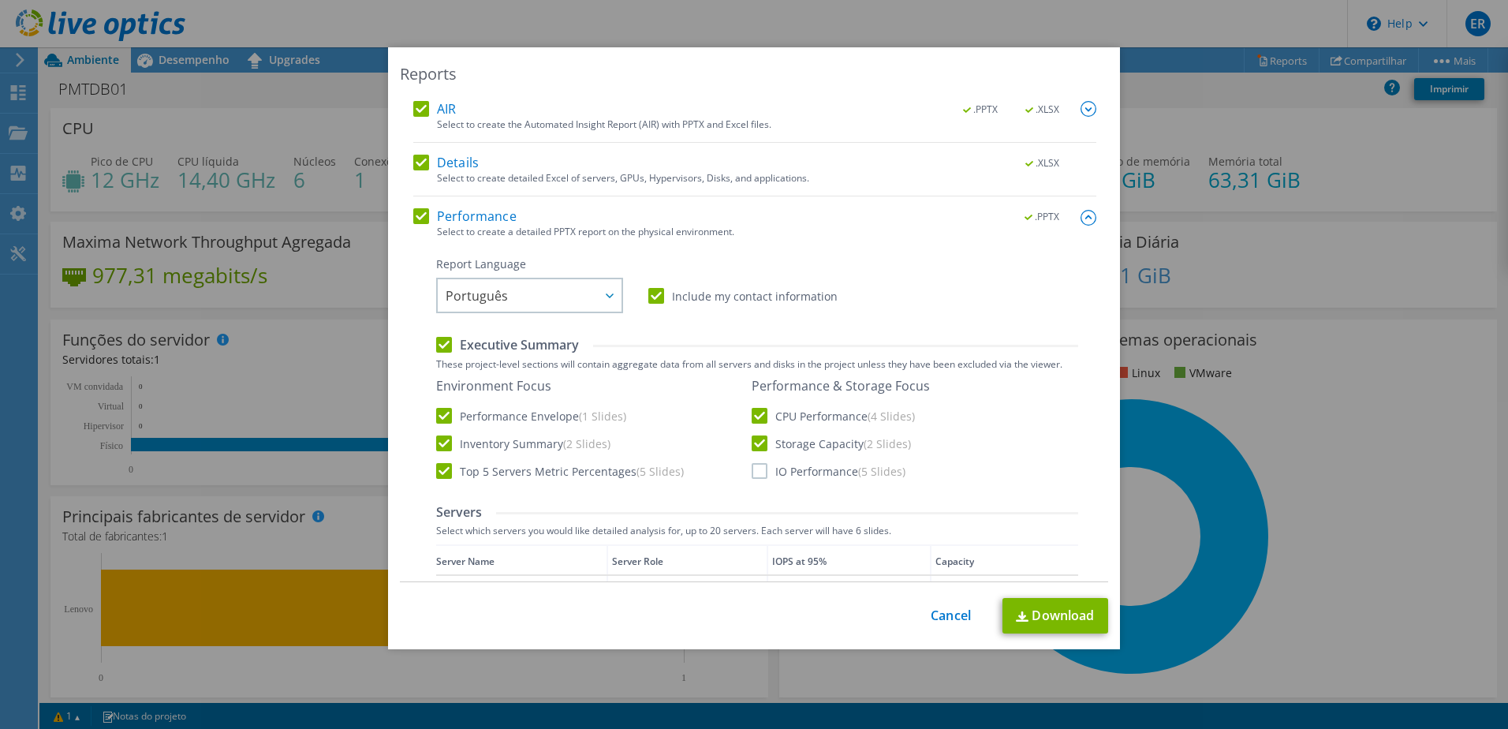
click at [0, 0] on input "IO Performance (5 Slides)" at bounding box center [0, 0] width 0 height 0
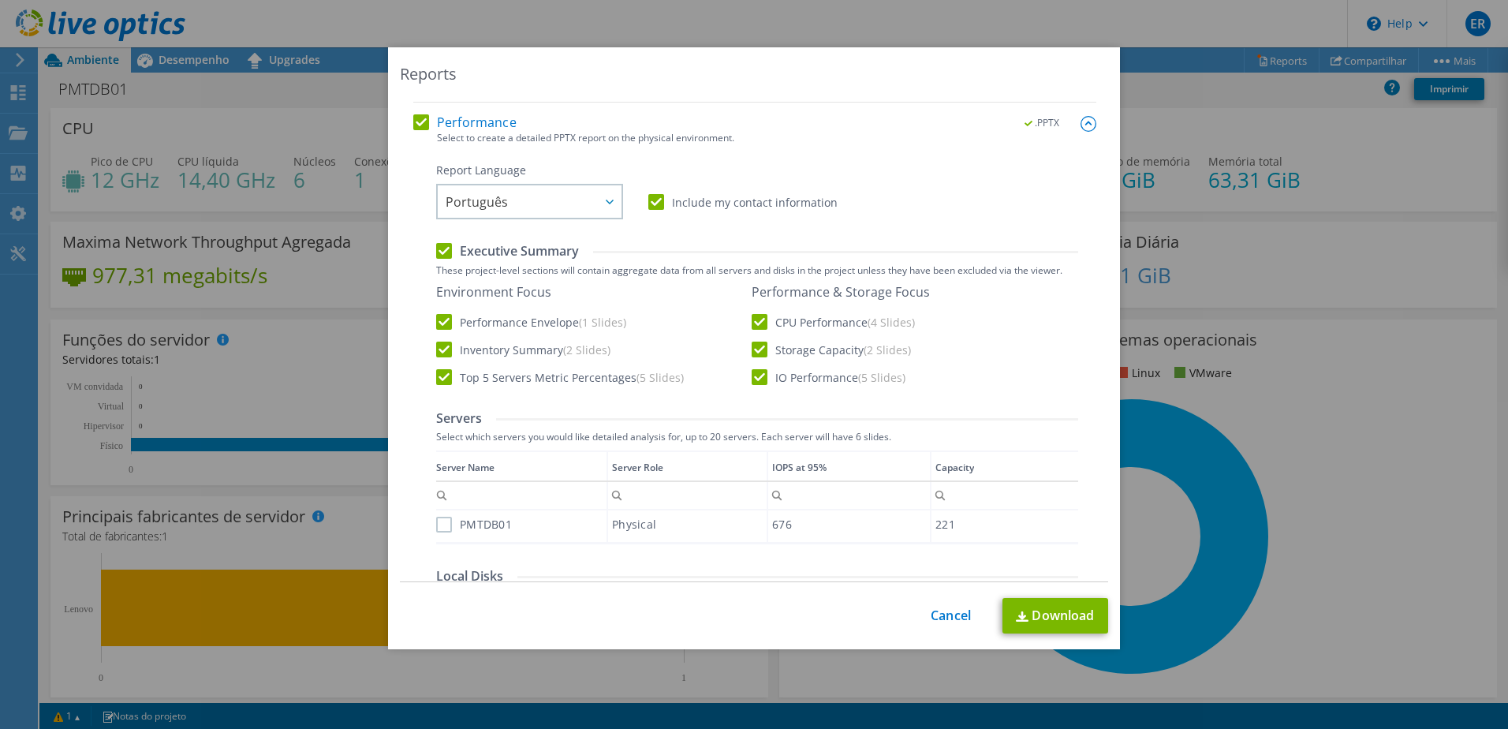
scroll to position [132, 0]
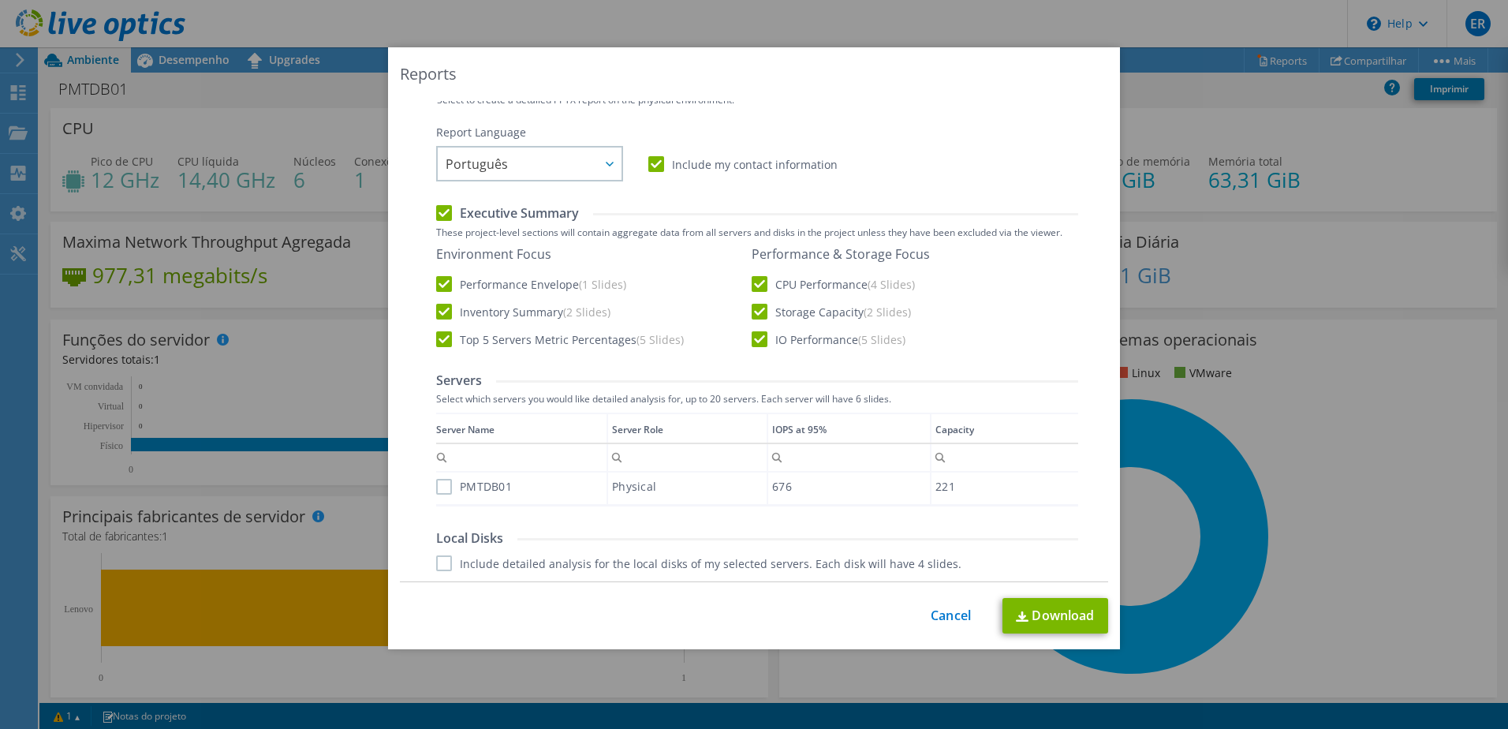
click at [441, 485] on label "PMTDB01" at bounding box center [474, 487] width 76 height 16
click at [0, 0] on input "PMTDB01" at bounding box center [0, 0] width 0 height 0
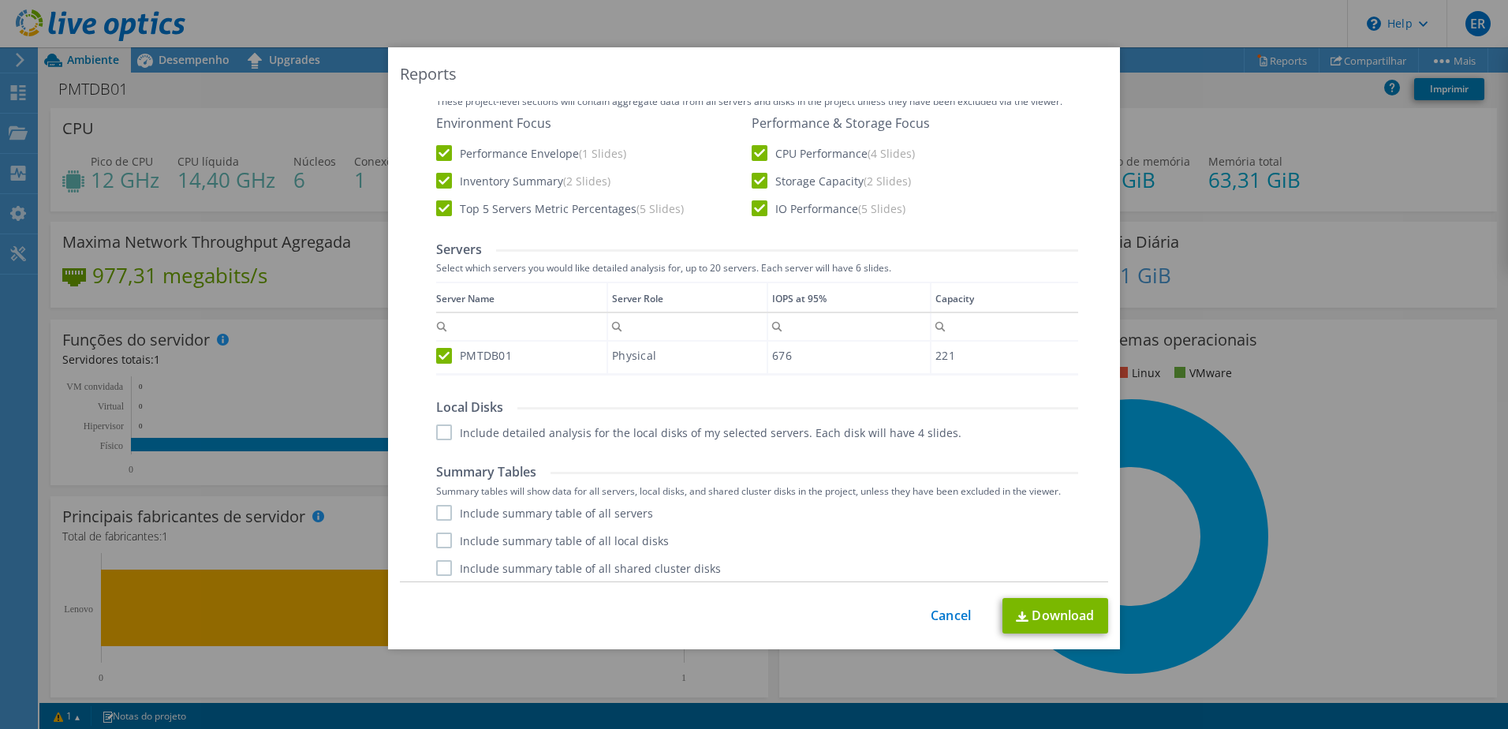
click at [437, 431] on label "Include detailed analysis for the local disks of my selected servers. Each disk…" at bounding box center [698, 432] width 525 height 16
click at [0, 0] on input "Include detailed analysis for the local disks of my selected servers. Each disk…" at bounding box center [0, 0] width 0 height 0
click at [442, 510] on label "Include summary table of all servers" at bounding box center [544, 513] width 217 height 16
click at [0, 0] on input "Include summary table of all servers" at bounding box center [0, 0] width 0 height 0
click at [439, 536] on label "Include summary table of all local disks" at bounding box center [552, 540] width 233 height 16
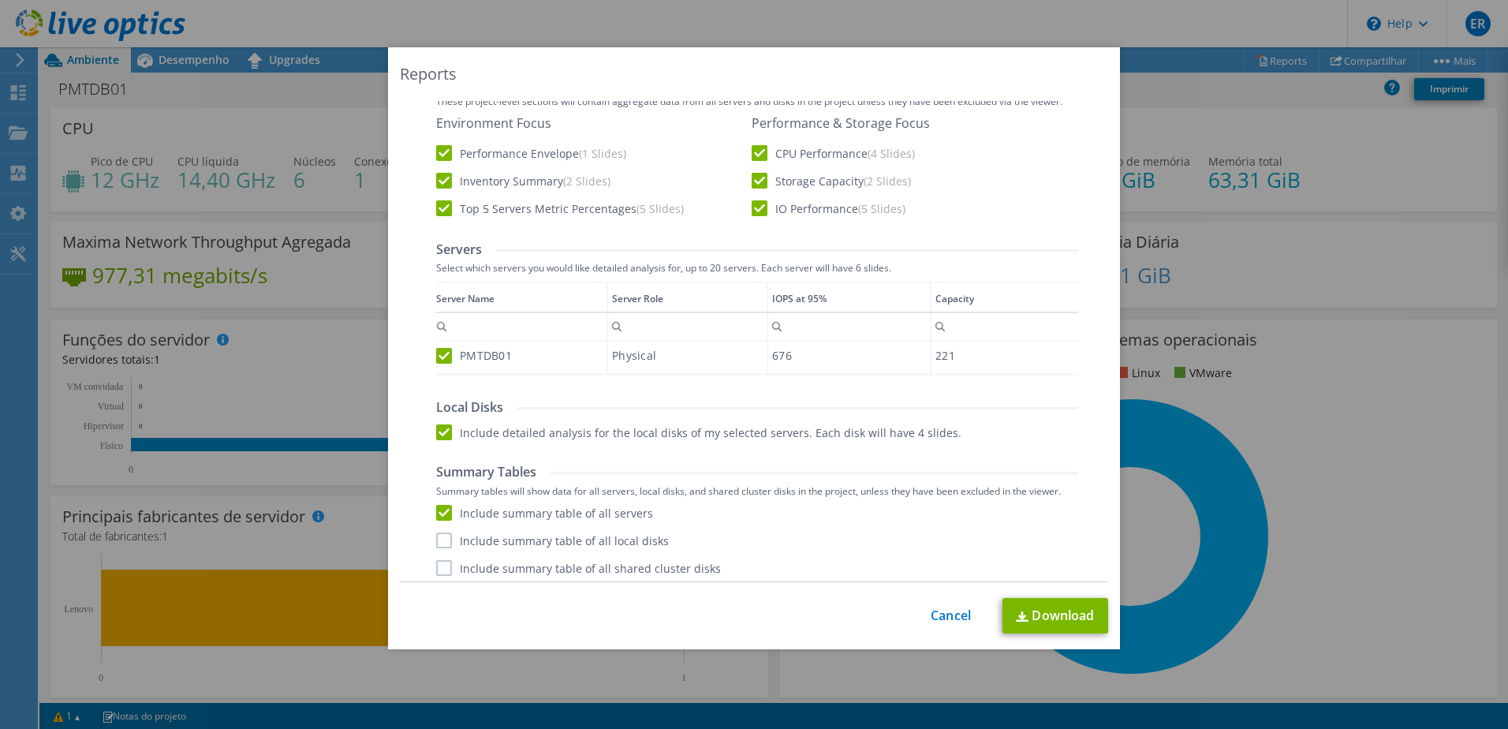
click at [0, 0] on input "Include summary table of all local disks" at bounding box center [0, 0] width 0 height 0
click at [441, 568] on label "Include summary table of all shared cluster disks" at bounding box center [578, 568] width 285 height 16
click at [0, 0] on input "Include summary table of all shared cluster disks" at bounding box center [0, 0] width 0 height 0
click at [1046, 611] on link "Download" at bounding box center [1055, 615] width 106 height 35
click at [945, 610] on link "Cancel" at bounding box center [950, 615] width 40 height 15
